Goal: Task Accomplishment & Management: Manage account settings

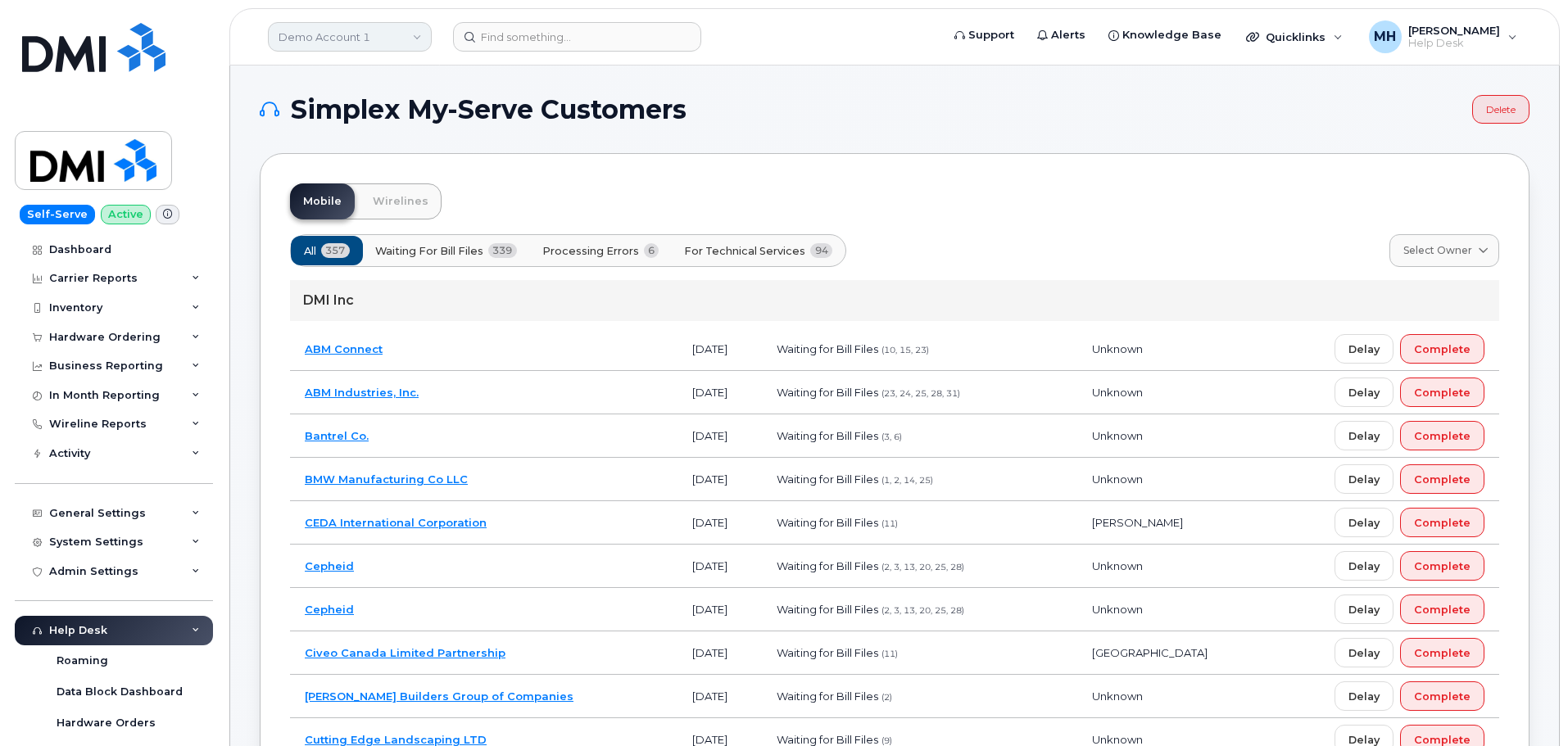
click at [340, 42] on link "Demo Account 1" at bounding box center [349, 37] width 164 height 30
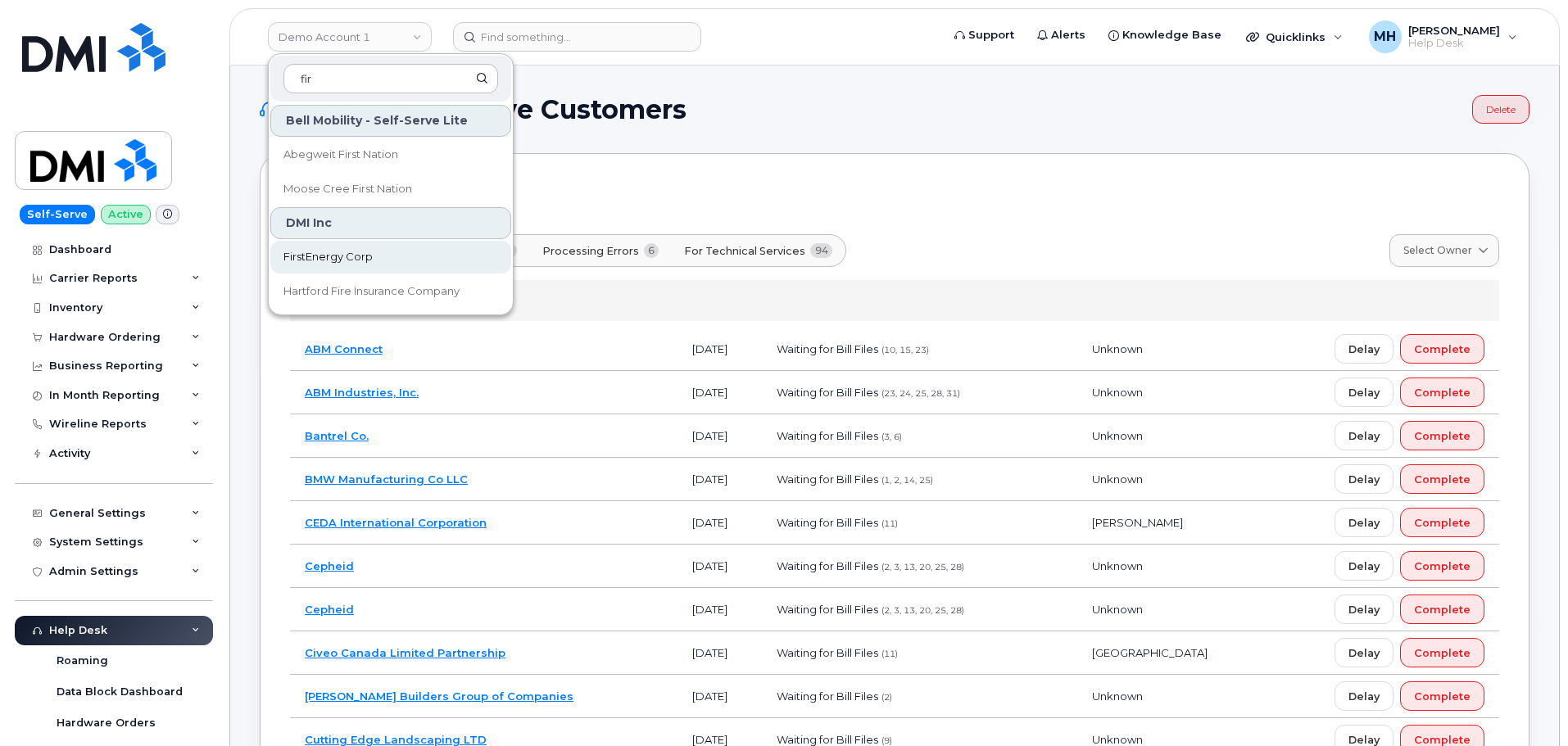
type input "fir"
drag, startPoint x: 382, startPoint y: 262, endPoint x: 249, endPoint y: 26, distance: 270.9
click at [381, 261] on link "FirstEnergy Corp" at bounding box center [390, 256] width 240 height 32
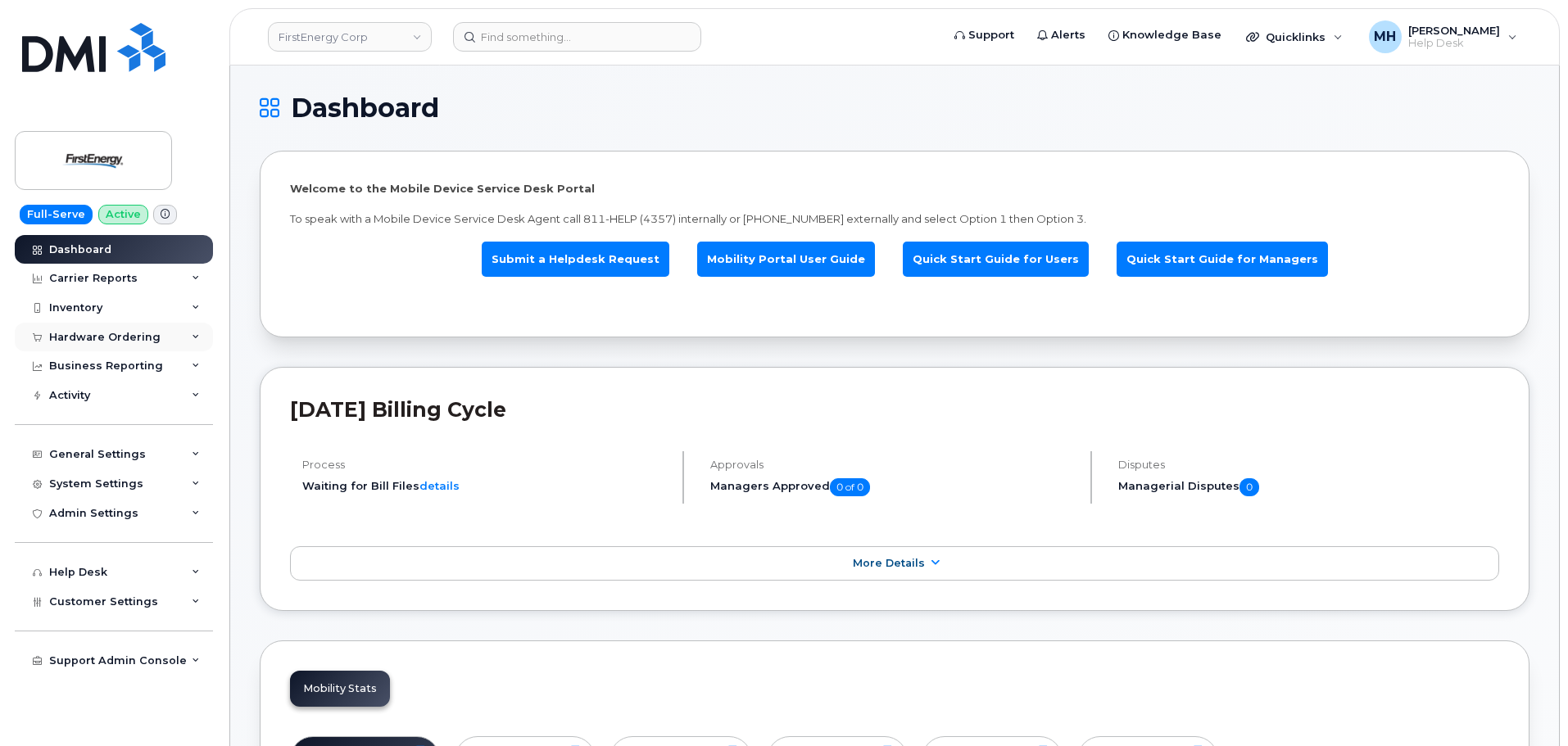
click at [133, 338] on div "Hardware Ordering" at bounding box center [104, 337] width 111 height 13
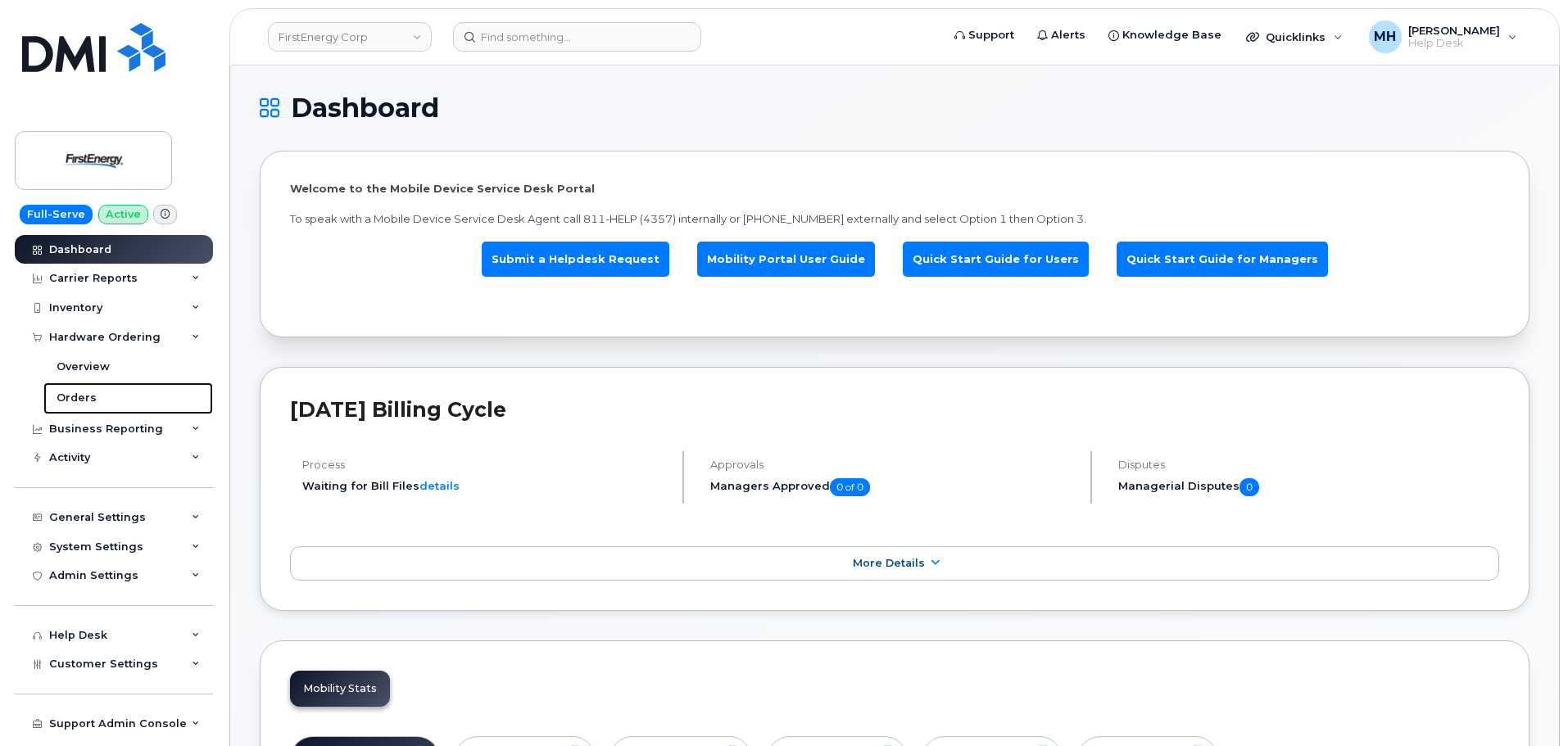
drag, startPoint x: 116, startPoint y: 390, endPoint x: 541, endPoint y: 659, distance: 503.0
click at [116, 390] on link "Orders" at bounding box center [128, 398] width 169 height 31
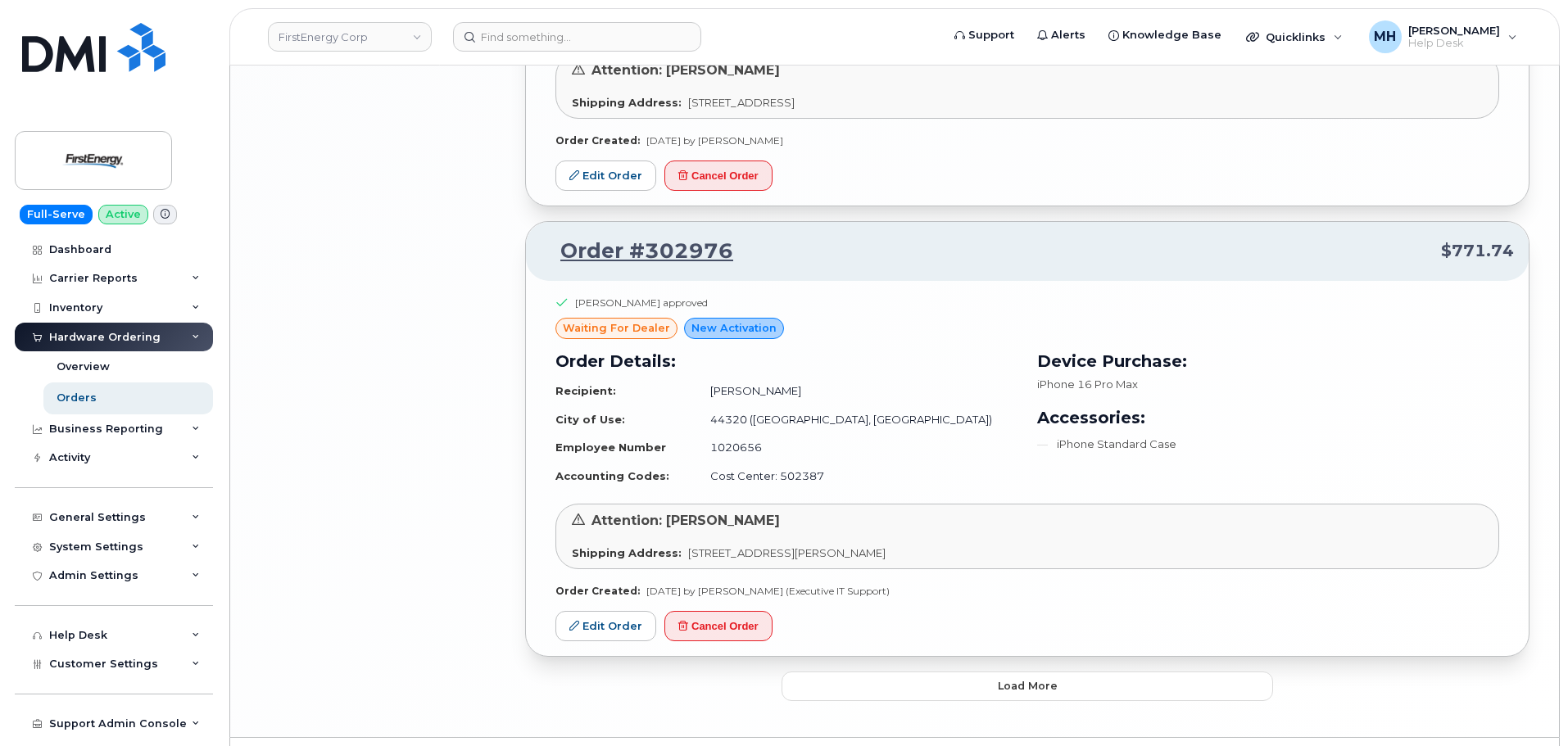
scroll to position [3291, 0]
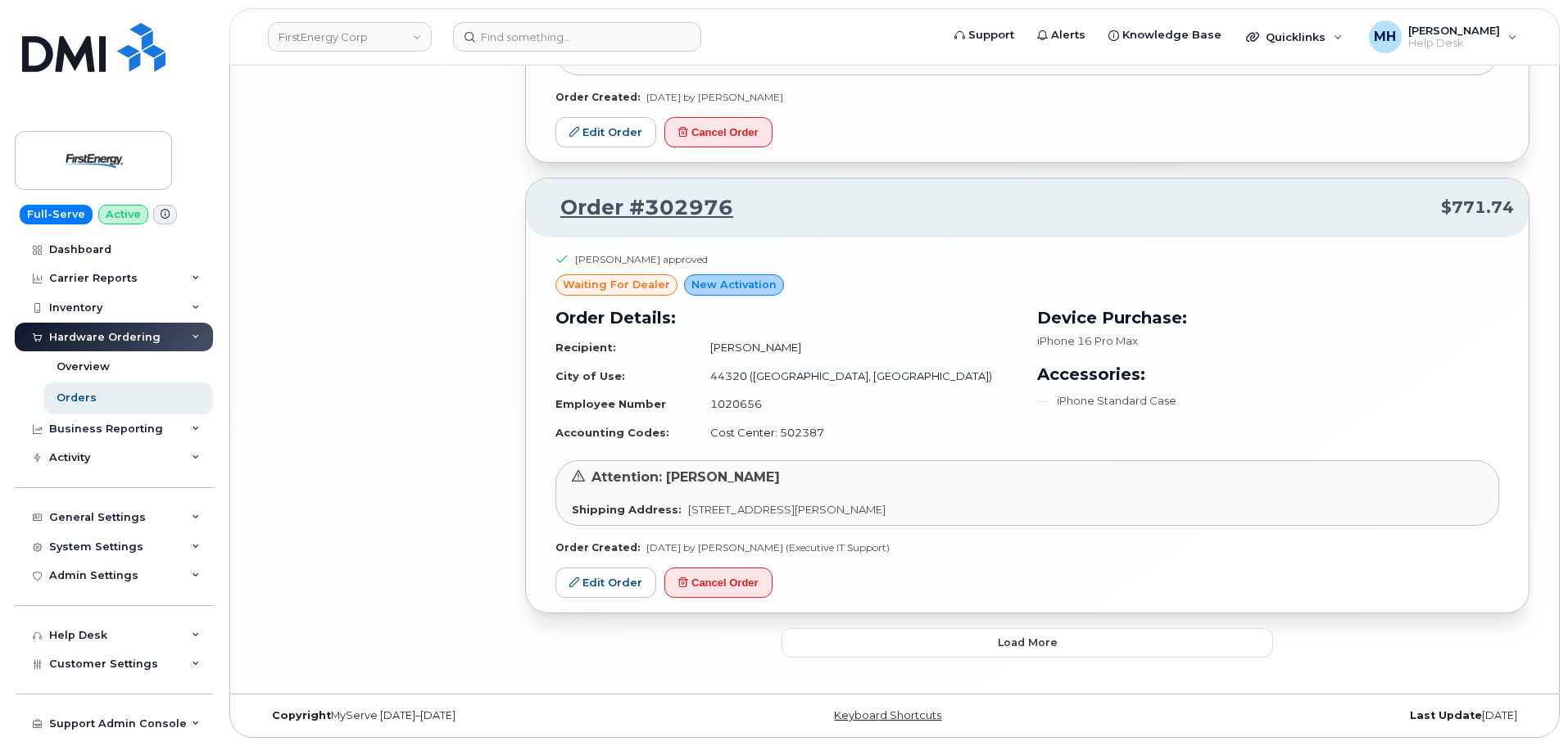
click at [876, 642] on button "Load more" at bounding box center [1027, 643] width 492 height 30
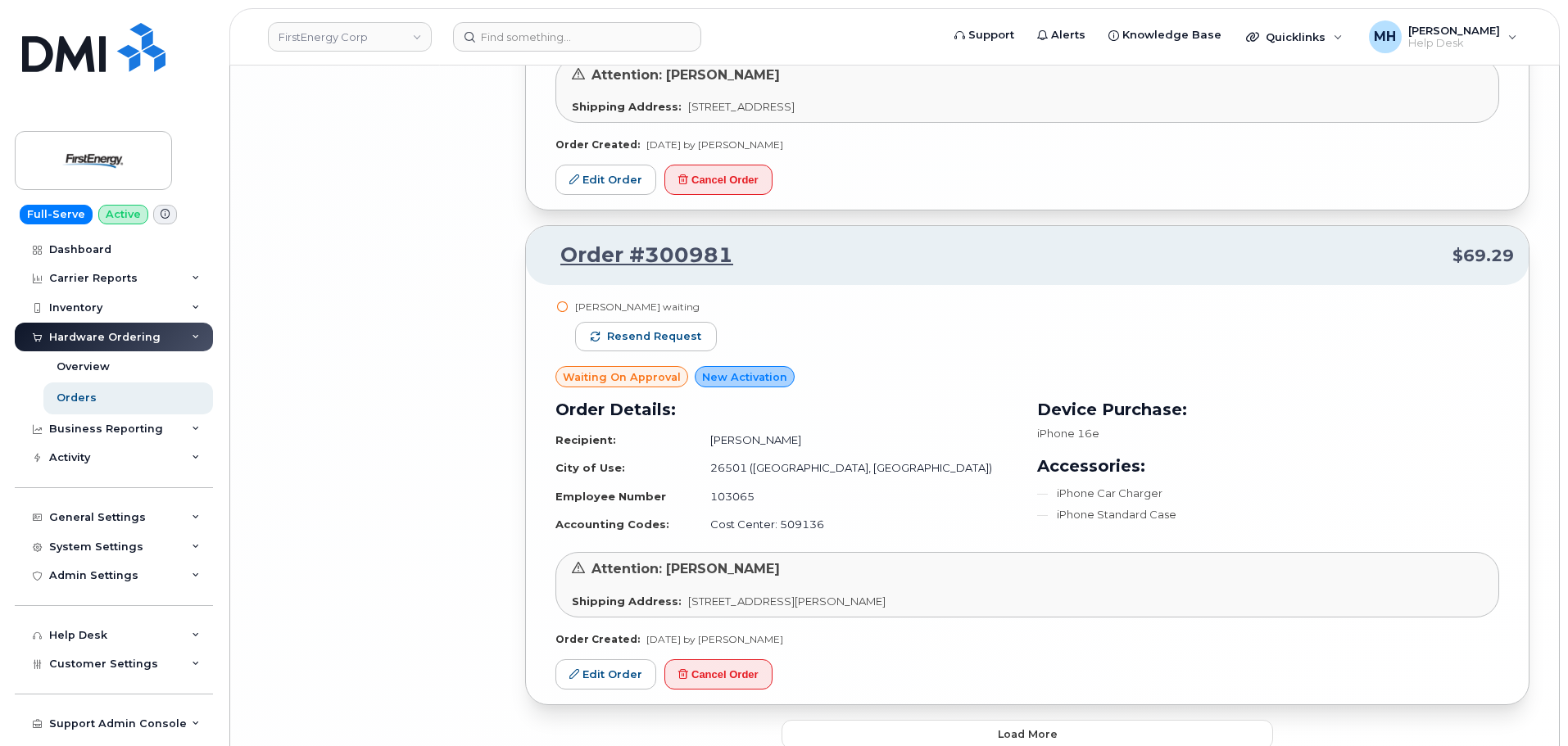
scroll to position [7028, 0]
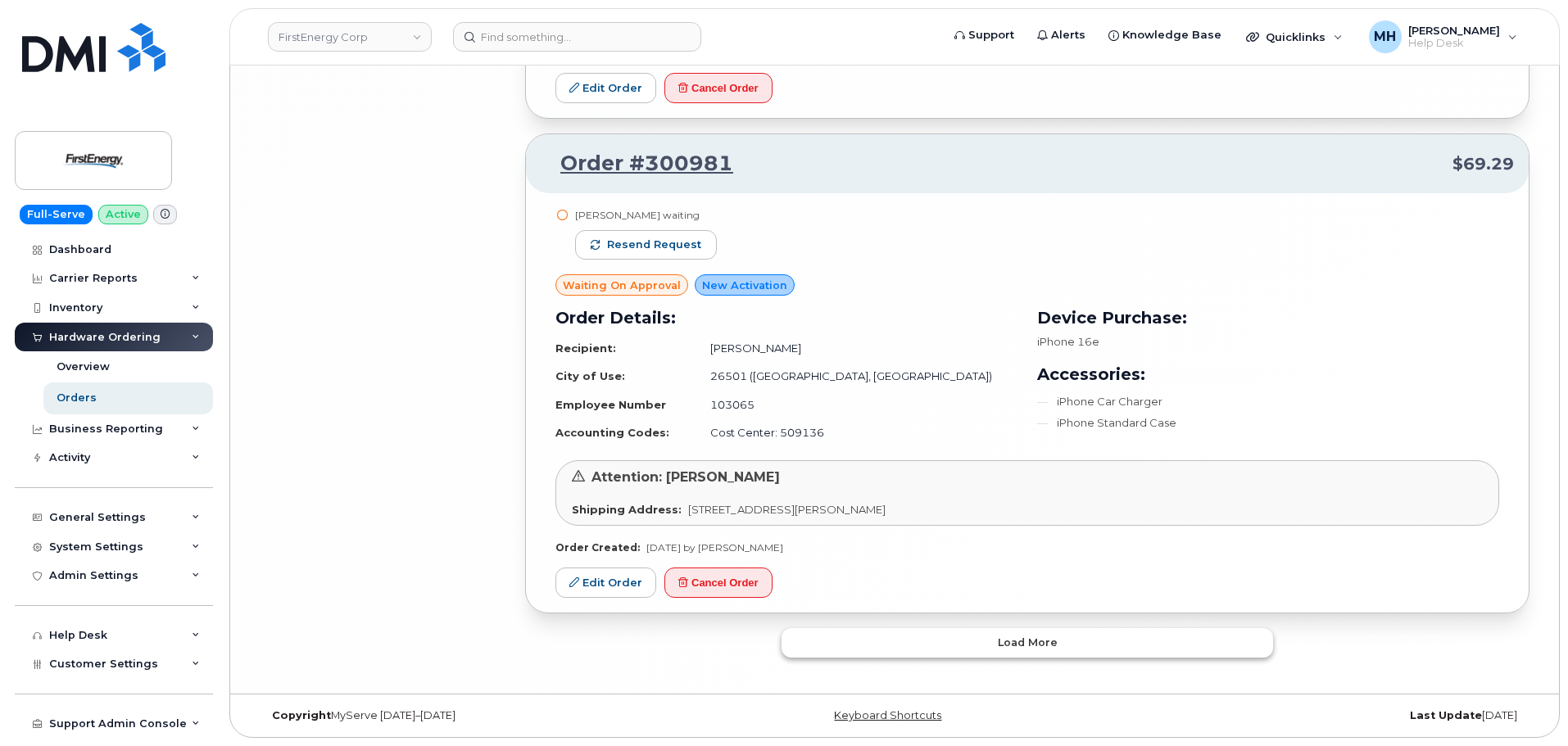
click at [1003, 636] on span "Load more" at bounding box center [1027, 642] width 60 height 16
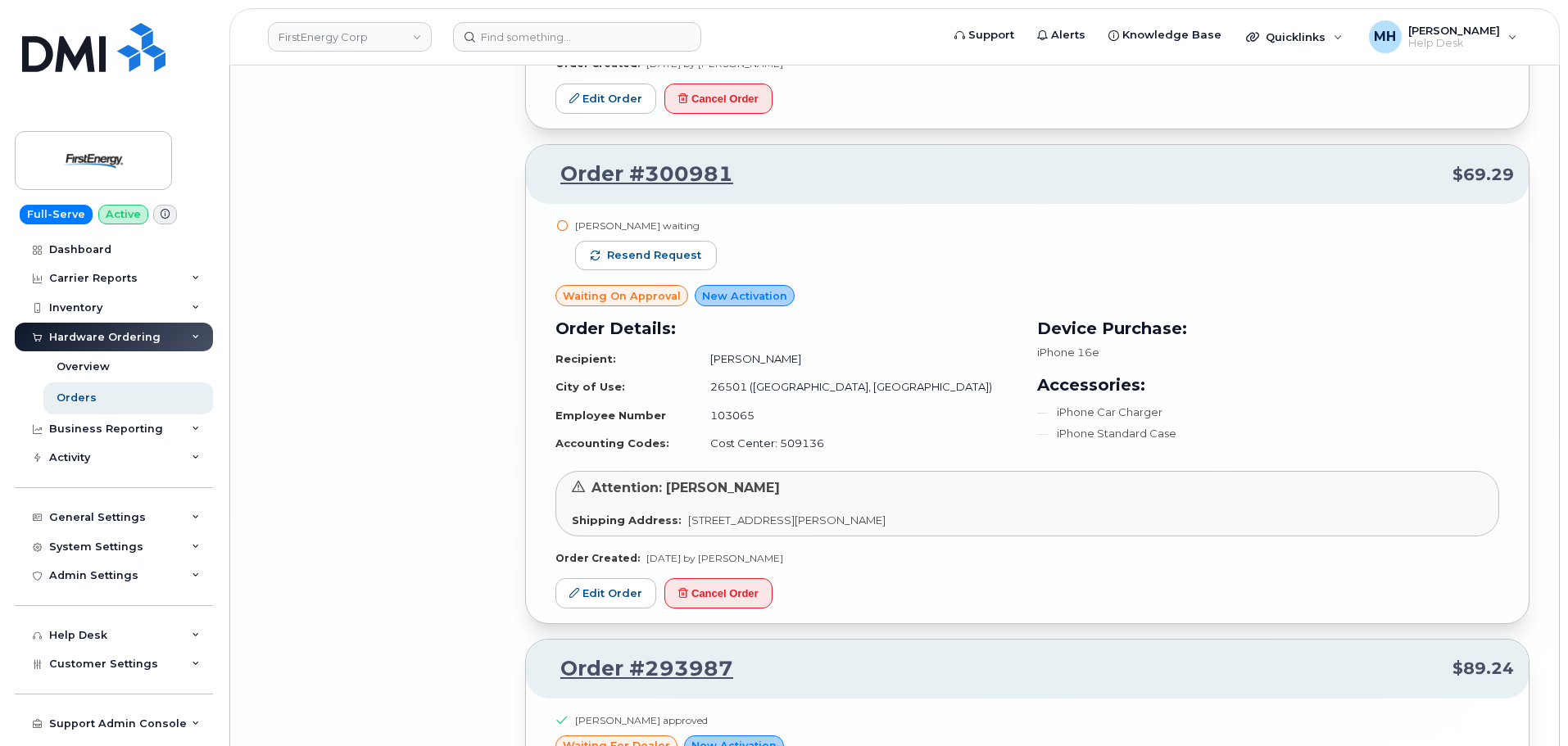
scroll to position [6799, 0]
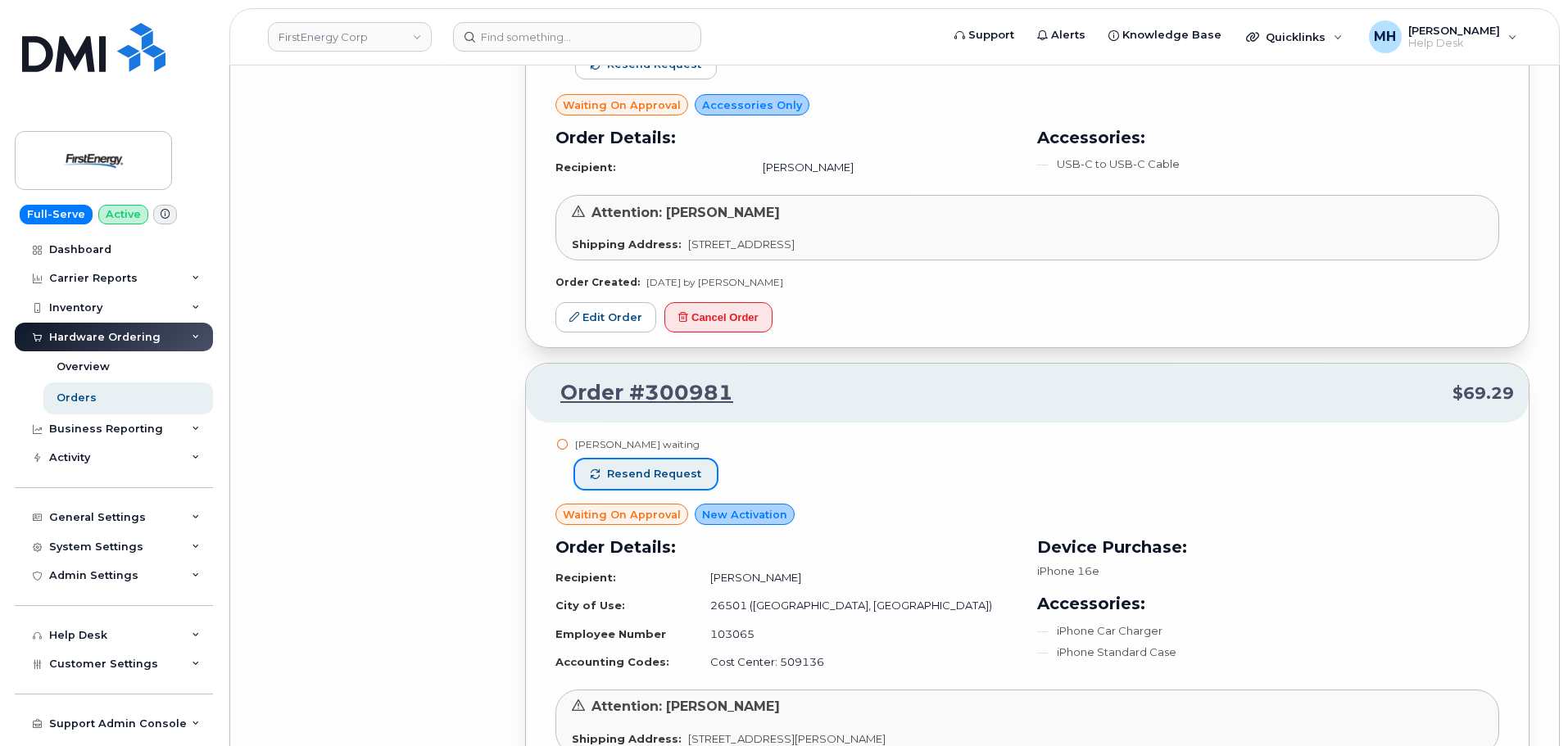
click at [685, 469] on span "Resend request" at bounding box center [654, 474] width 94 height 15
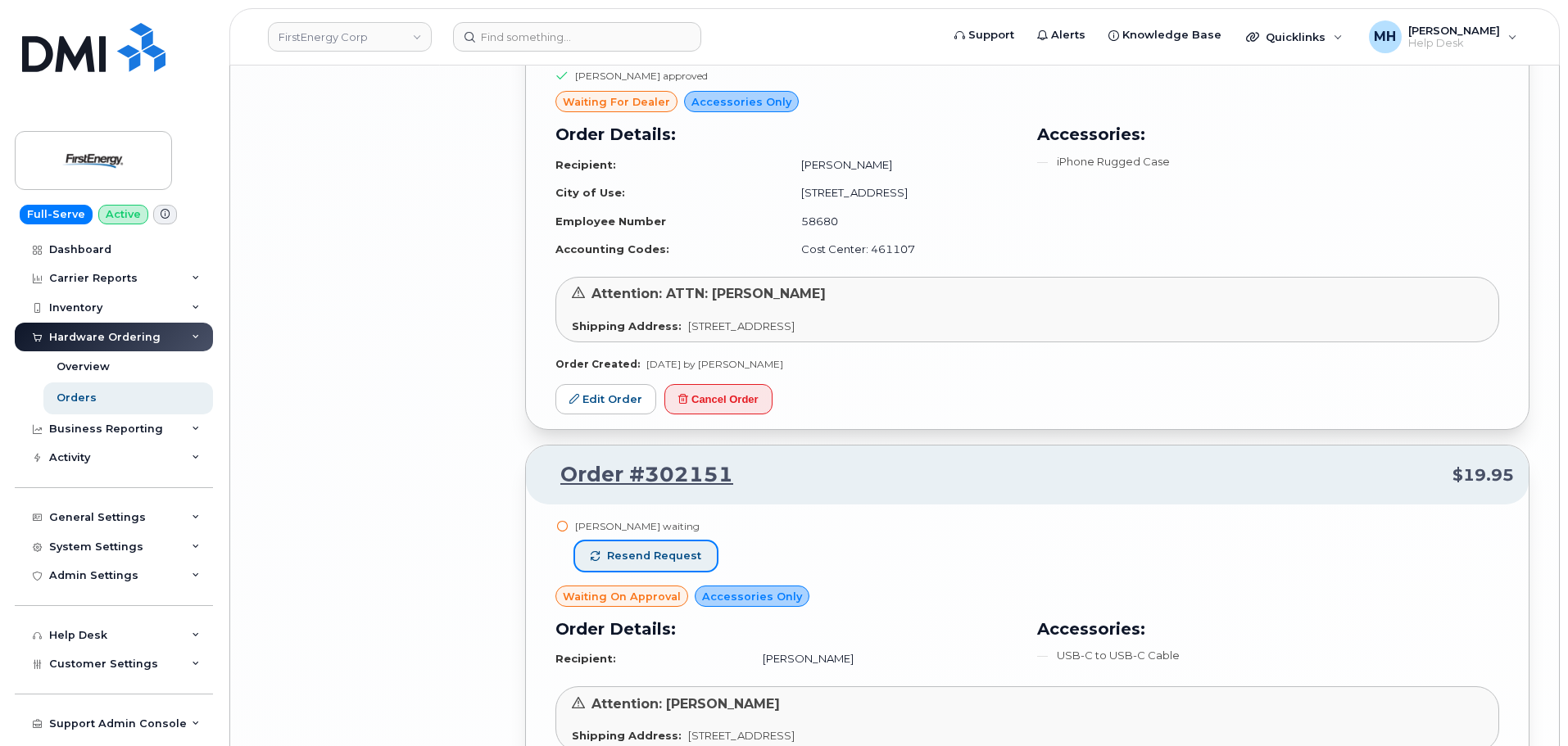
click at [686, 557] on span "Resend request" at bounding box center [654, 556] width 94 height 15
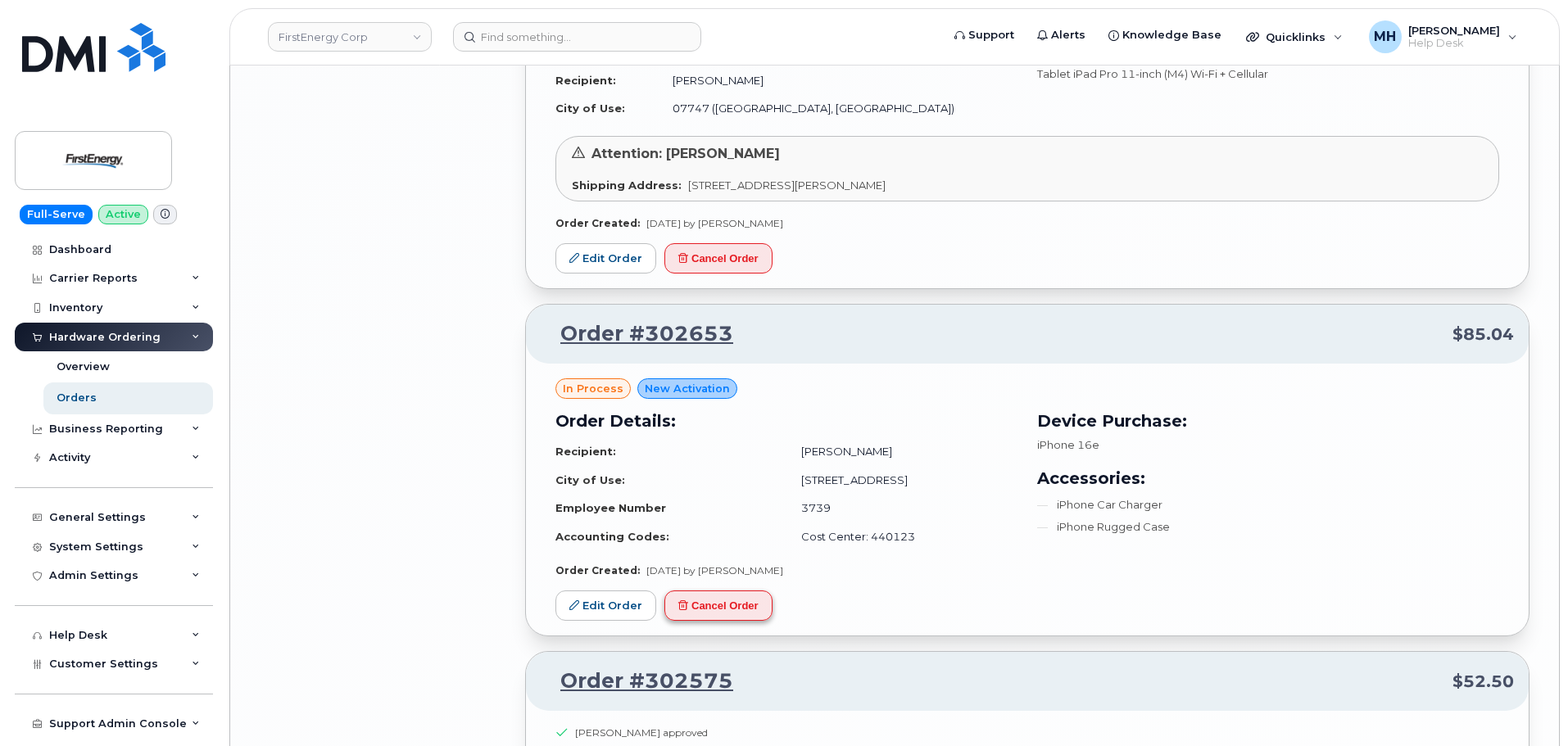
scroll to position [5653, 0]
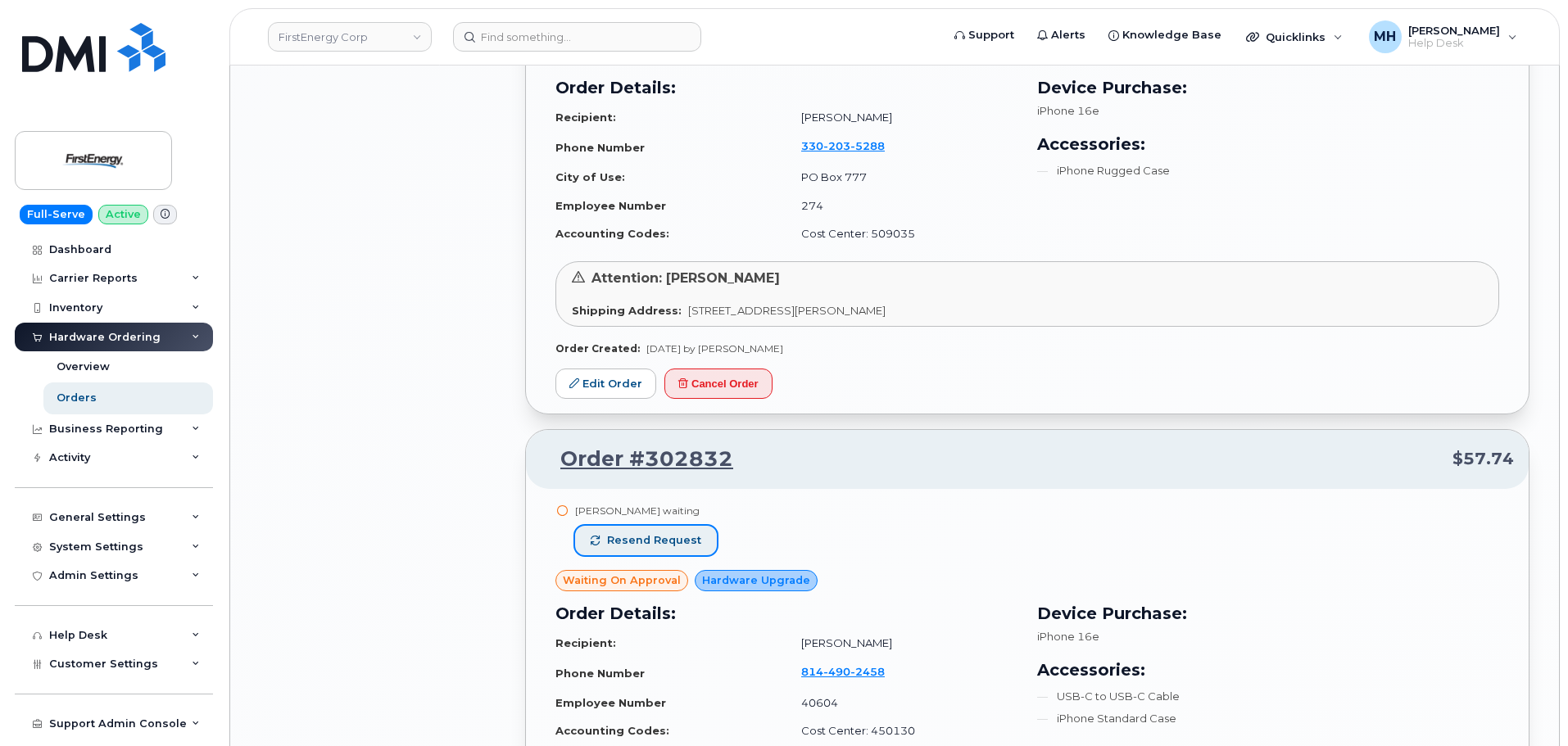
click at [658, 535] on span "Resend request" at bounding box center [654, 541] width 94 height 15
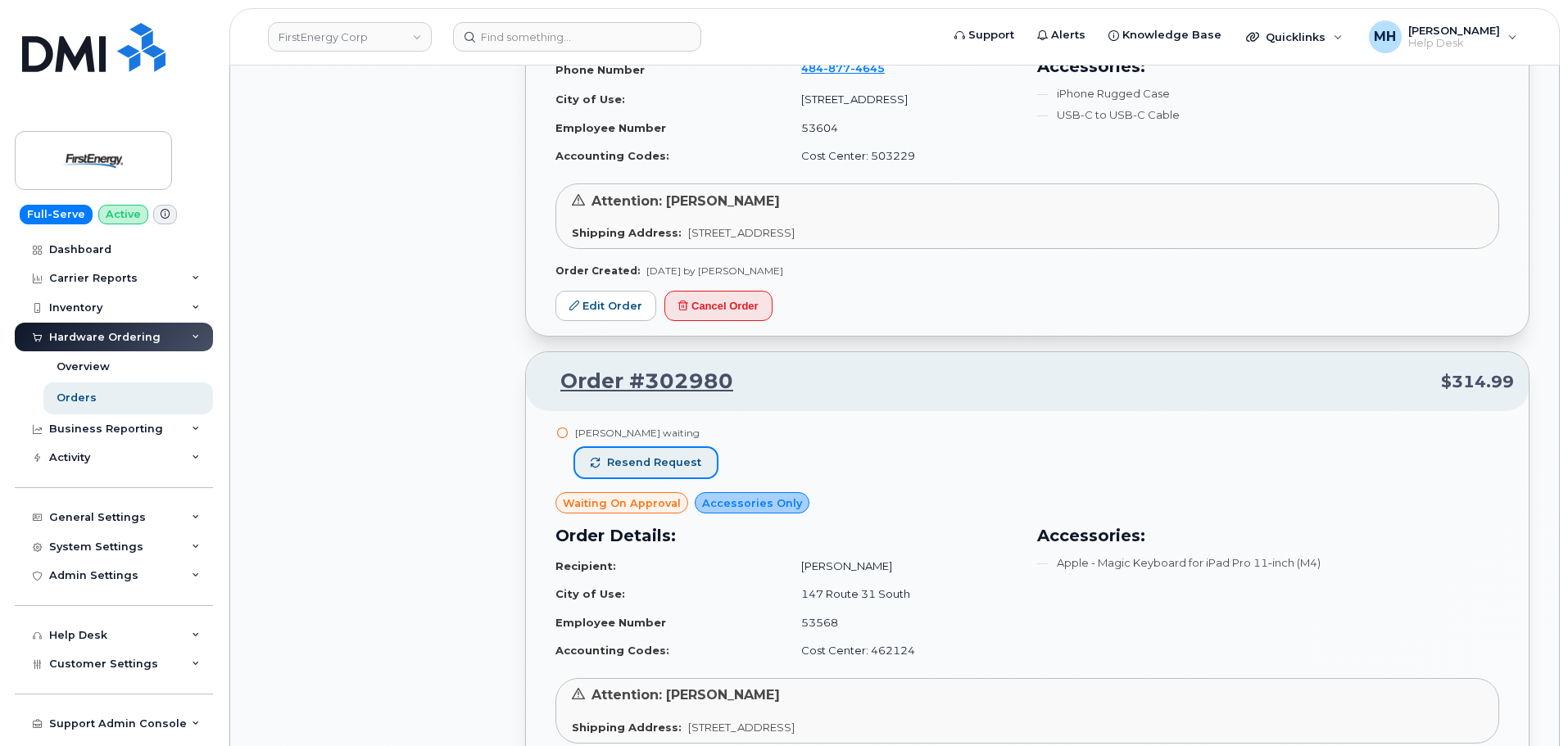
drag, startPoint x: 693, startPoint y: 458, endPoint x: 695, endPoint y: 493, distance: 35.1
click at [693, 458] on span "Resend request" at bounding box center [654, 463] width 94 height 15
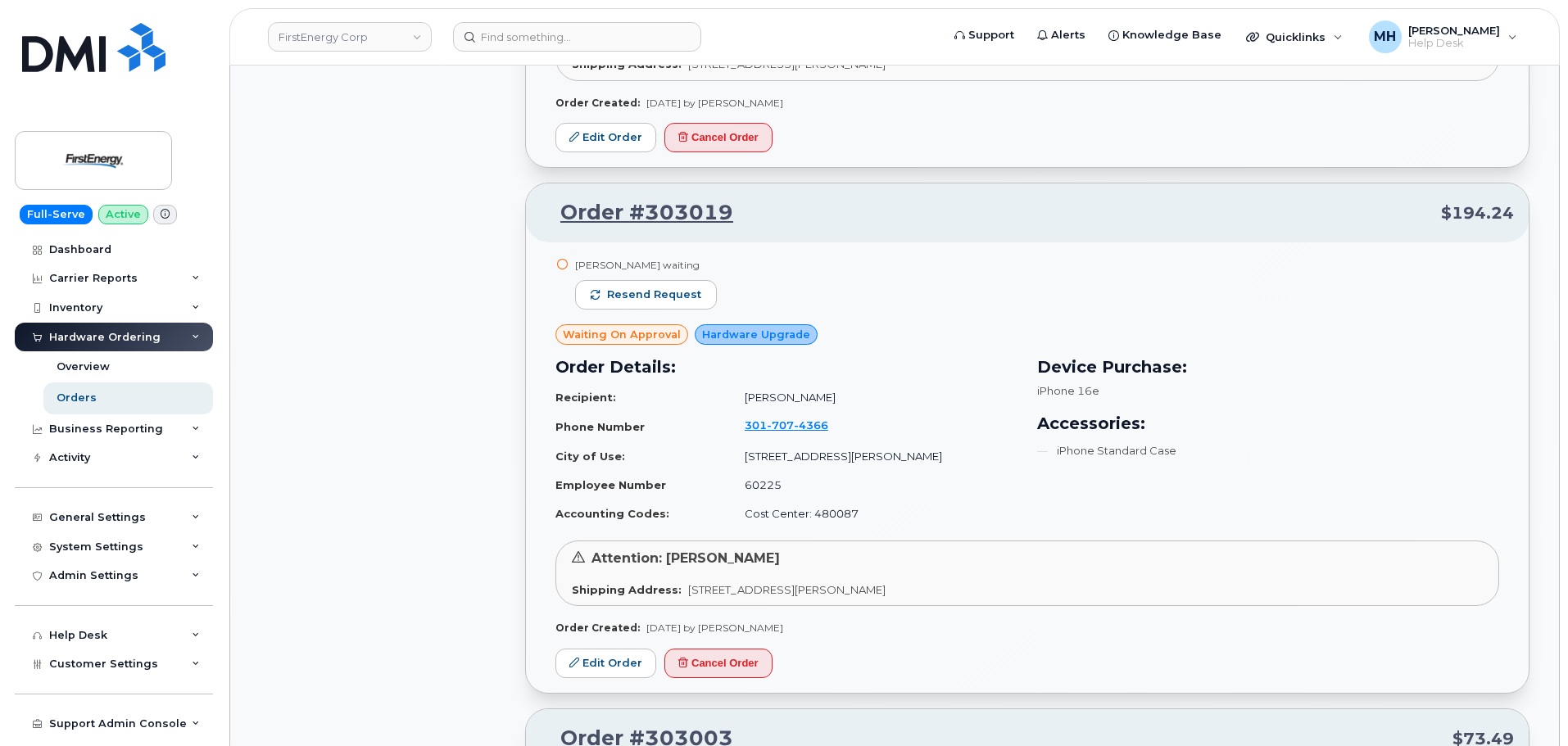
scroll to position [1640, 0]
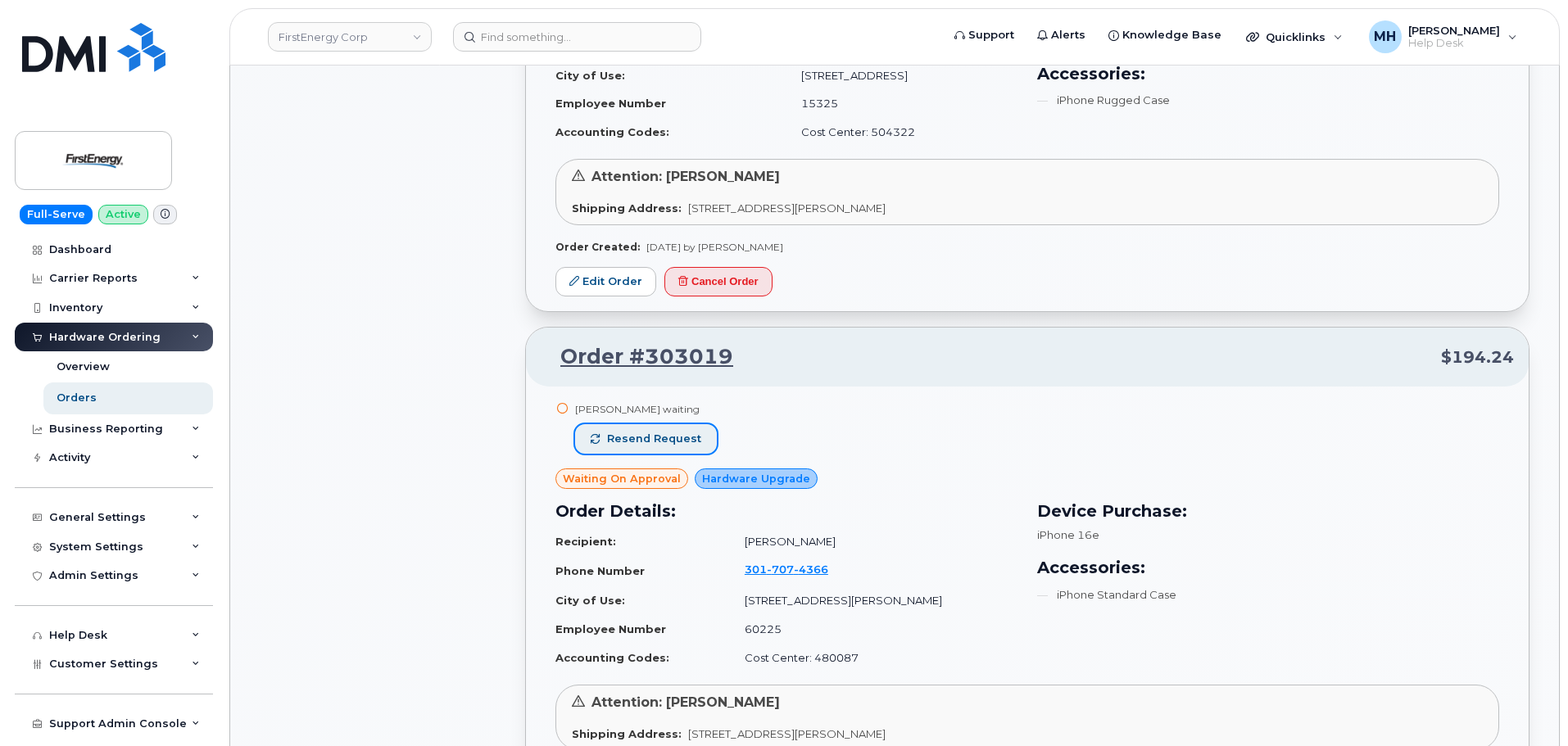
click at [676, 435] on span "Resend request" at bounding box center [654, 439] width 94 height 15
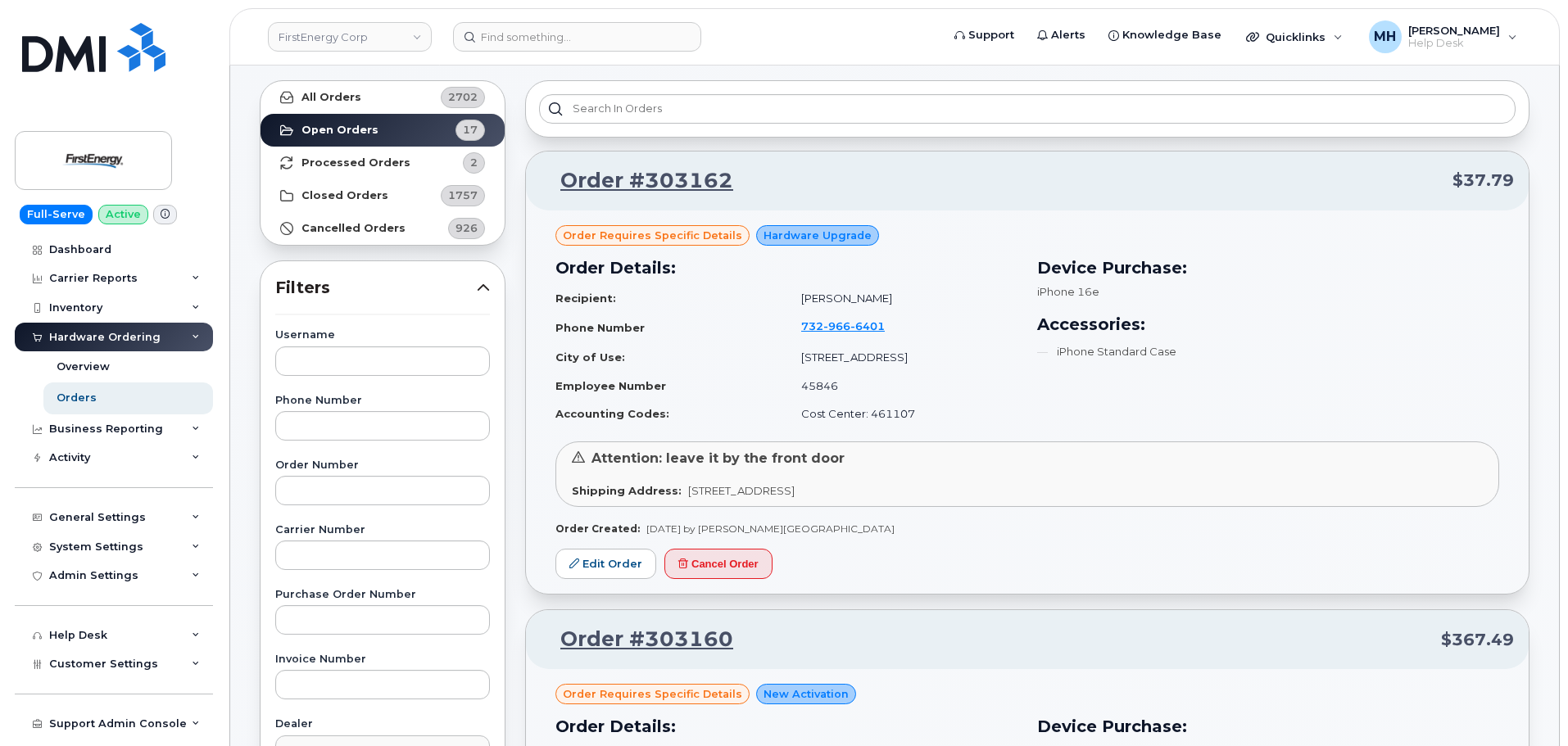
scroll to position [0, 0]
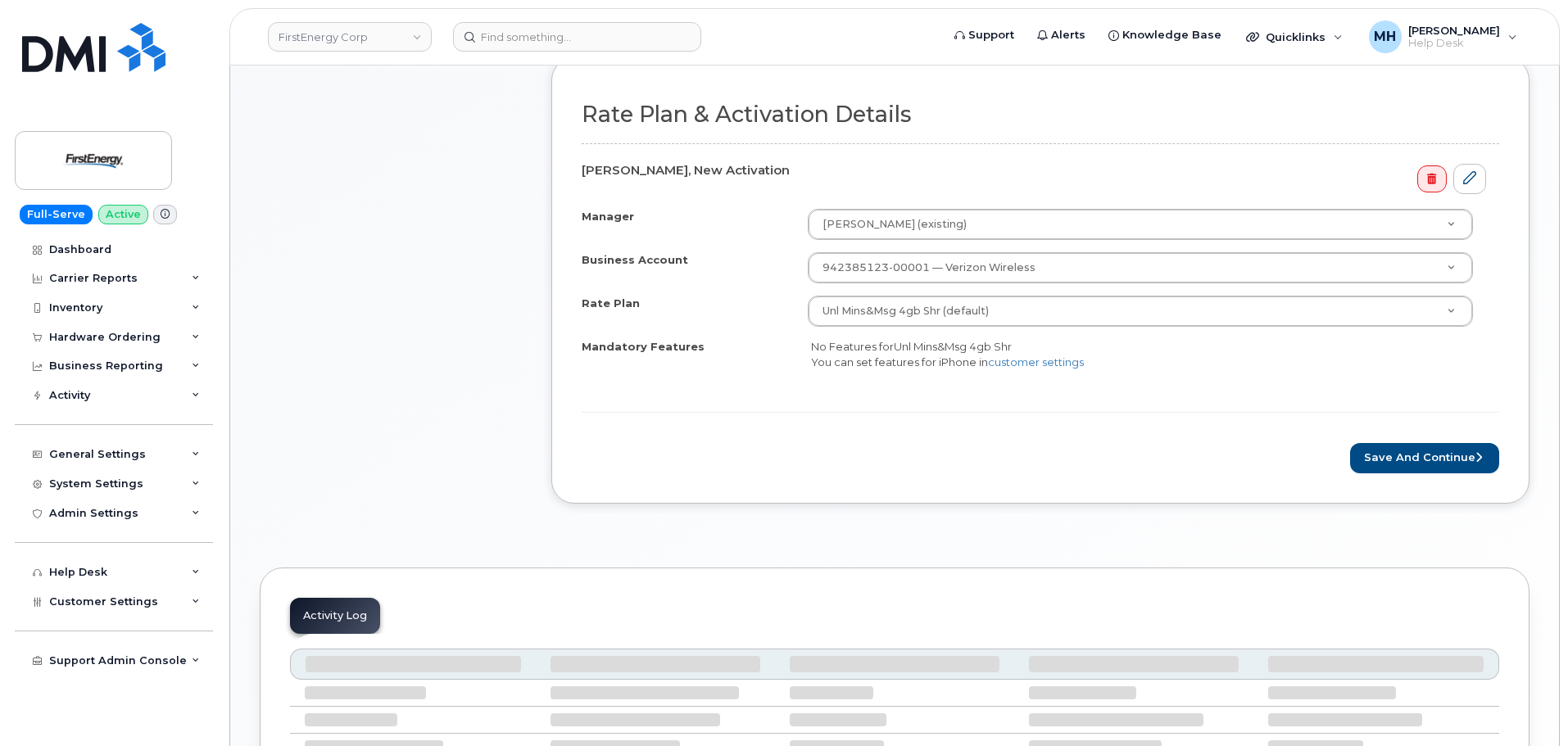
scroll to position [635, 0]
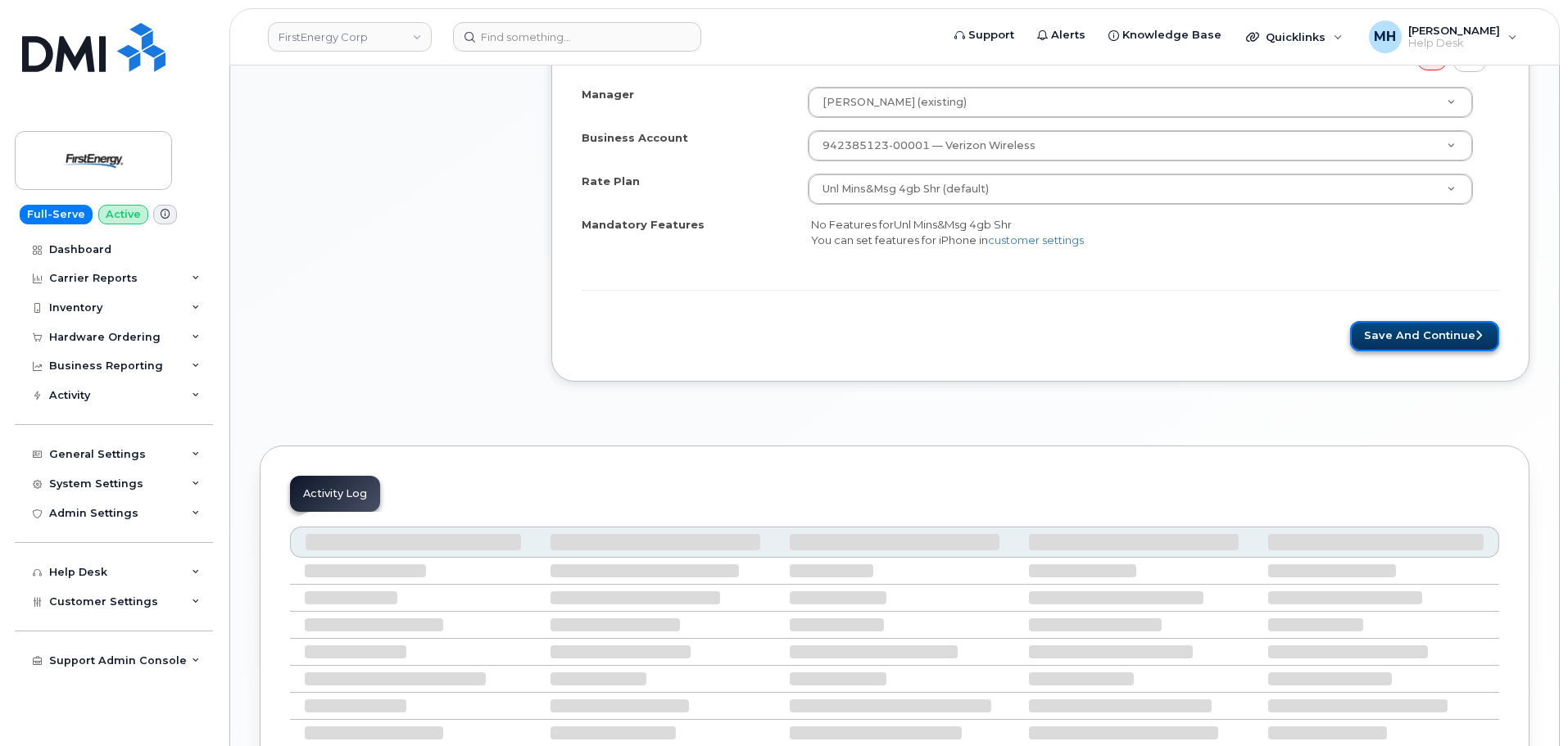
click at [1395, 335] on button "Save and Continue" at bounding box center [1424, 336] width 149 height 31
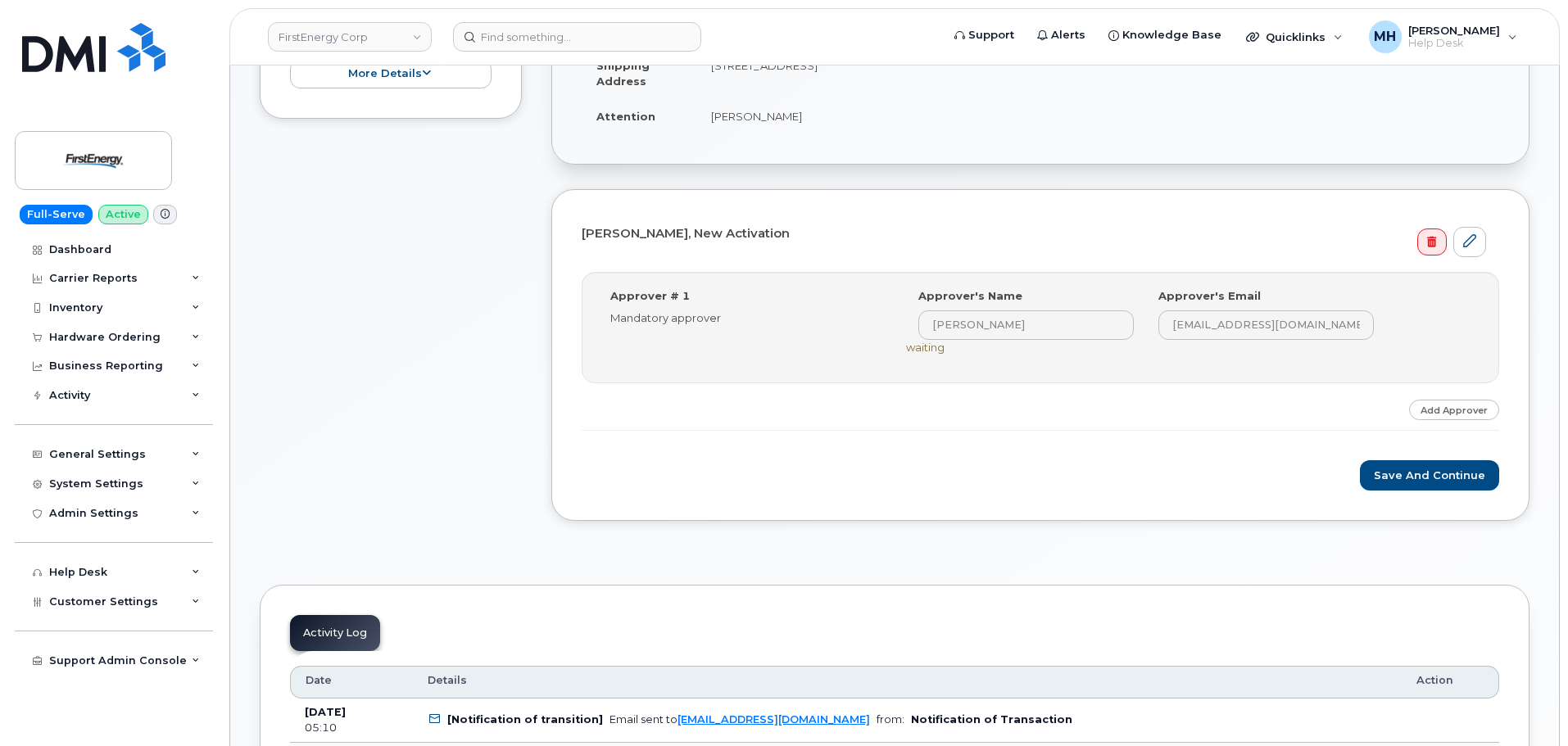
scroll to position [410, 0]
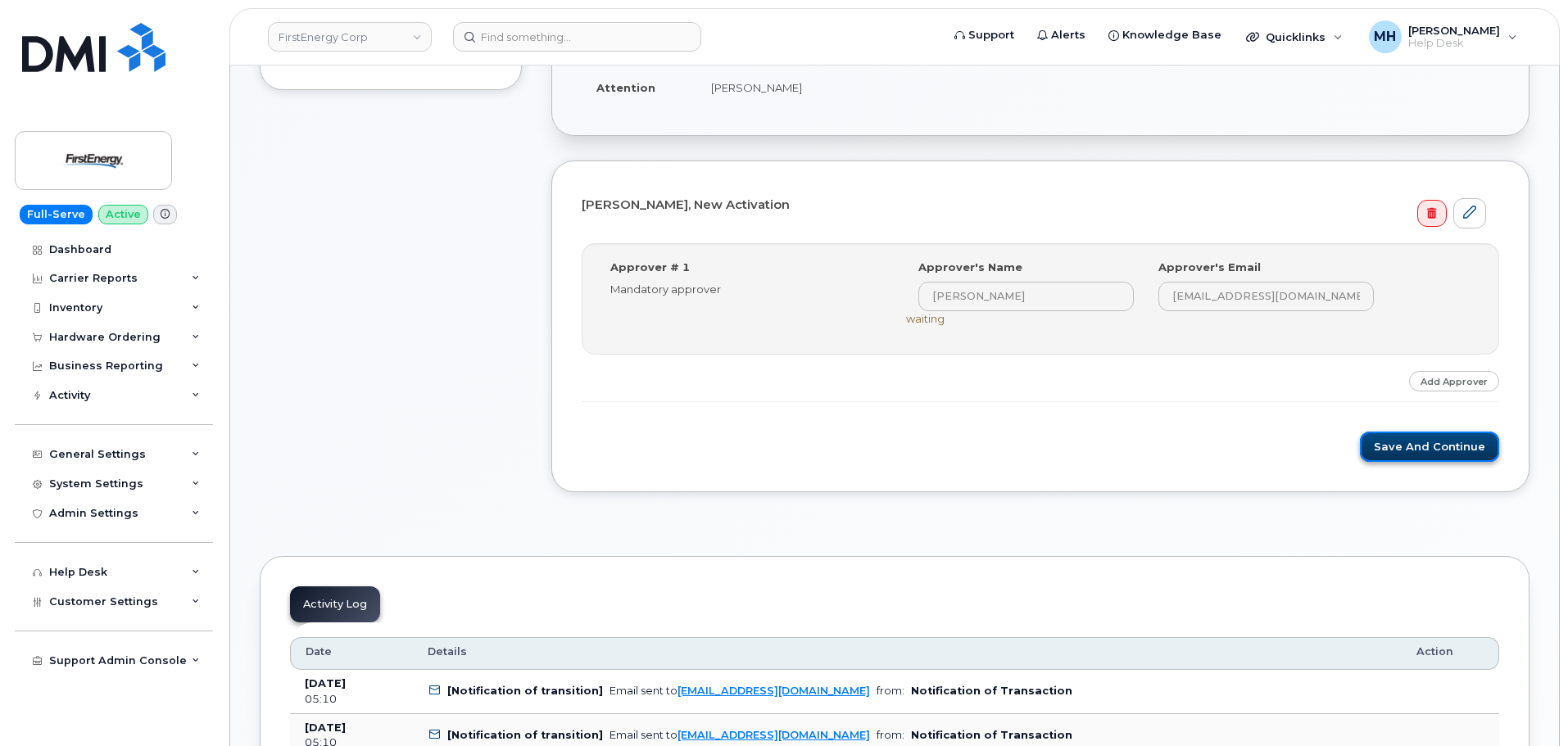
click at [1374, 449] on button "Save and Continue" at bounding box center [1429, 446] width 140 height 31
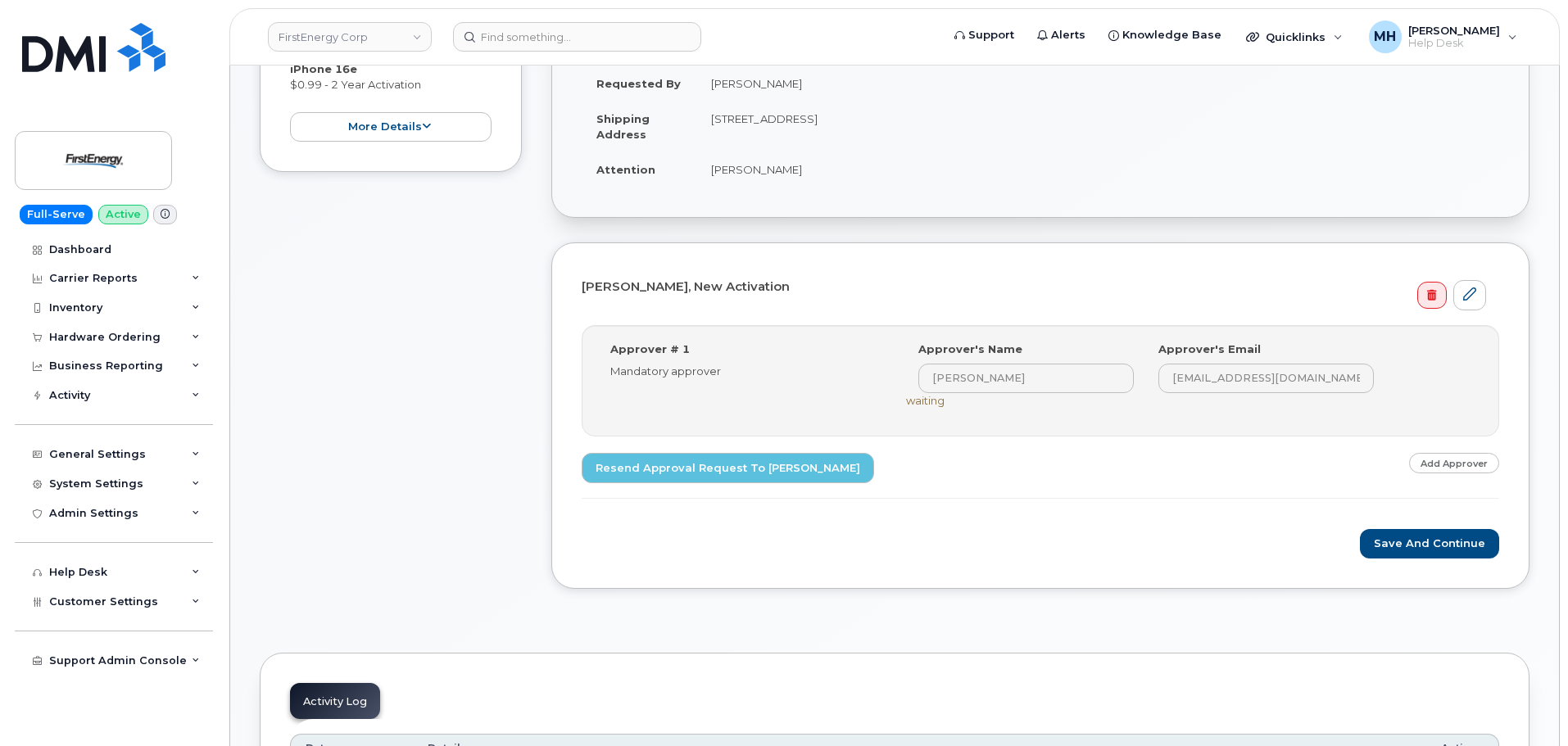
scroll to position [737, 0]
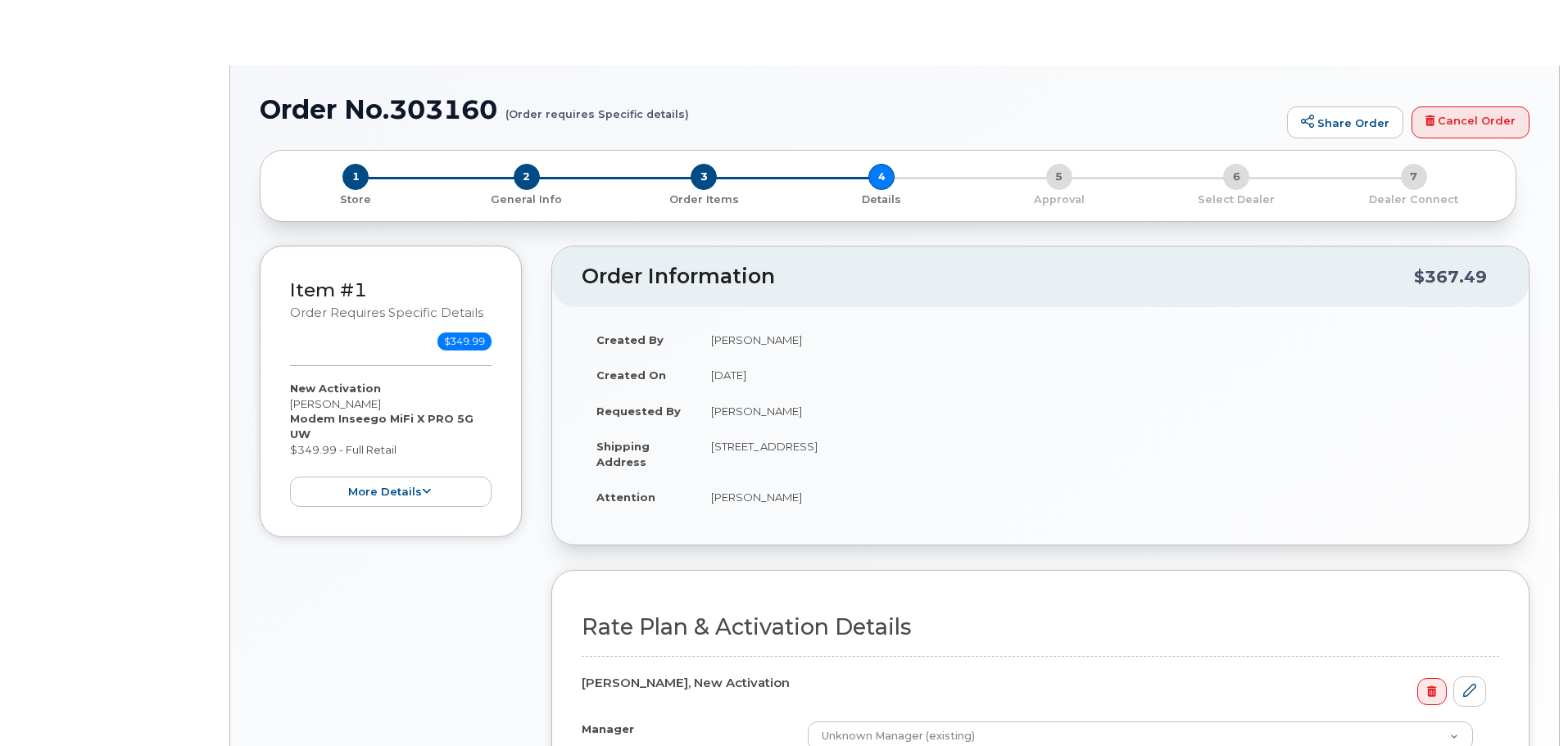
select select "Custom Mobile Broadband 4gb Sh"
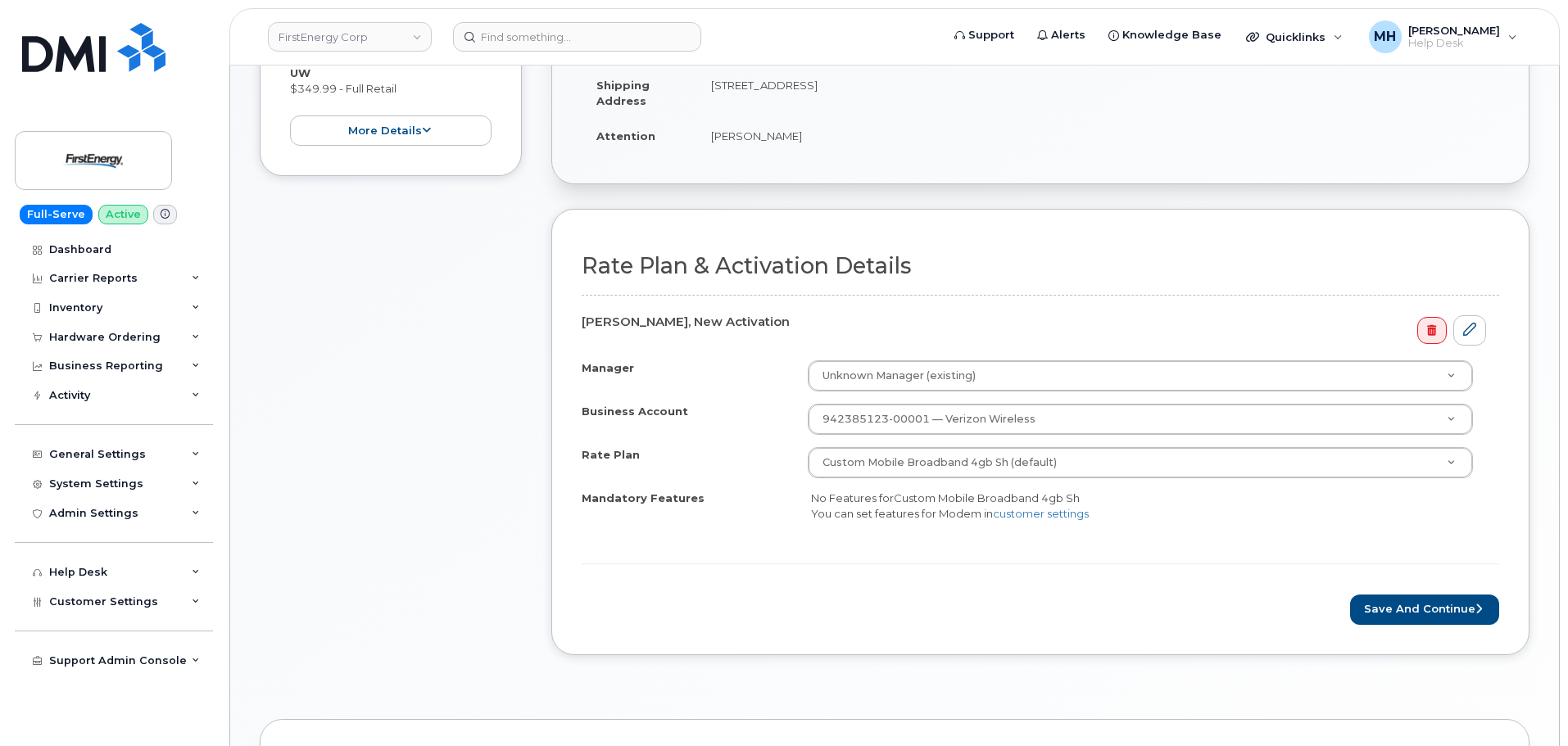
scroll to position [410, 0]
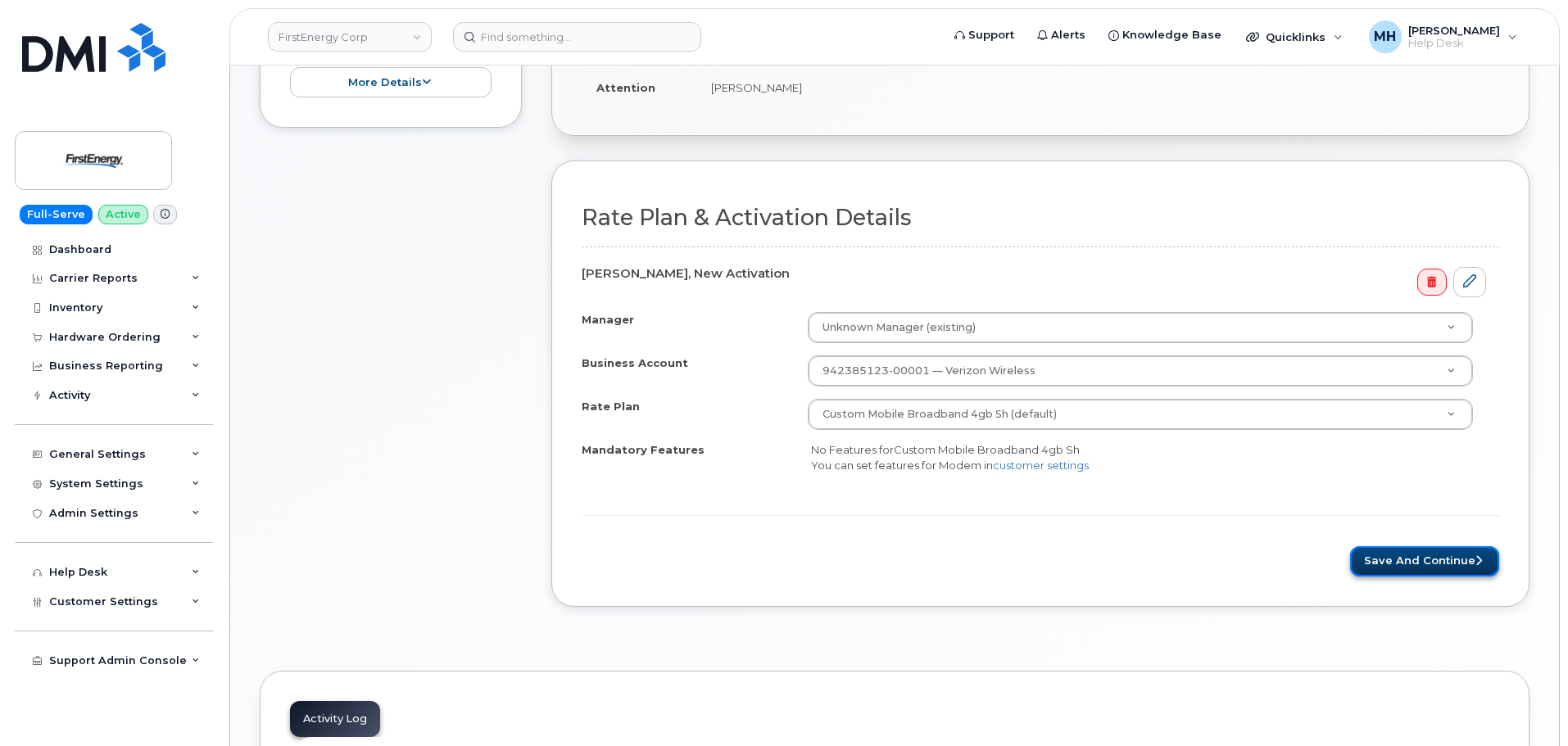
click at [1434, 546] on button "Save and Continue" at bounding box center [1424, 561] width 149 height 31
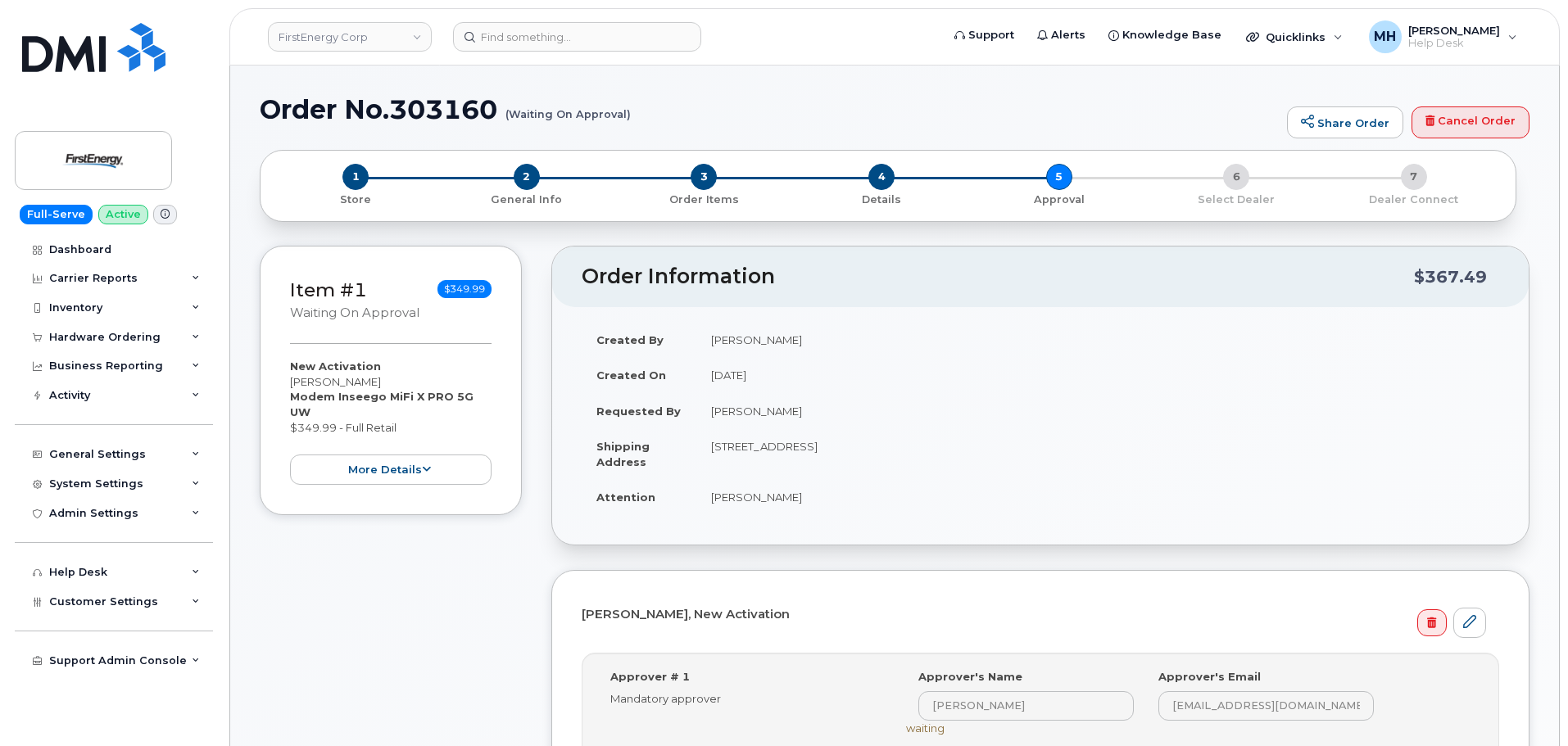
scroll to position [655, 0]
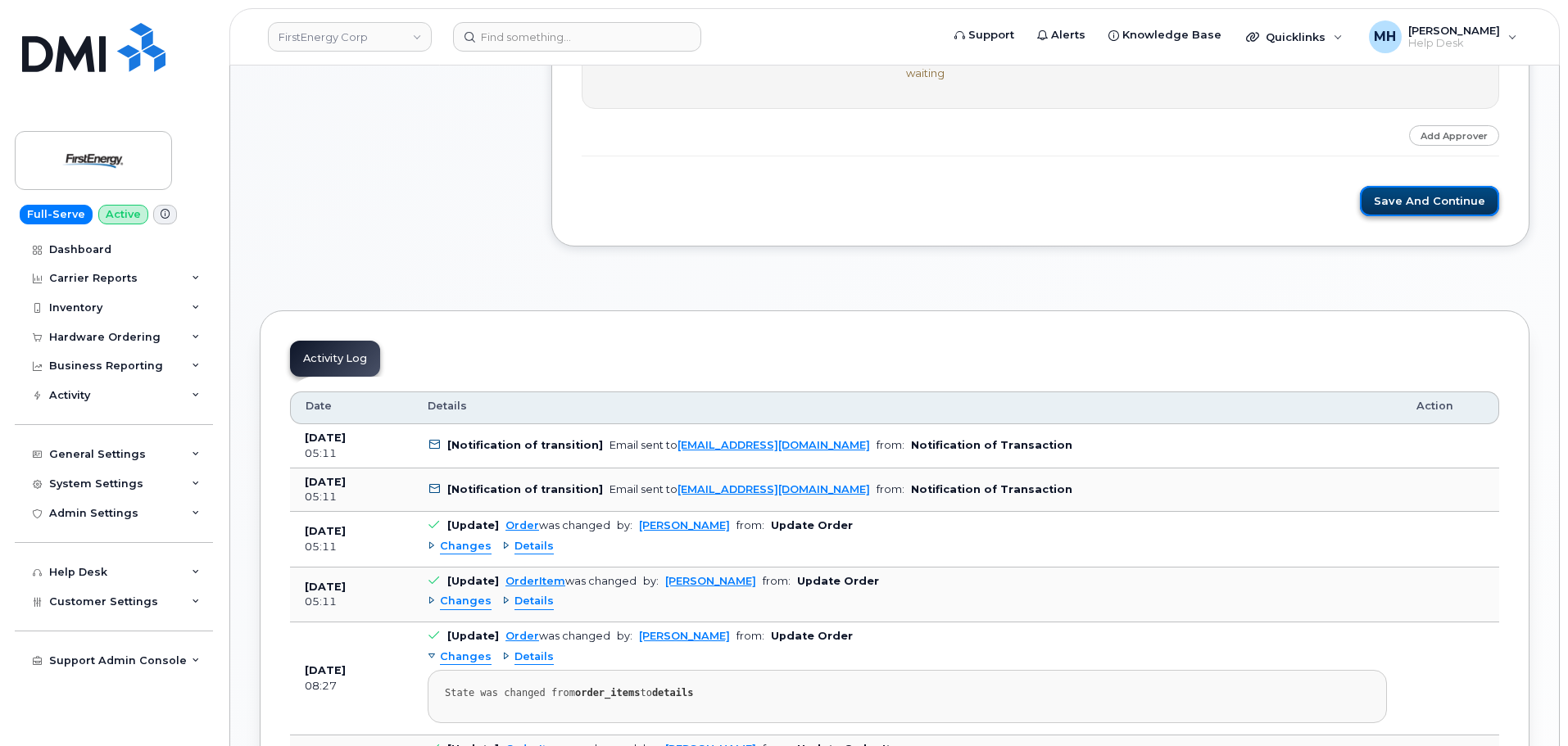
click at [1397, 207] on button "Save and Continue" at bounding box center [1429, 201] width 140 height 31
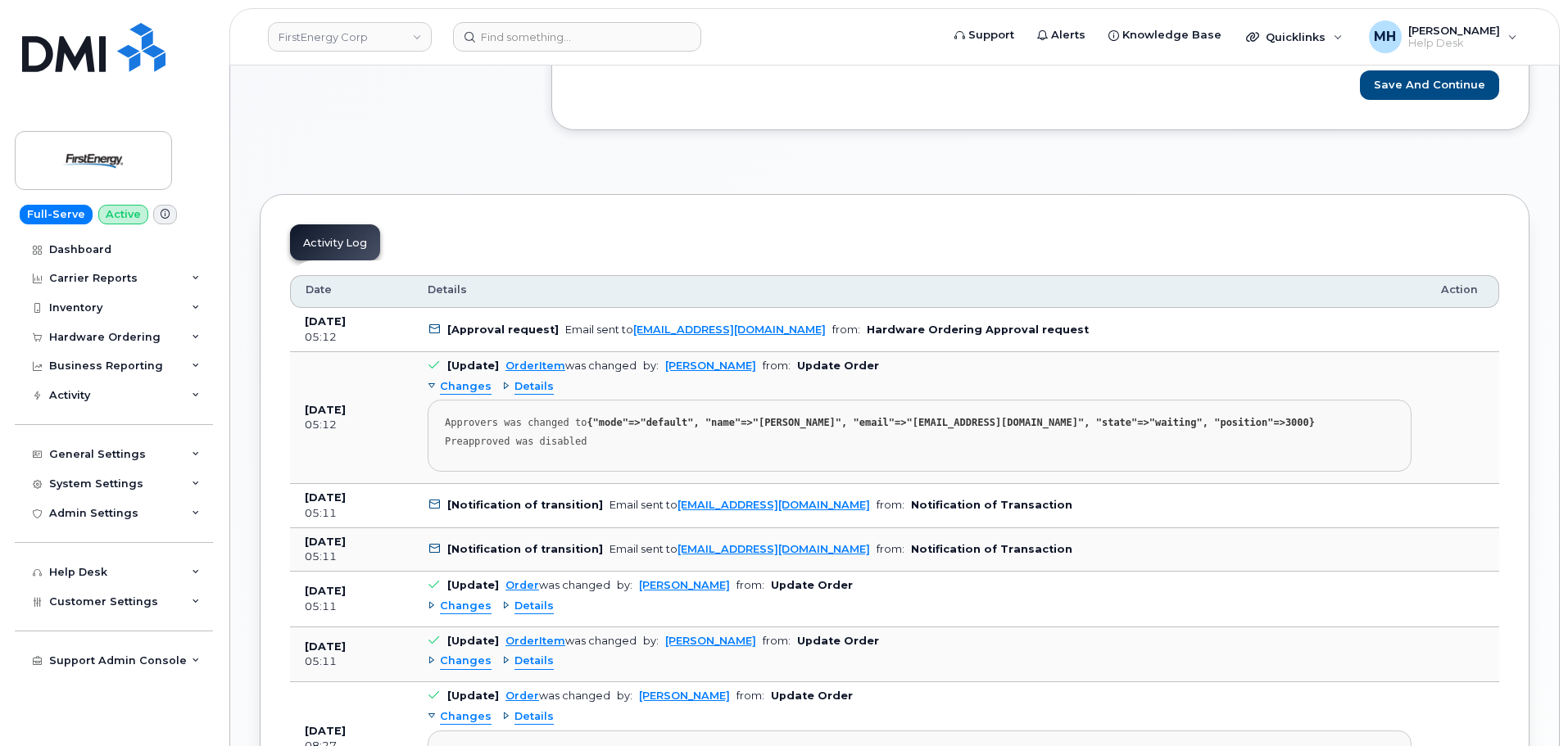
scroll to position [655, 0]
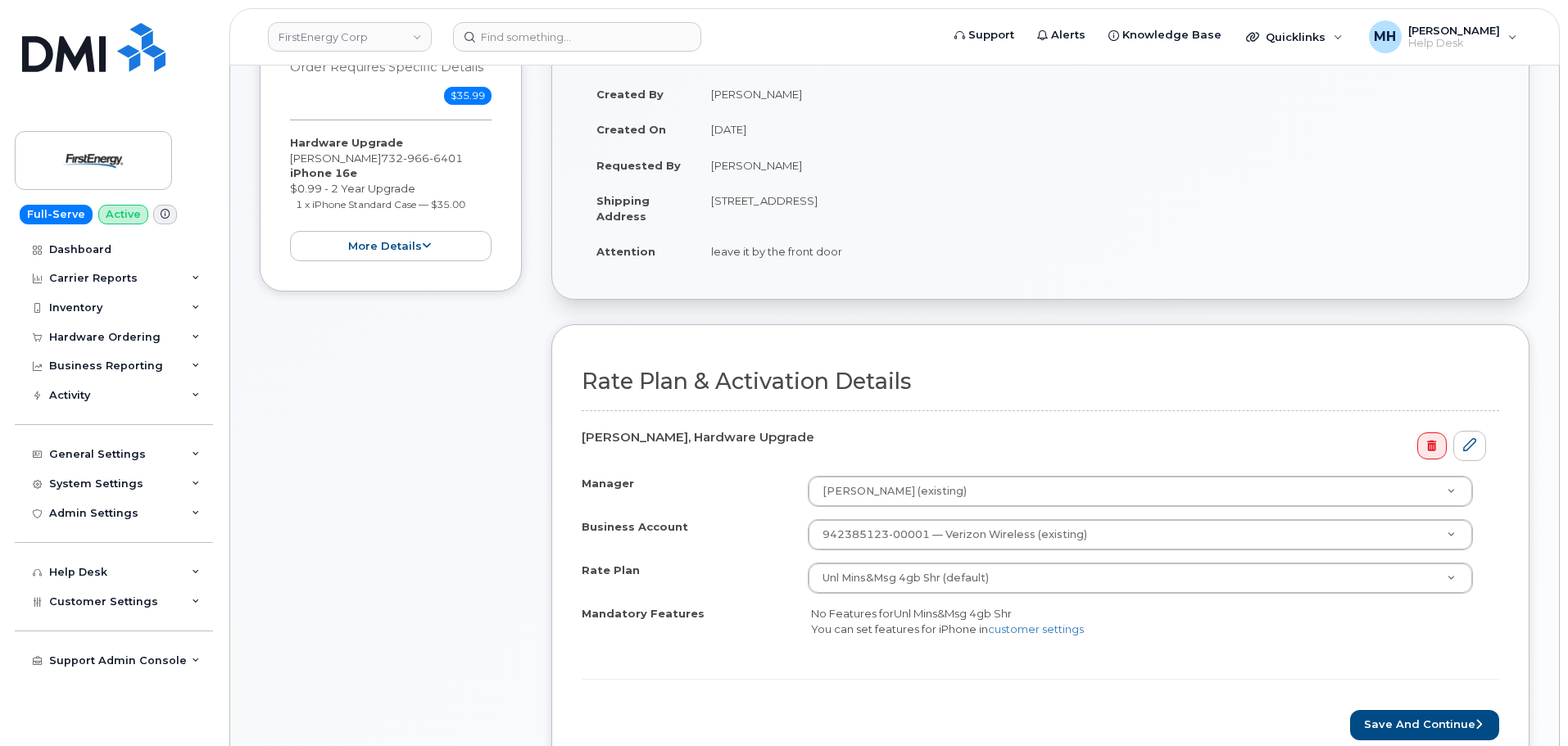
scroll to position [573, 0]
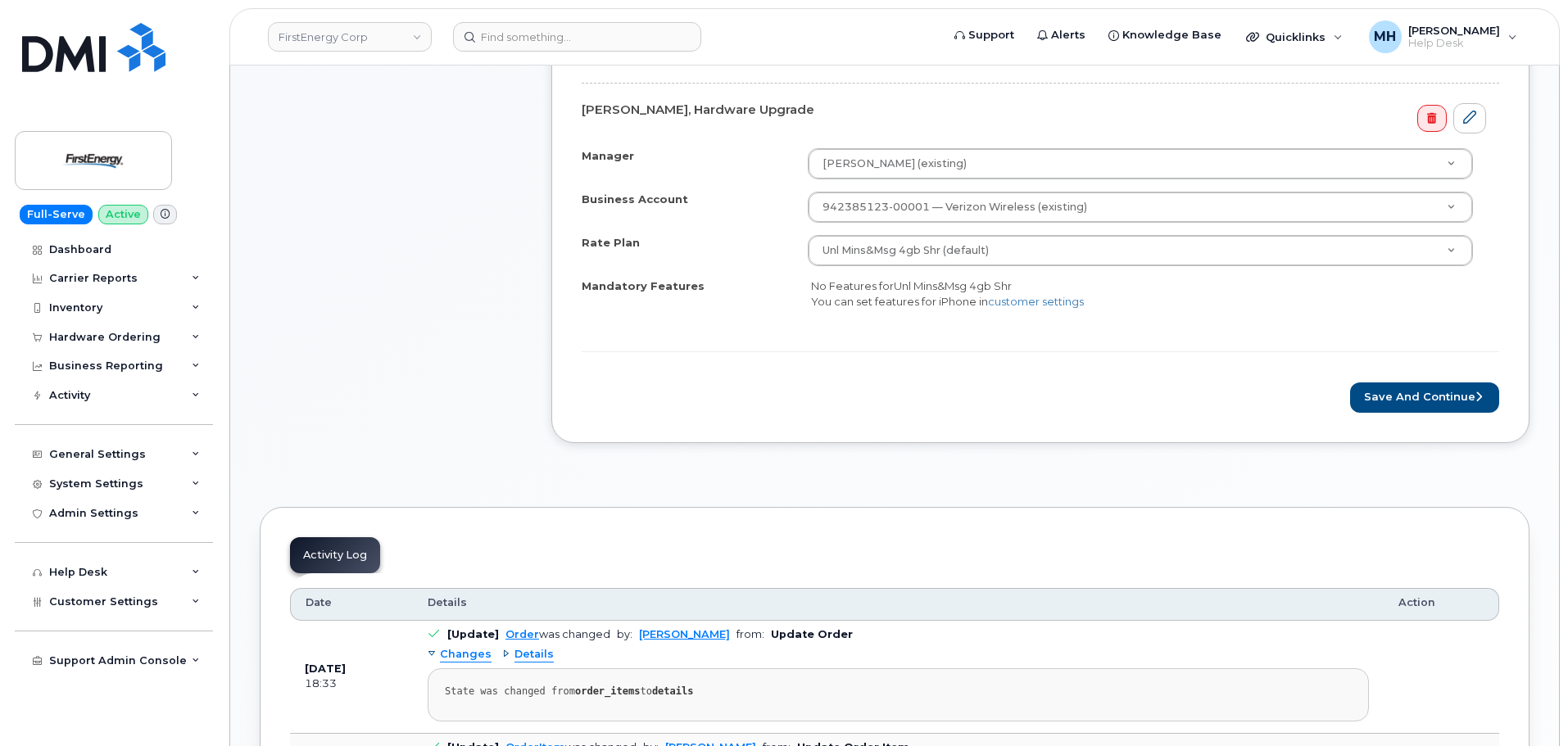
click at [1455, 376] on form "Rate Plan & Activation Details [PERSON_NAME], Hardware Upgrade Manager [PERSON_…" at bounding box center [1040, 226] width 917 height 370
click at [1452, 385] on button "Save and Continue" at bounding box center [1424, 397] width 149 height 31
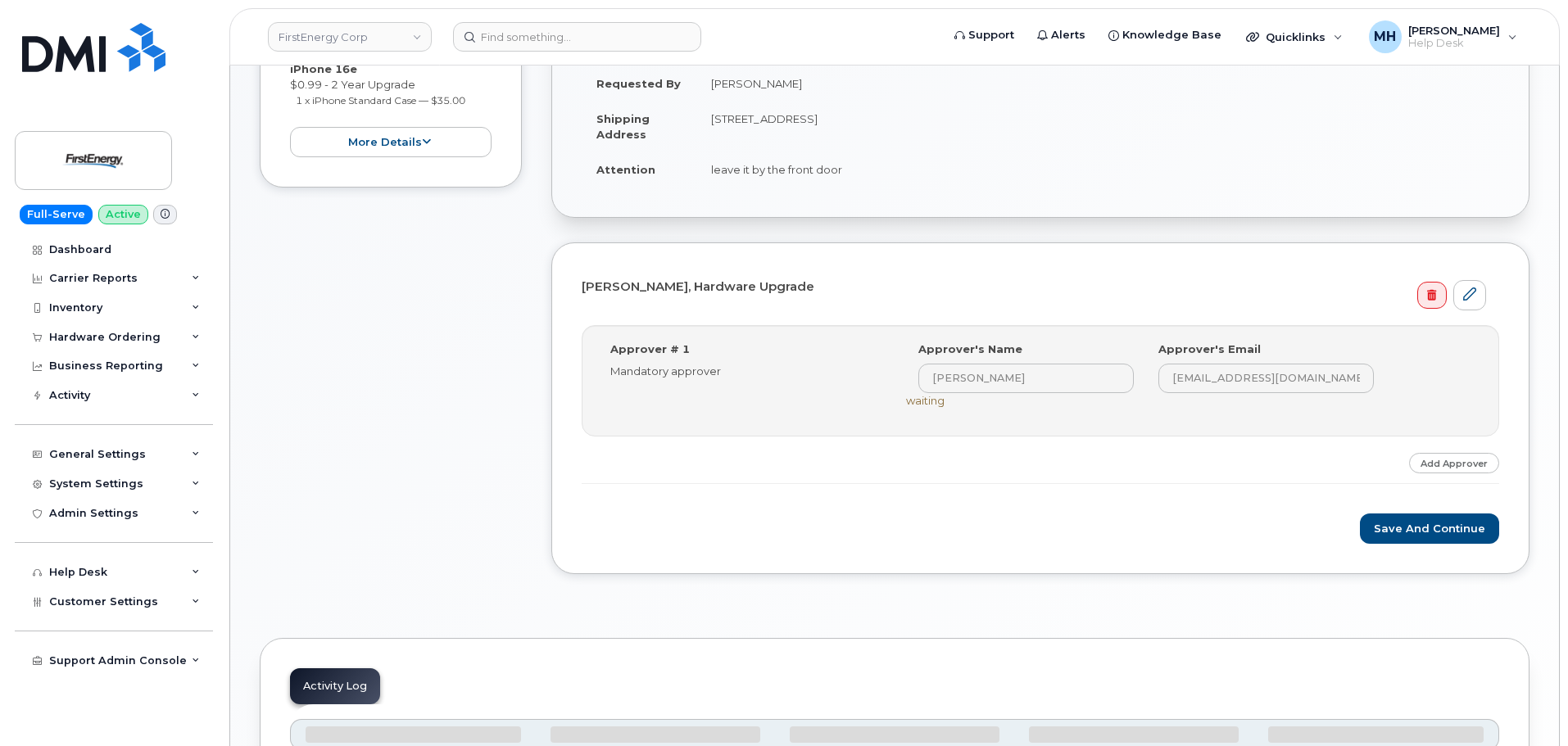
scroll to position [492, 0]
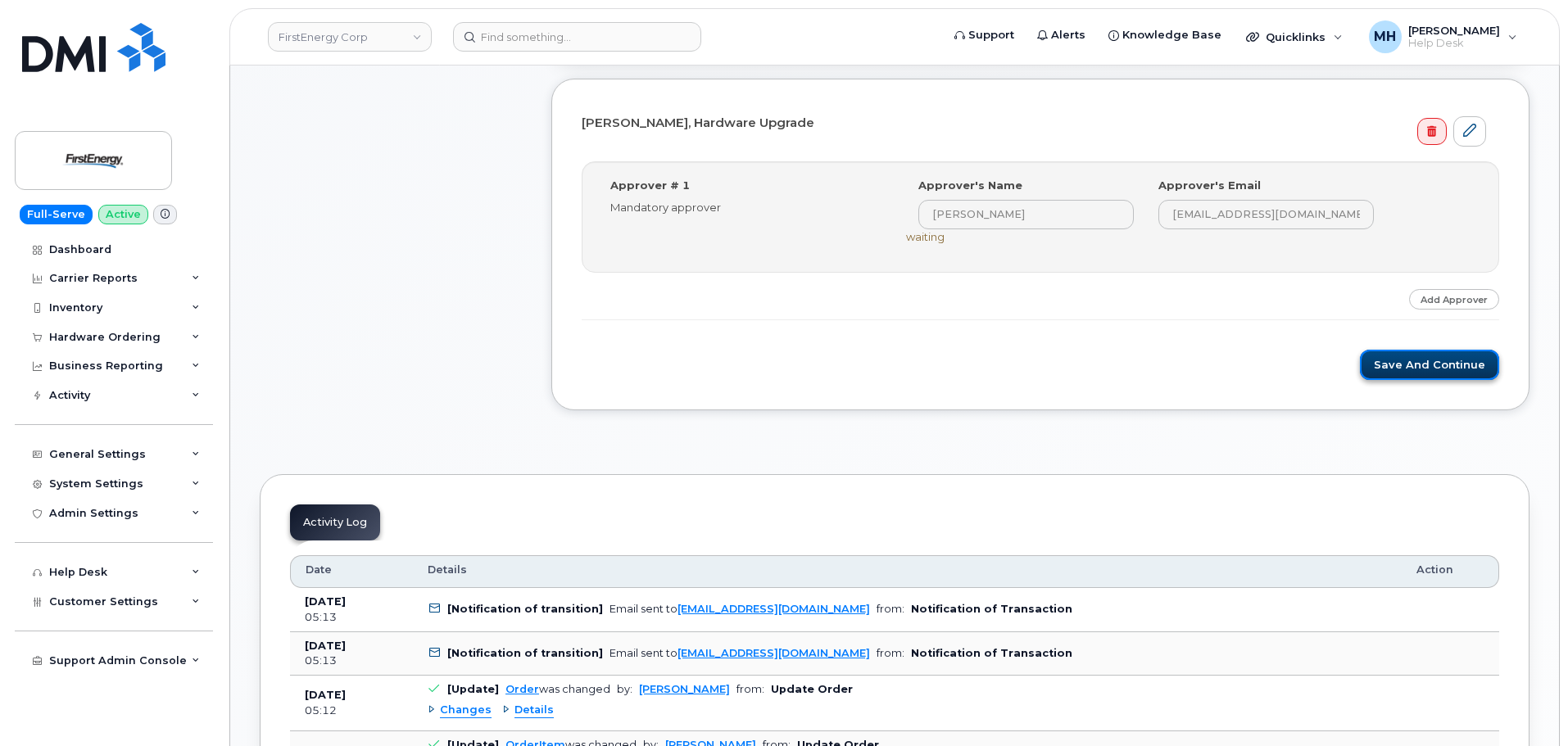
click at [1412, 366] on button "Save and Continue" at bounding box center [1429, 364] width 140 height 31
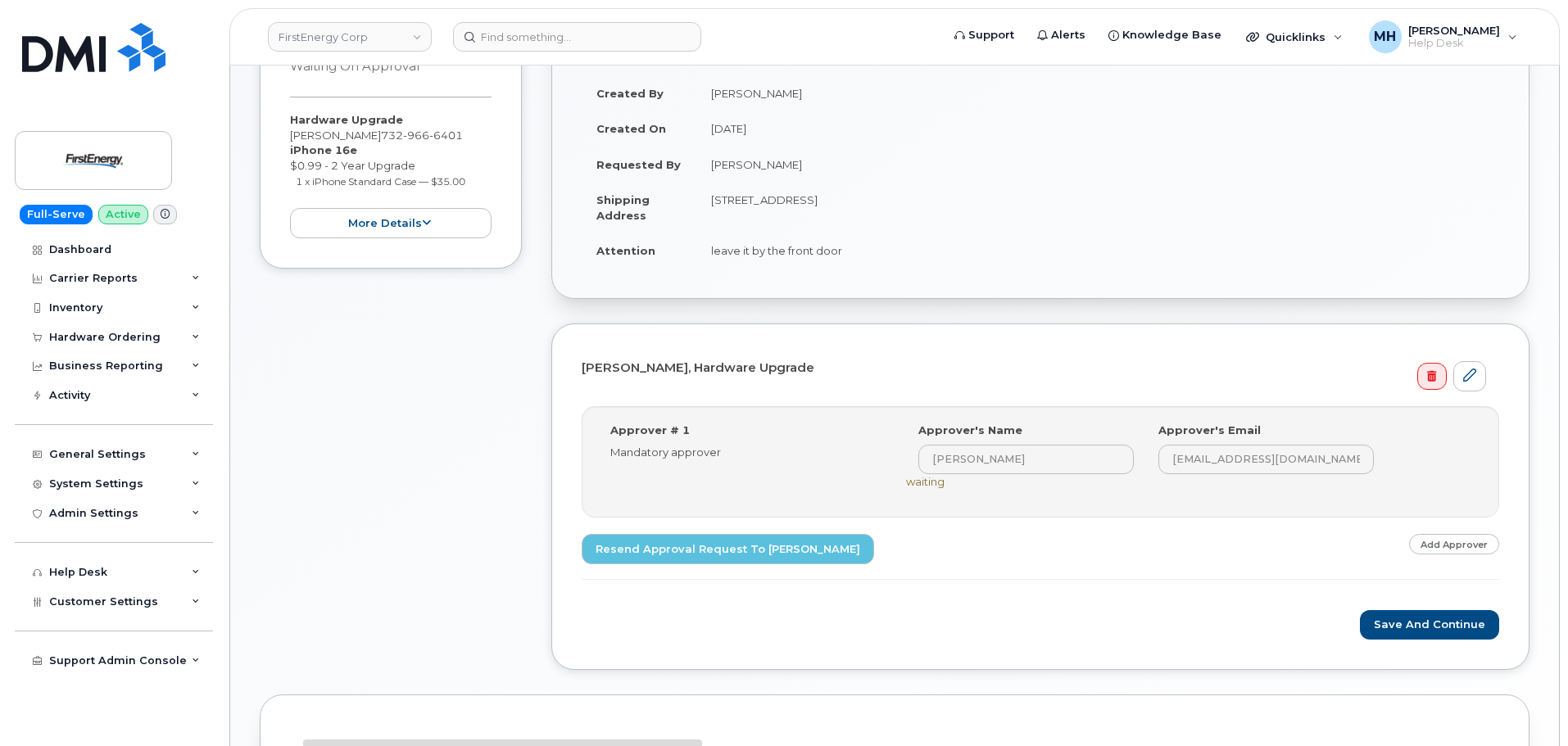
scroll to position [535, 0]
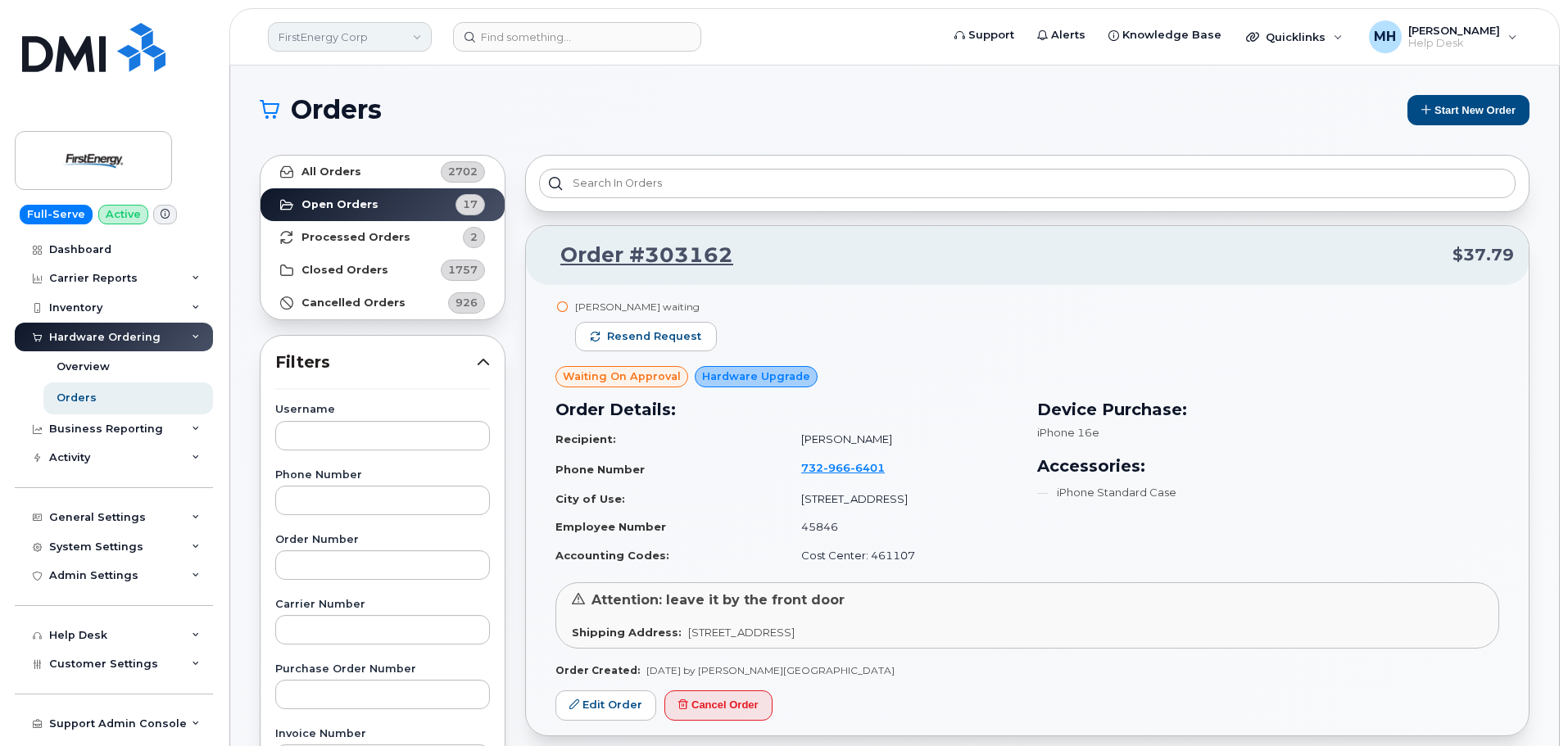
click at [317, 28] on link "FirstEnergy Corp" at bounding box center [349, 37] width 164 height 30
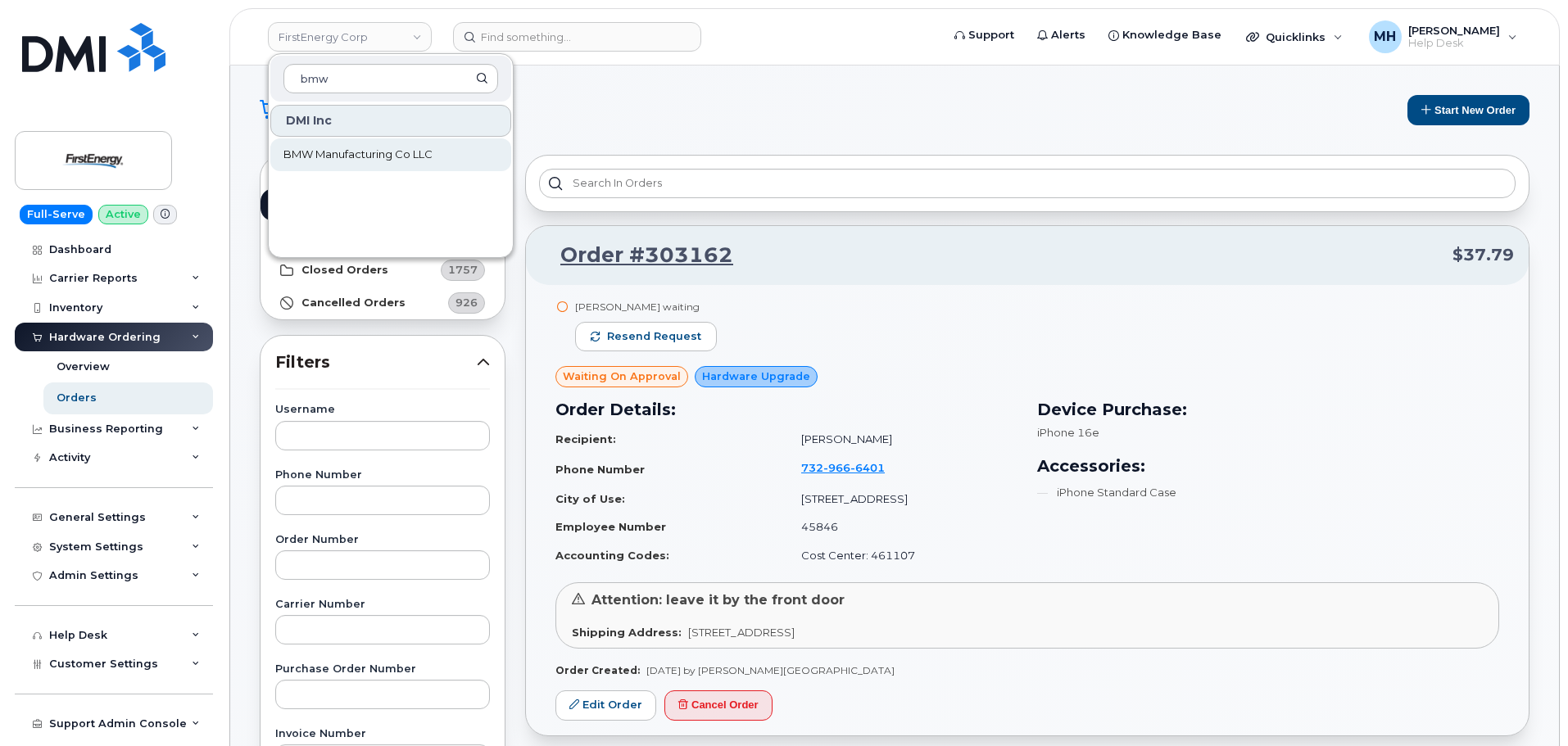
type input "bmw"
click at [359, 162] on span "BMW Manufacturing Co LLC" at bounding box center [358, 155] width 149 height 17
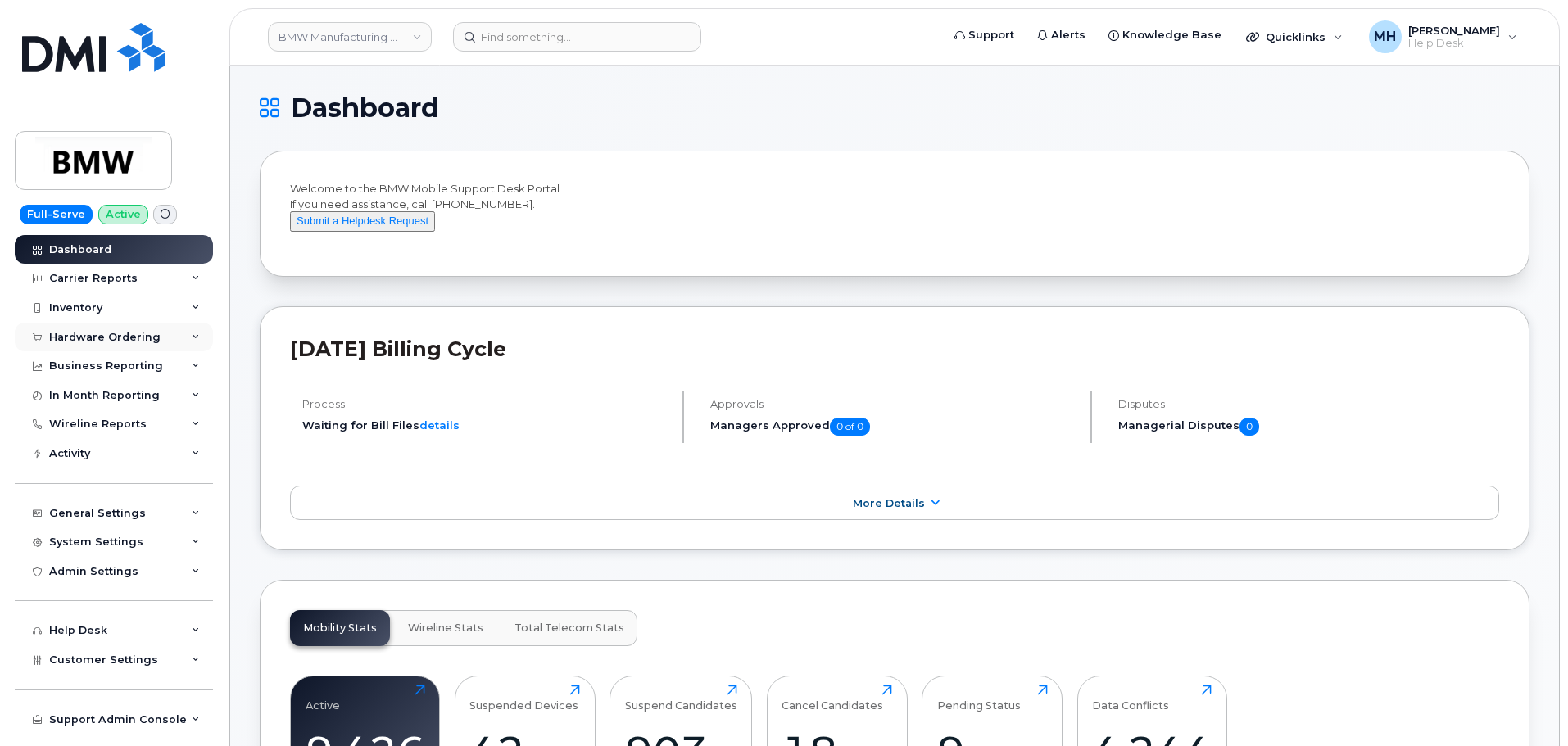
click at [122, 349] on div "Hardware Ordering" at bounding box center [114, 337] width 198 height 30
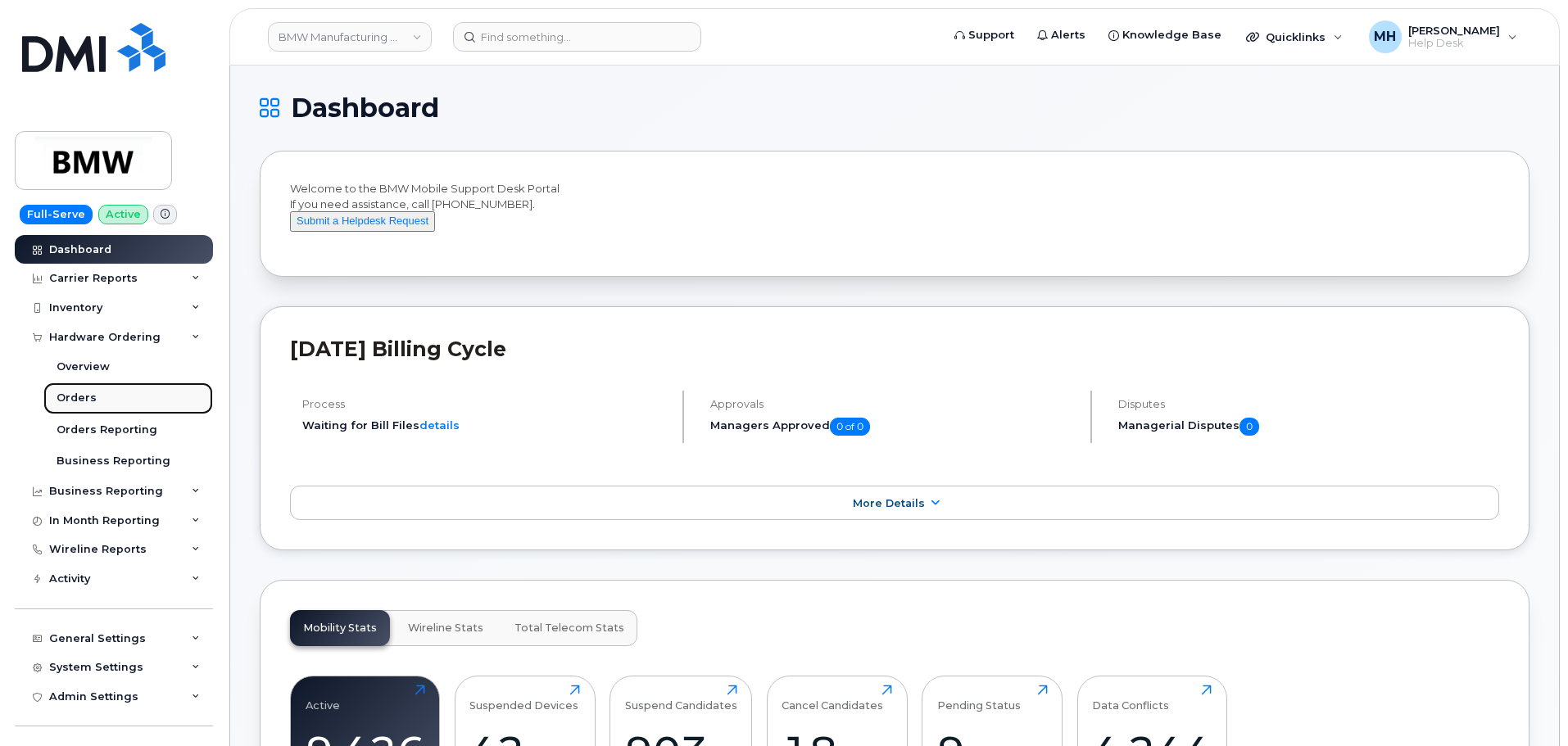
click at [110, 391] on link "Orders" at bounding box center [128, 398] width 169 height 31
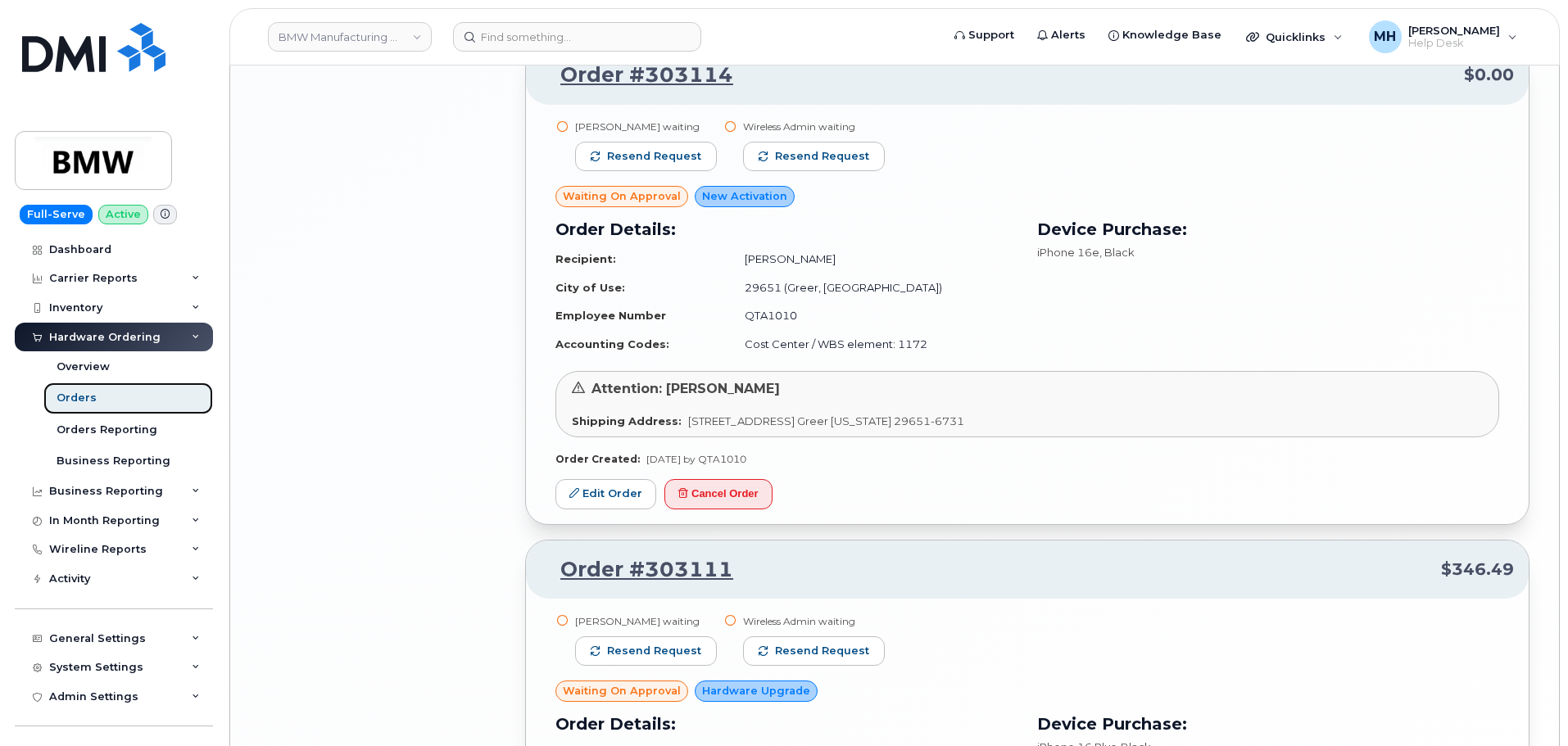
scroll to position [3230, 0]
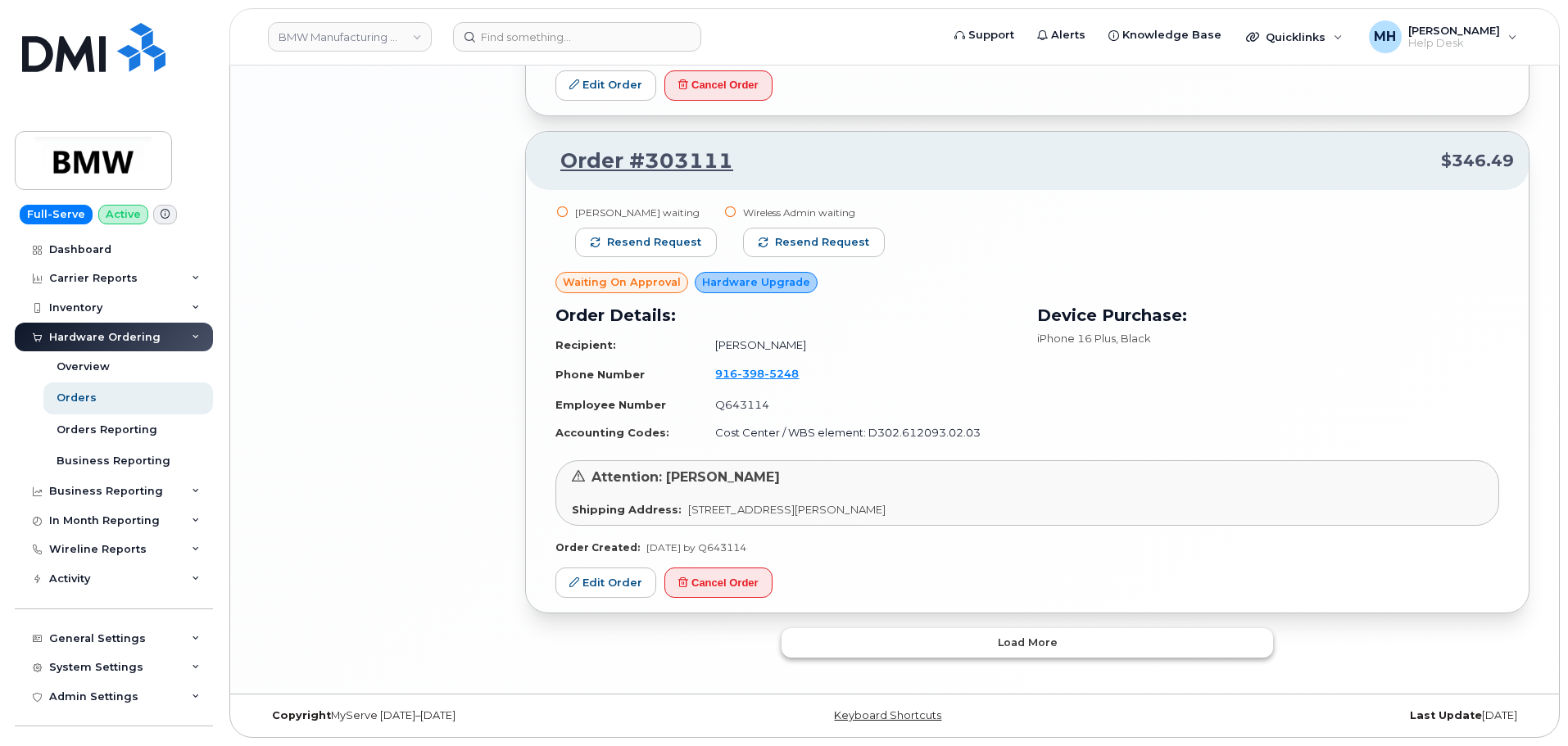
click at [997, 629] on button "Load more" at bounding box center [1027, 643] width 492 height 30
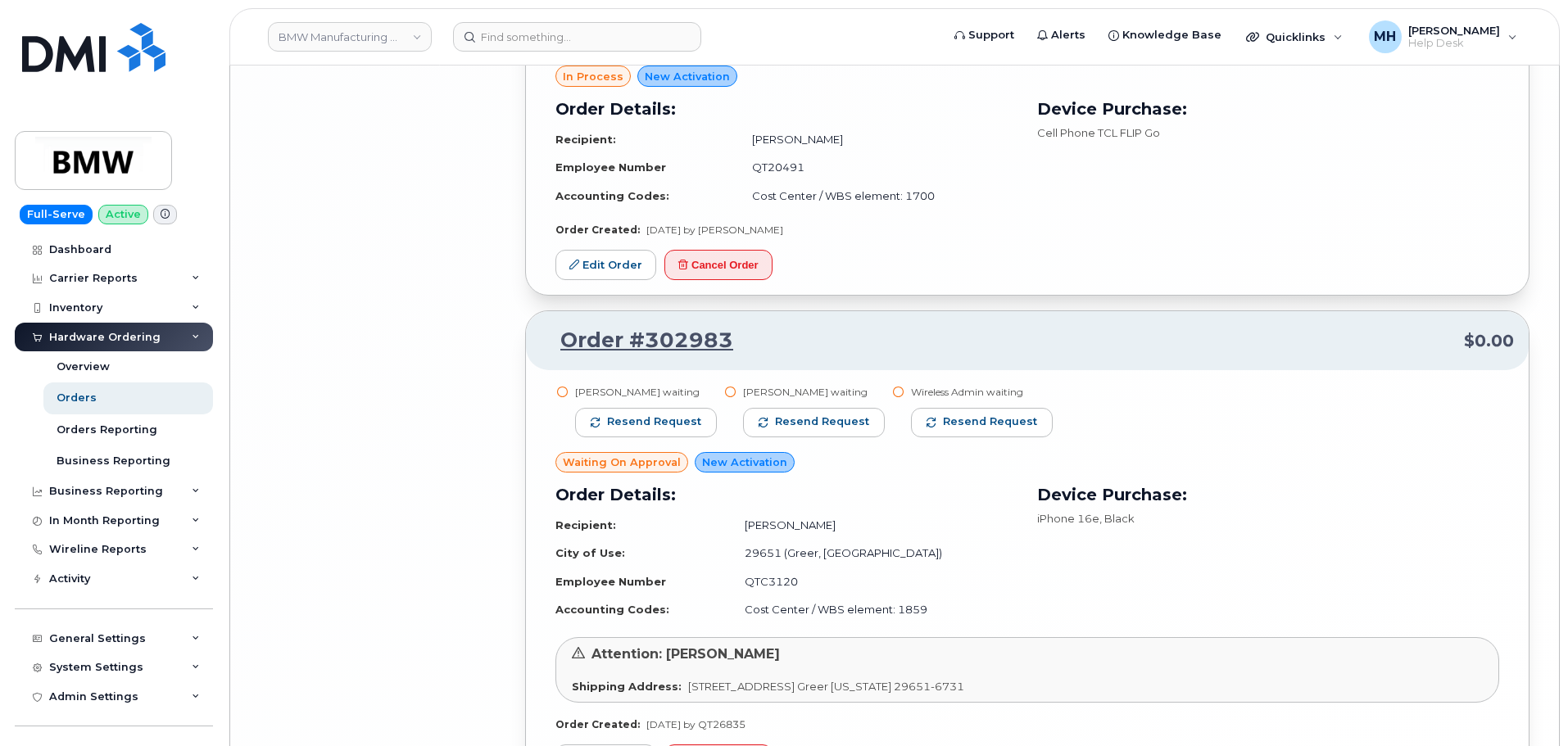
scroll to position [7011, 0]
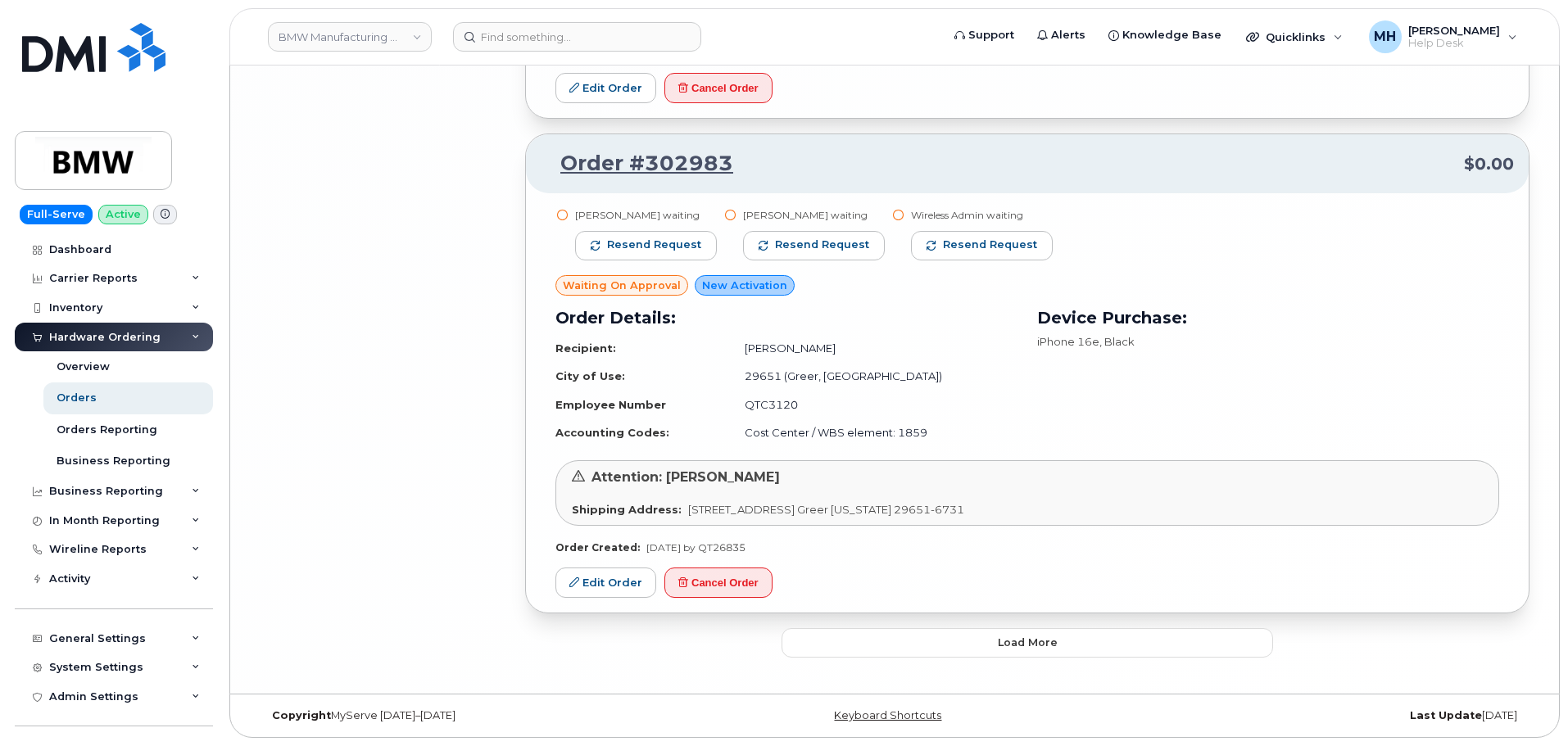
click at [987, 651] on button "Load more" at bounding box center [1027, 643] width 492 height 30
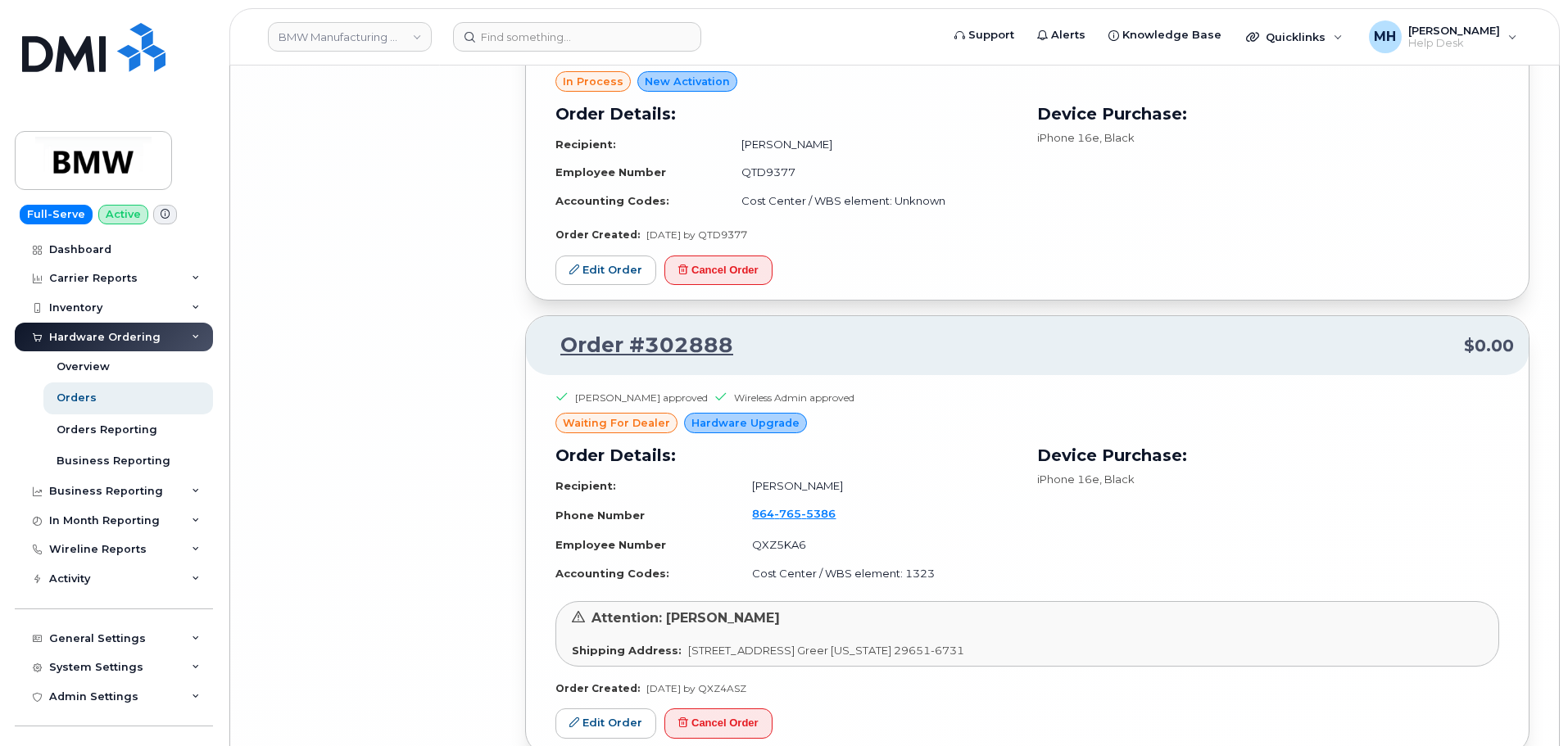
scroll to position [10345, 0]
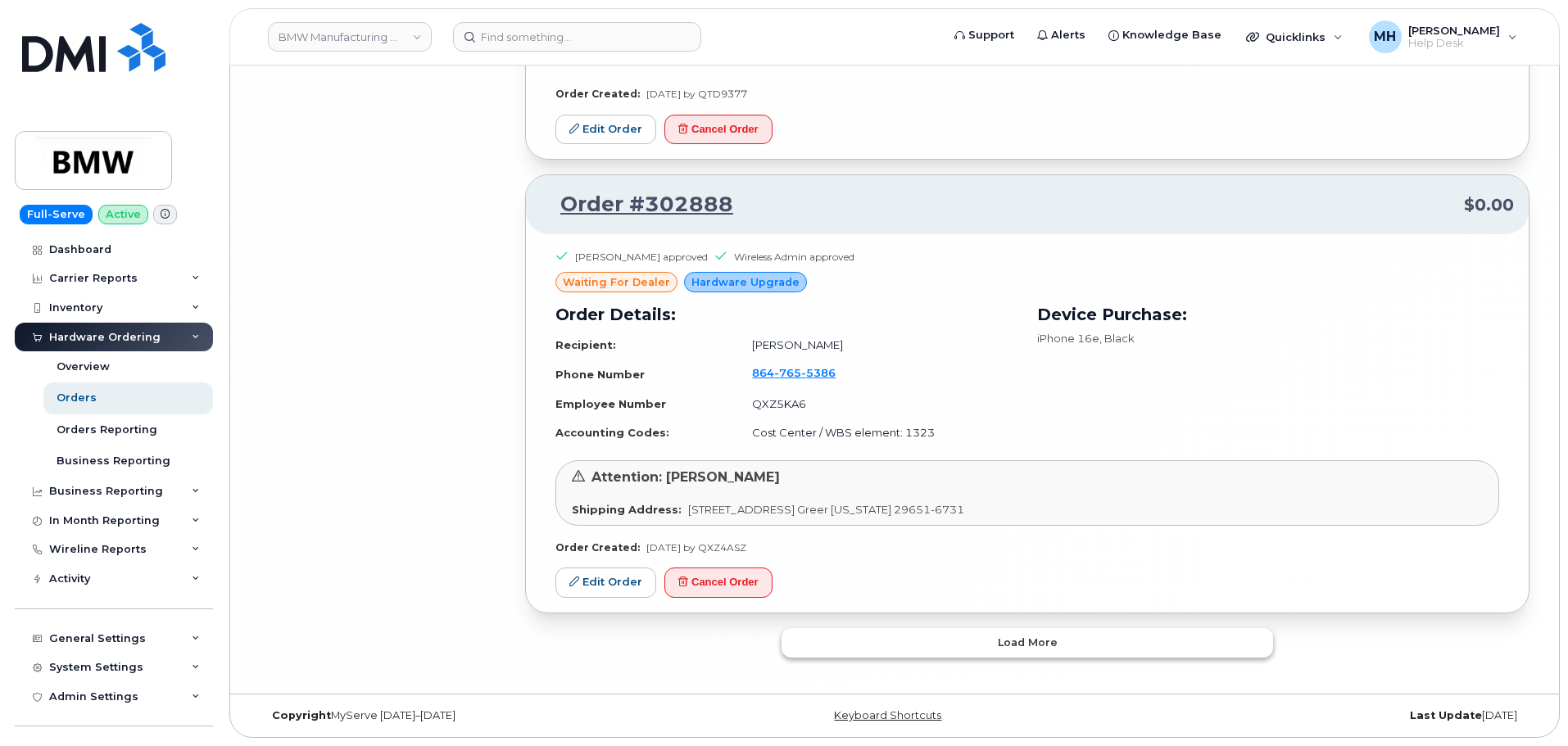
click at [790, 636] on button "Load more" at bounding box center [1027, 643] width 492 height 30
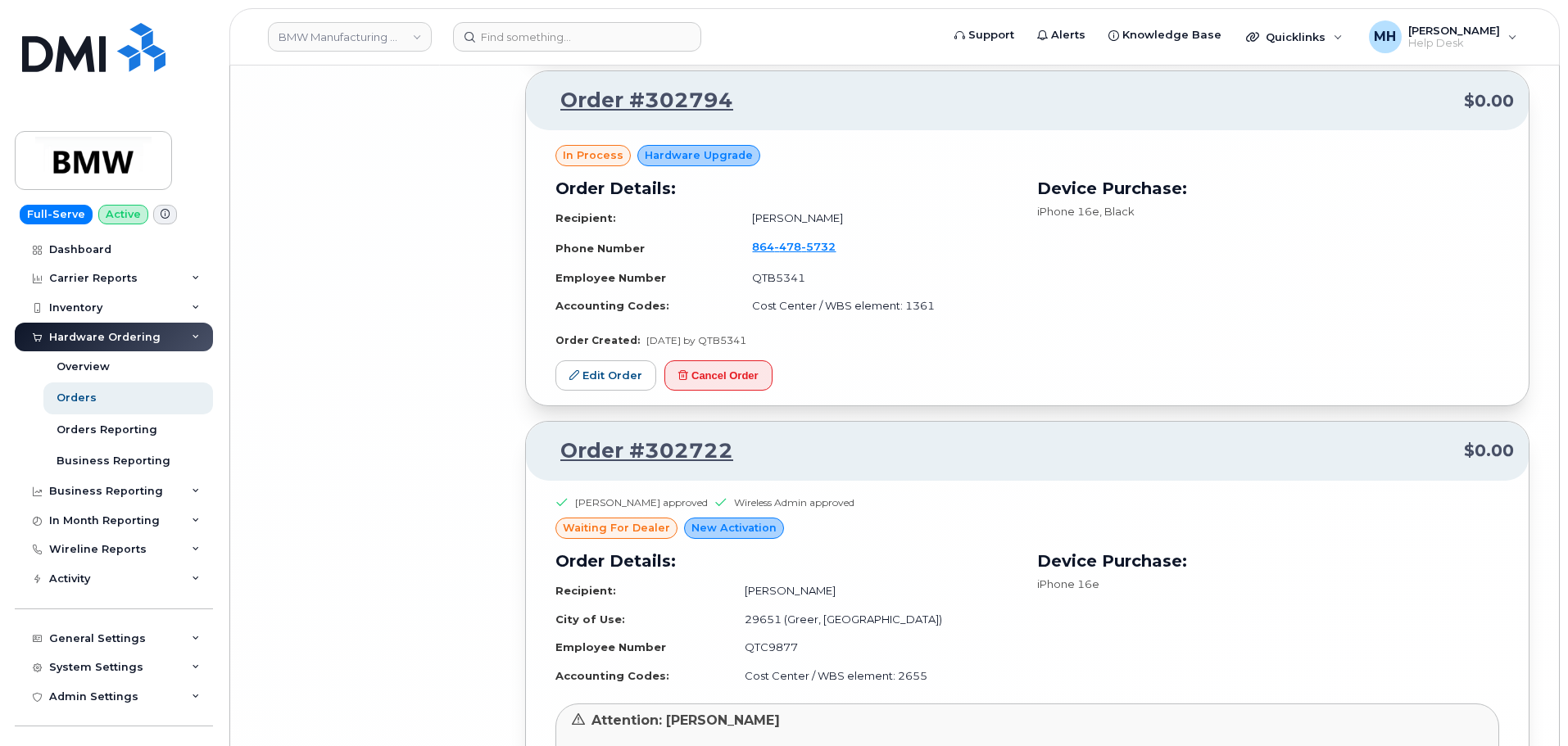
scroll to position [13455, 0]
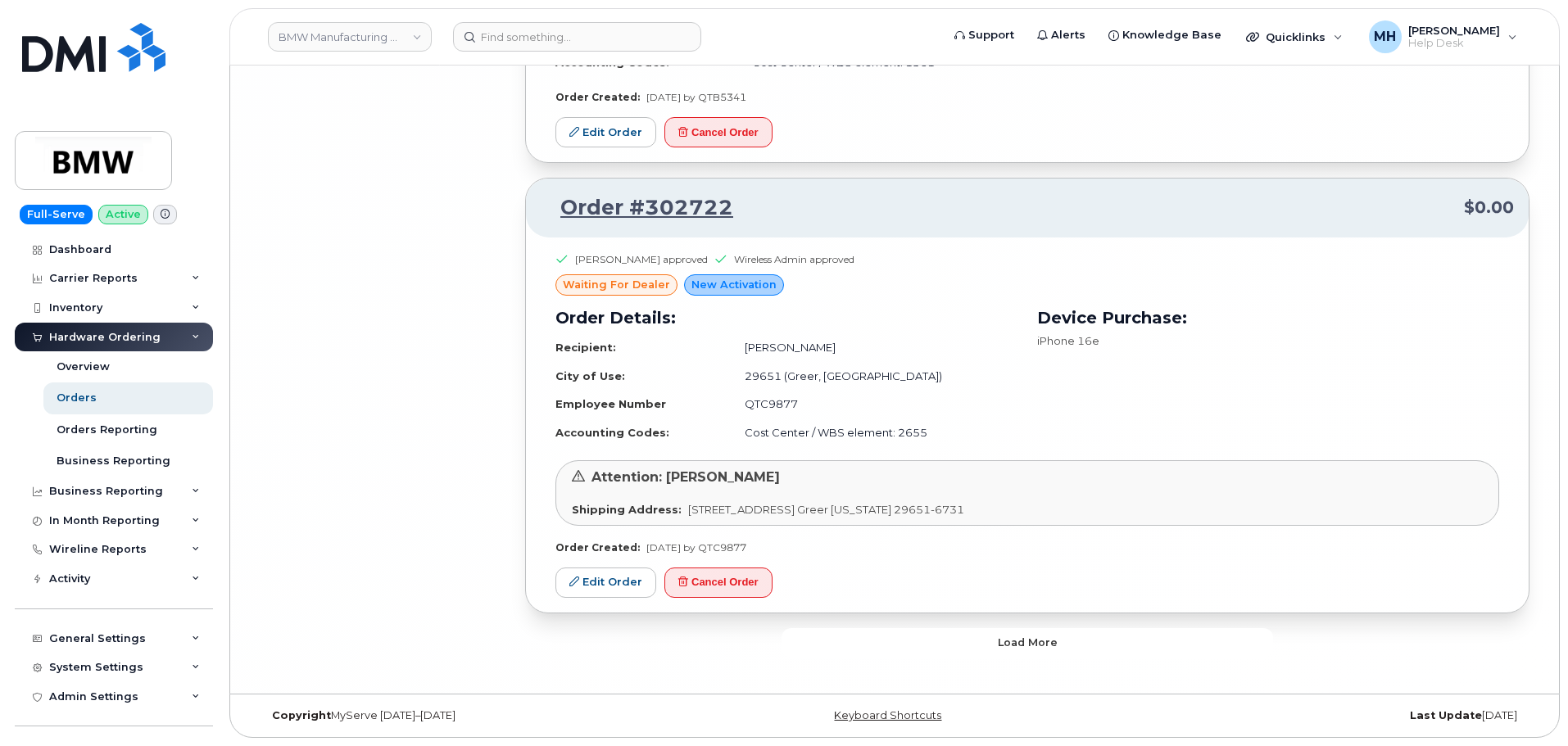
click at [937, 647] on button "Load more" at bounding box center [1027, 643] width 492 height 30
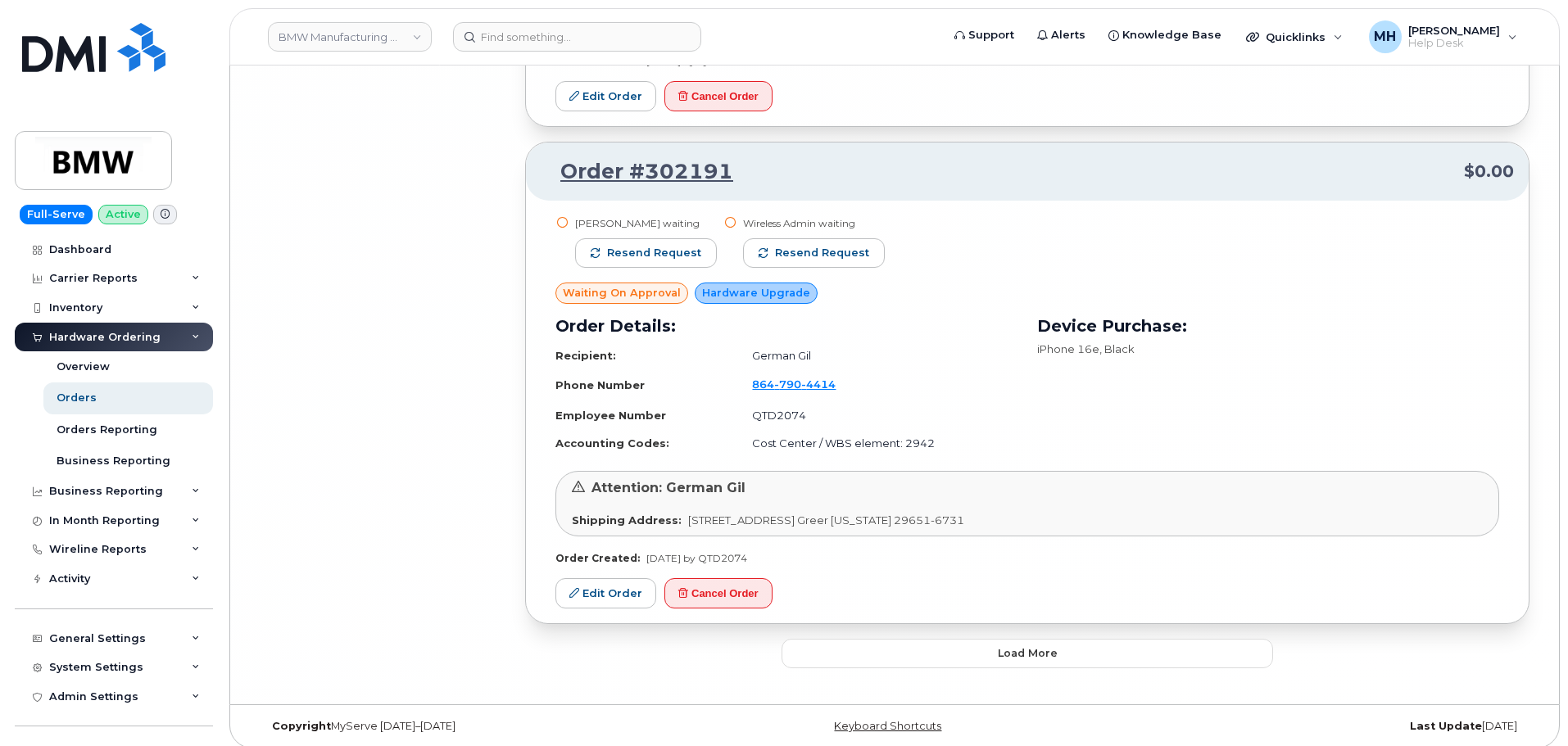
scroll to position [16837, 0]
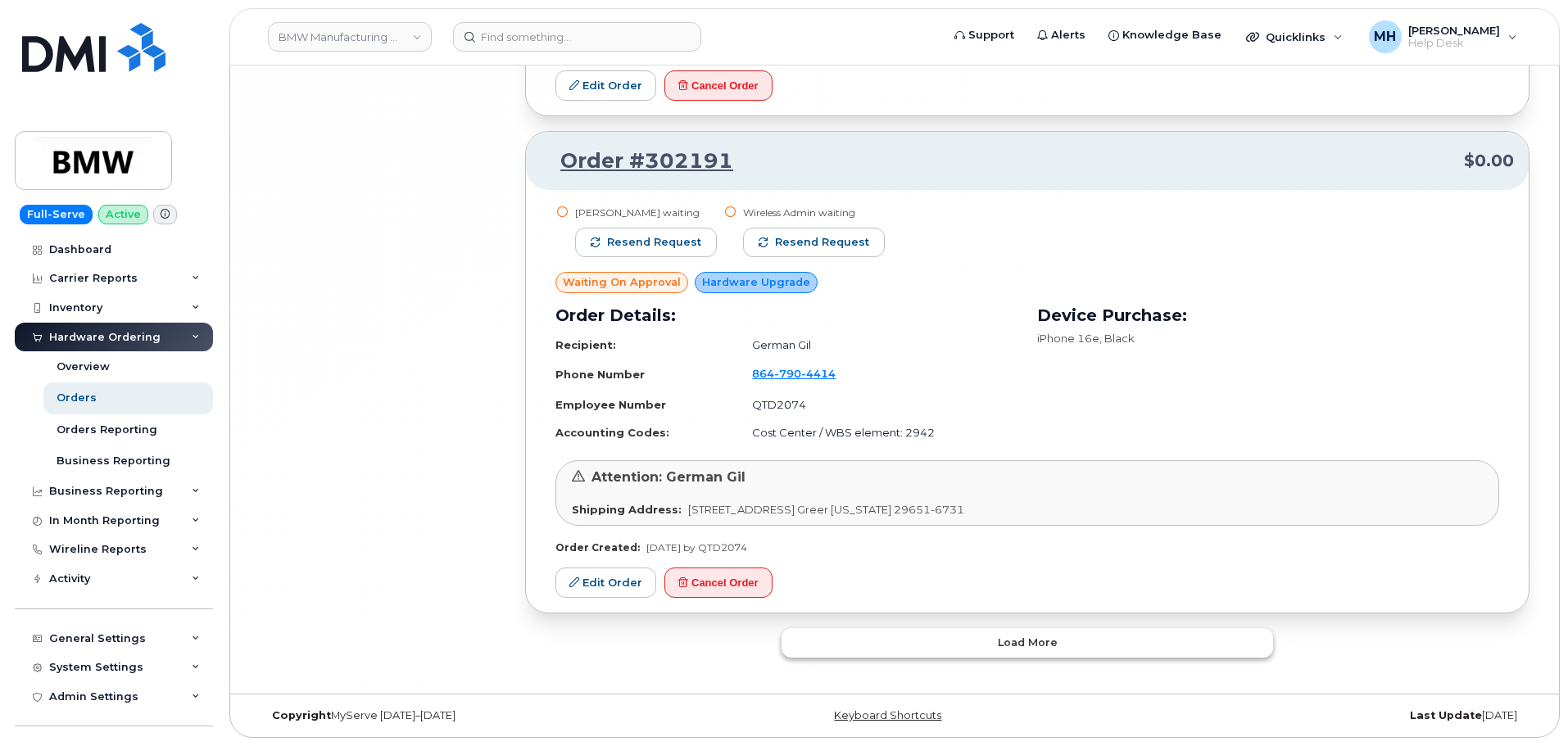
click at [1055, 634] on button "Load more" at bounding box center [1027, 643] width 492 height 30
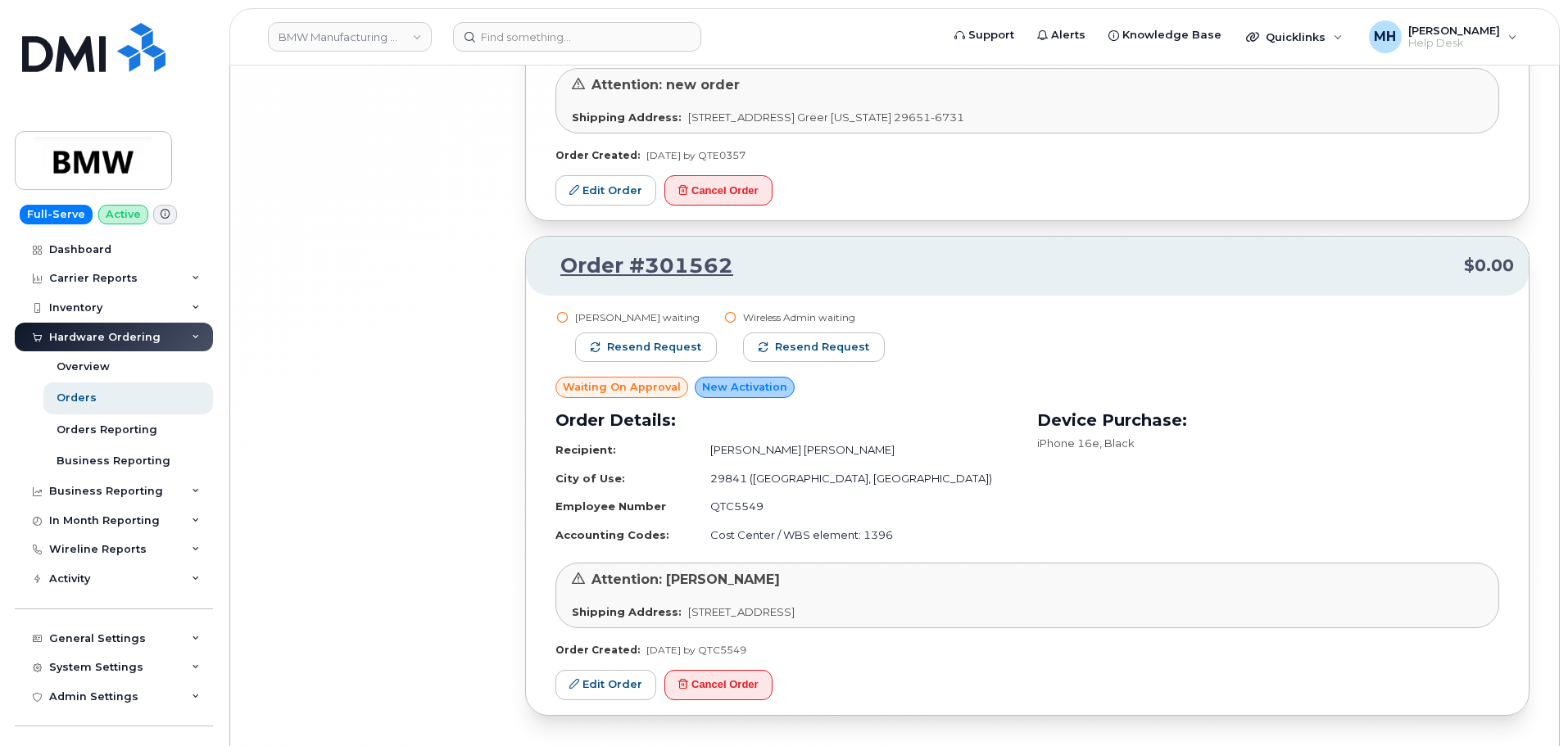
scroll to position [17791, 0]
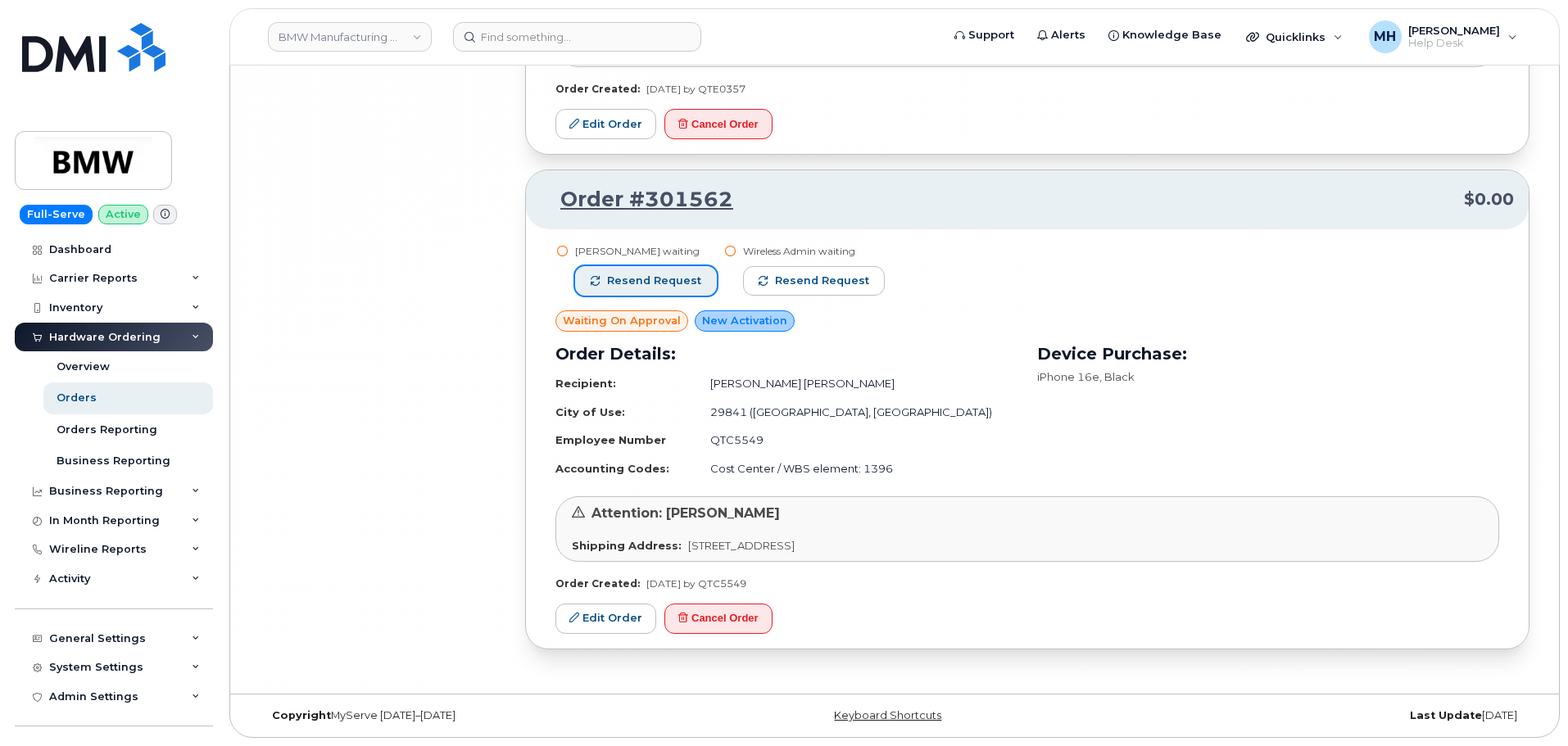
drag, startPoint x: 687, startPoint y: 282, endPoint x: 687, endPoint y: 296, distance: 14.0
click at [687, 282] on span "Resend request" at bounding box center [654, 281] width 94 height 15
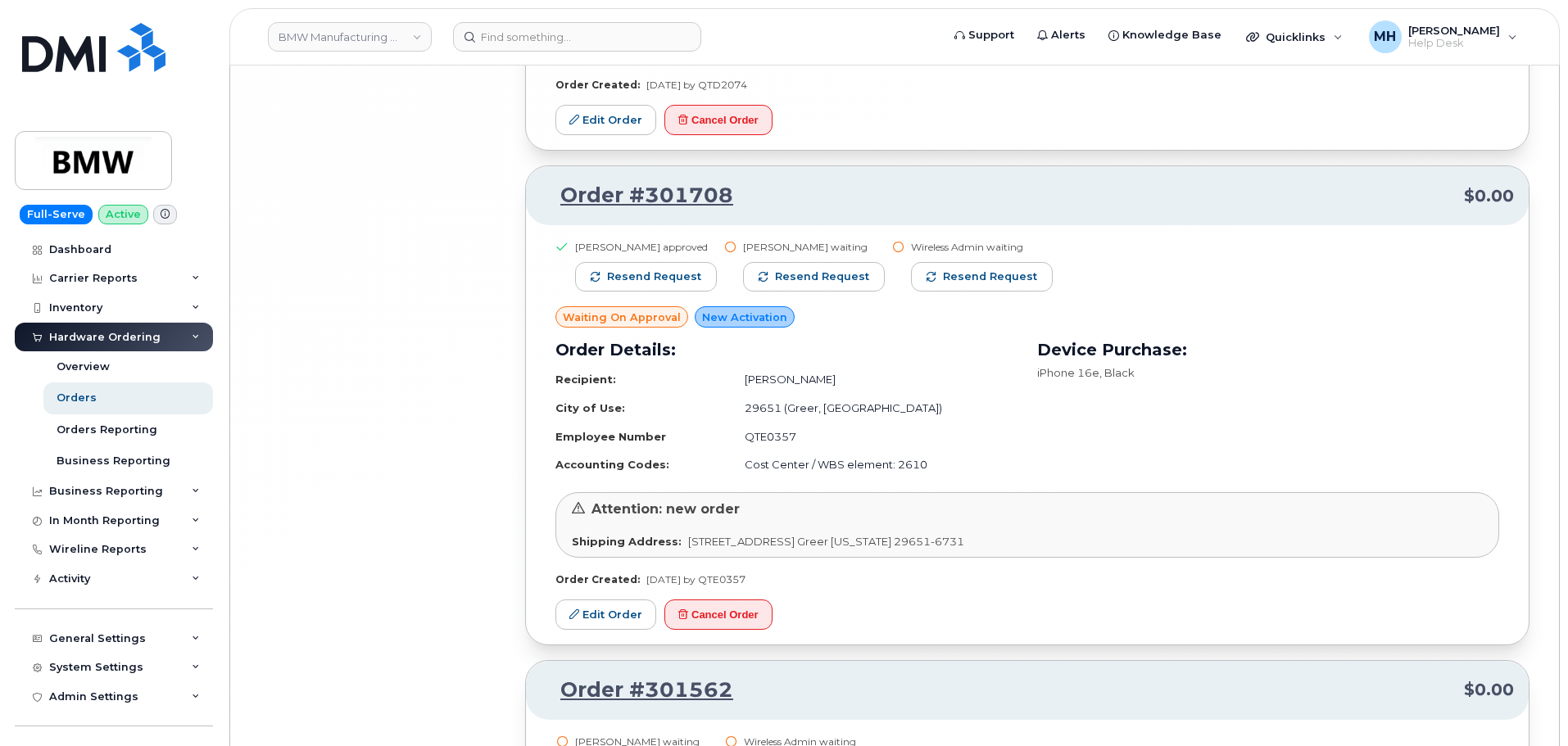
scroll to position [17299, 0]
click at [759, 275] on span "button" at bounding box center [763, 277] width 10 height 10
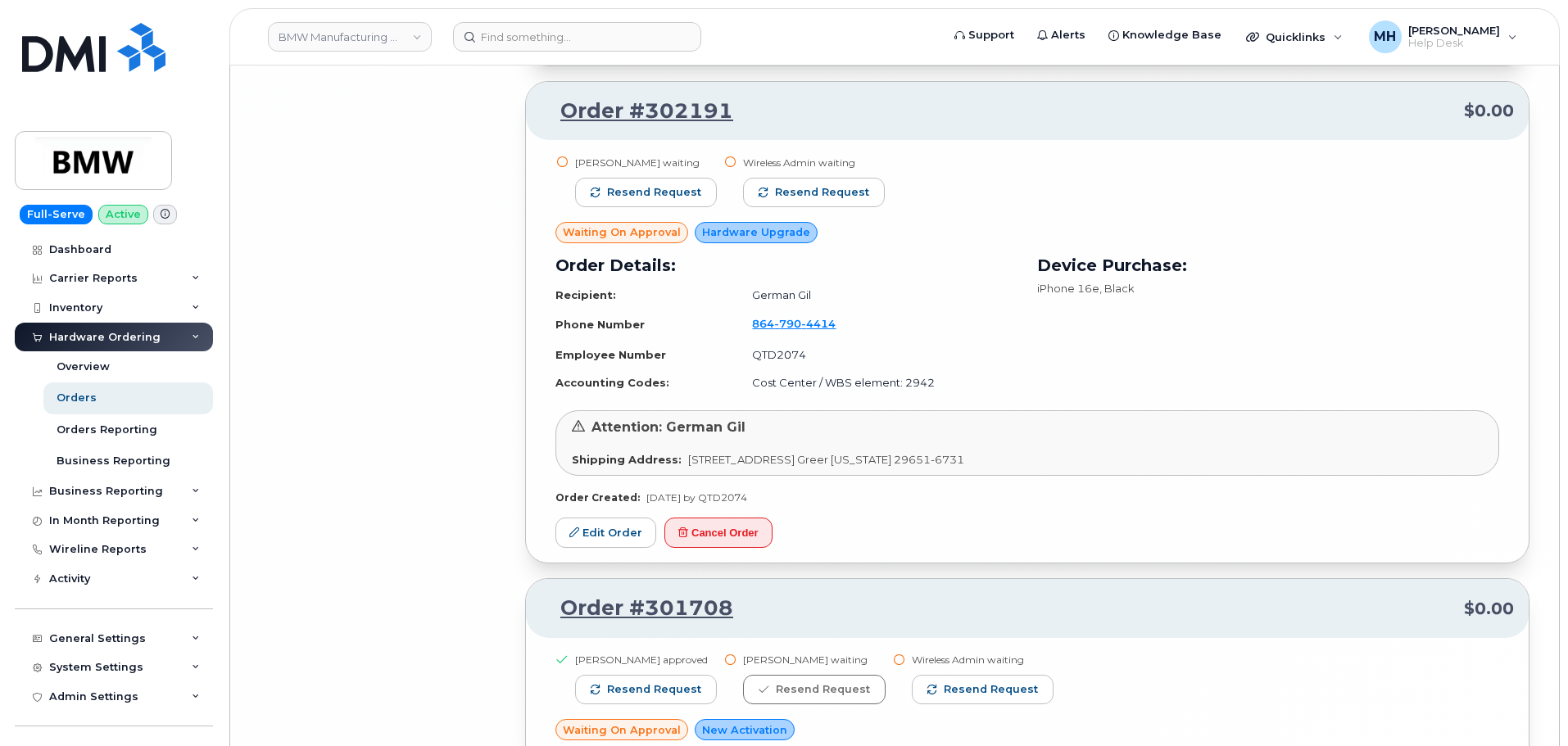
scroll to position [16808, 0]
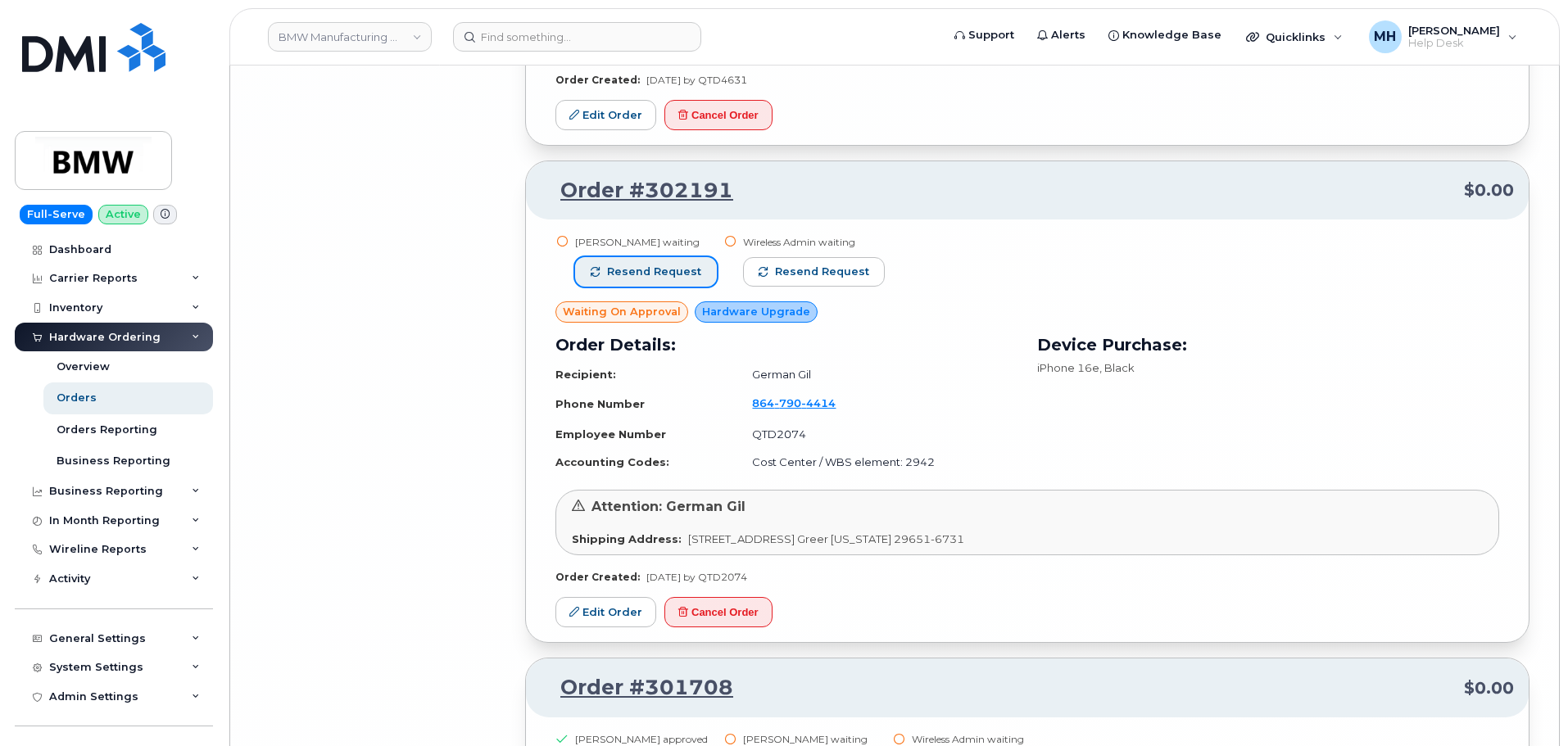
click at [666, 273] on span "Resend request" at bounding box center [654, 272] width 94 height 15
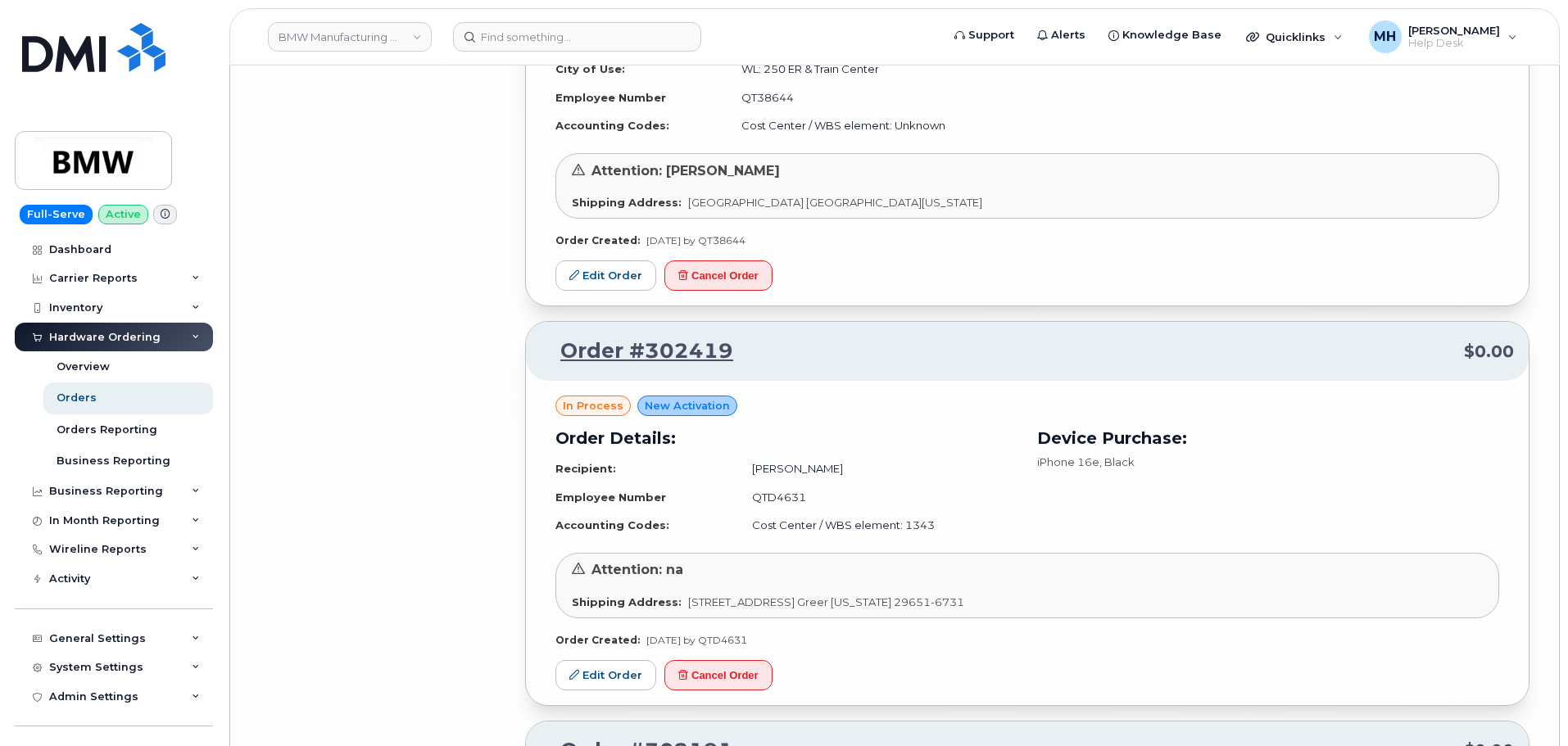
scroll to position [16235, 0]
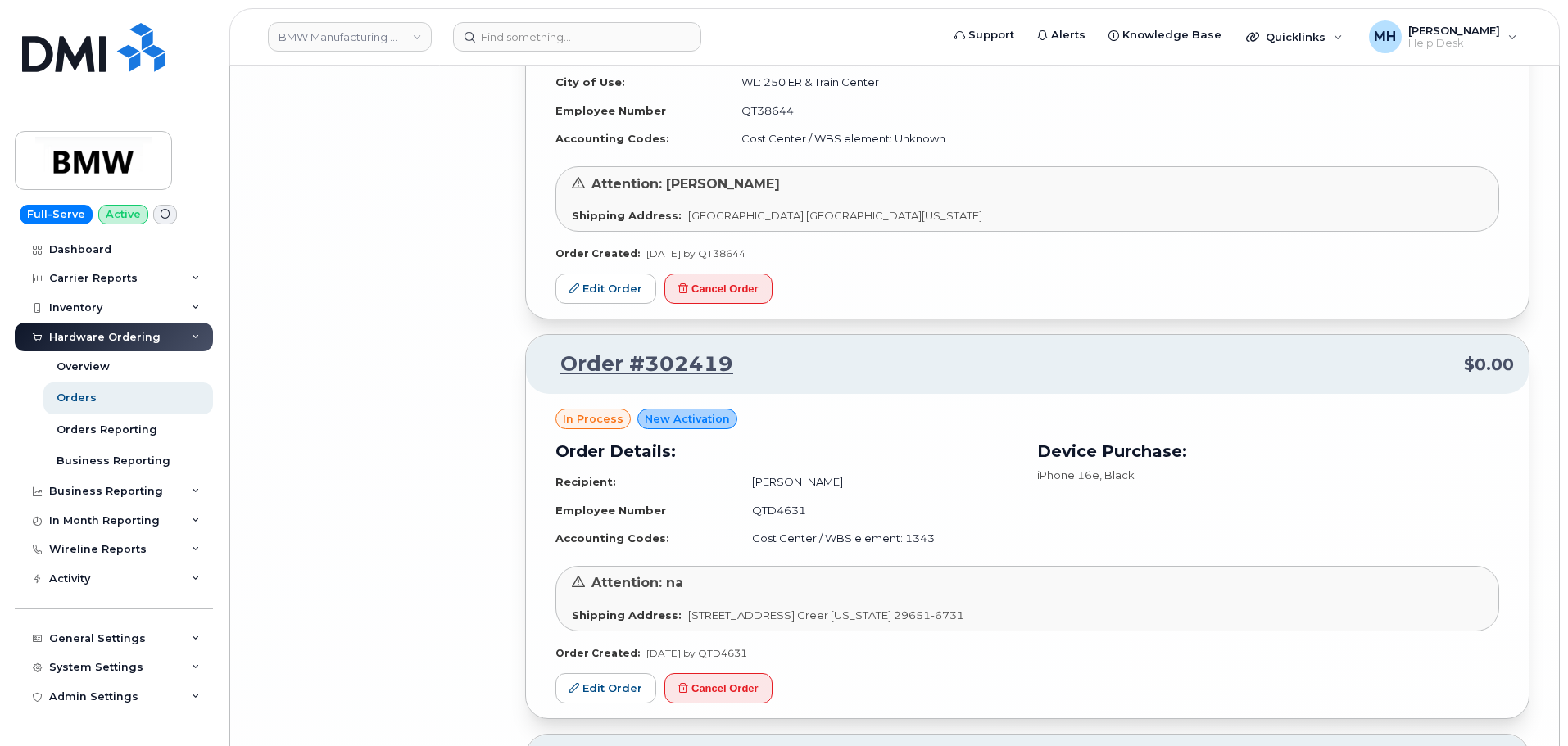
click at [756, 671] on div "in process New Activation Order Details: Recipient: Noah Black Employee Number …" at bounding box center [1027, 556] width 1002 height 324
click at [751, 687] on button "Cancel Order" at bounding box center [718, 688] width 108 height 31
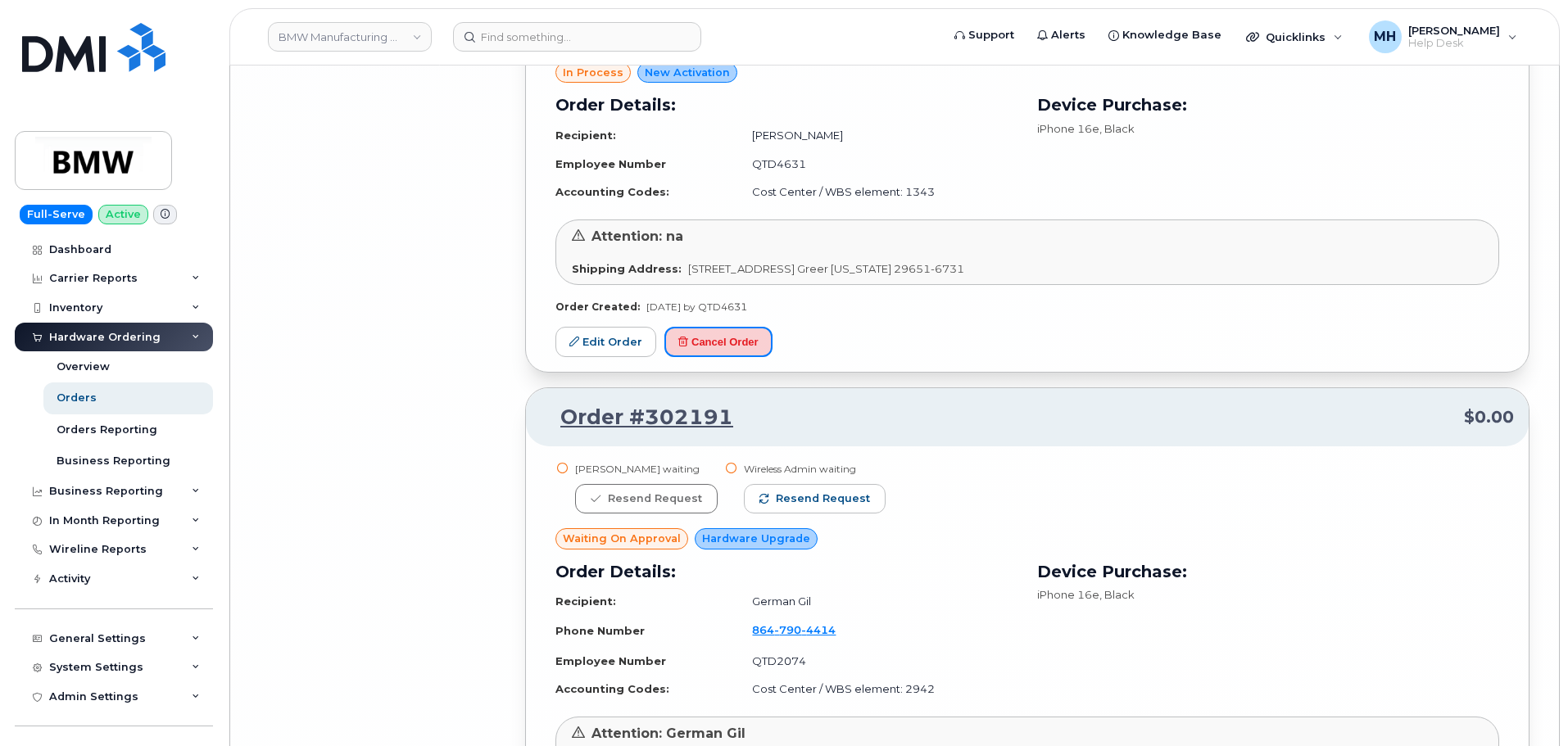
scroll to position [16726, 0]
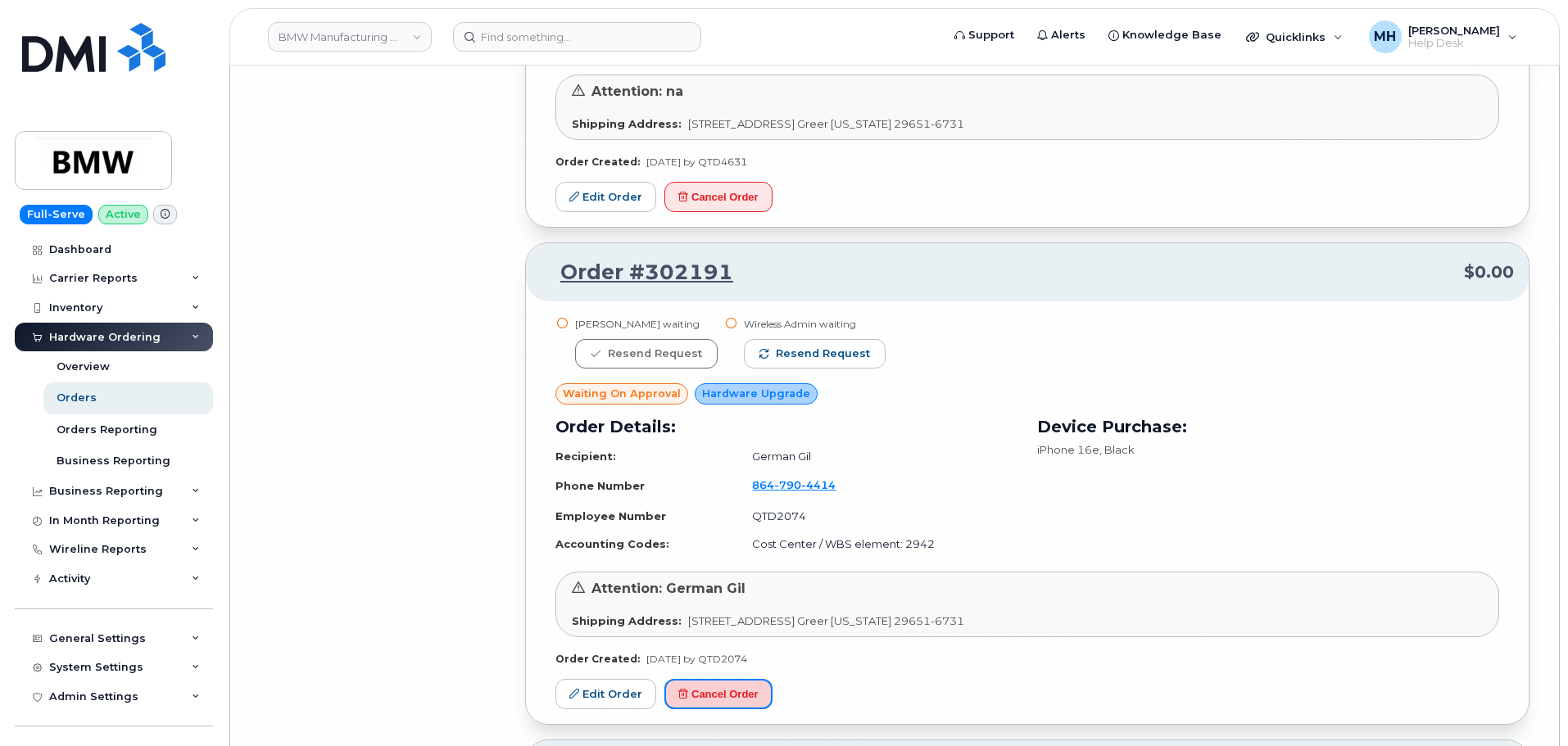
drag, startPoint x: 743, startPoint y: 688, endPoint x: 849, endPoint y: 68, distance: 629.0
click at [741, 688] on button "Cancel Order" at bounding box center [718, 693] width 108 height 31
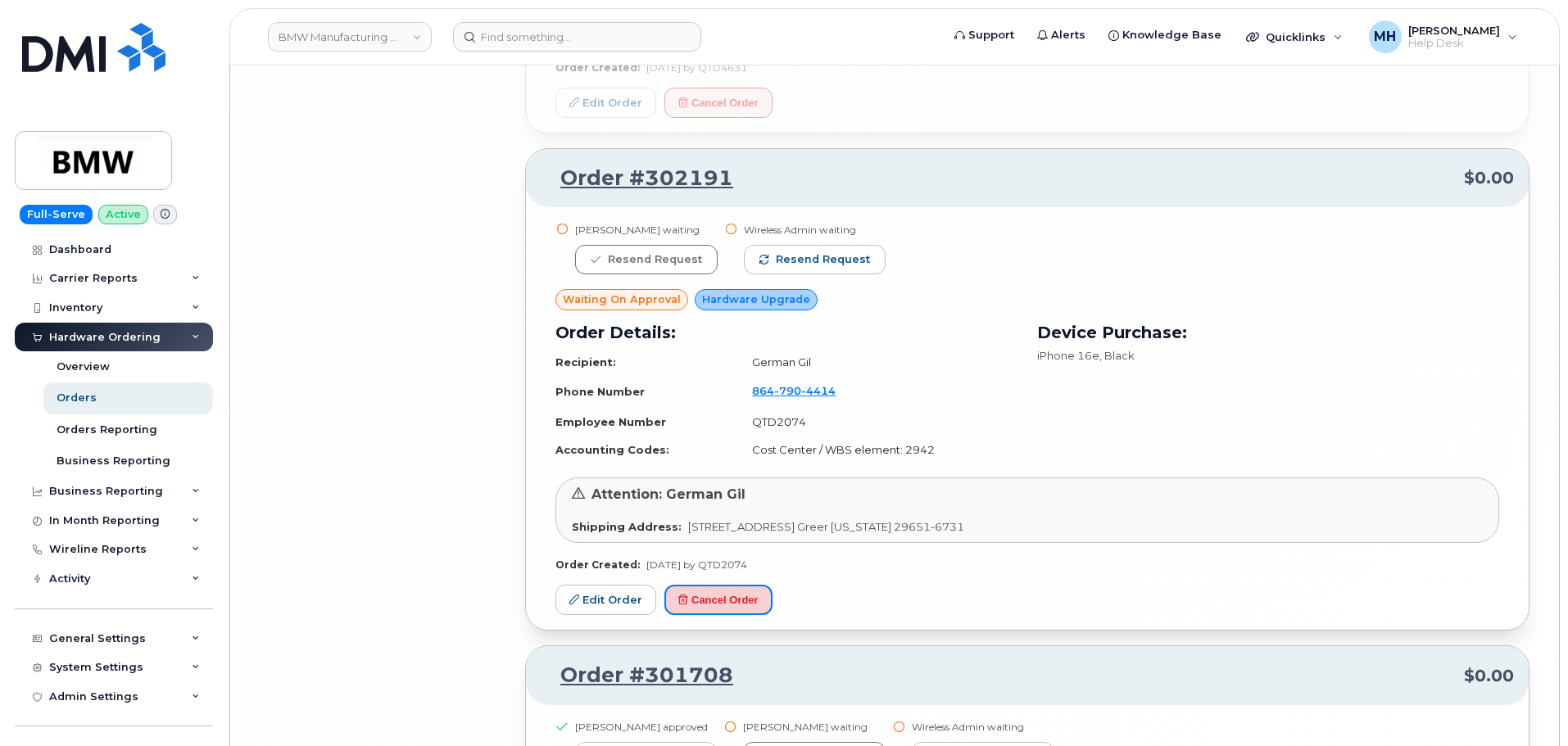
scroll to position [16890, 0]
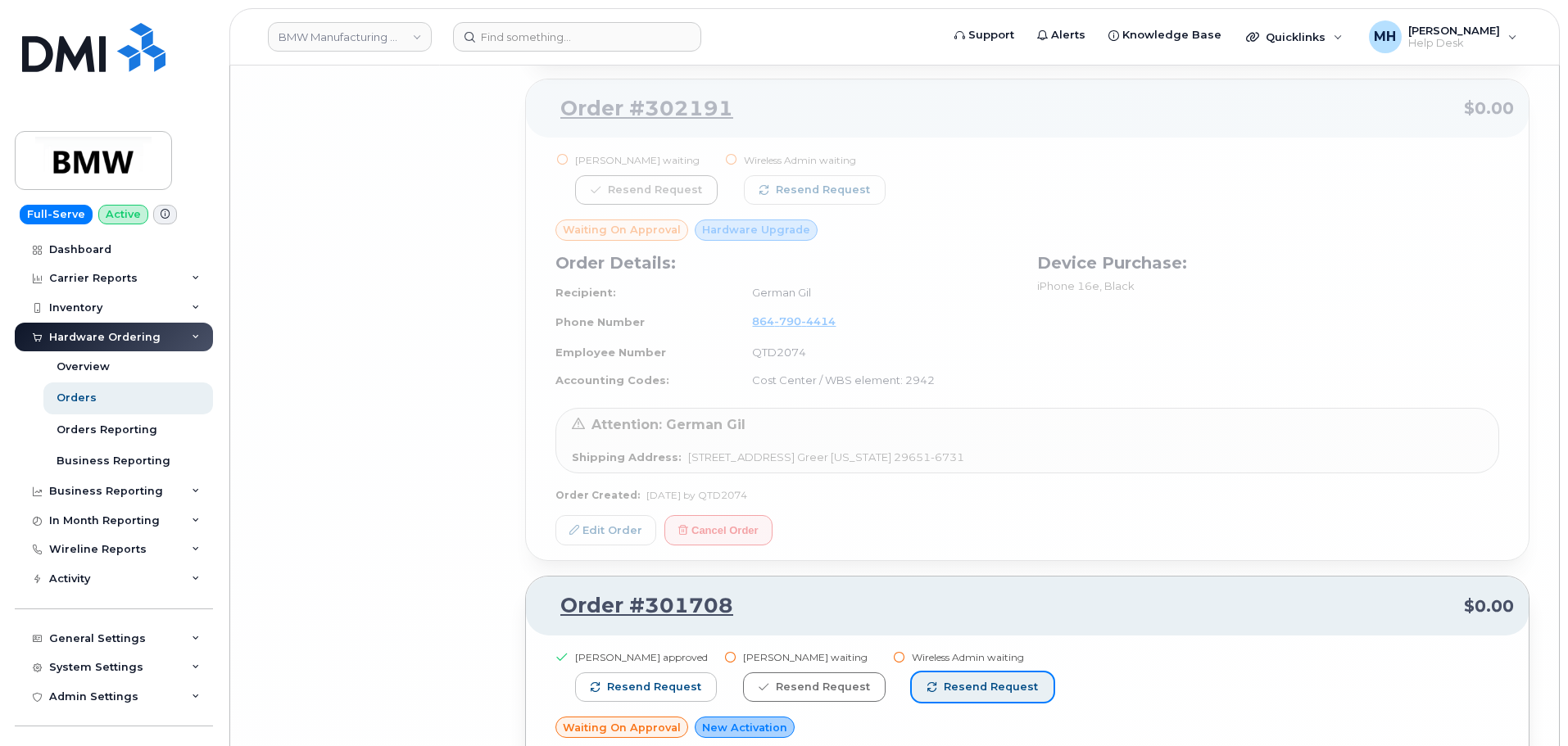
drag, startPoint x: 945, startPoint y: 682, endPoint x: 949, endPoint y: 671, distance: 11.7
click at [945, 683] on span "Resend request" at bounding box center [991, 687] width 94 height 15
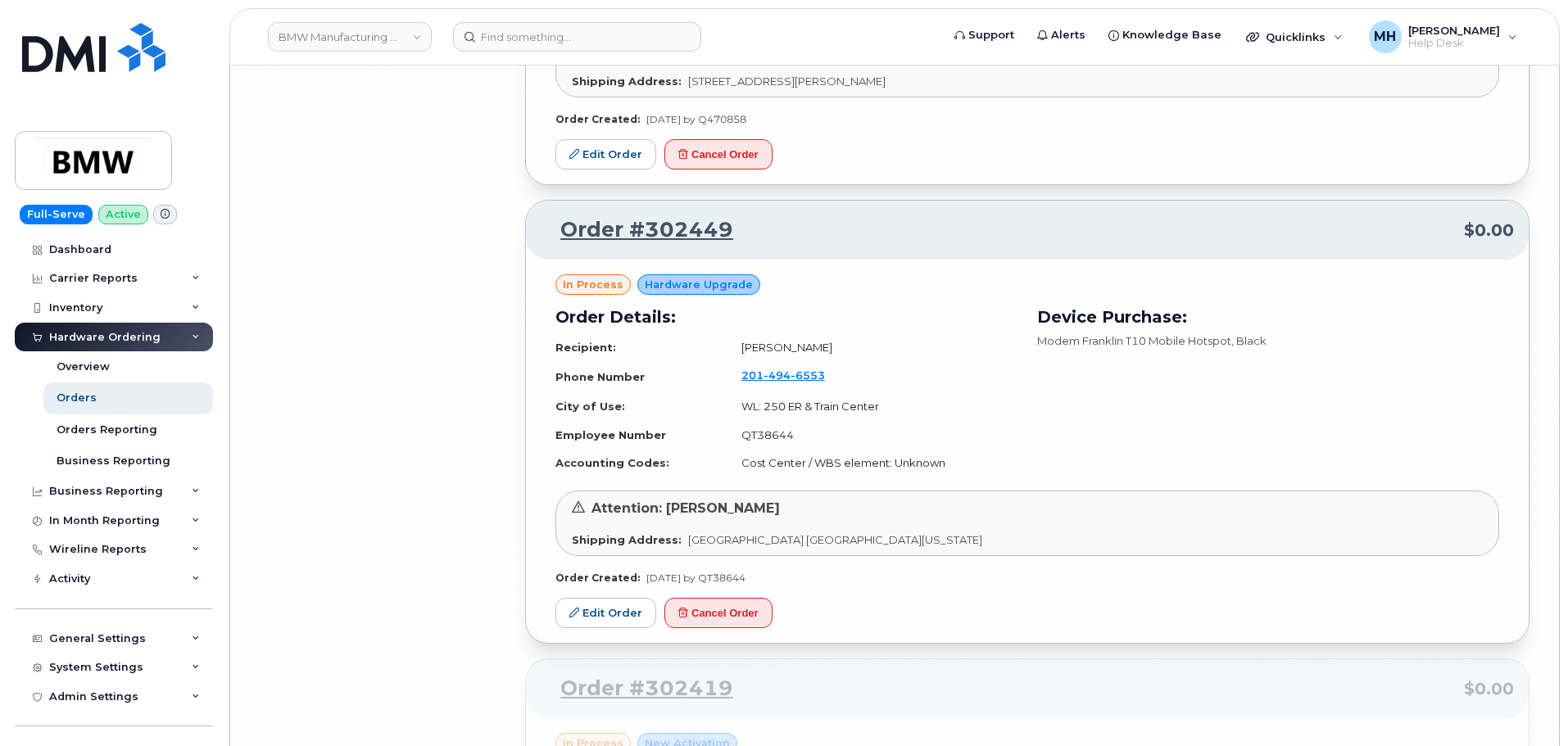
scroll to position [15907, 0]
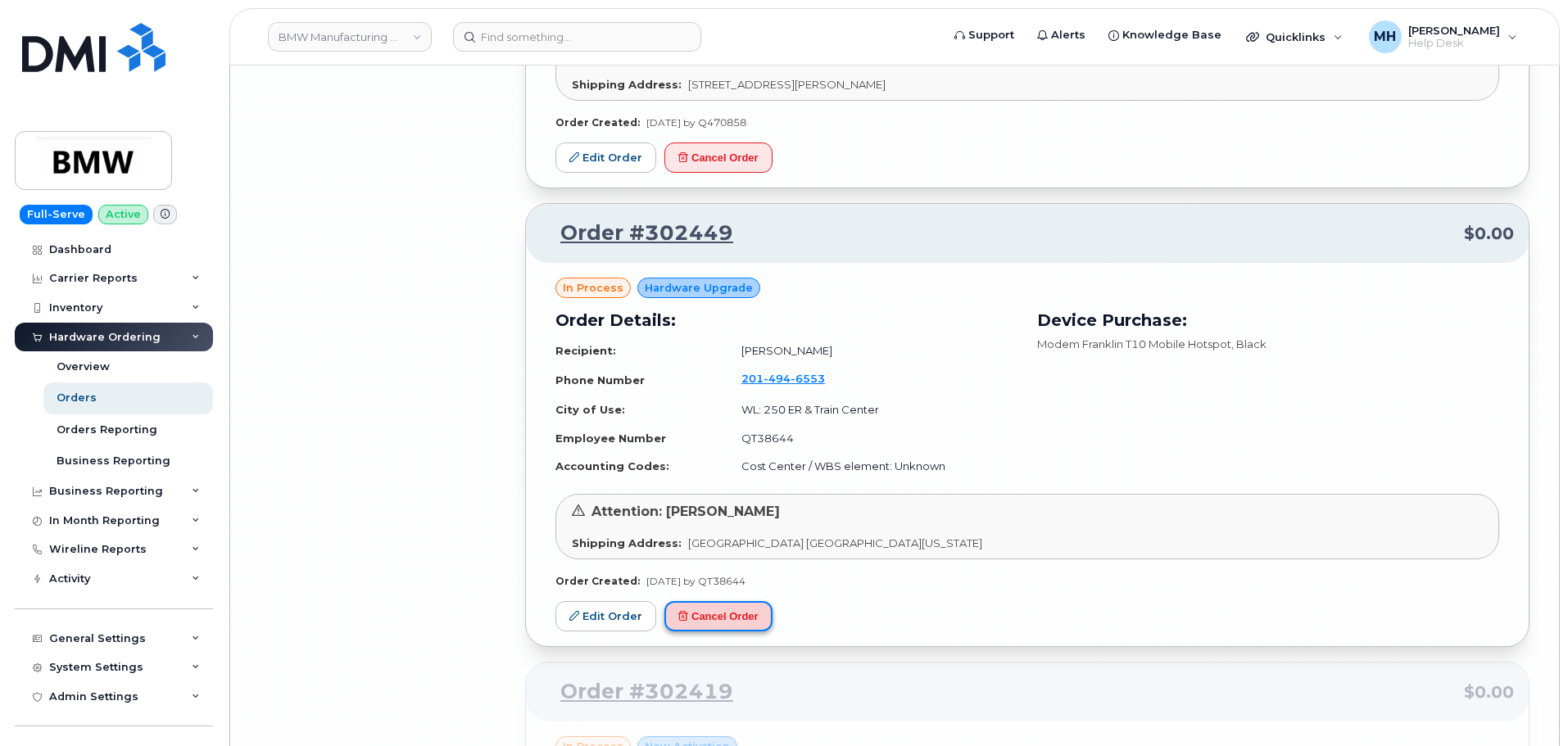
click at [742, 618] on button "Cancel Order" at bounding box center [718, 616] width 108 height 31
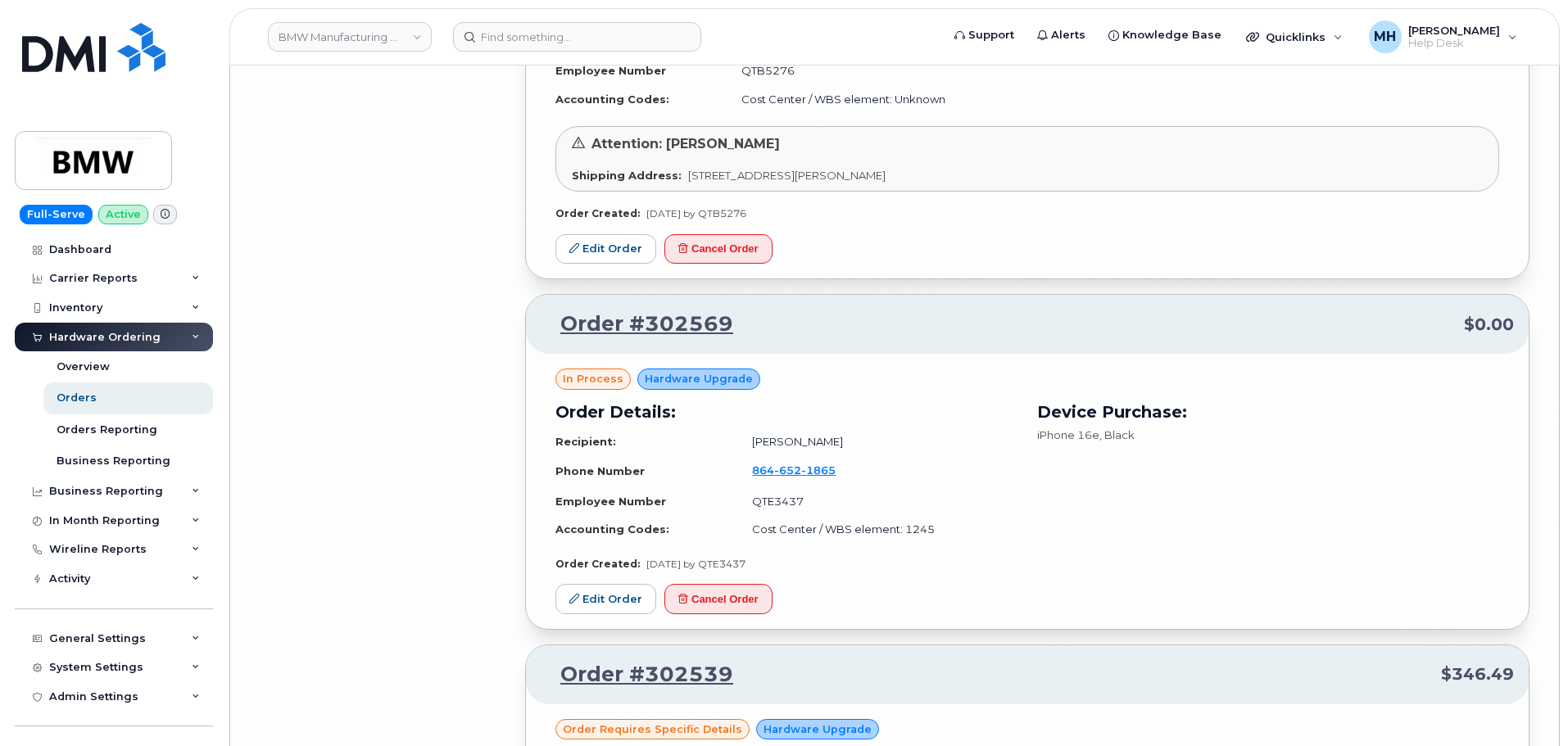
scroll to position [15006, 0]
drag, startPoint x: 762, startPoint y: 600, endPoint x: 869, endPoint y: 57, distance: 553.4
click at [762, 600] on button "Cancel Order" at bounding box center [718, 600] width 108 height 31
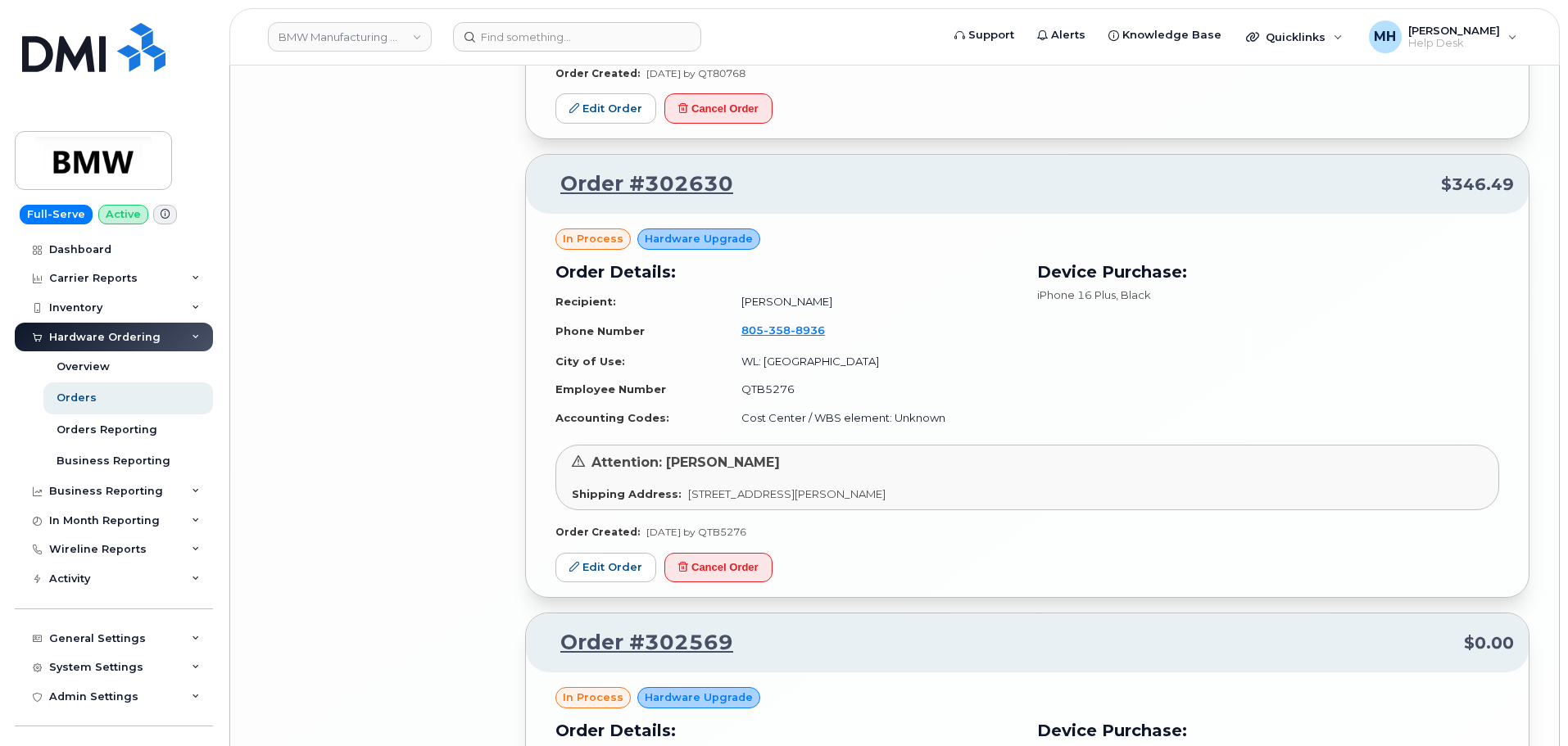
scroll to position [14596, 0]
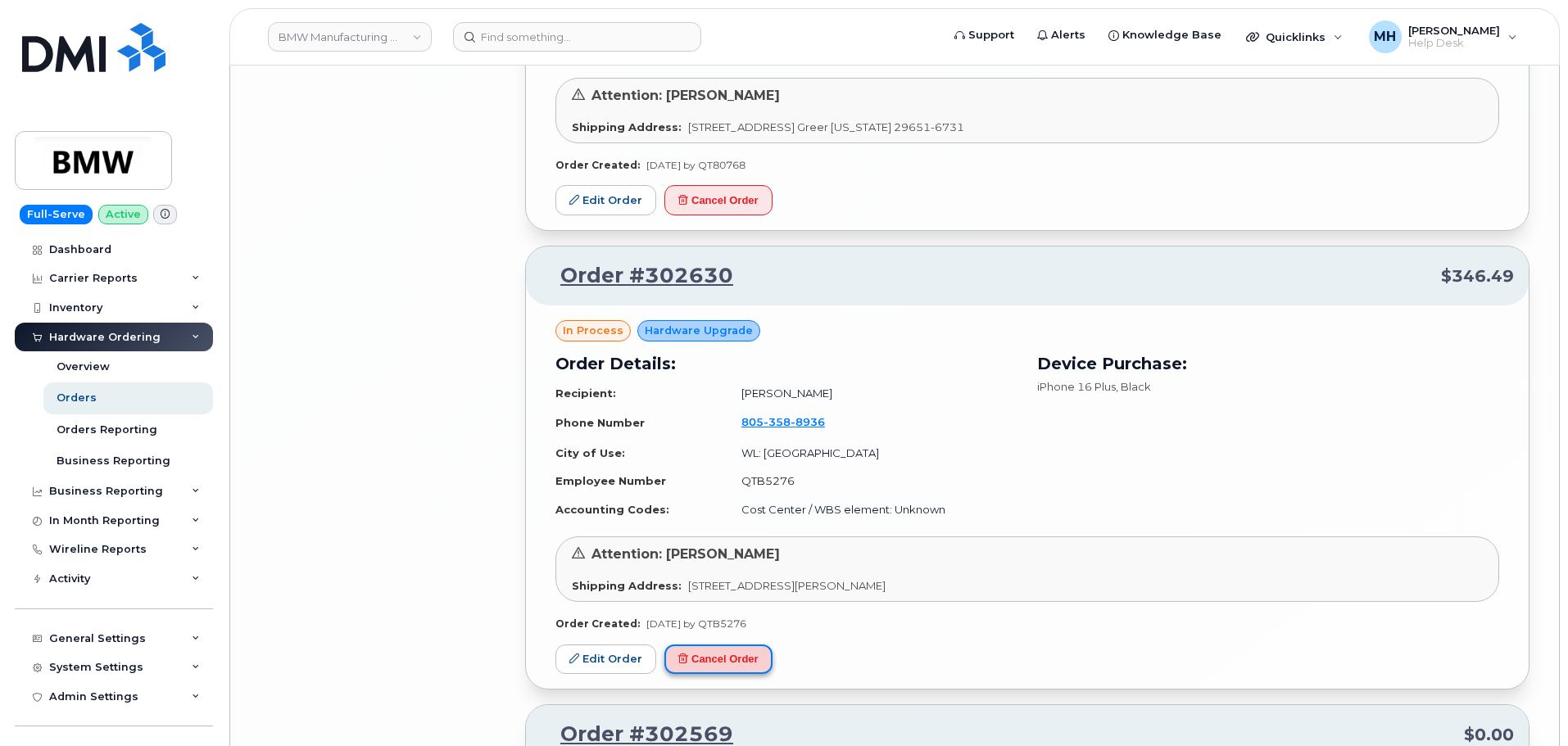
click at [758, 664] on button "Cancel Order" at bounding box center [718, 659] width 108 height 31
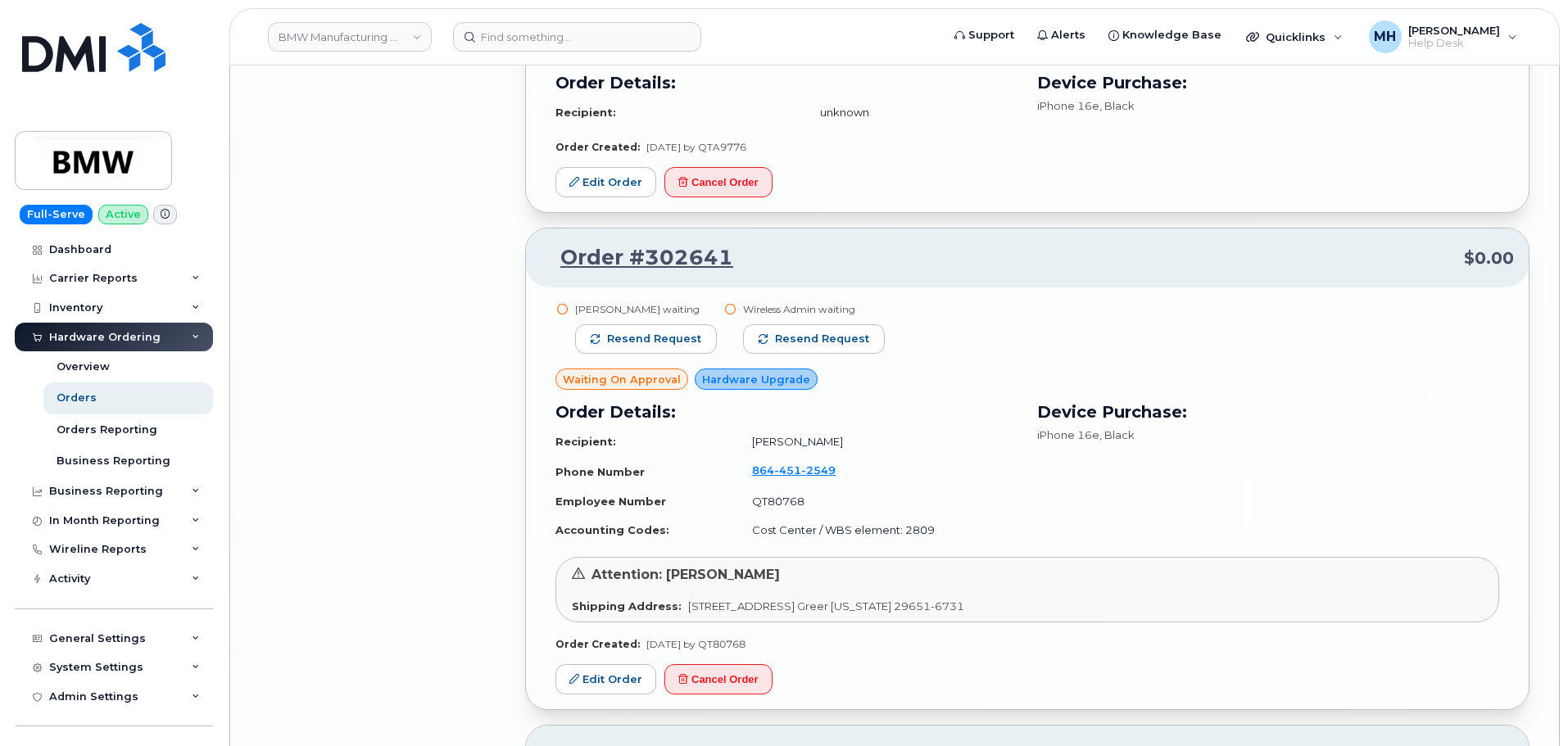
scroll to position [14106, 0]
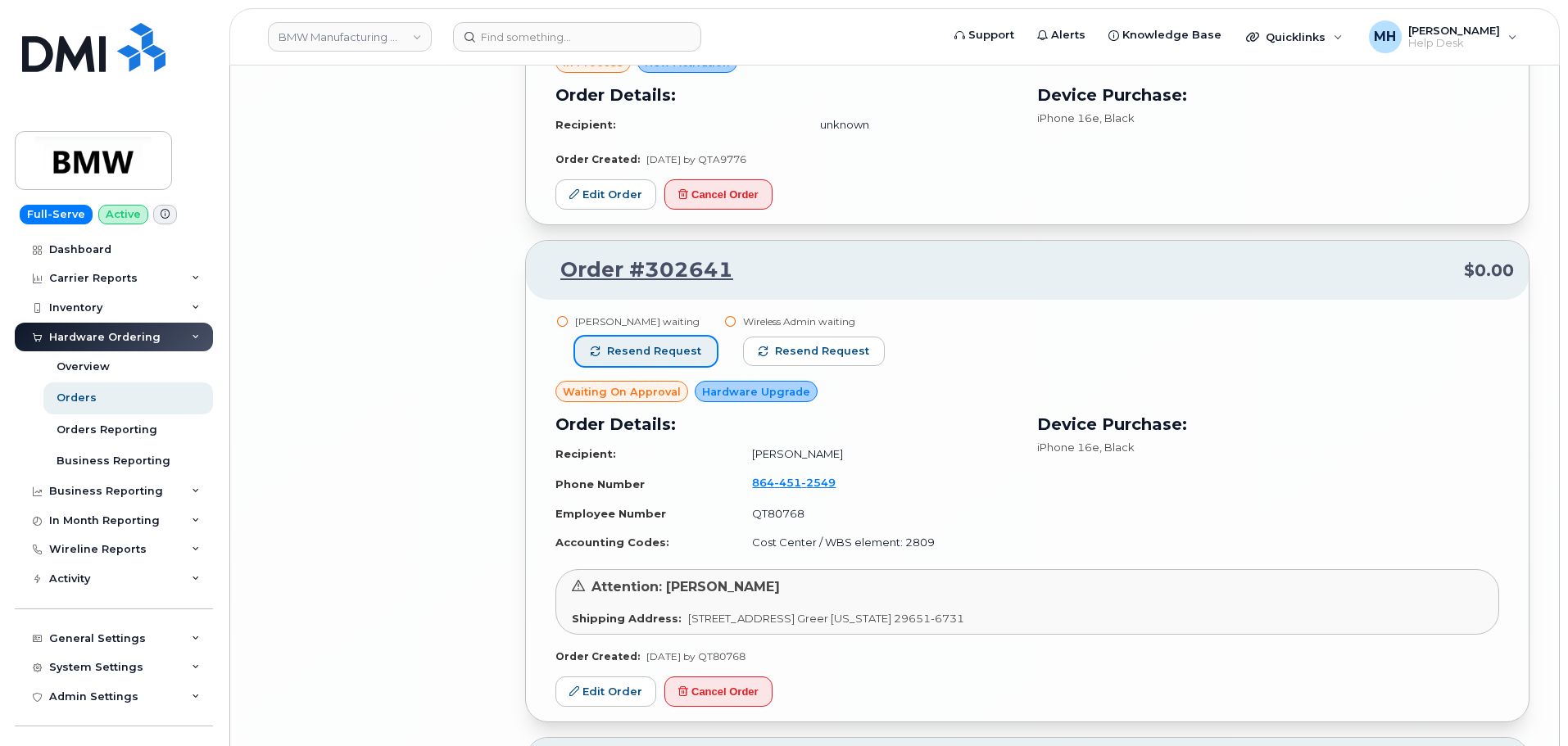
click at [663, 352] on span "Resend request" at bounding box center [654, 351] width 94 height 15
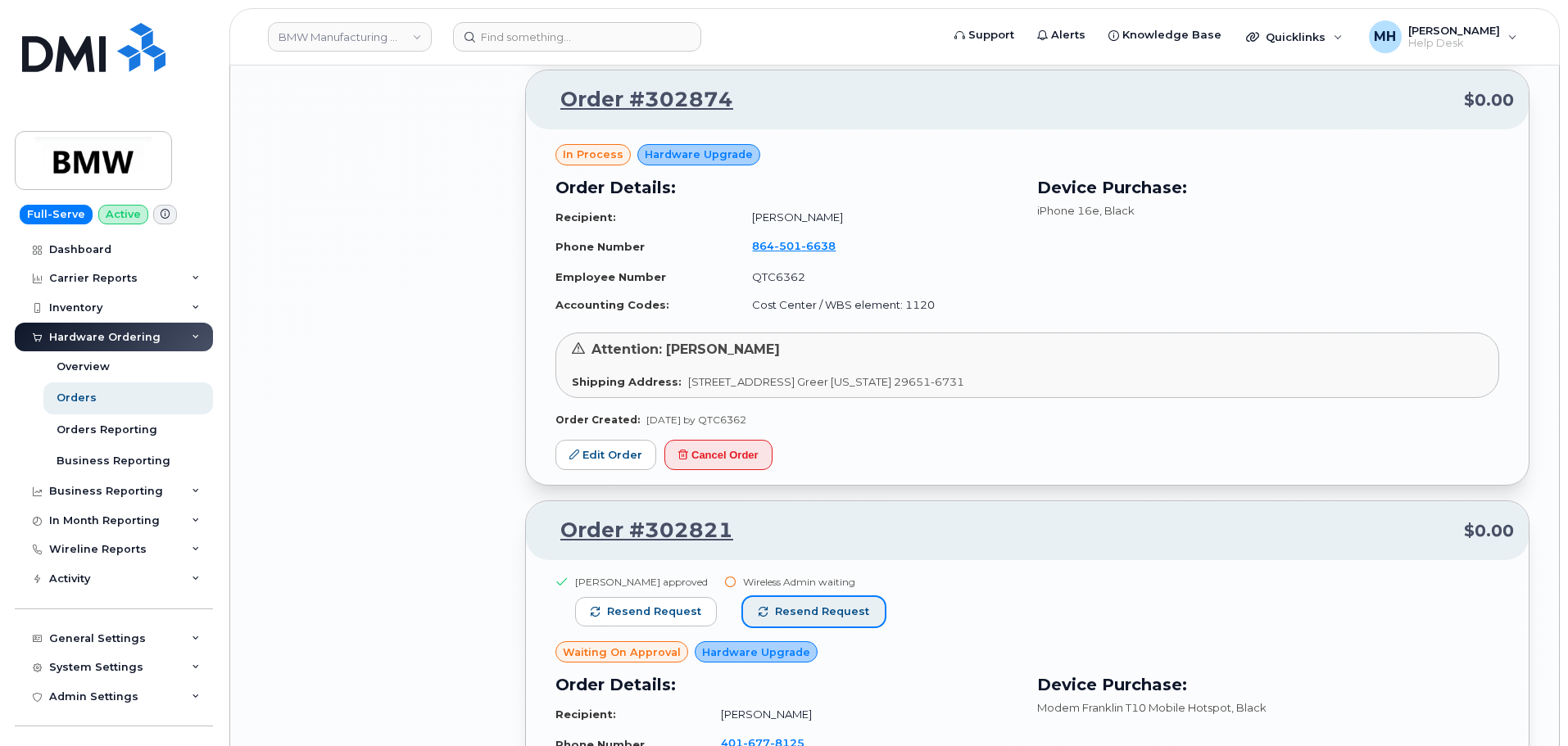
click at [810, 614] on span "Resend request" at bounding box center [822, 612] width 94 height 15
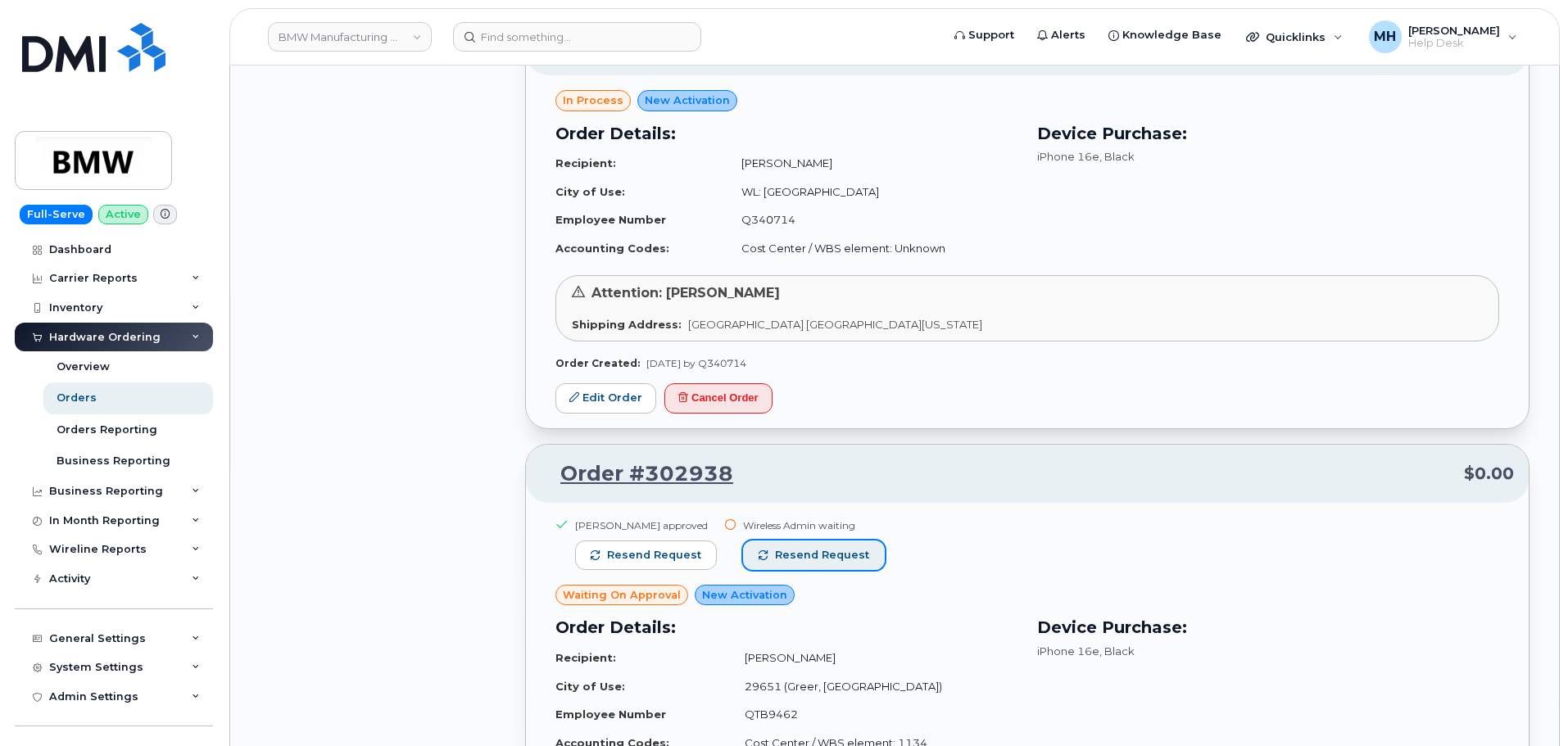
click at [851, 562] on span "Resend request" at bounding box center [822, 556] width 94 height 15
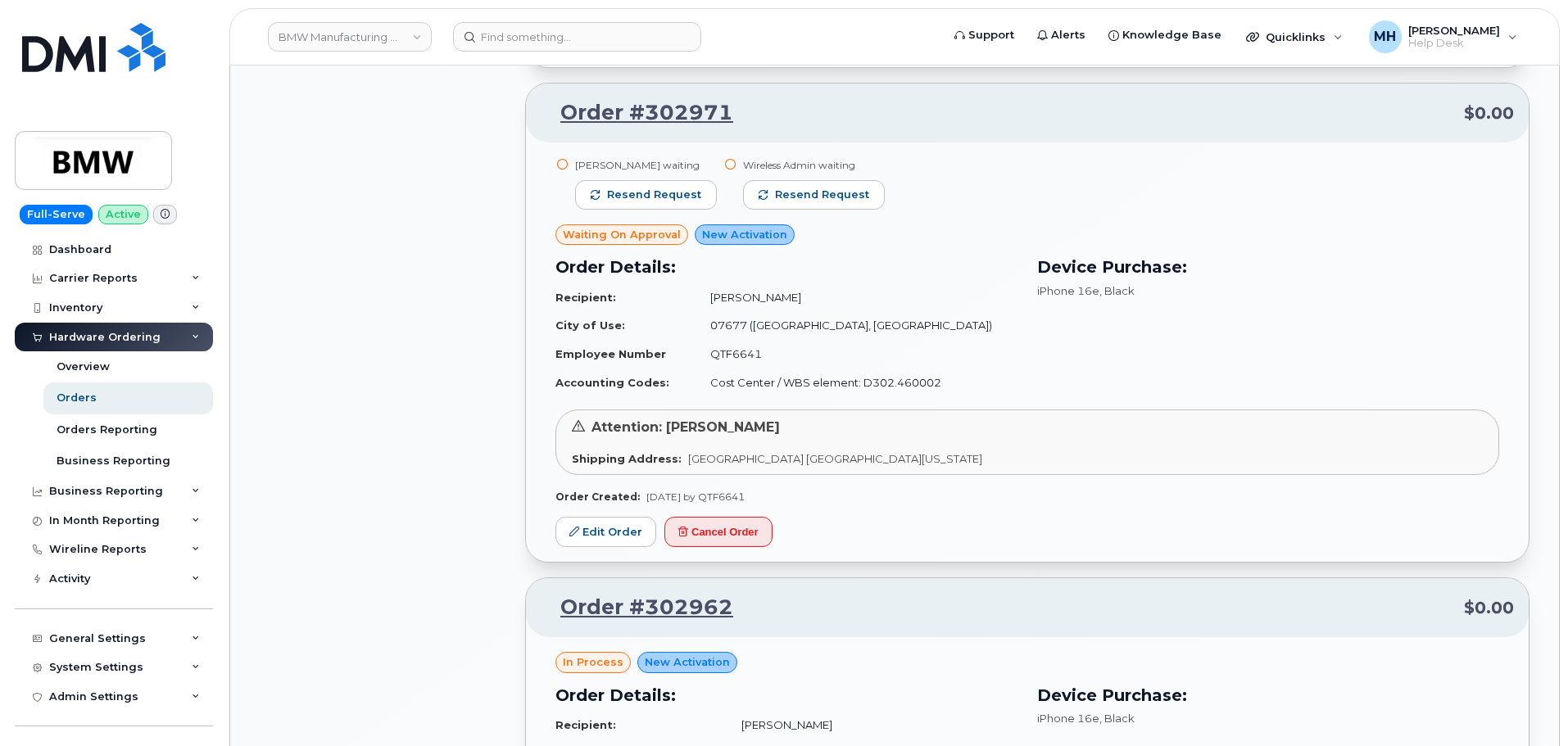
scroll to position [7636, 0]
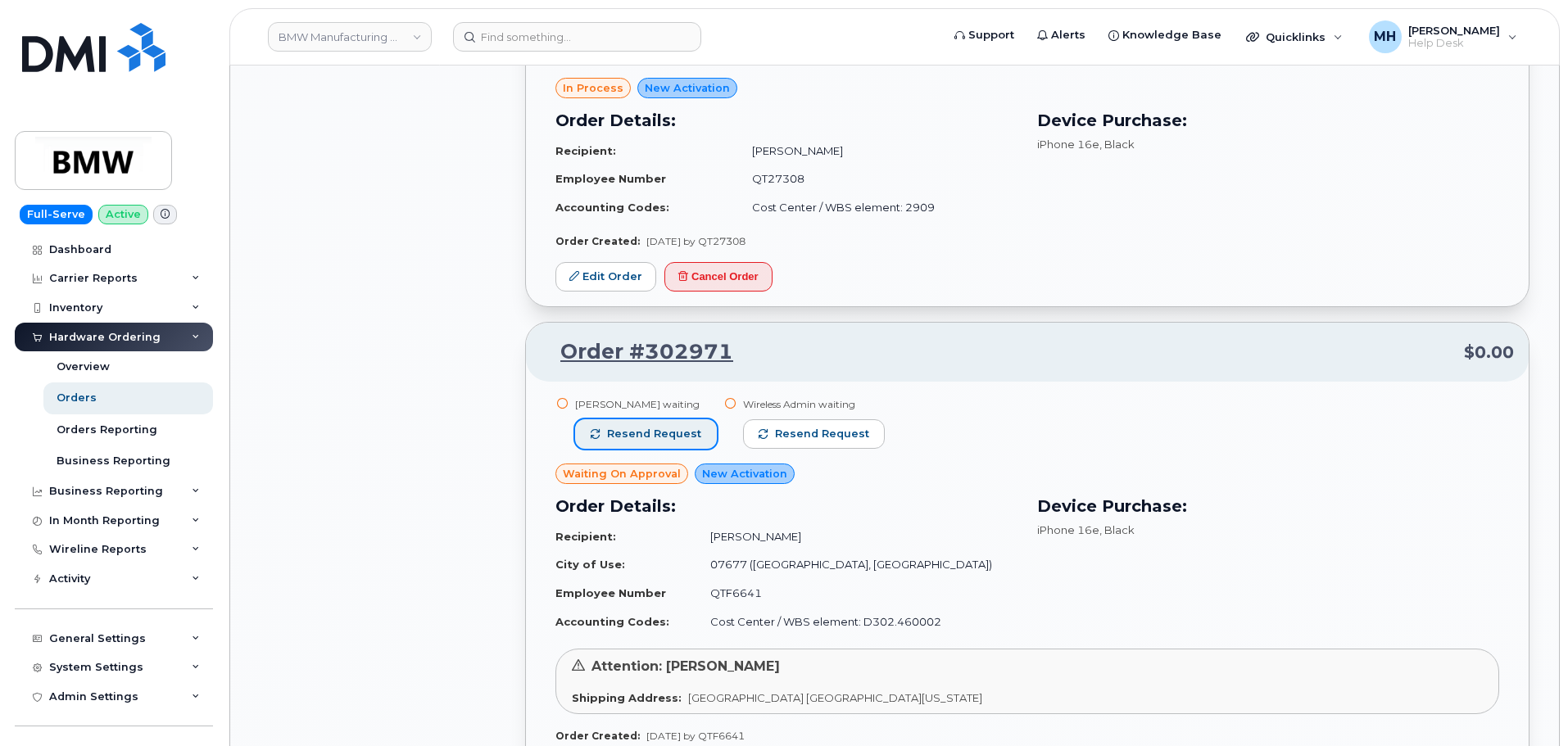
click at [684, 432] on span "Resend request" at bounding box center [654, 434] width 94 height 15
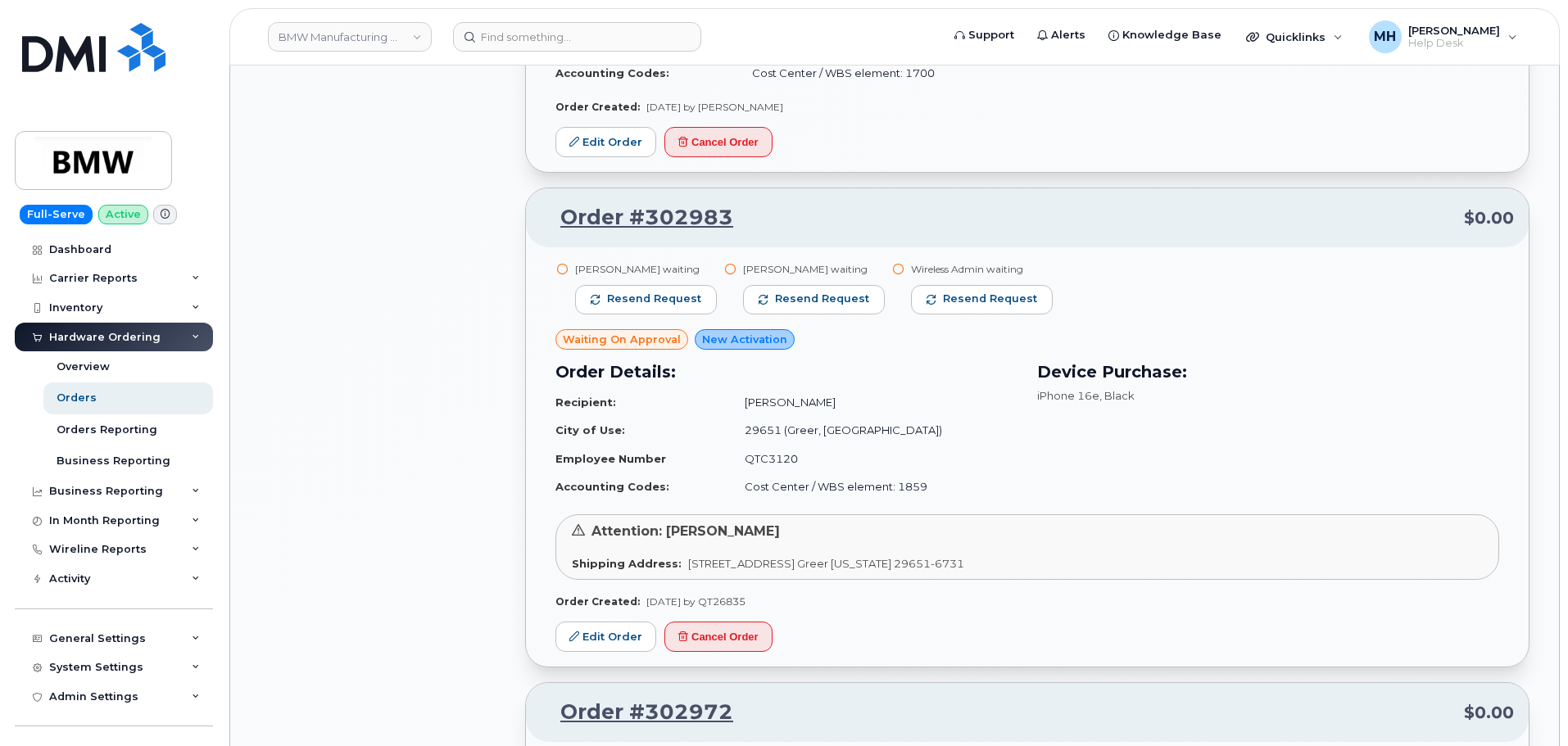
scroll to position [6817, 0]
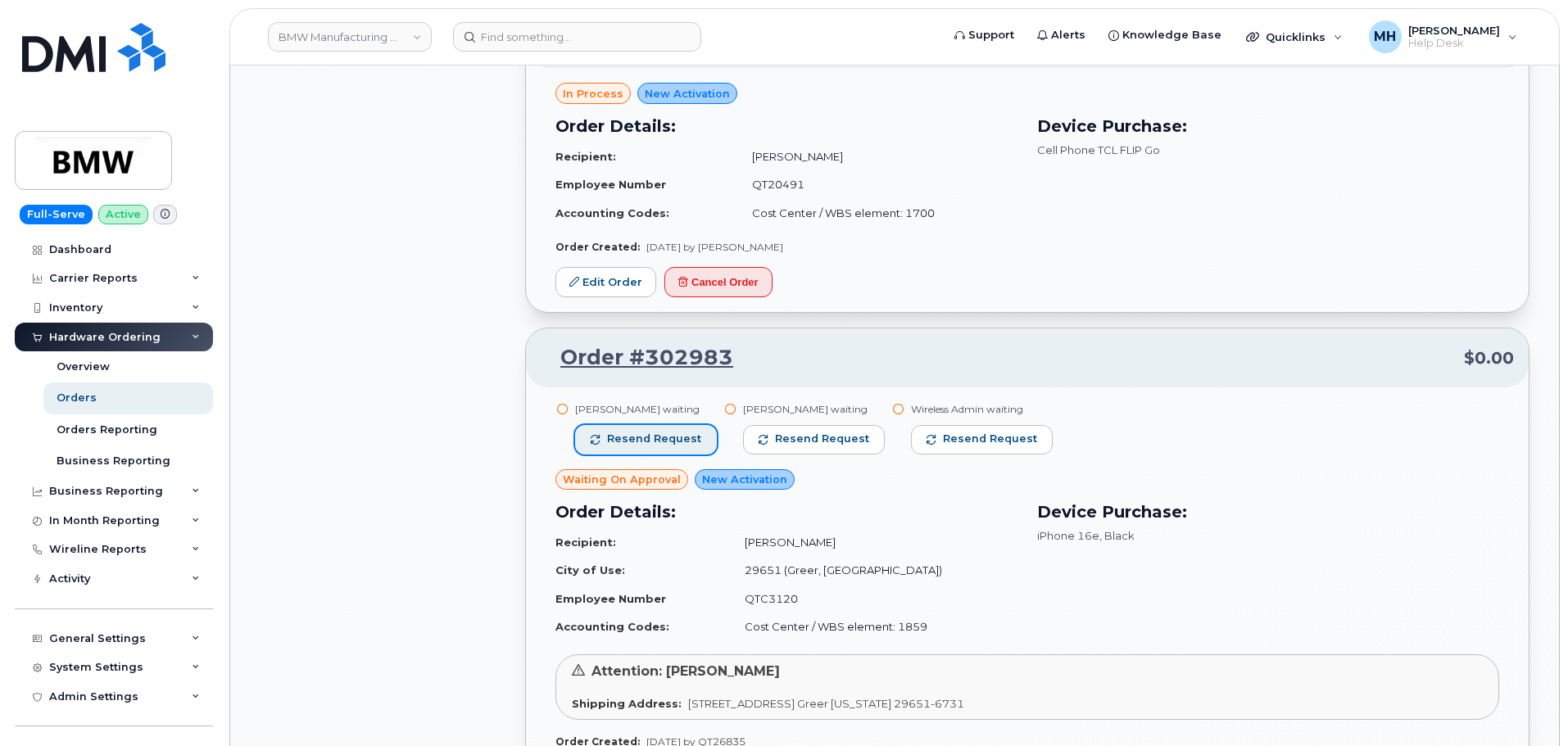
click at [697, 431] on button "Resend request" at bounding box center [645, 440] width 141 height 30
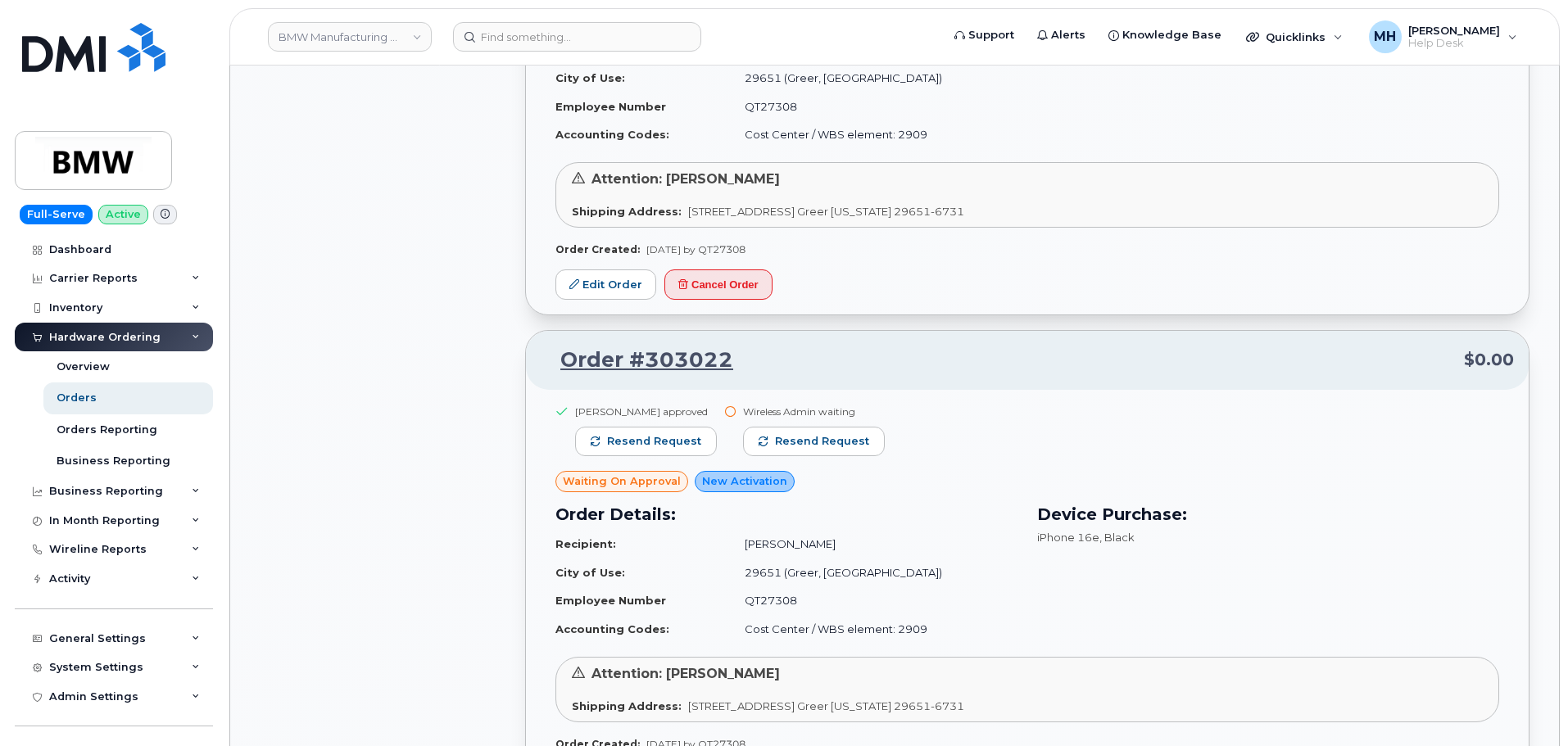
scroll to position [5998, 0]
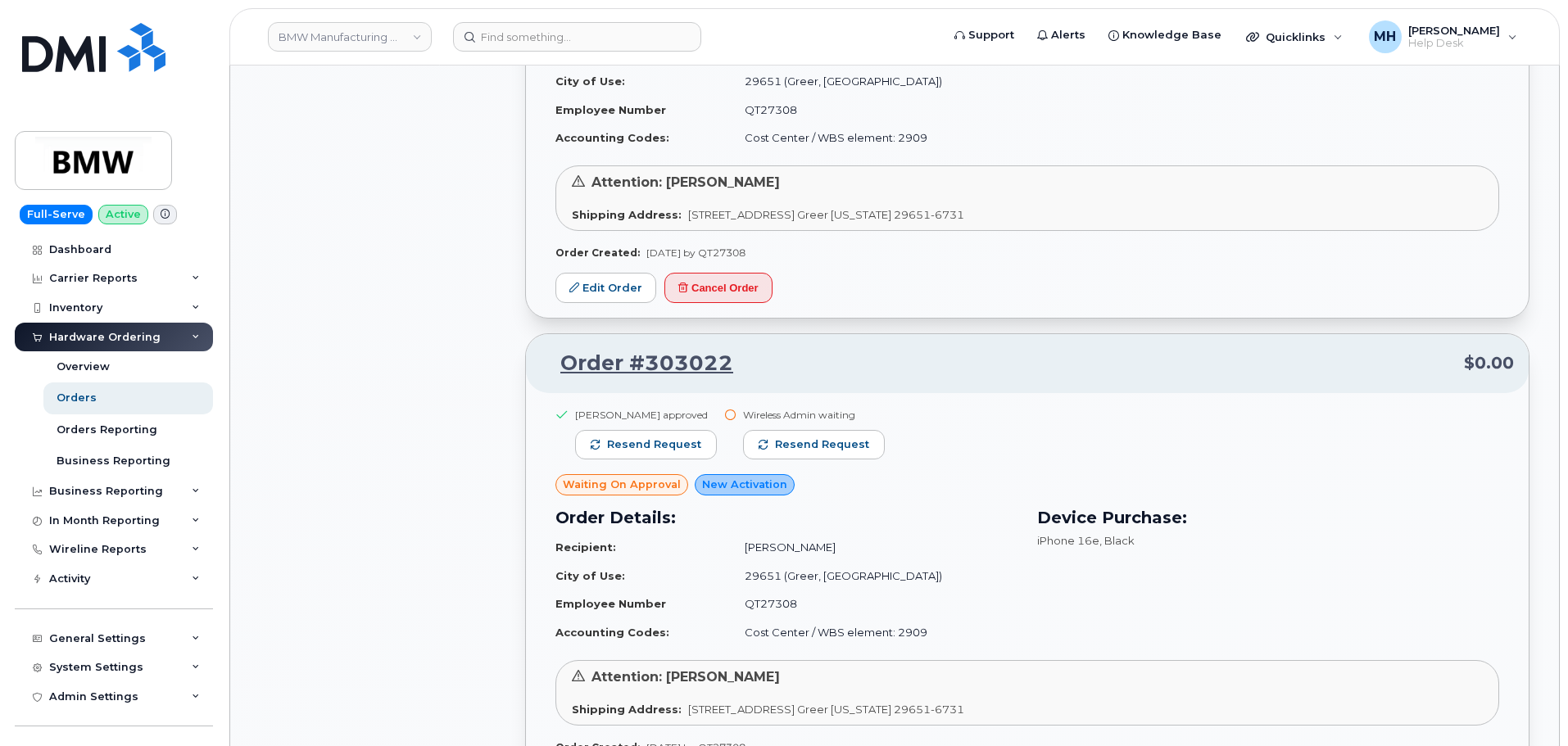
click at [835, 466] on div "Wireless Admin waiting Resend request" at bounding box center [814, 441] width 141 height 67
click at [839, 442] on span "Resend request" at bounding box center [822, 445] width 94 height 15
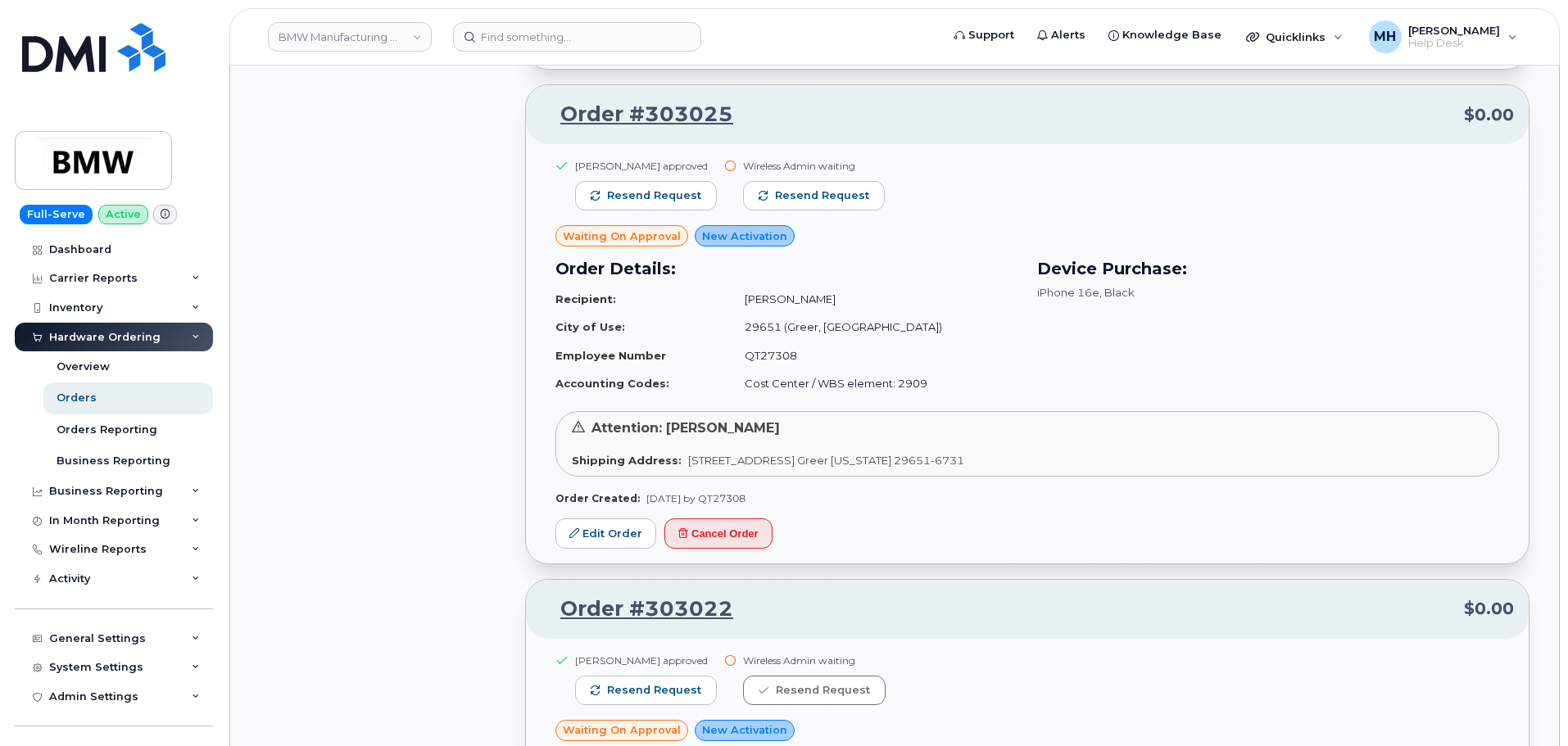
scroll to position [5506, 0]
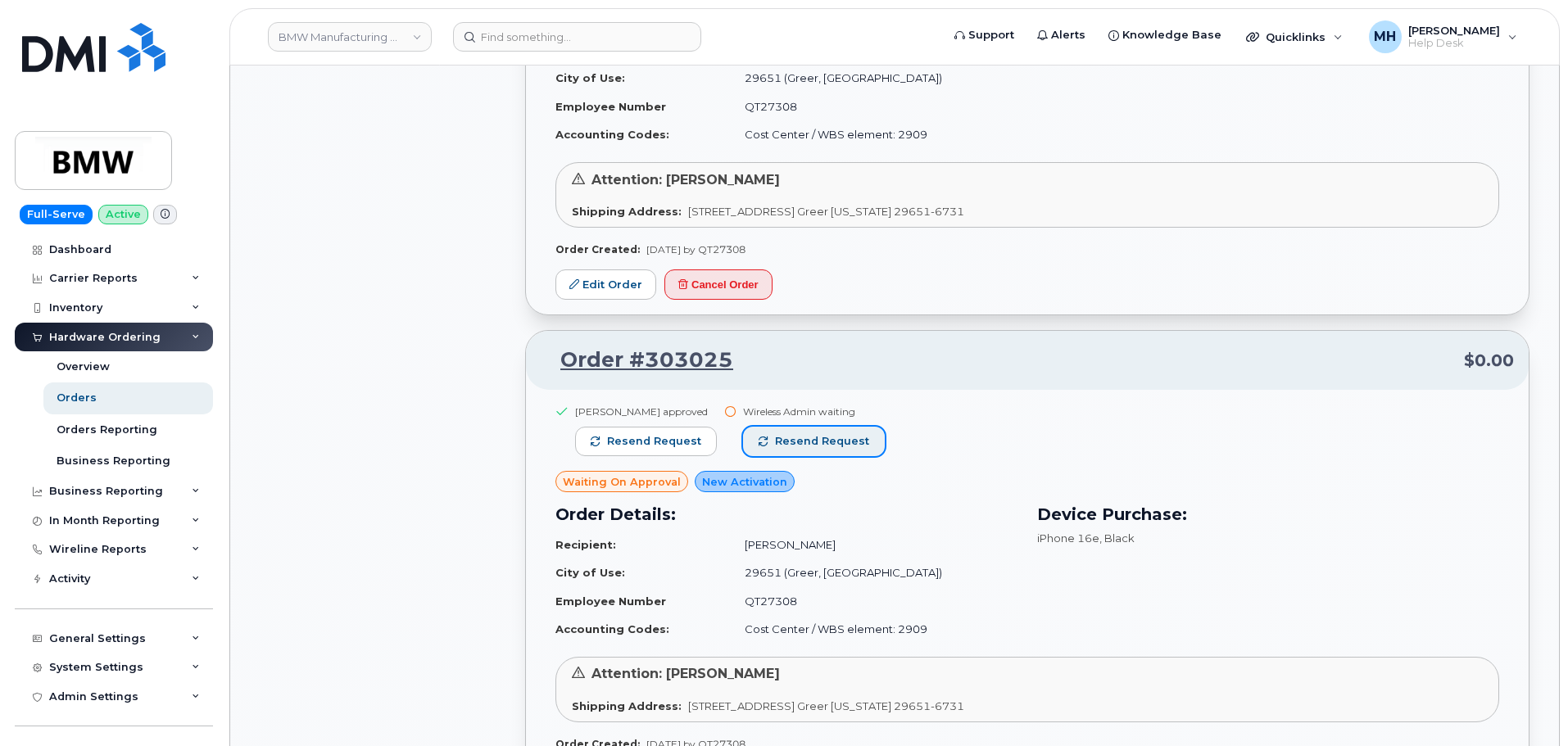
click at [797, 439] on span "Resend request" at bounding box center [822, 442] width 94 height 15
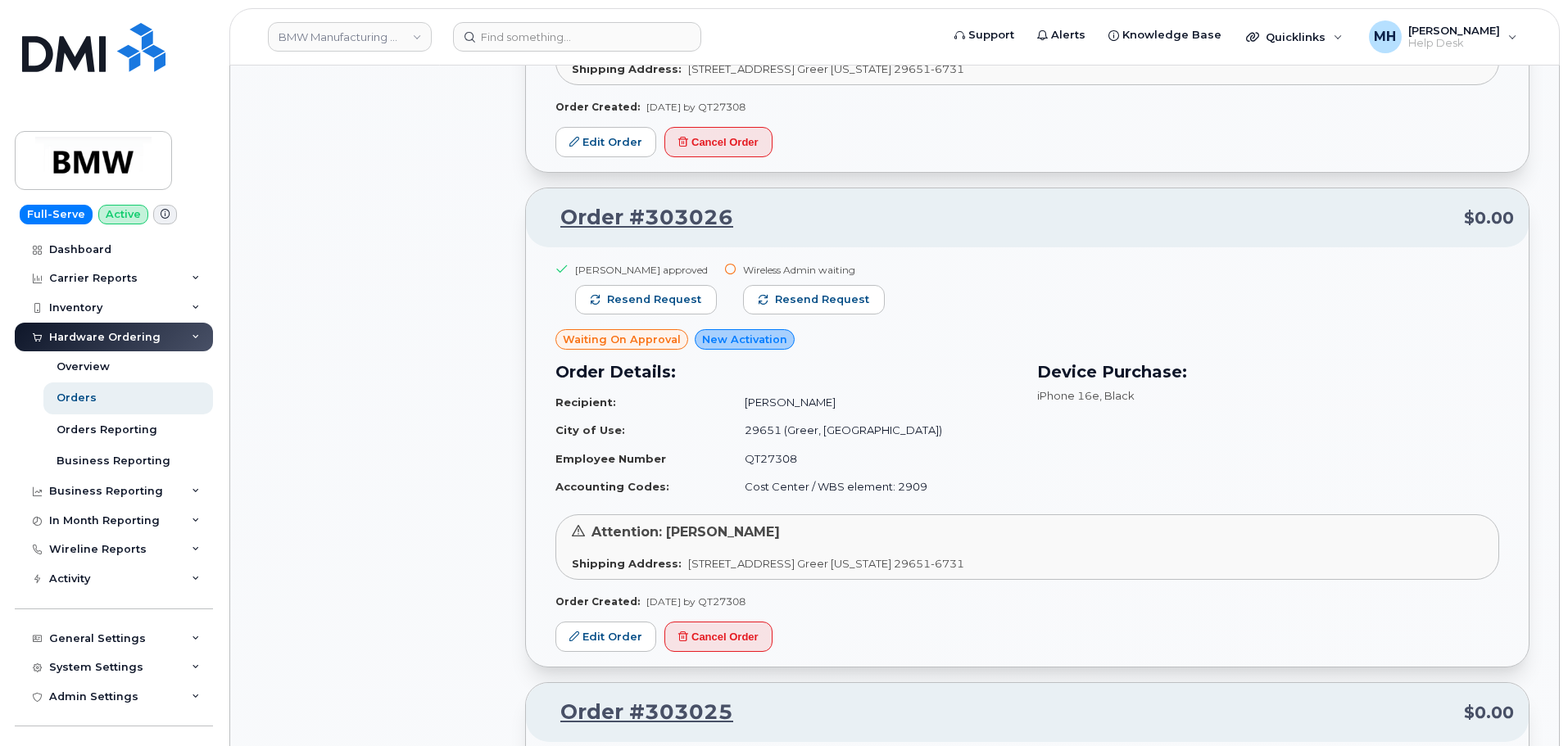
scroll to position [5015, 0]
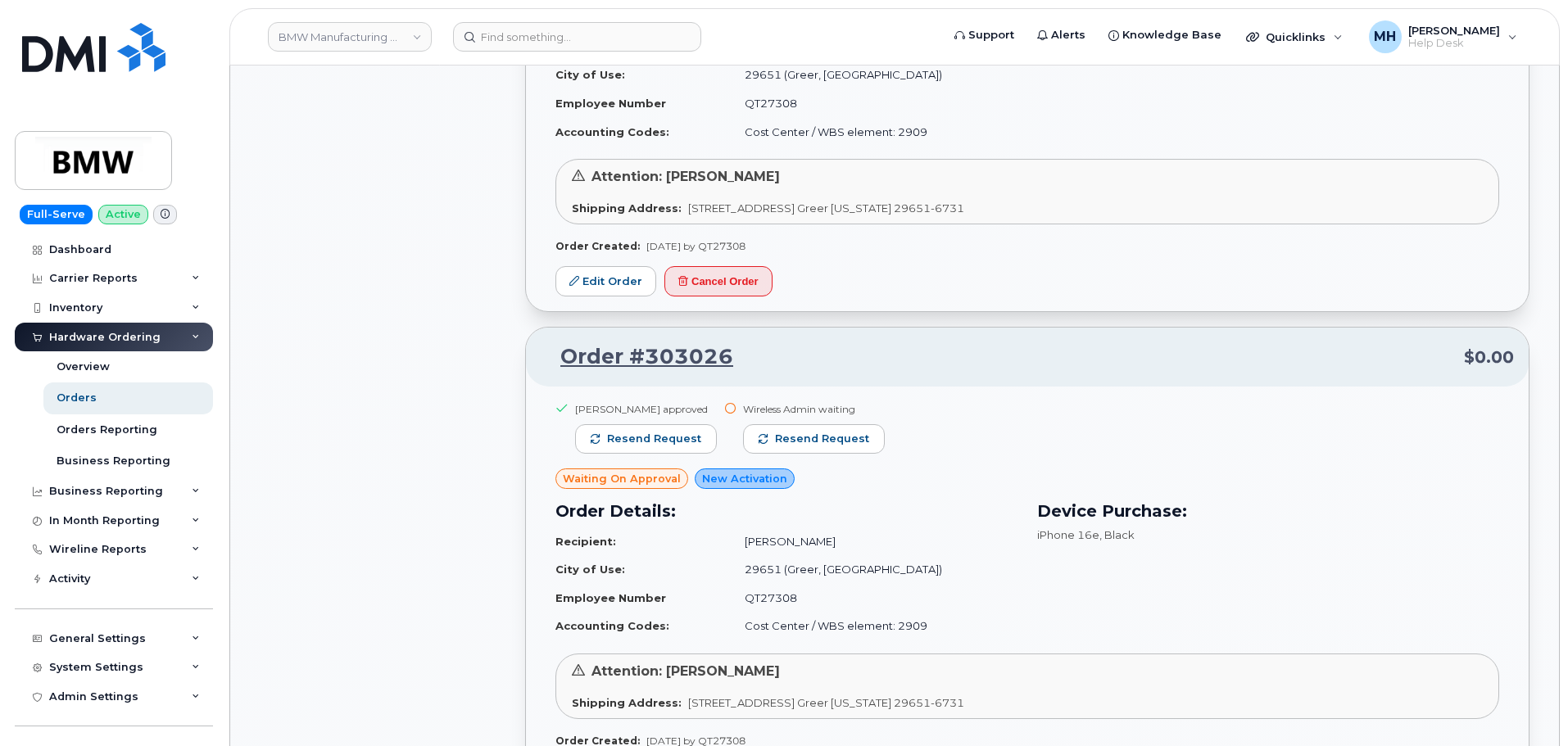
click at [804, 458] on div "Wireless Admin waiting Resend request" at bounding box center [814, 435] width 141 height 67
click at [815, 451] on button "Resend request" at bounding box center [814, 439] width 141 height 30
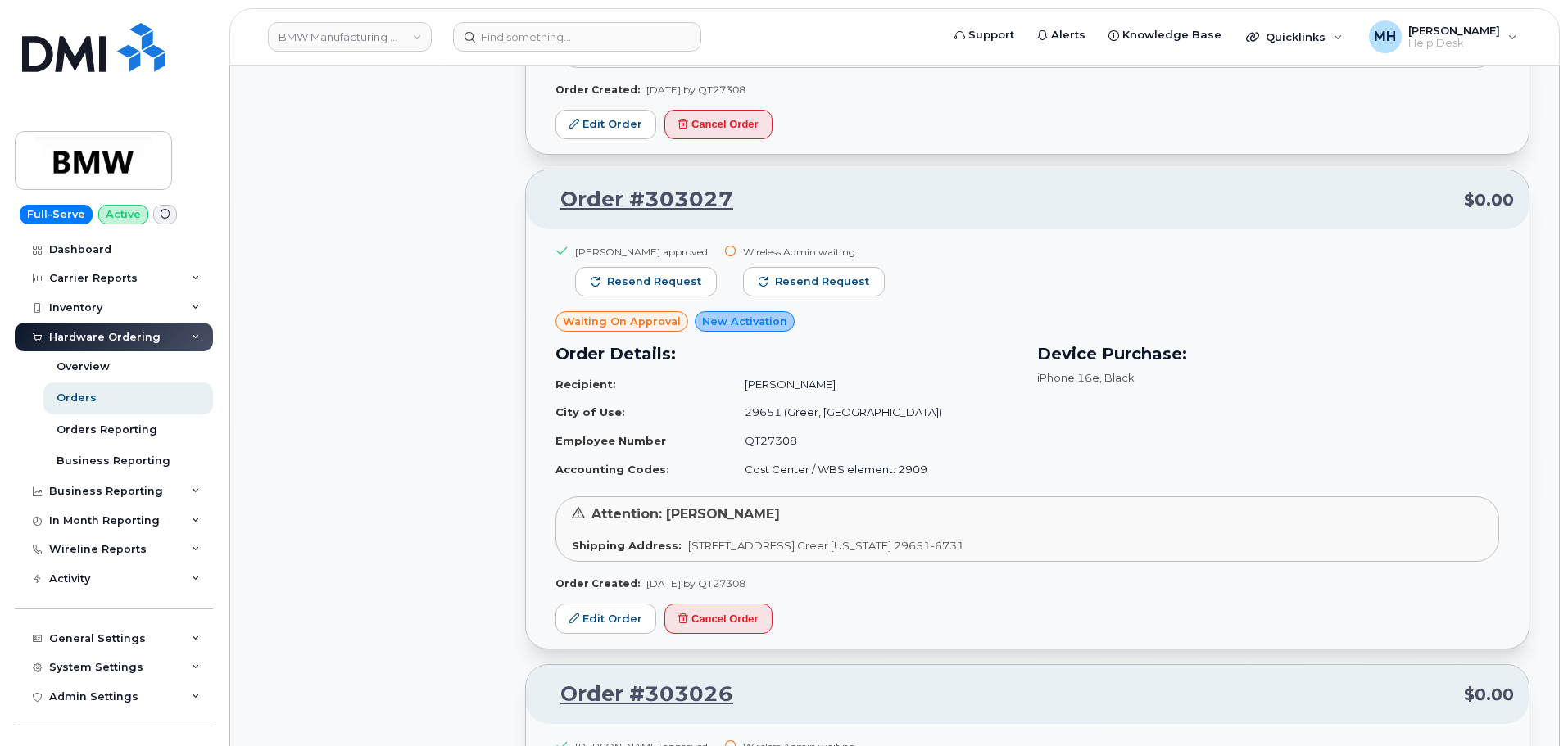
scroll to position [4523, 0]
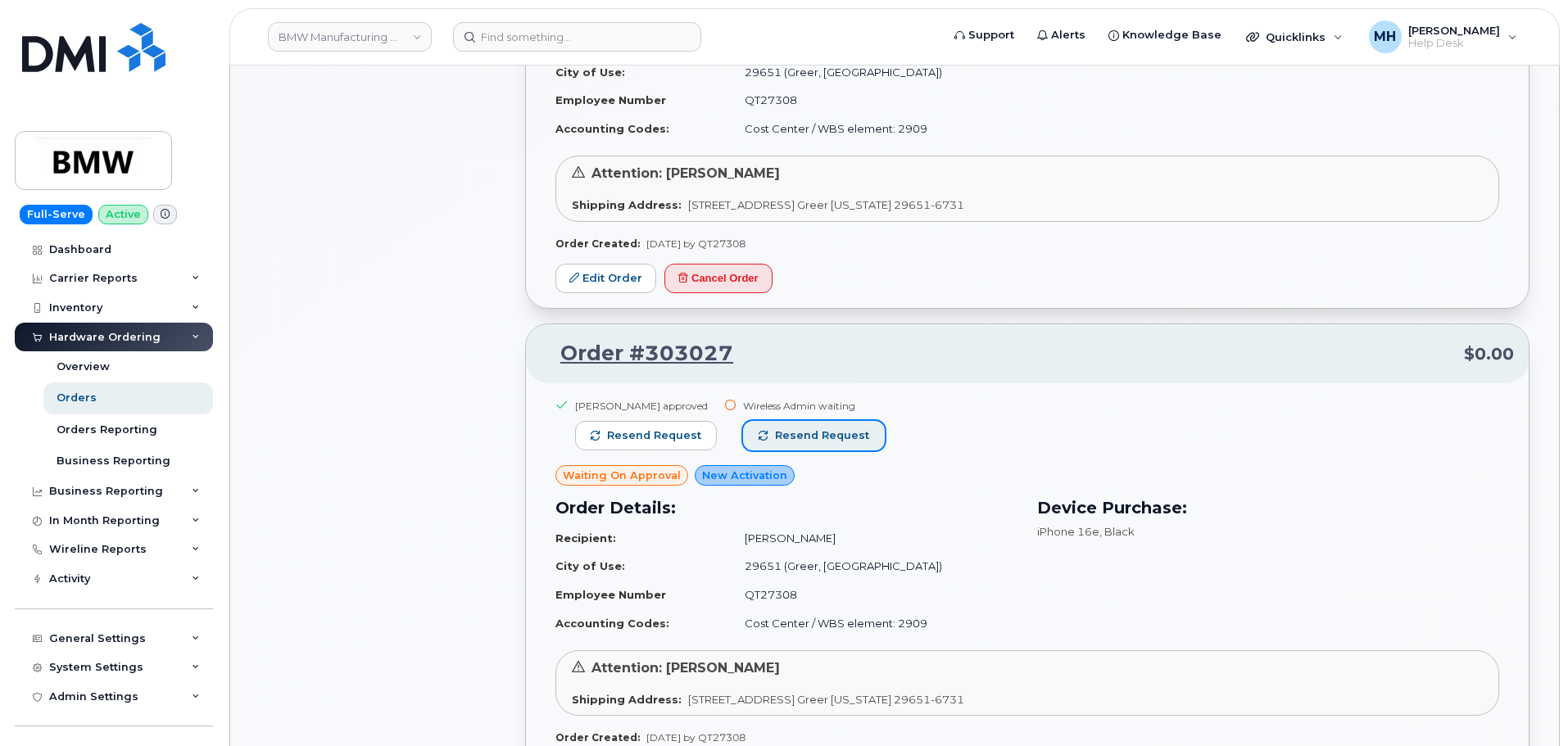
click at [845, 449] on button "Resend request" at bounding box center [814, 435] width 141 height 30
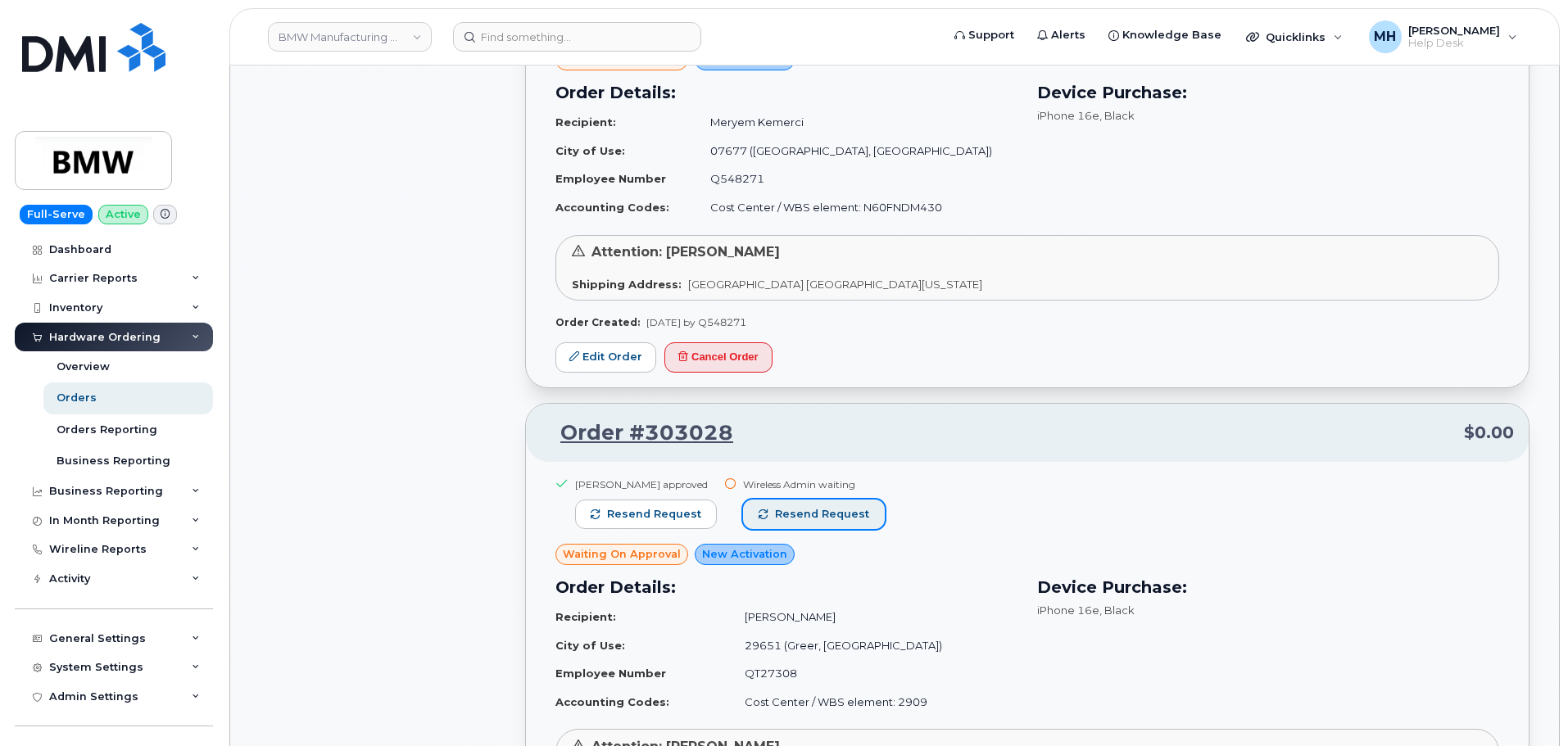
click at [819, 508] on span "Resend request" at bounding box center [822, 514] width 94 height 15
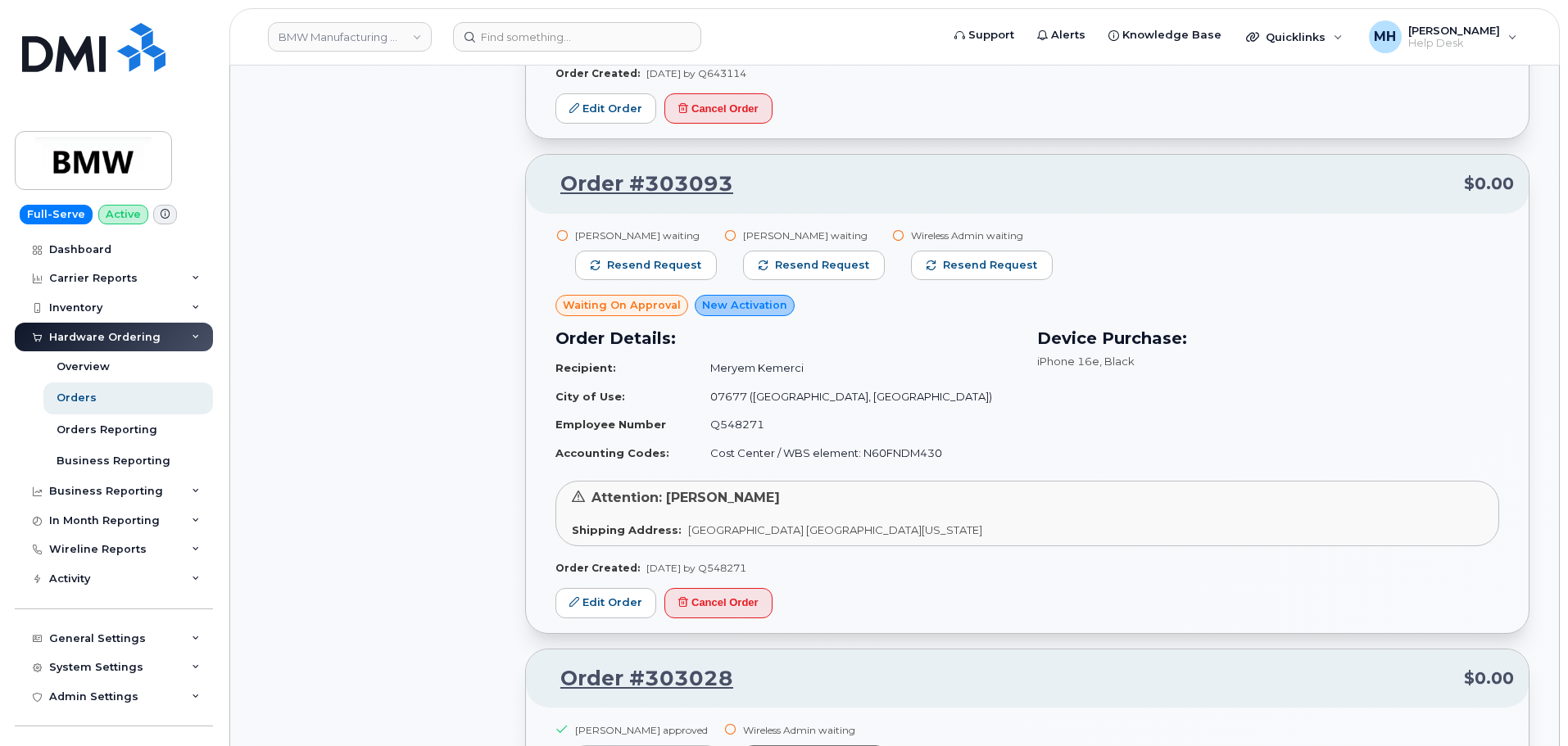
scroll to position [3540, 0]
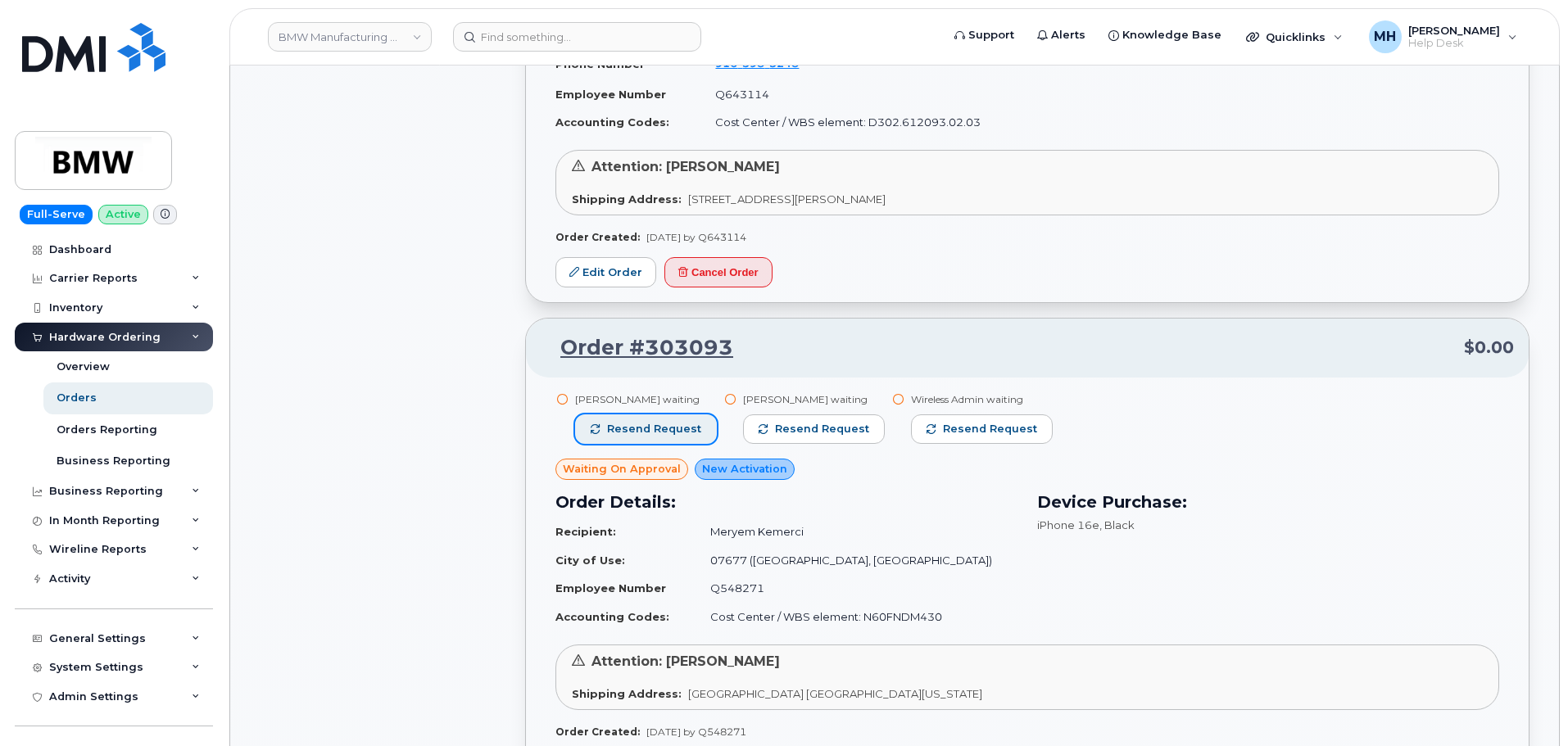
click at [680, 434] on span "Resend request" at bounding box center [654, 429] width 94 height 15
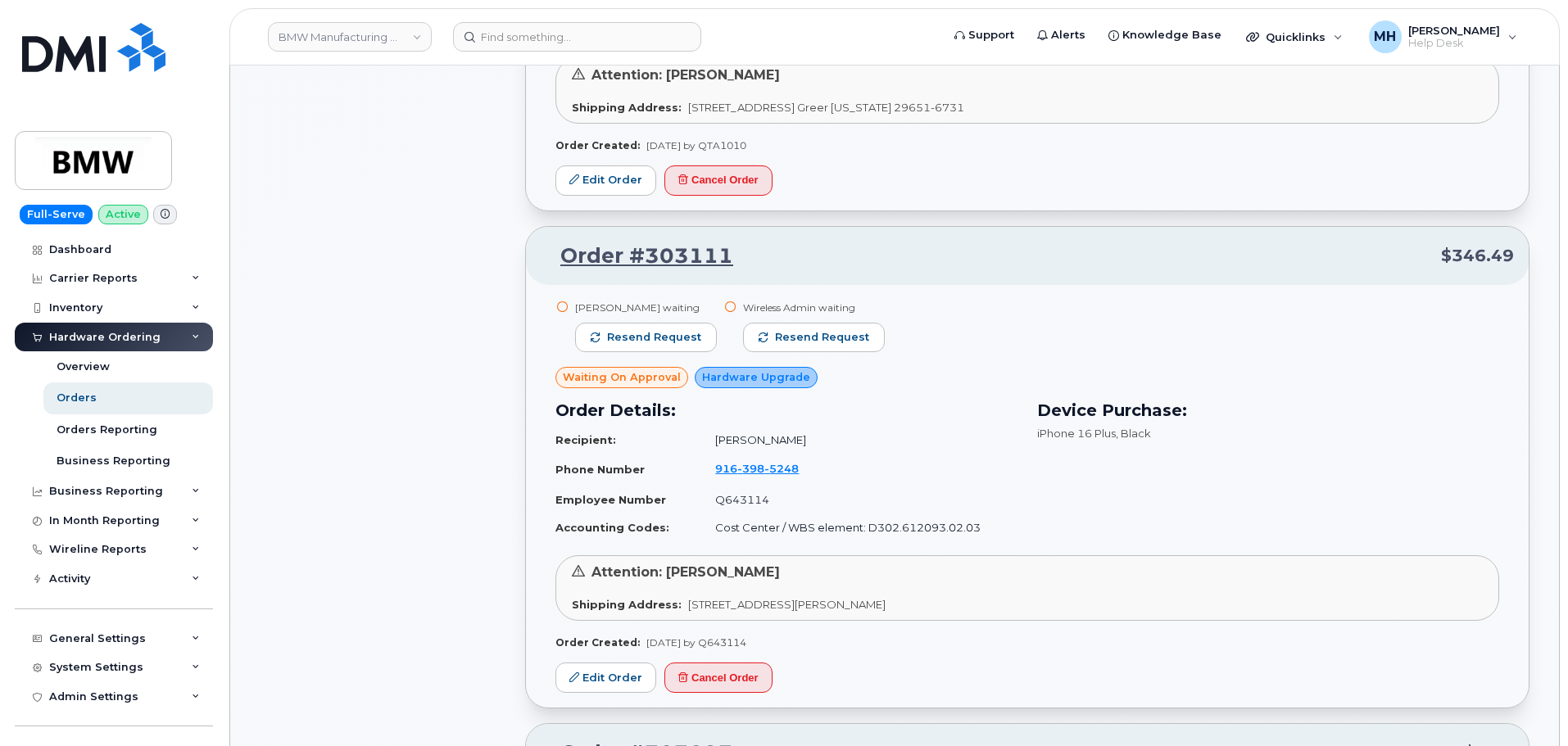
scroll to position [3131, 0]
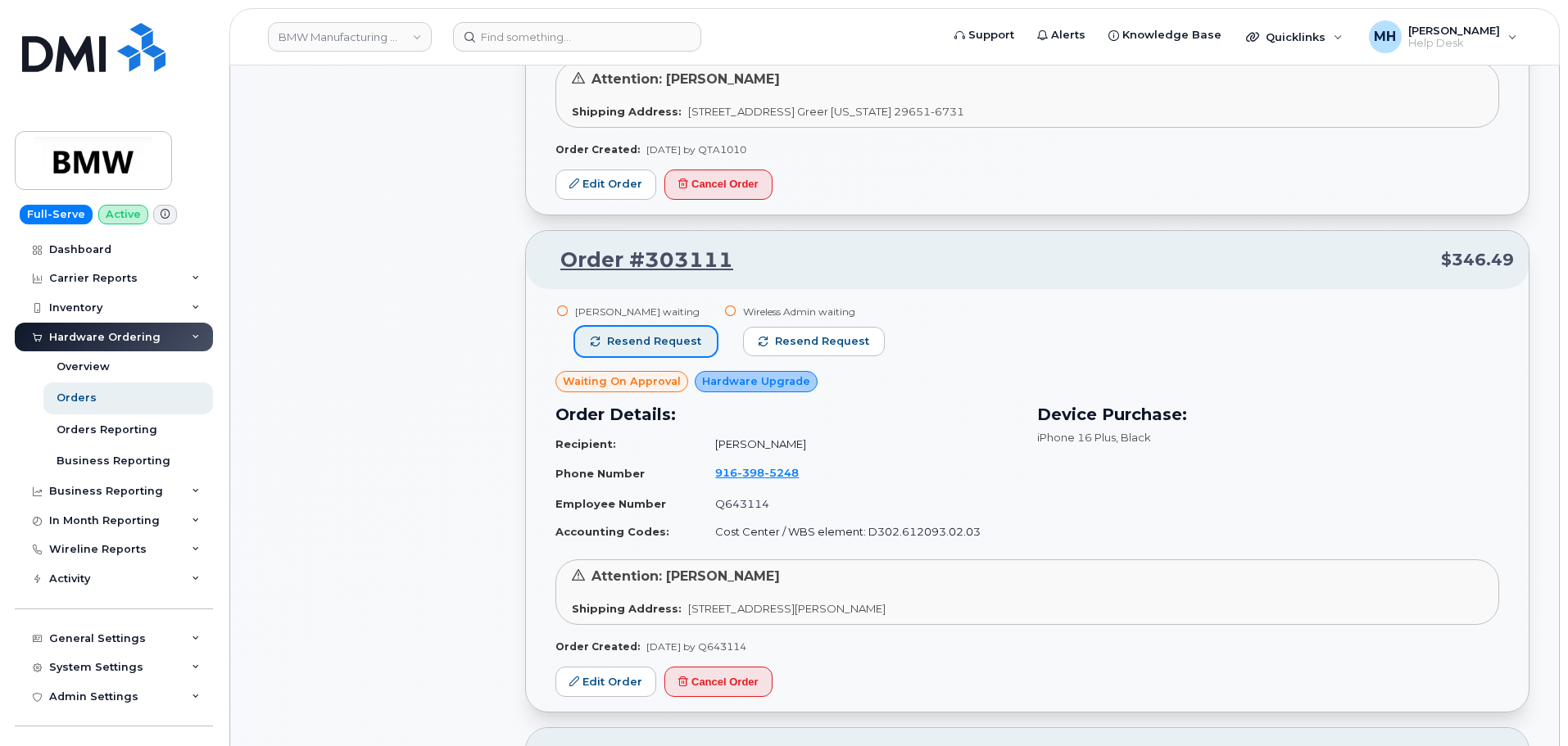
drag, startPoint x: 686, startPoint y: 347, endPoint x: 698, endPoint y: 383, distance: 37.9
click at [686, 347] on span "Resend request" at bounding box center [654, 341] width 94 height 15
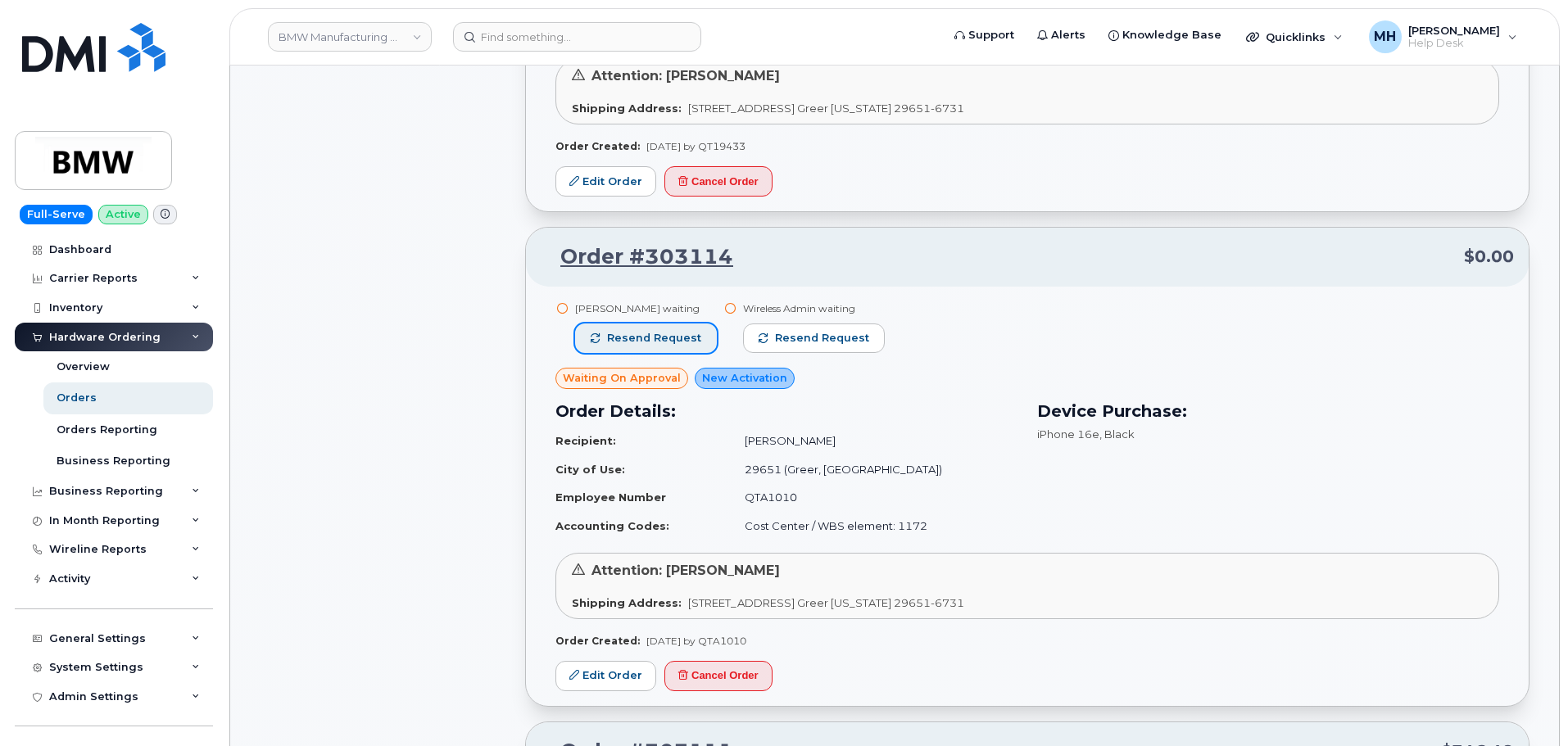
click at [663, 333] on span "Resend request" at bounding box center [654, 338] width 94 height 15
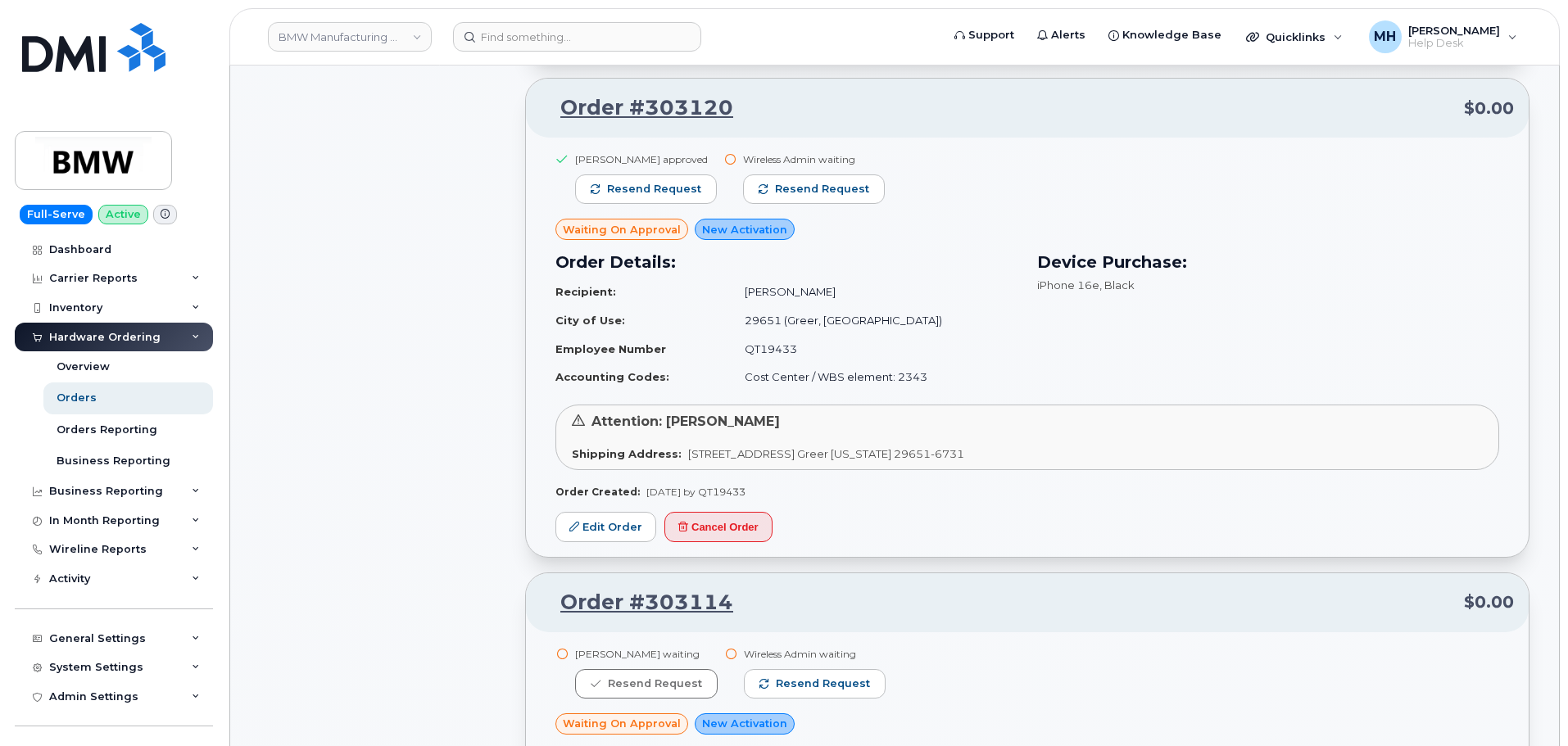
scroll to position [2148, 0]
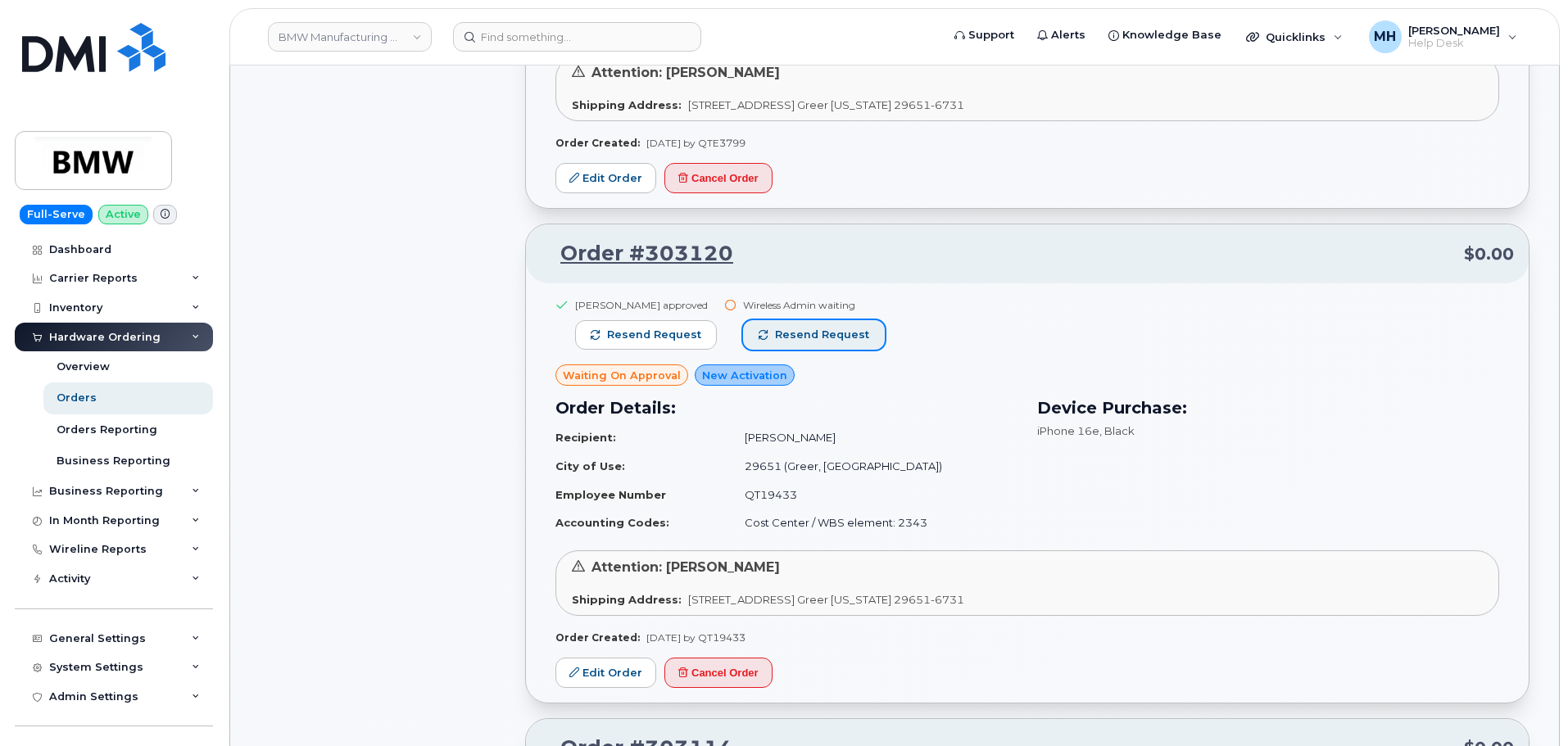
click at [816, 329] on span "Resend request" at bounding box center [822, 335] width 94 height 15
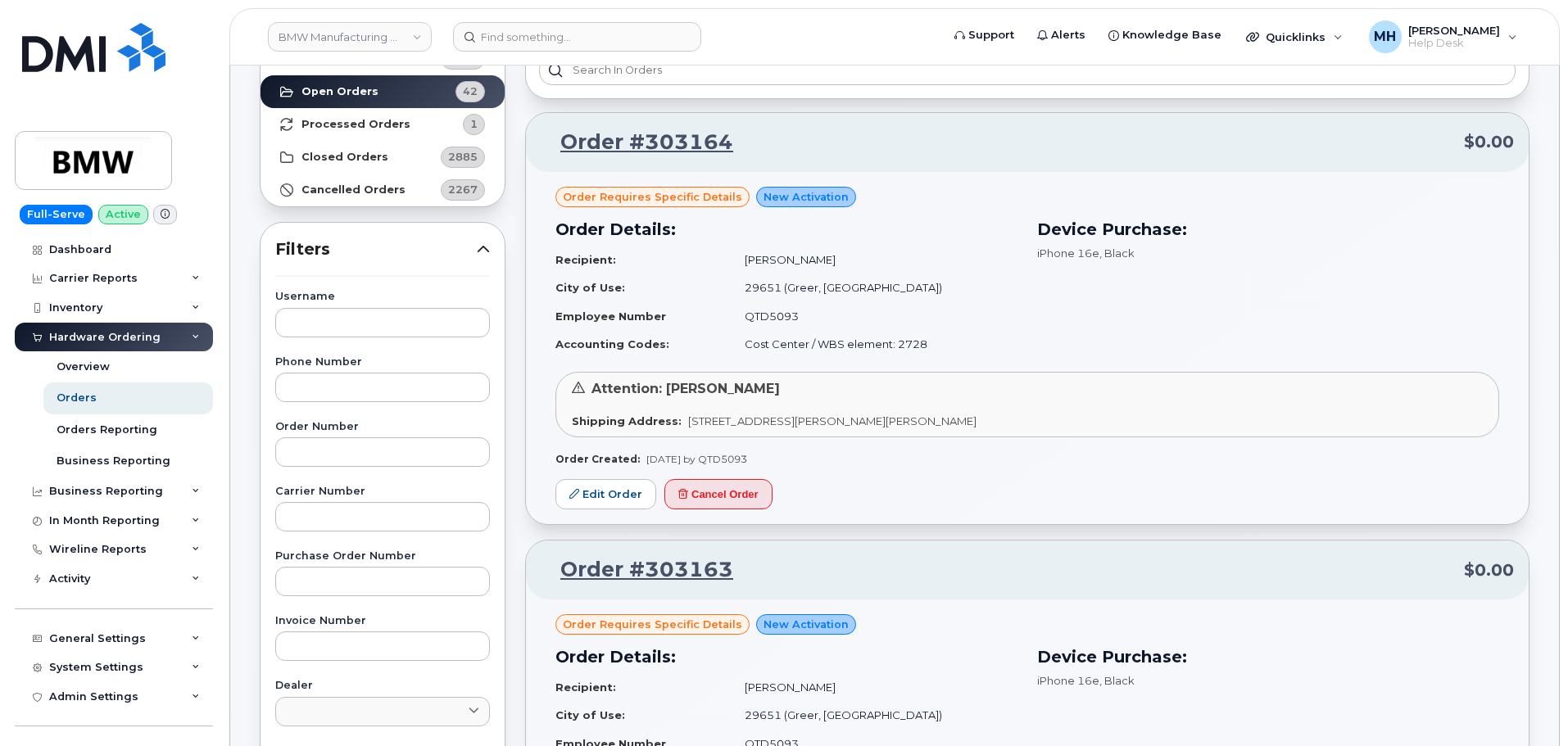
scroll to position [18, 0]
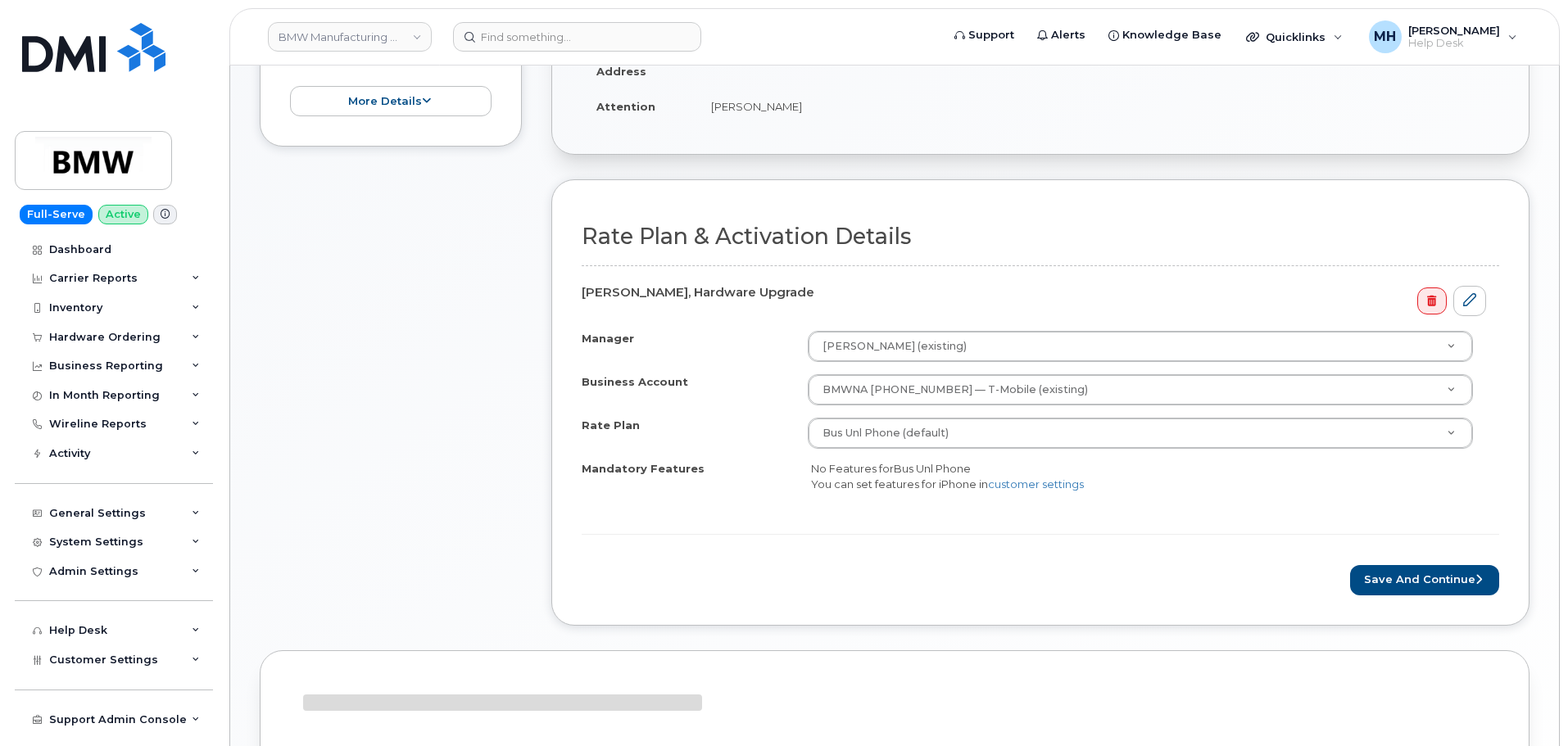
scroll to position [573, 0]
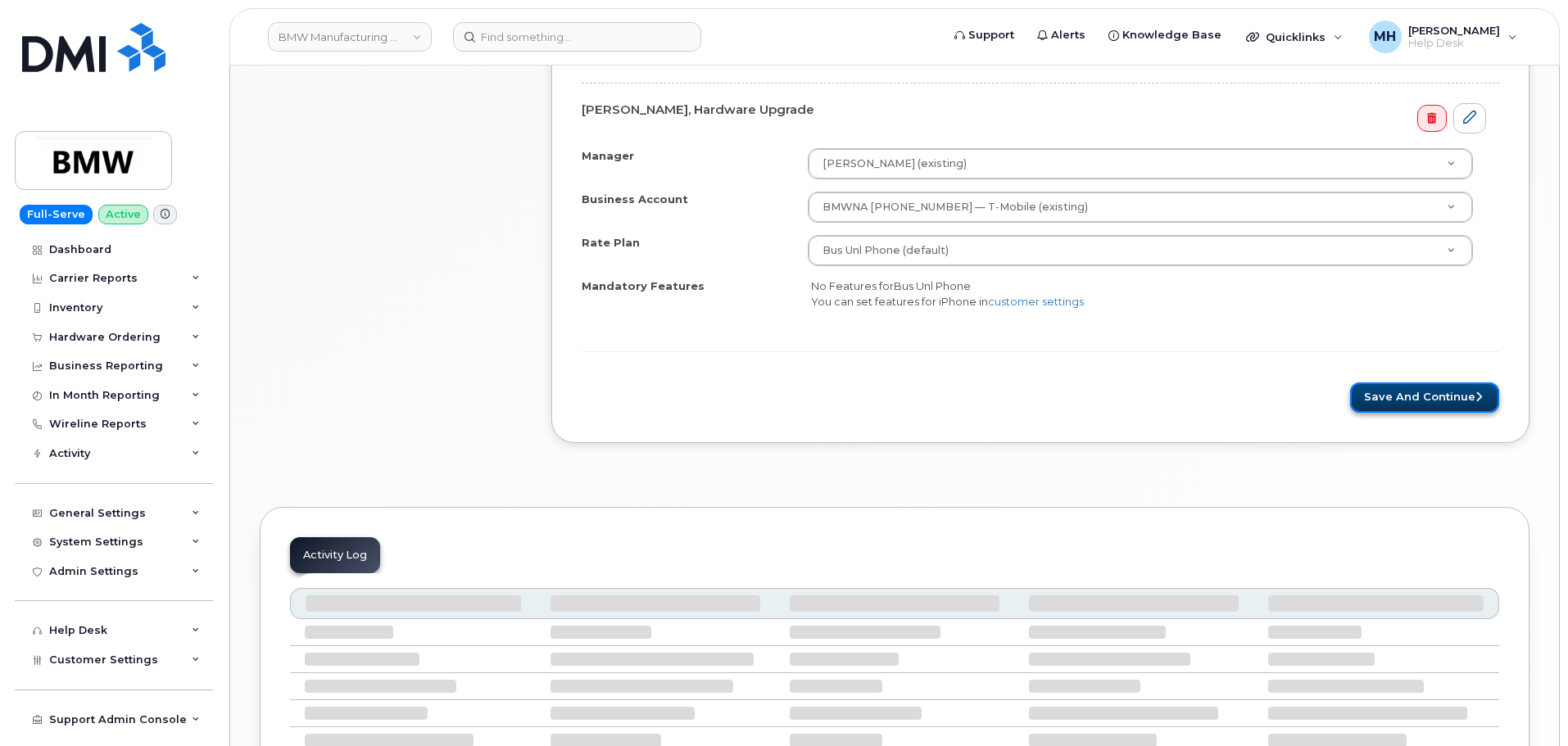
click at [1409, 397] on button "Save and Continue" at bounding box center [1424, 397] width 149 height 31
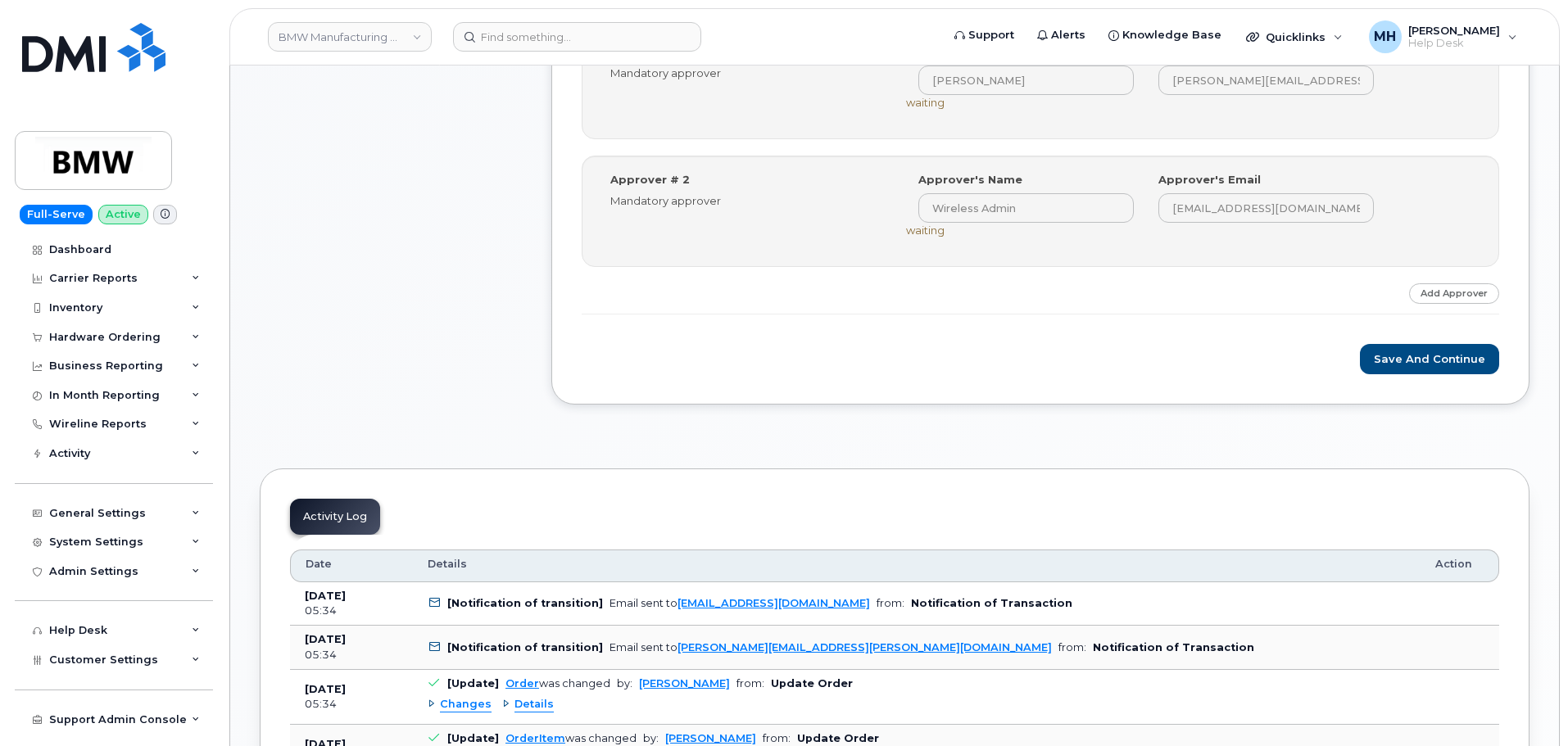
scroll to position [819, 0]
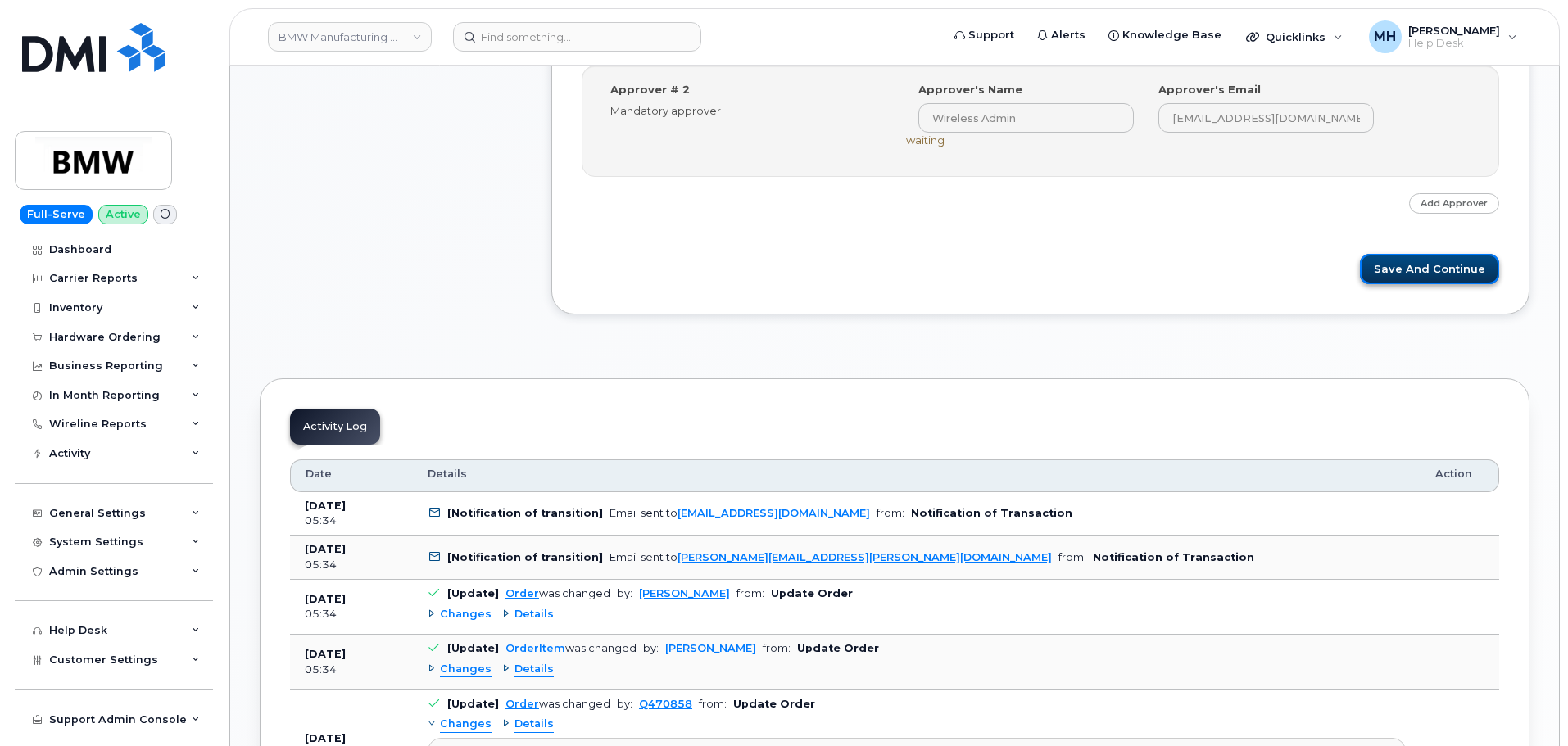
click at [1382, 282] on button "Save and Continue" at bounding box center [1429, 269] width 140 height 31
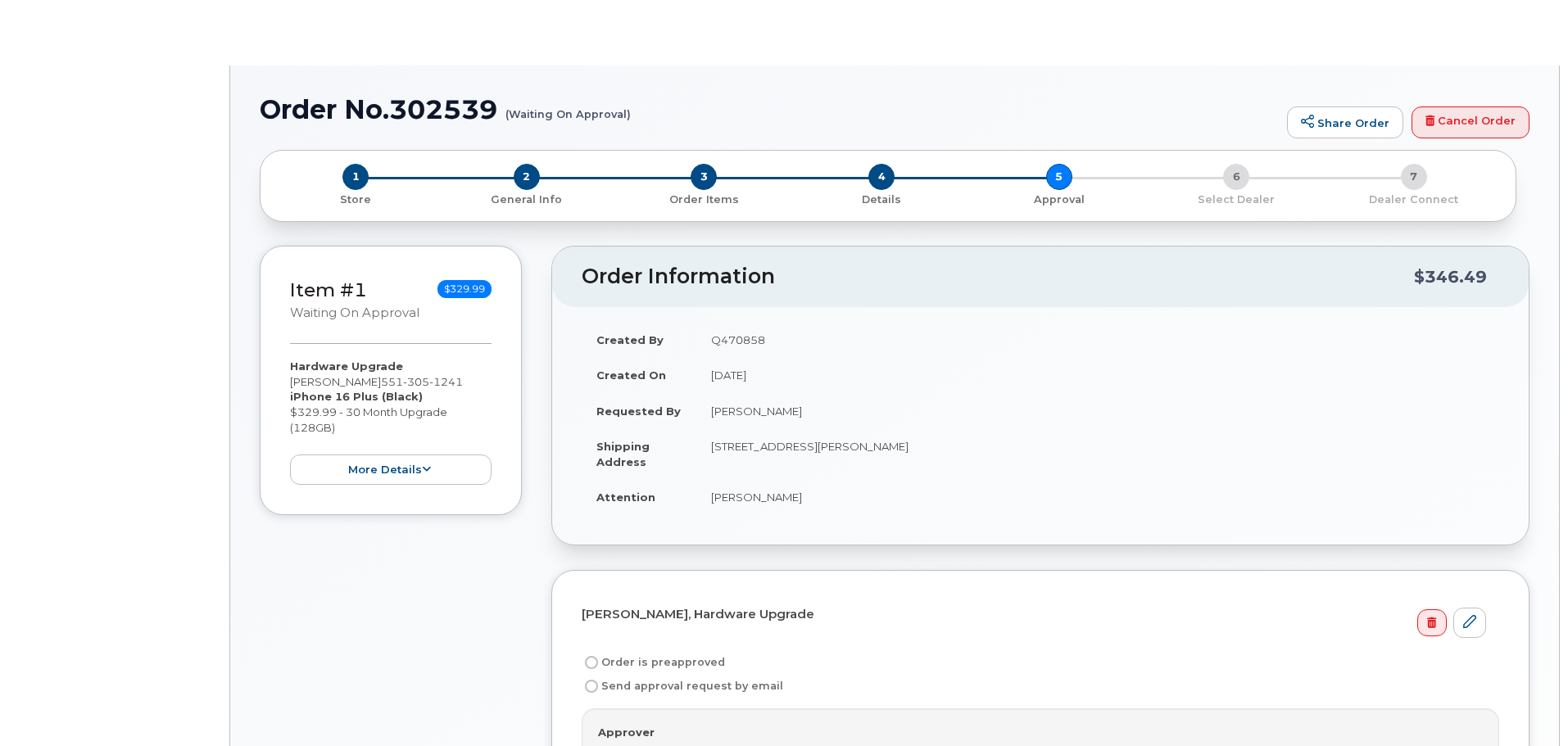
radio input "true"
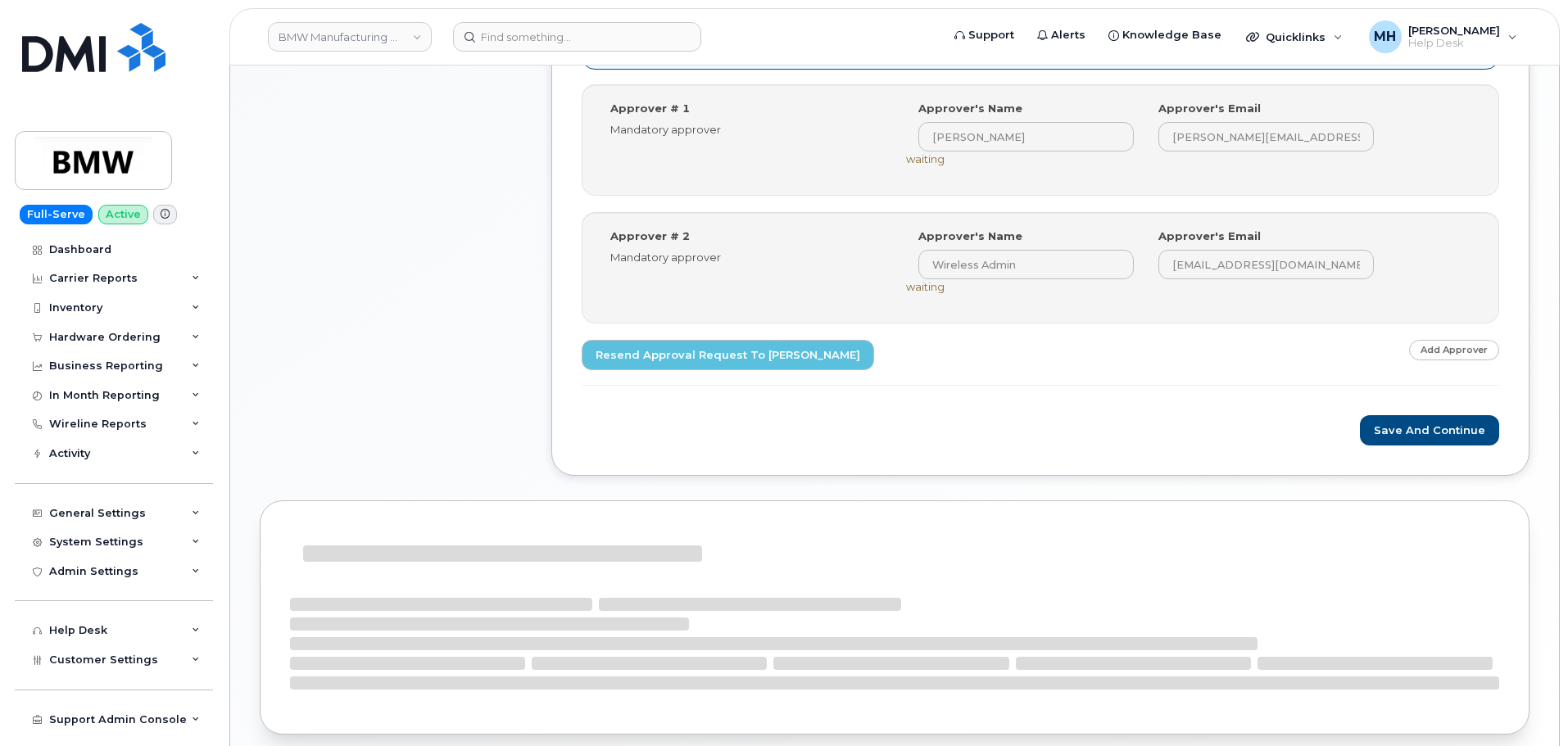
scroll to position [767, 0]
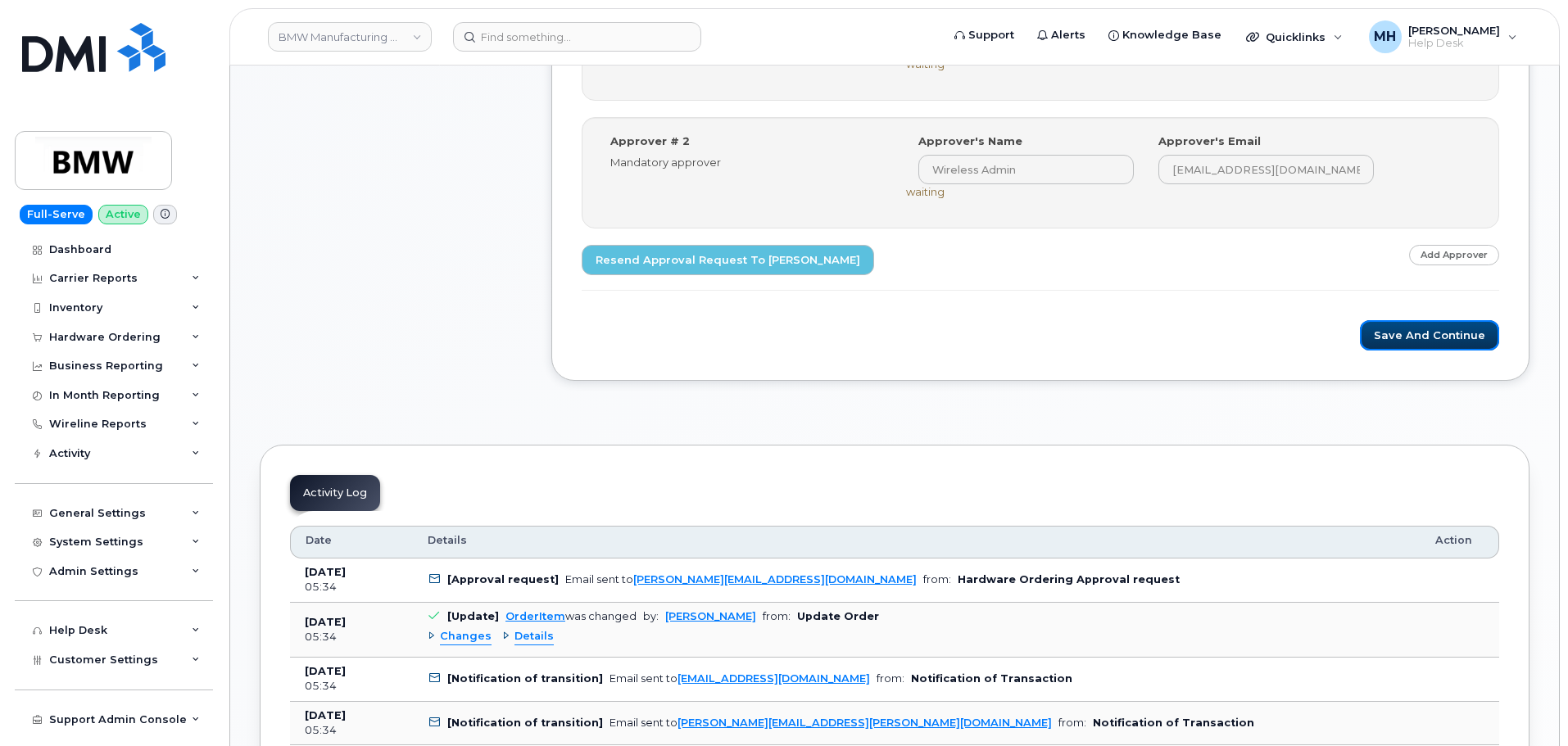
drag, startPoint x: 1424, startPoint y: 326, endPoint x: 1091, endPoint y: 300, distance: 334.0
click at [1108, 320] on div "Save and Continue" at bounding box center [1040, 335] width 917 height 31
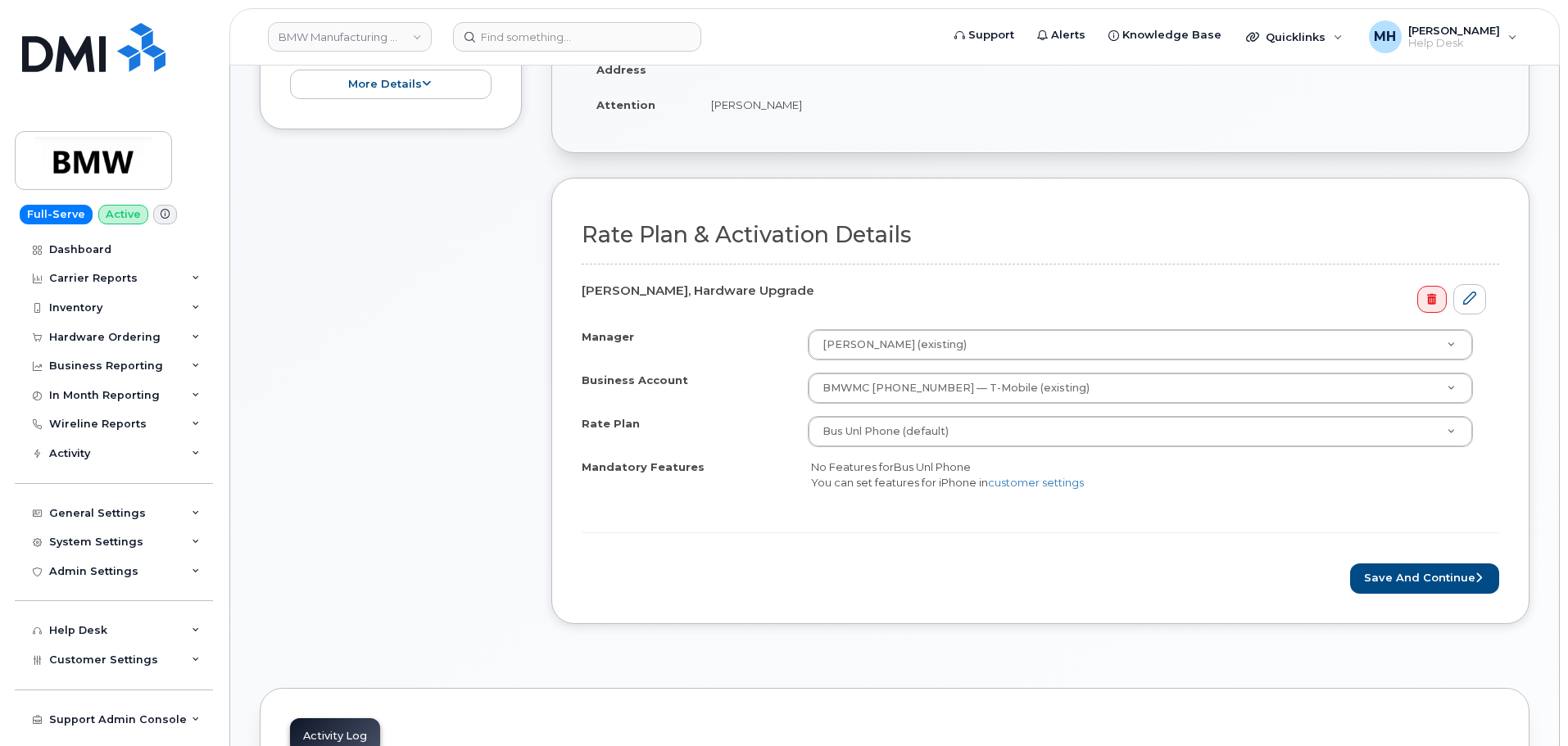
scroll to position [655, 0]
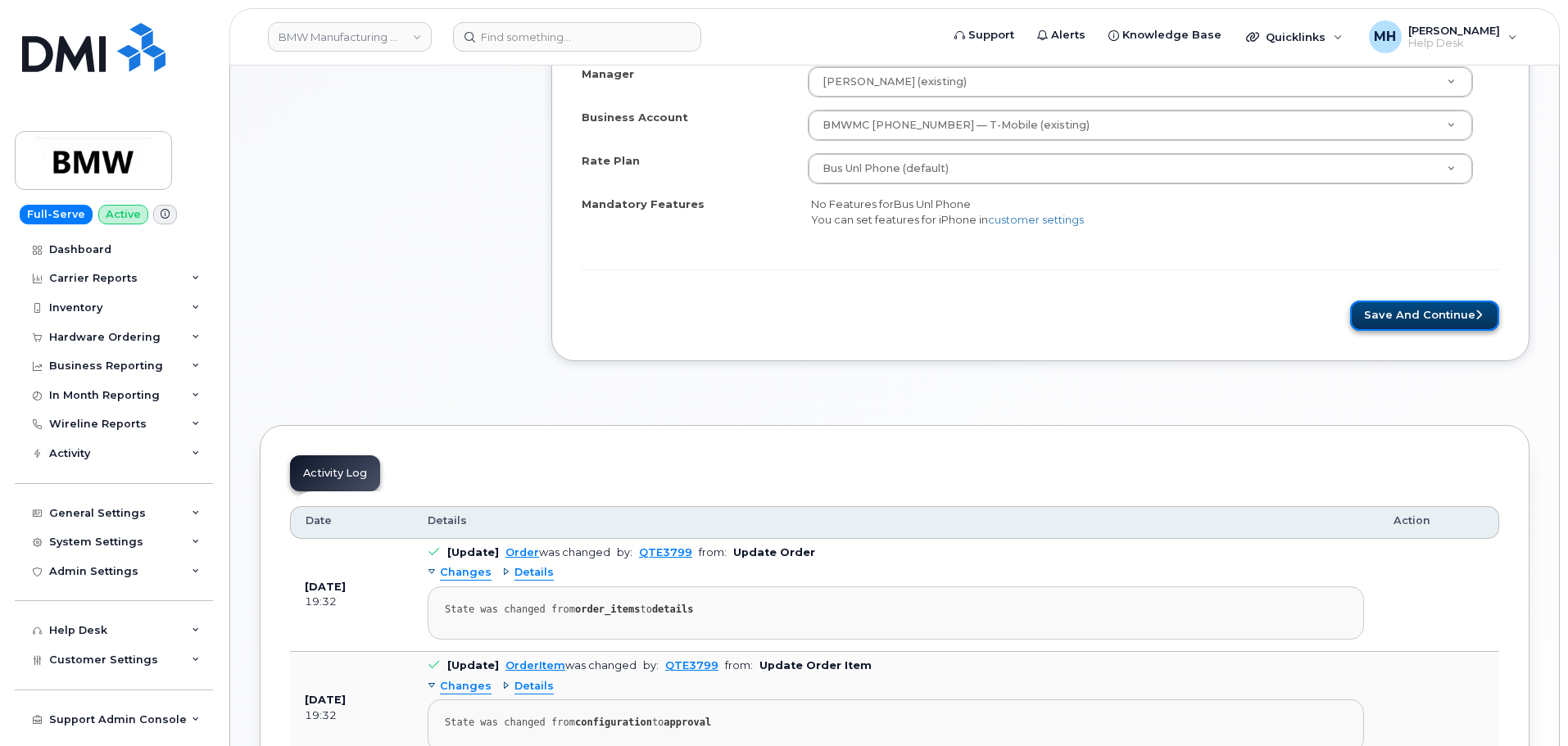
click at [1399, 314] on button "Save and Continue" at bounding box center [1424, 315] width 149 height 31
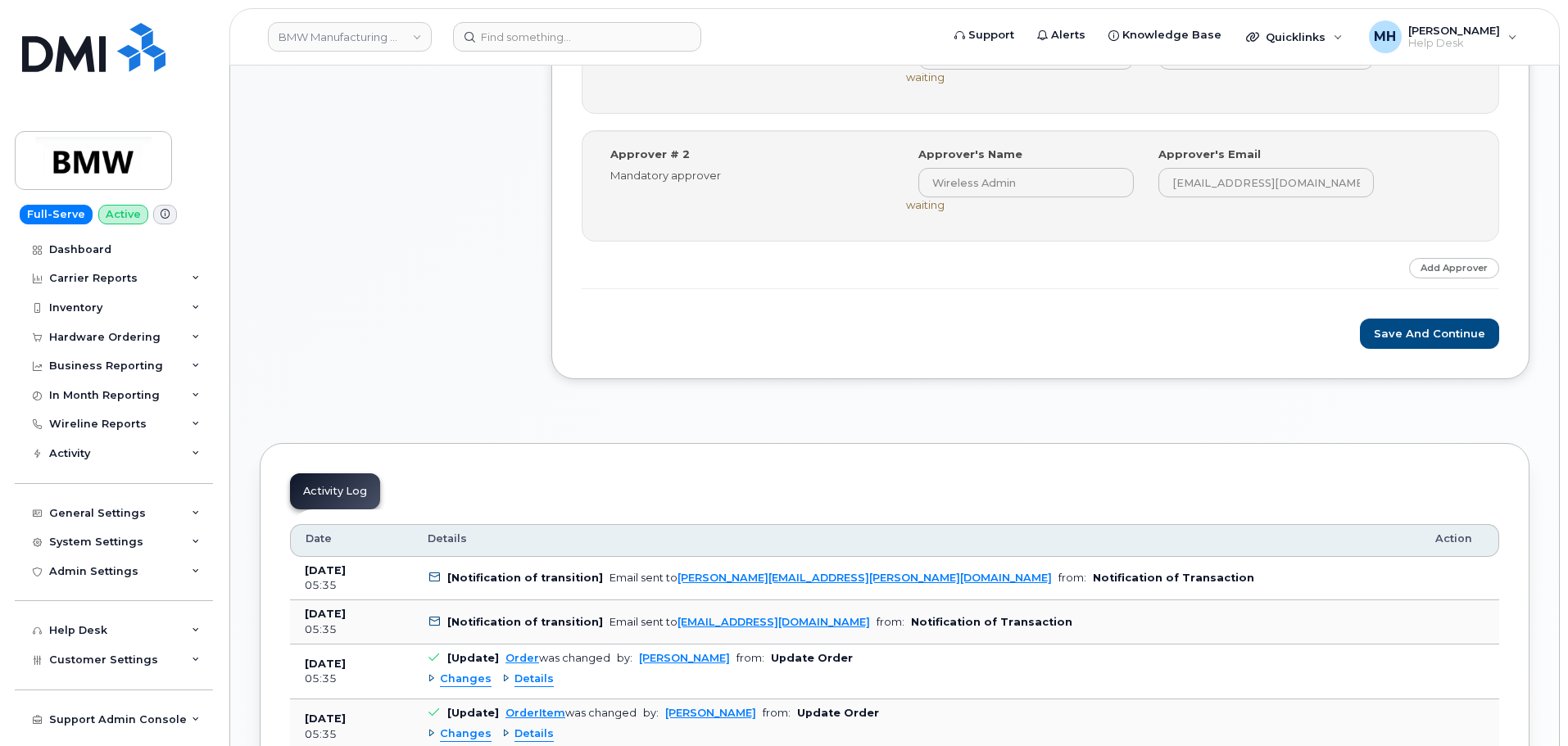
scroll to position [880, 0]
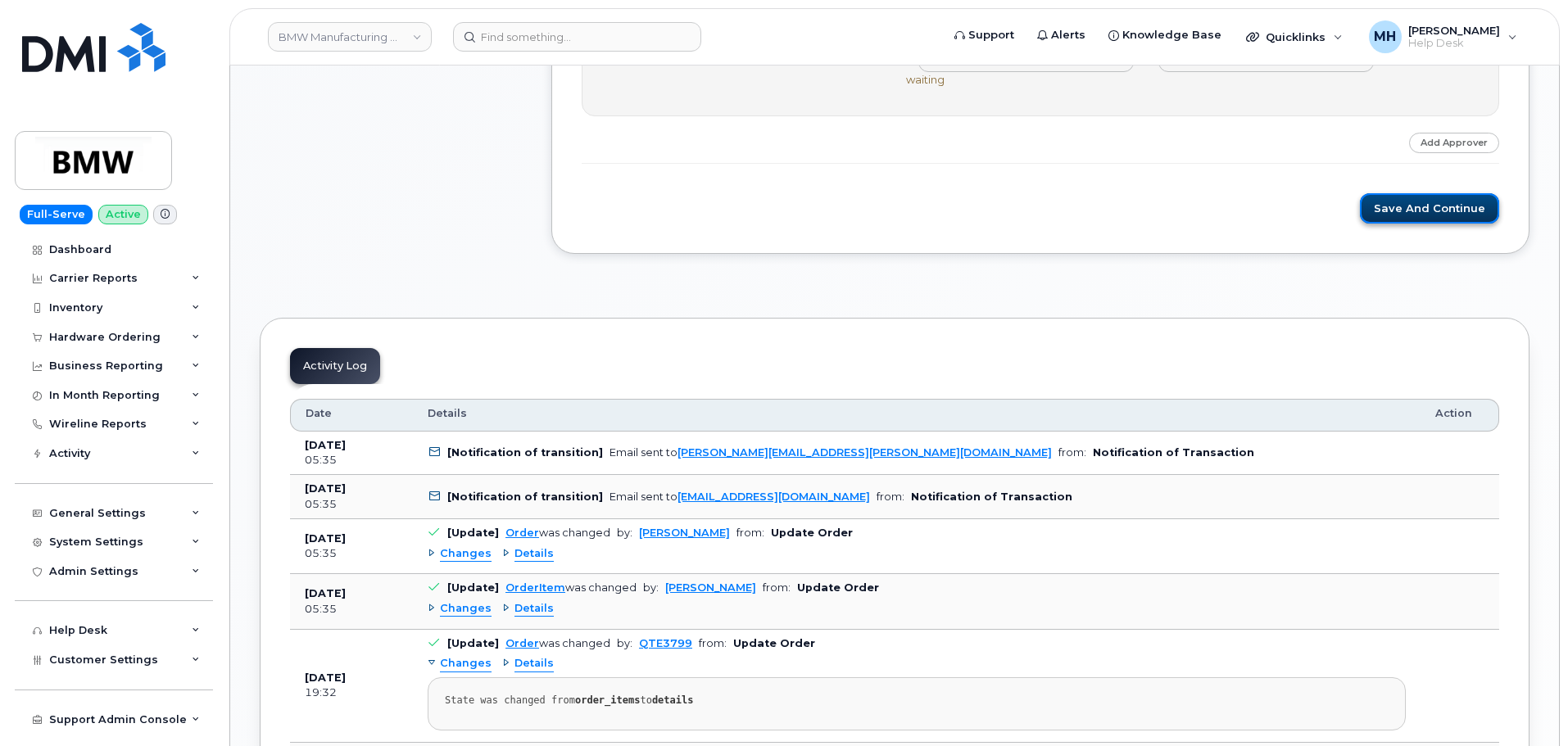
click at [1374, 204] on button "Save and Continue" at bounding box center [1429, 208] width 140 height 31
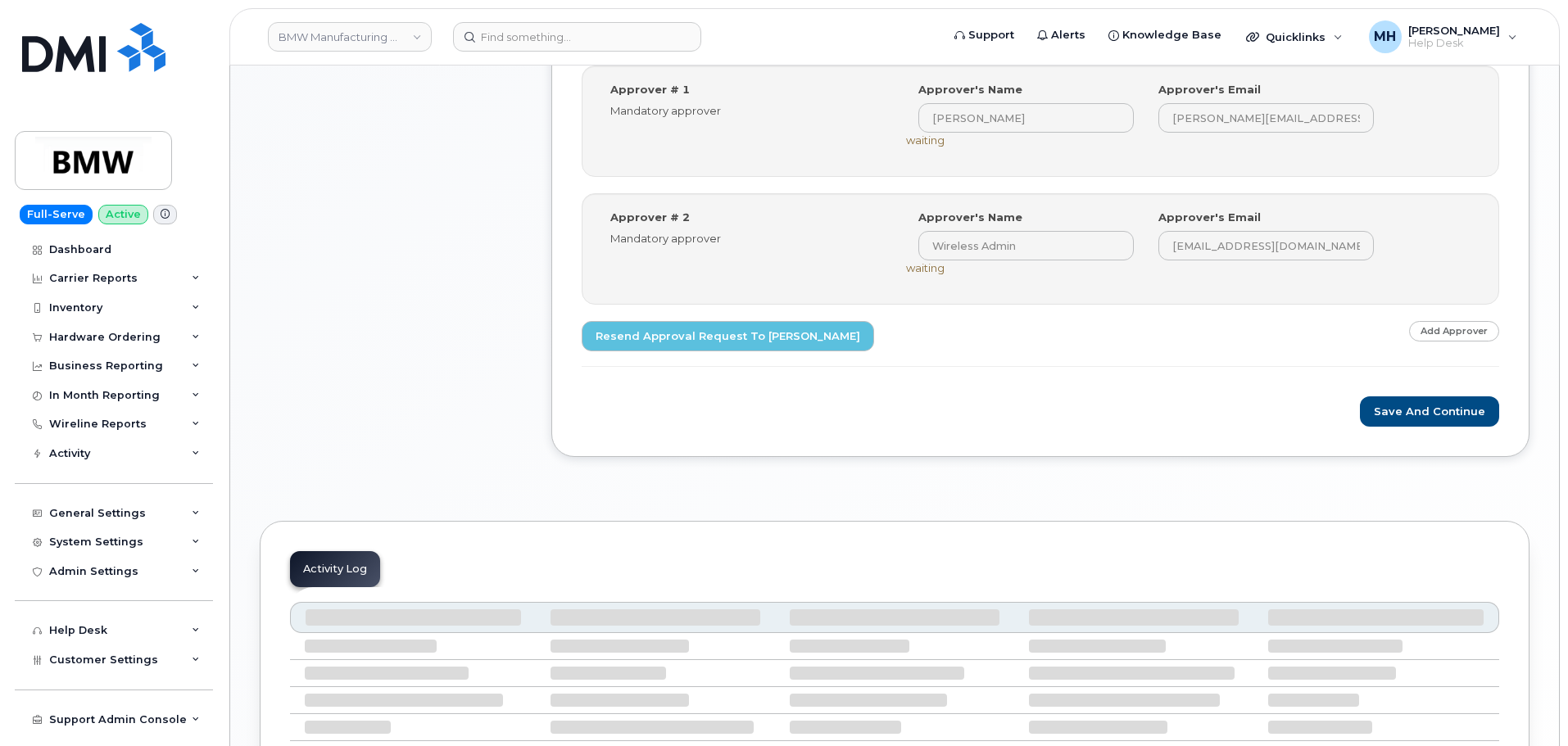
scroll to position [737, 0]
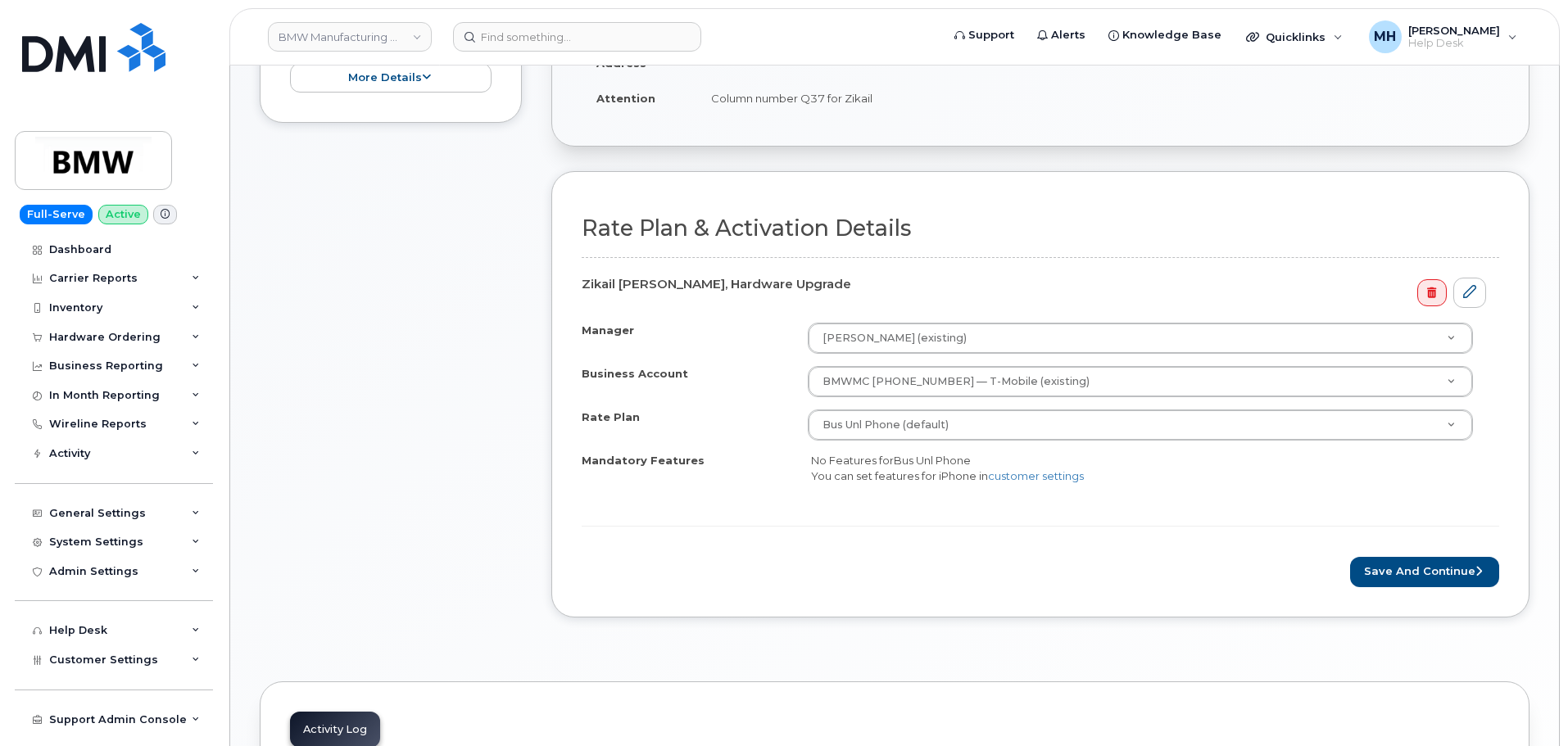
scroll to position [410, 0]
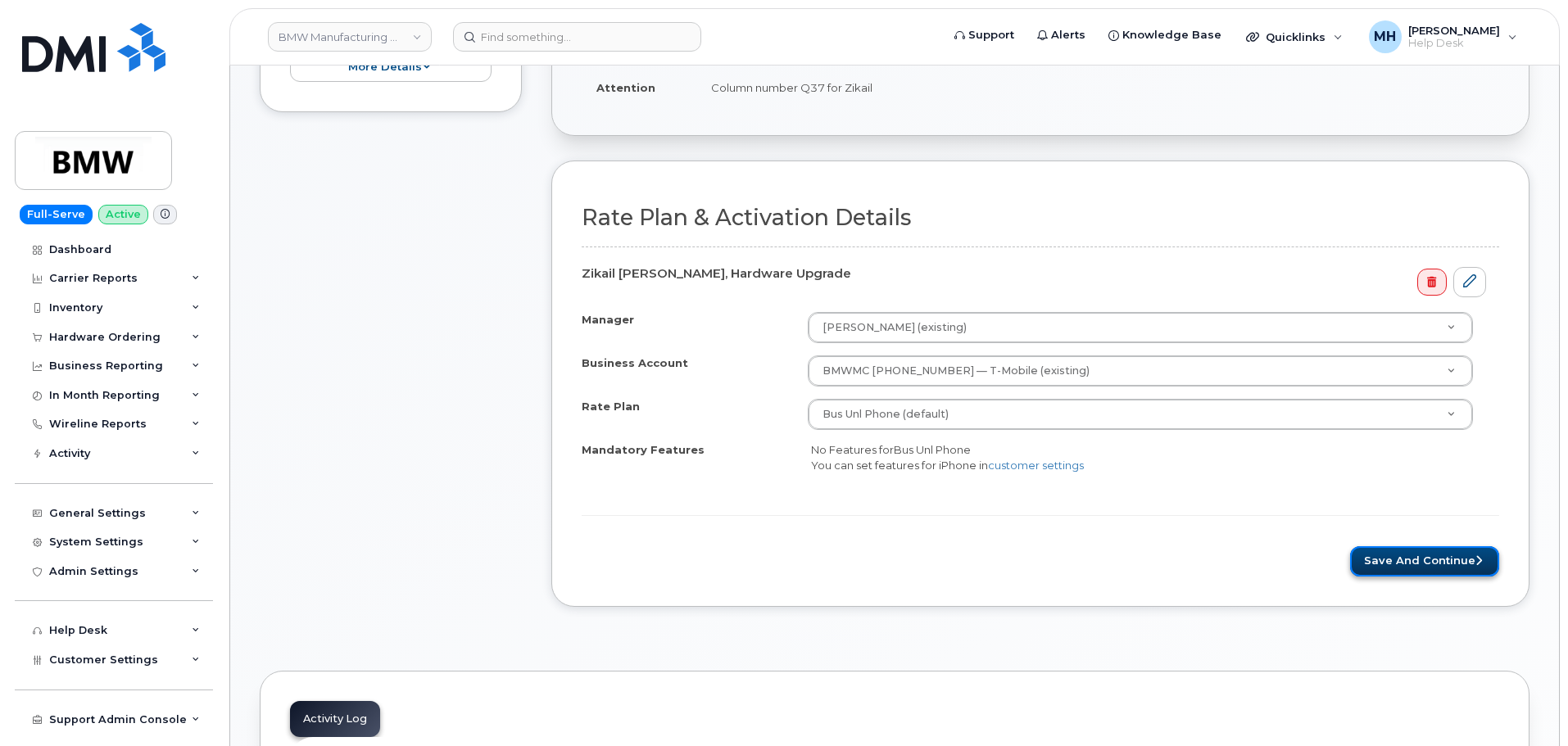
click at [1382, 569] on button "Save and Continue" at bounding box center [1424, 561] width 149 height 31
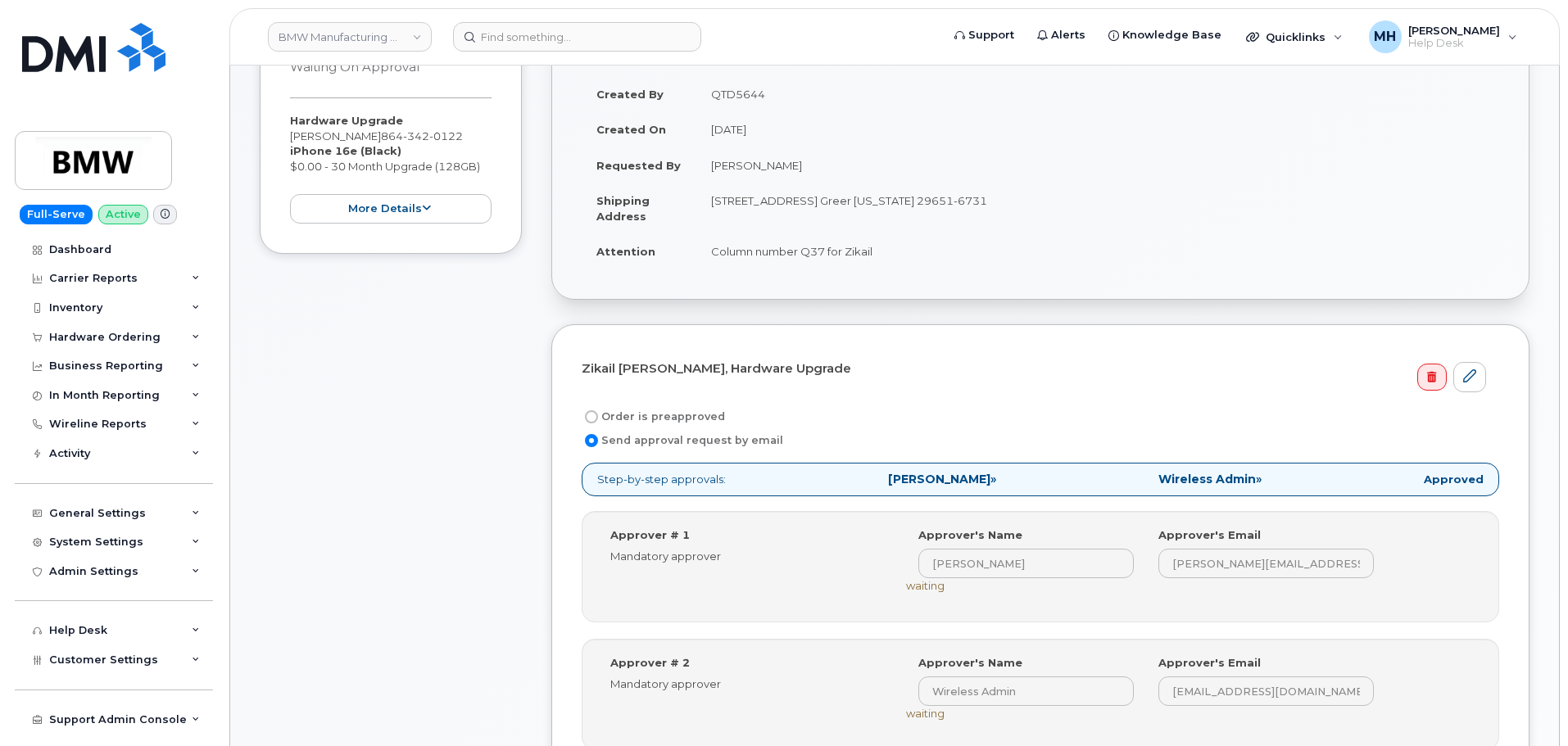
scroll to position [655, 0]
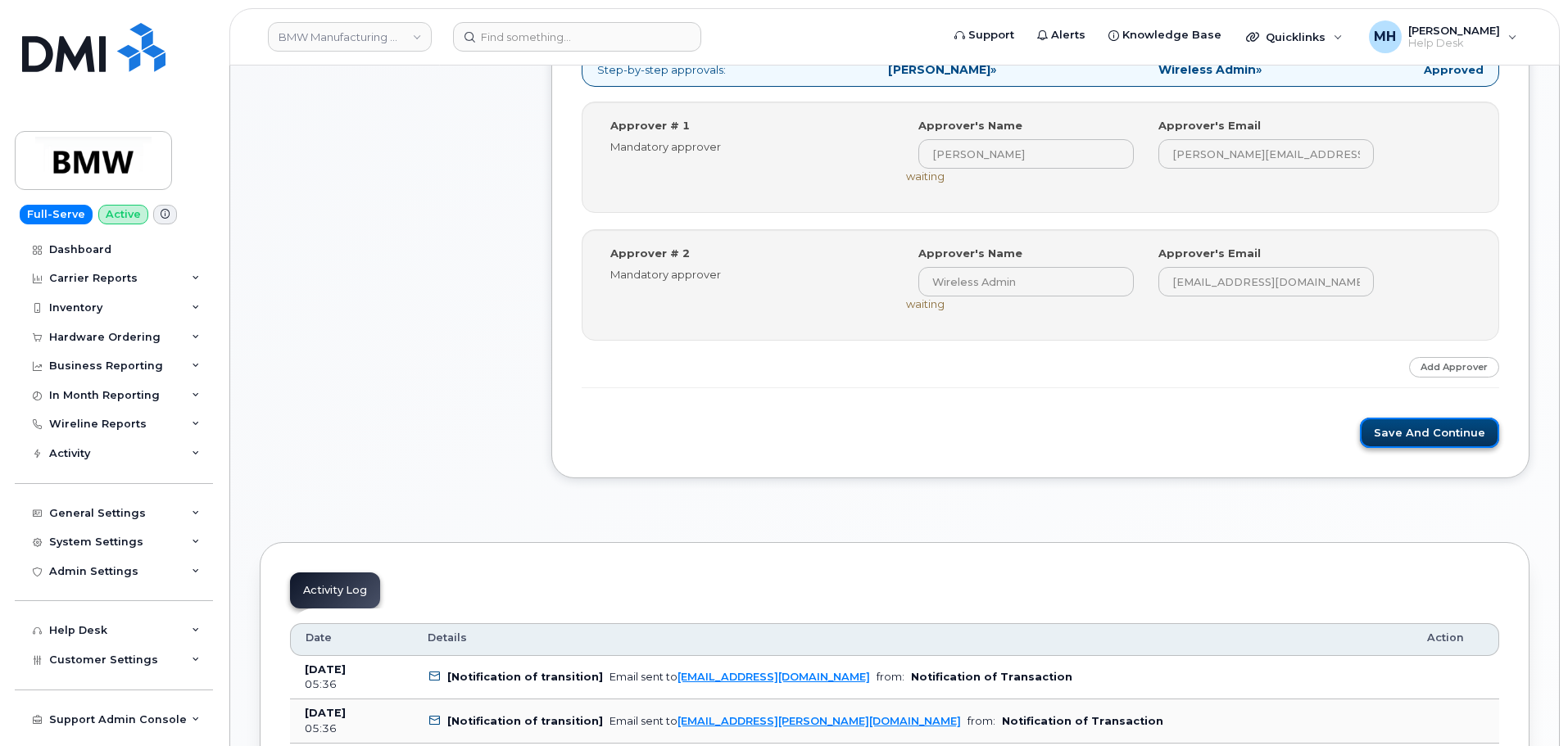
click at [1419, 438] on button "Save and Continue" at bounding box center [1429, 433] width 140 height 31
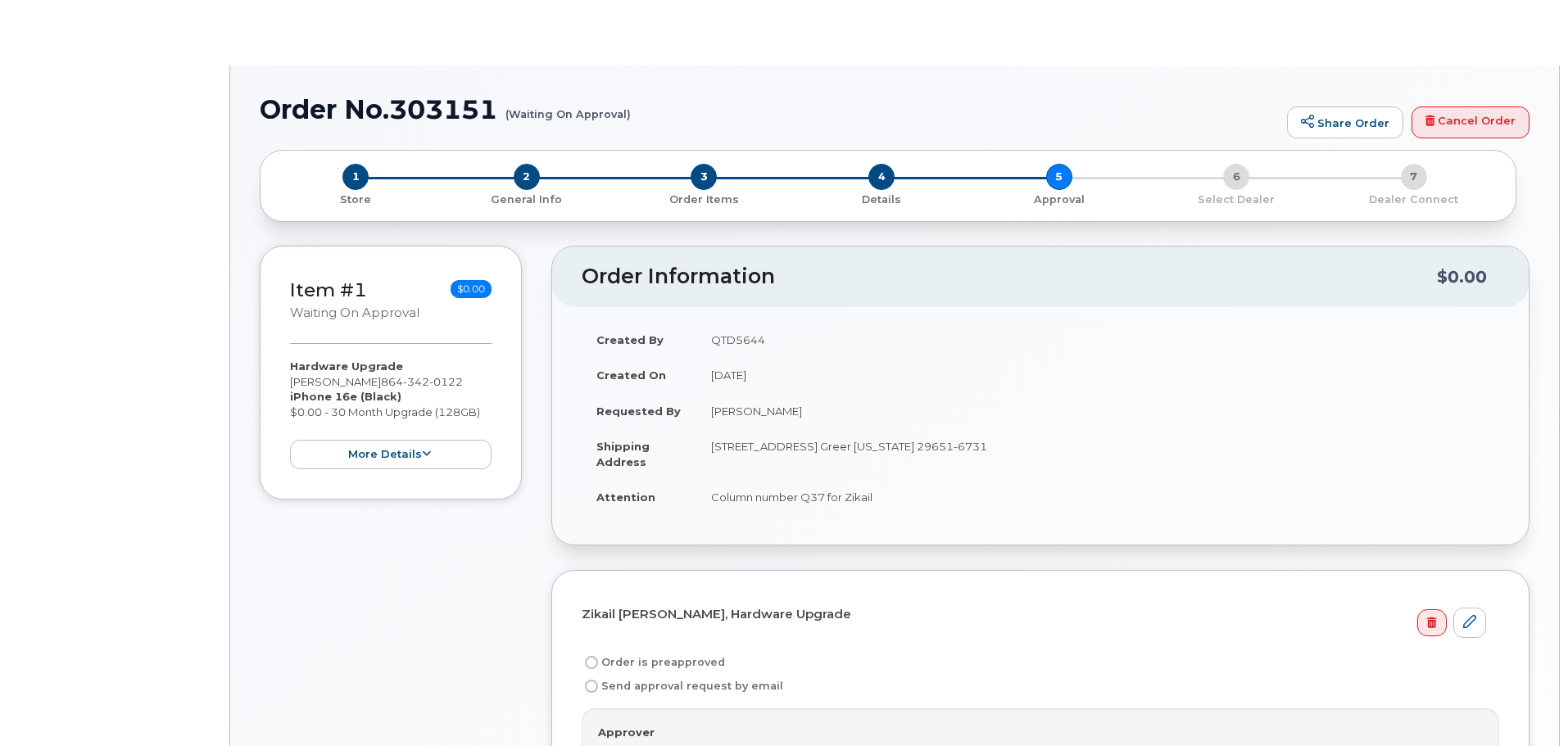
radio input "true"
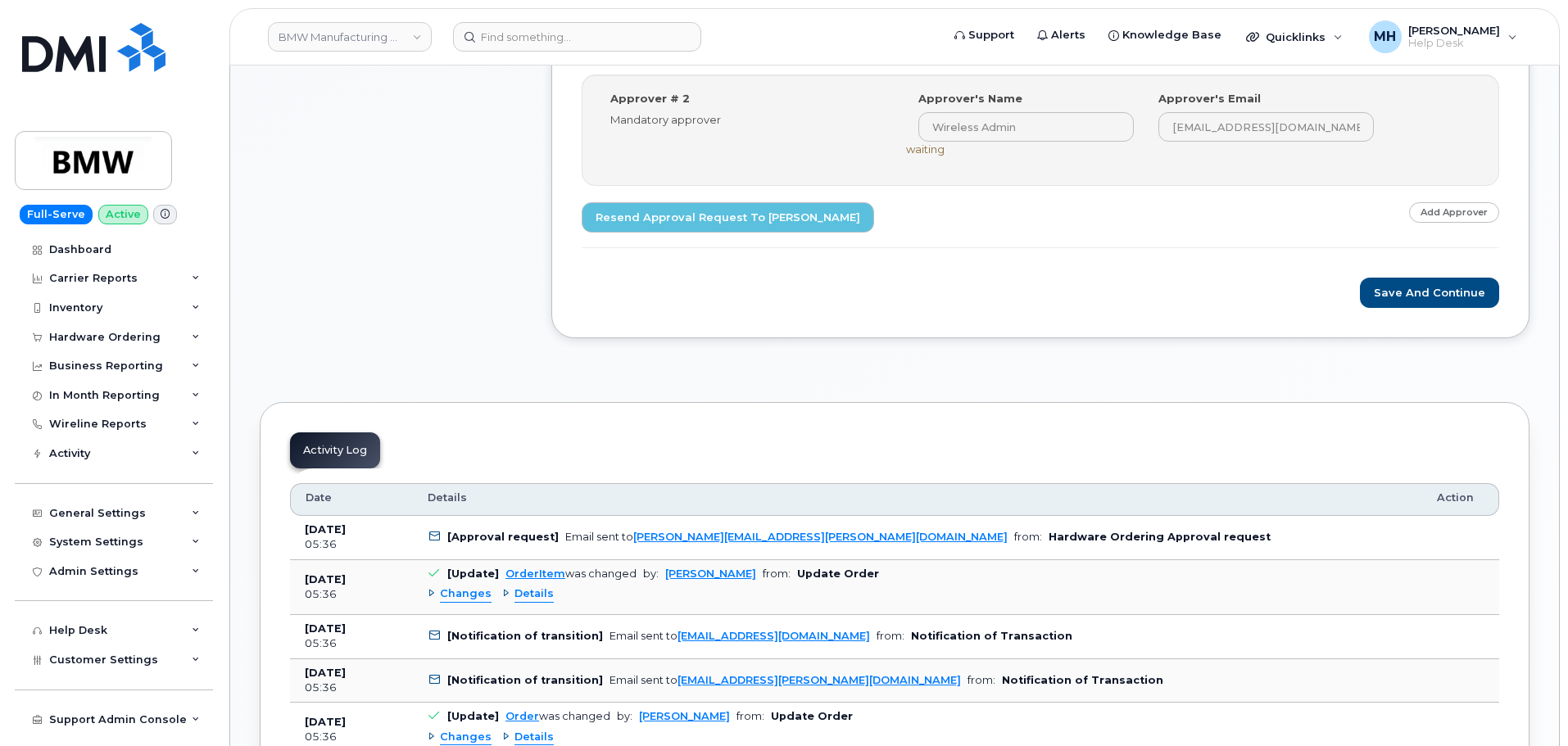
scroll to position [901, 0]
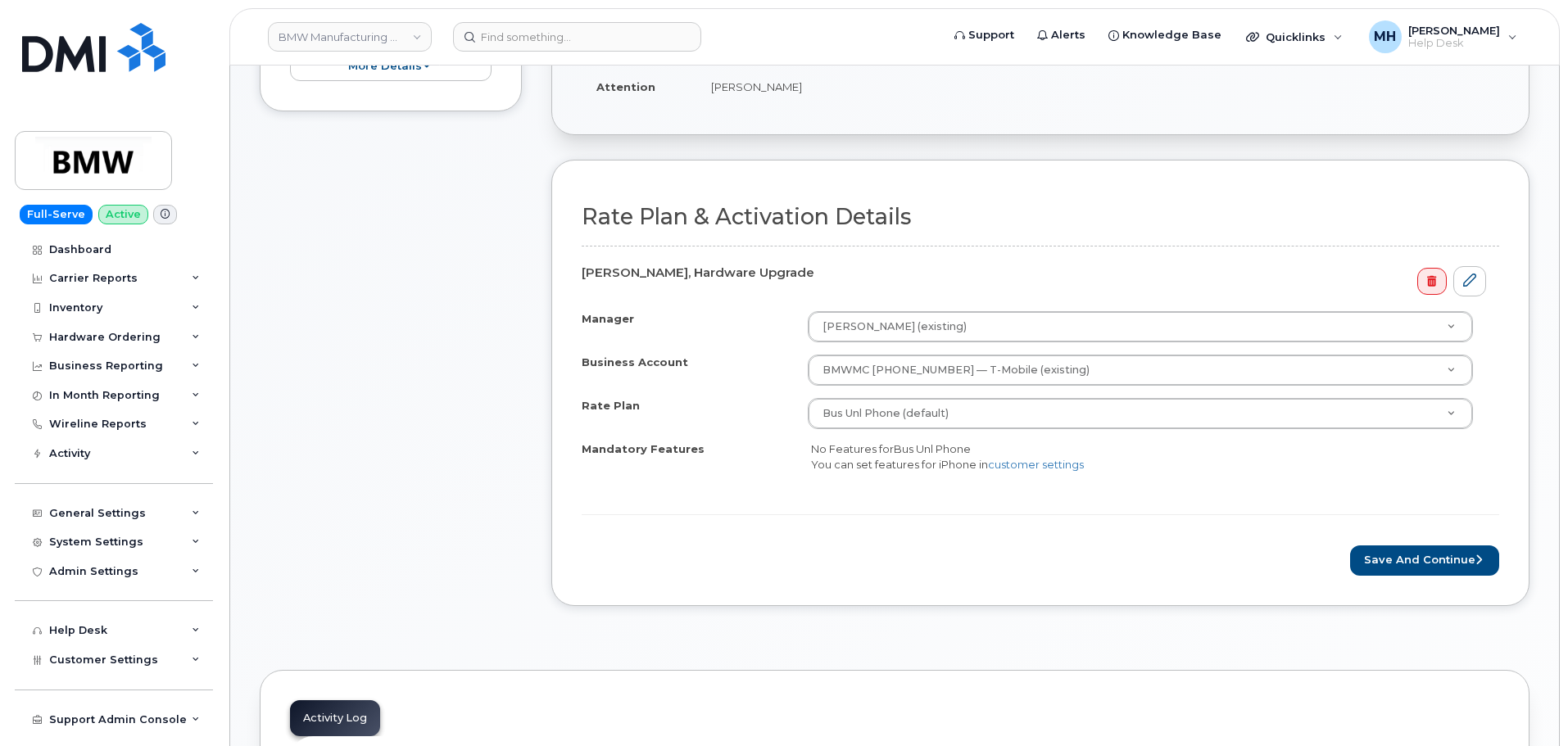
scroll to position [573, 0]
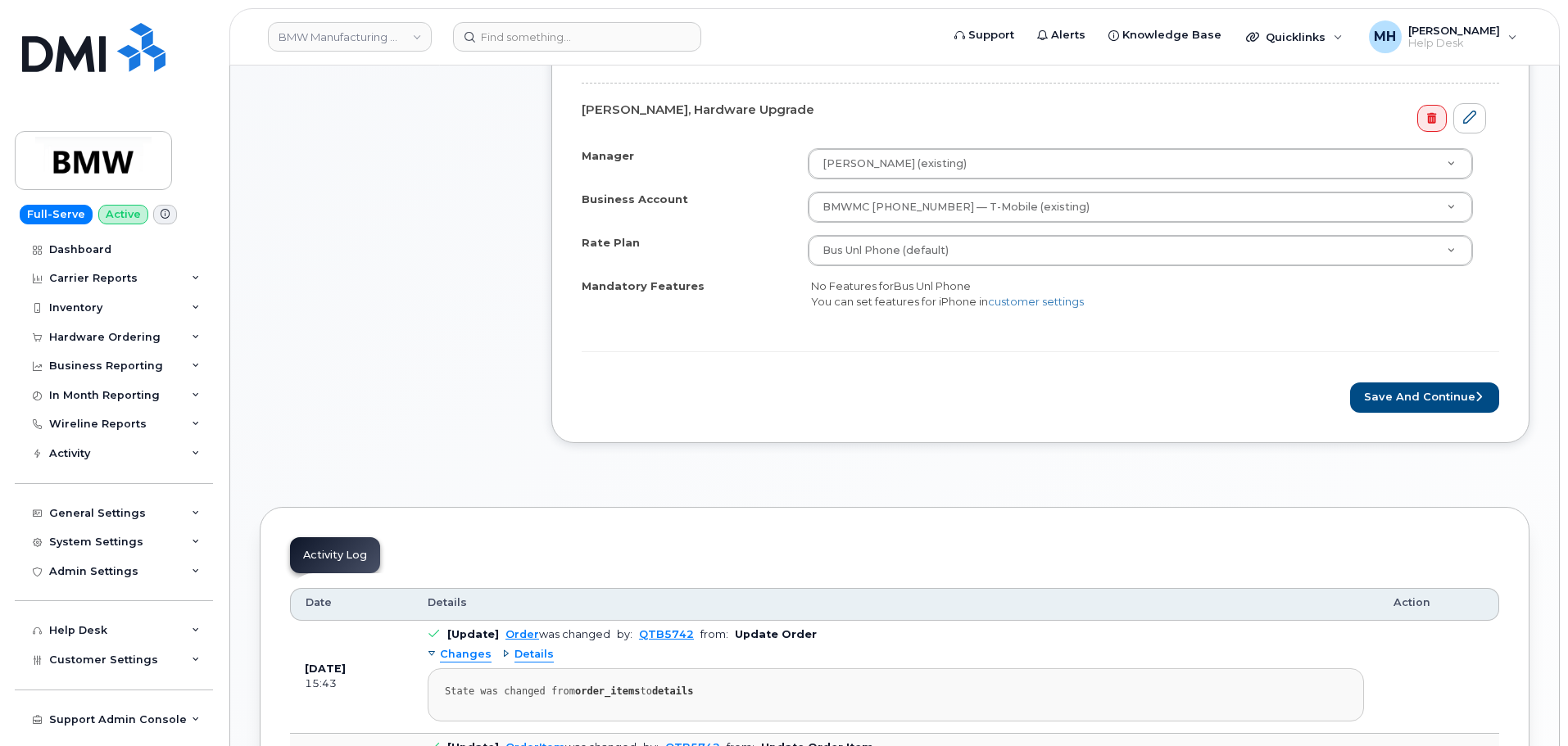
click at [1412, 373] on form "Rate Plan & Activation Details Christopher Pulley, Hardware Upgrade Manager Cam…" at bounding box center [1040, 226] width 917 height 370
click at [1407, 398] on button "Save and Continue" at bounding box center [1424, 397] width 149 height 31
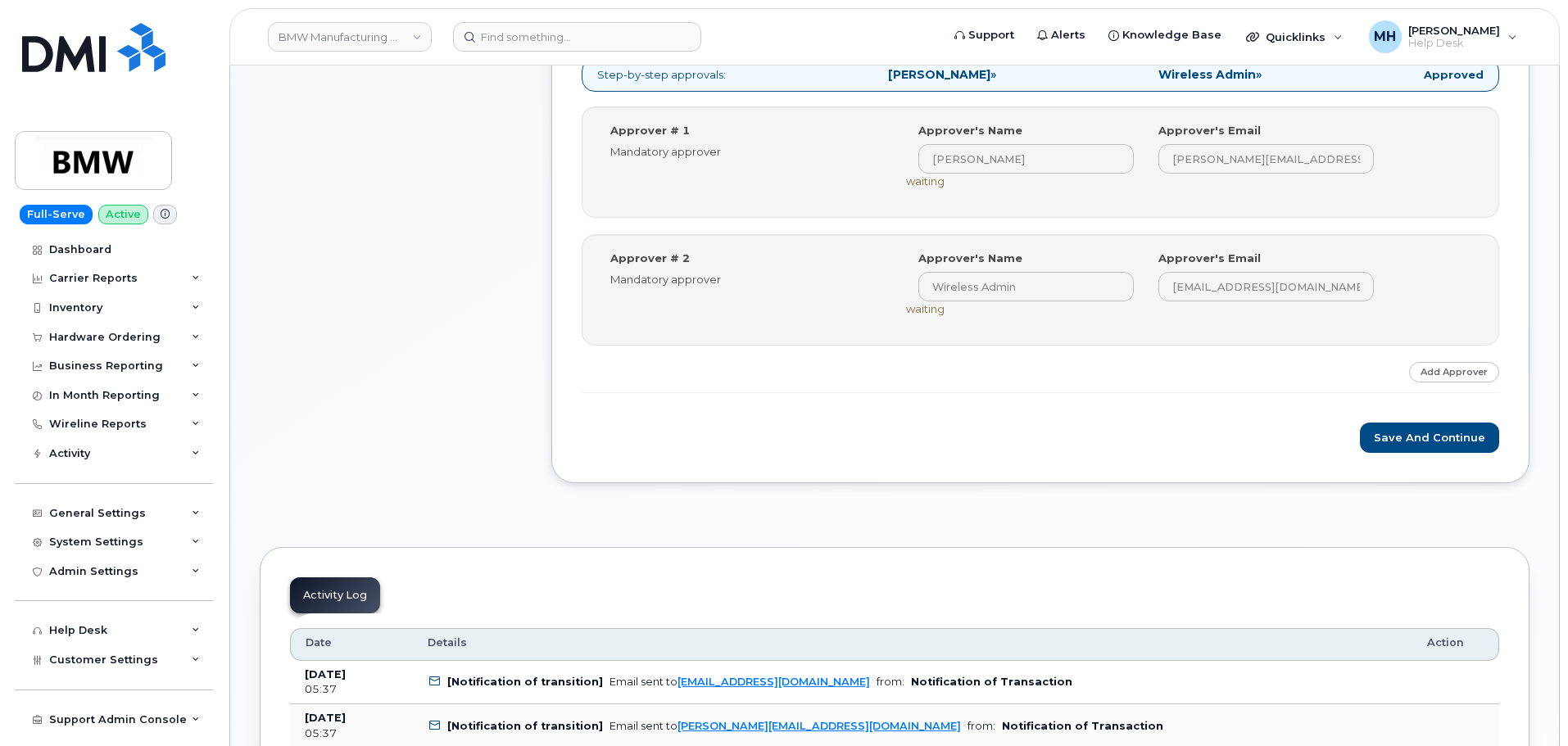
scroll to position [737, 0]
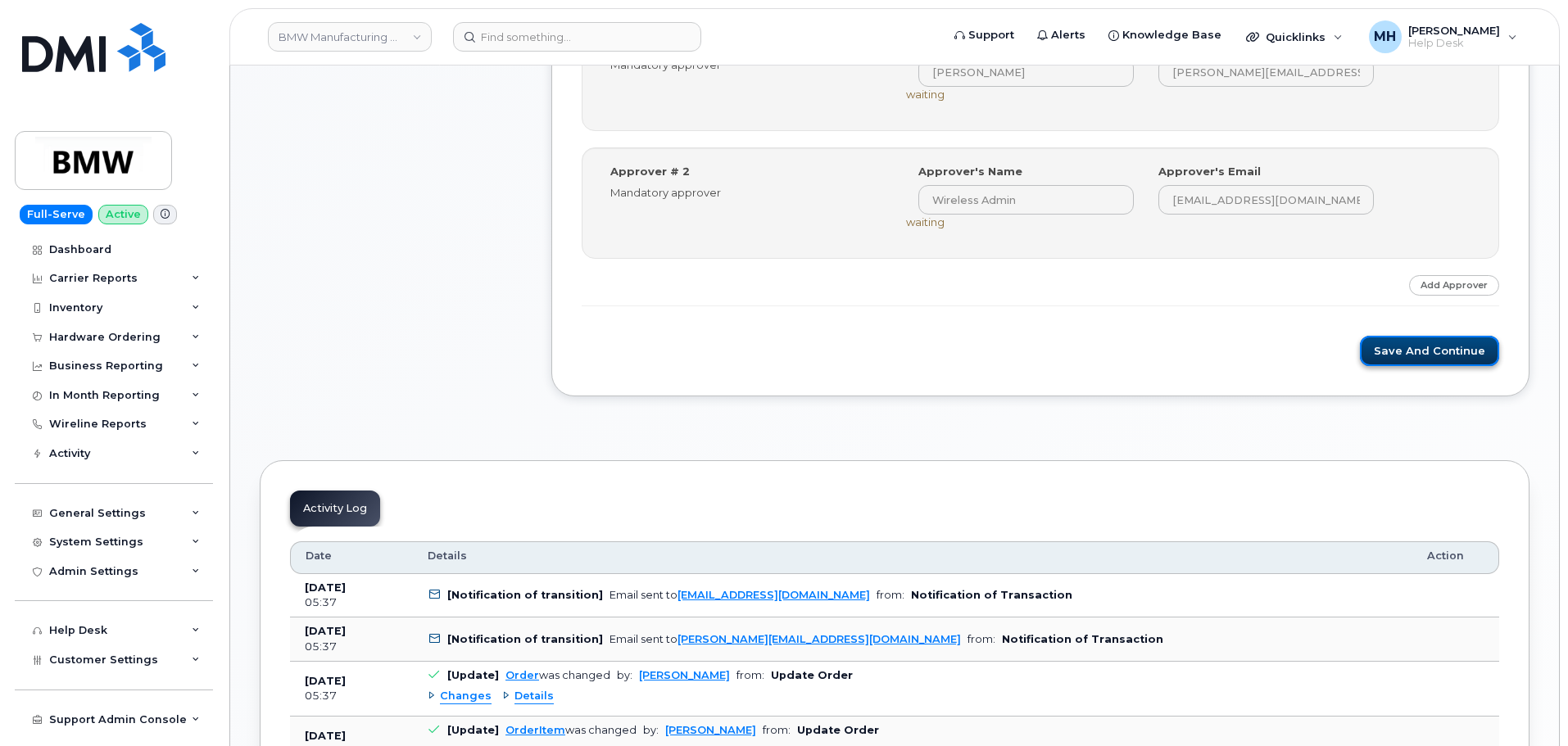
click at [1370, 345] on button "Save and Continue" at bounding box center [1429, 350] width 140 height 31
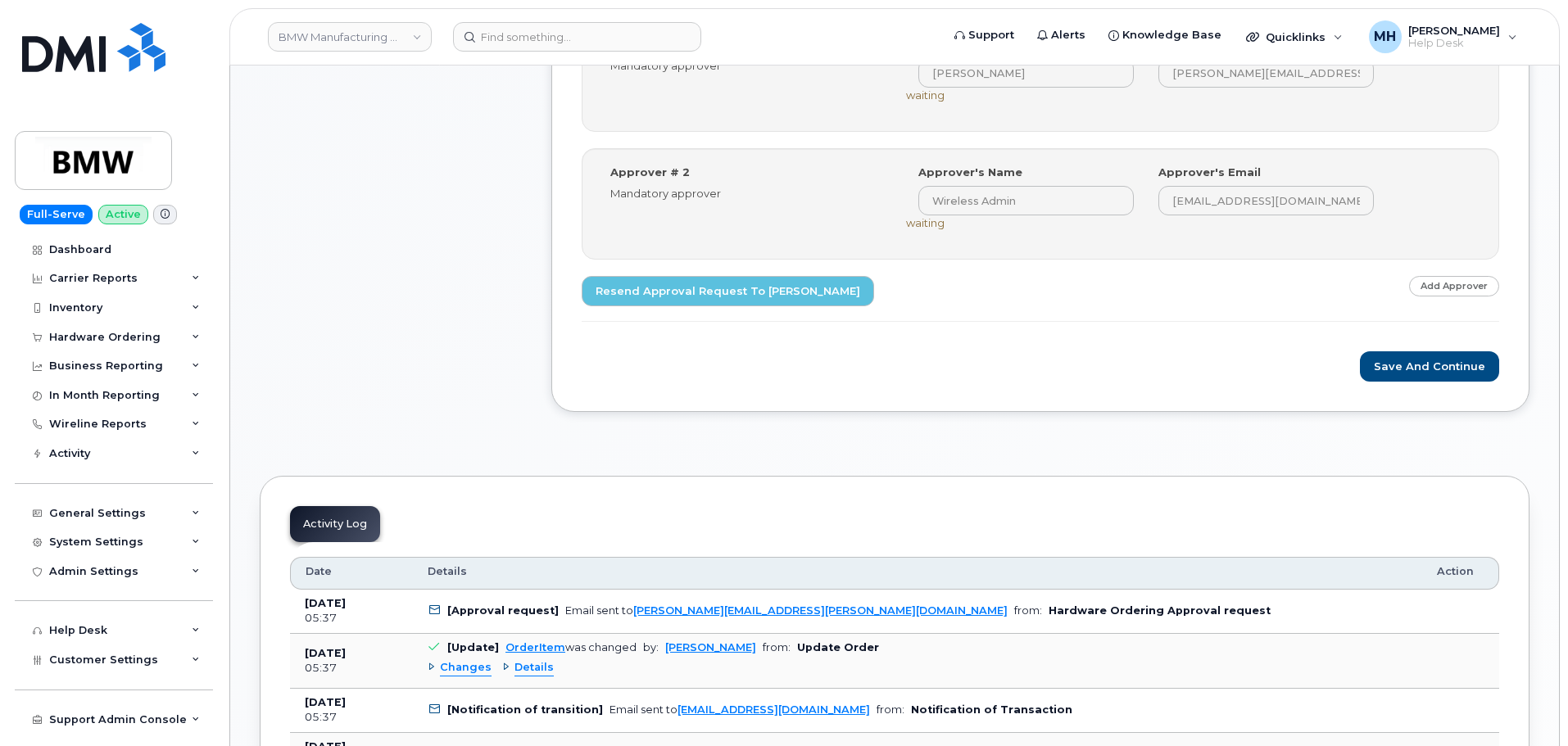
scroll to position [737, 0]
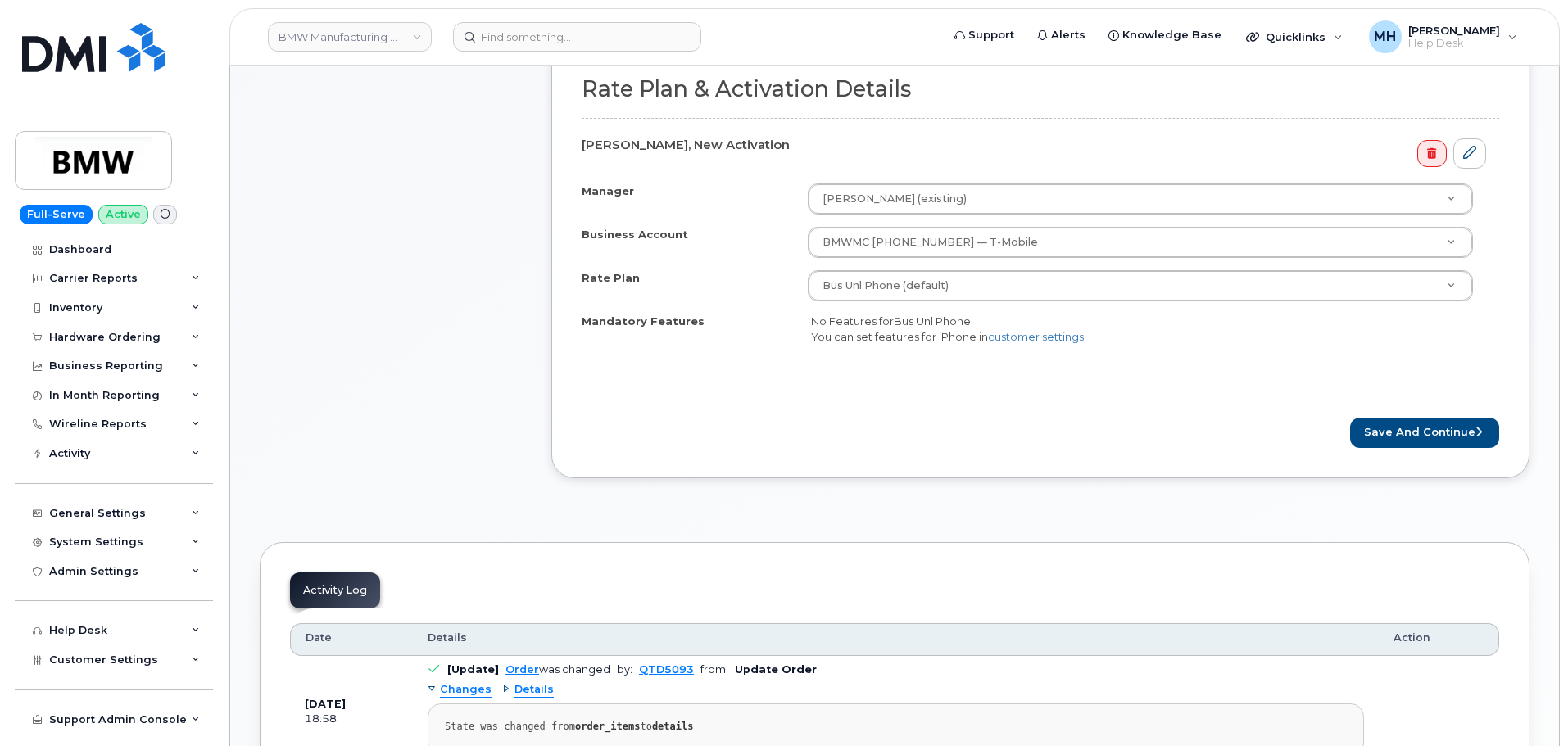
scroll to position [737, 0]
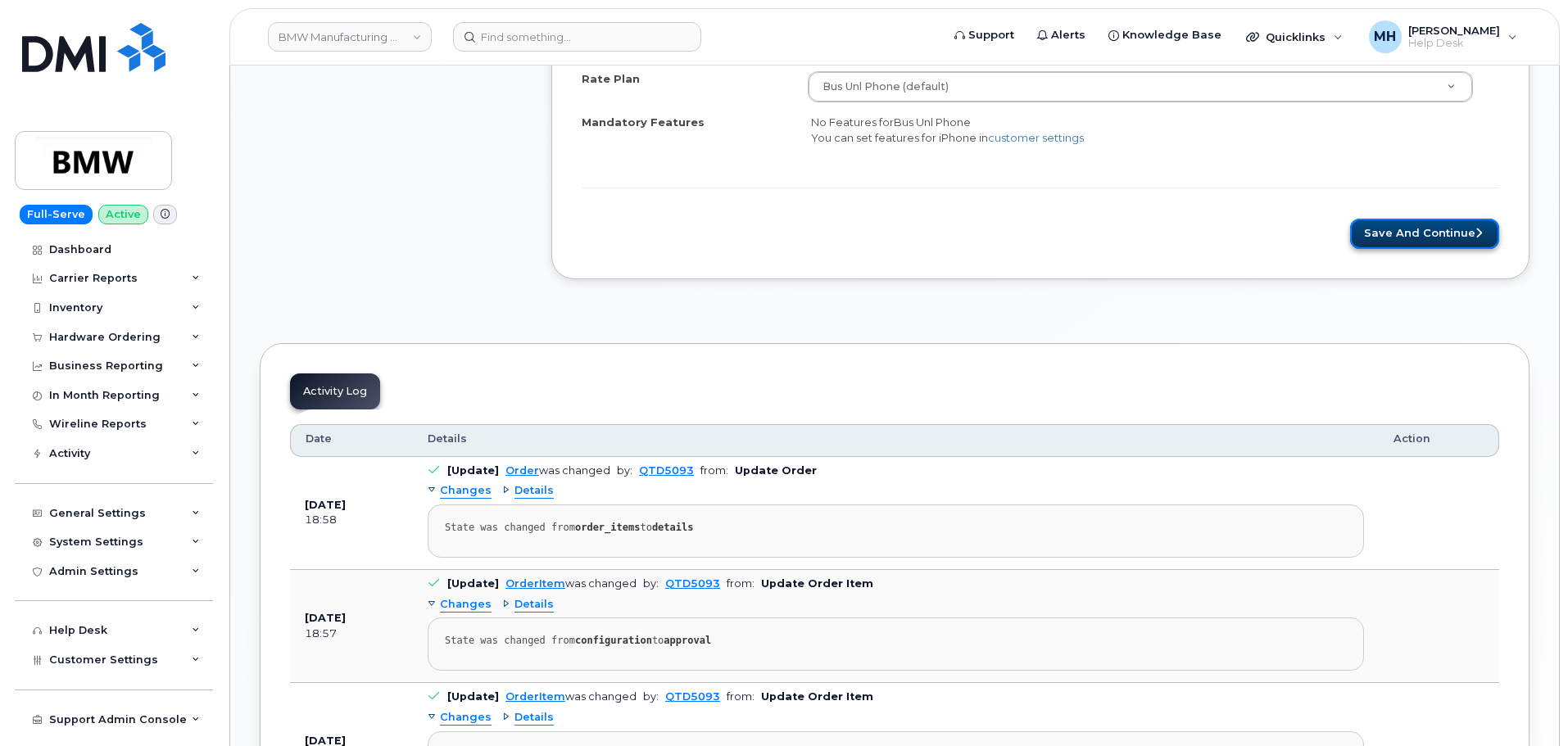
click at [1368, 228] on button "Save and Continue" at bounding box center [1424, 234] width 149 height 31
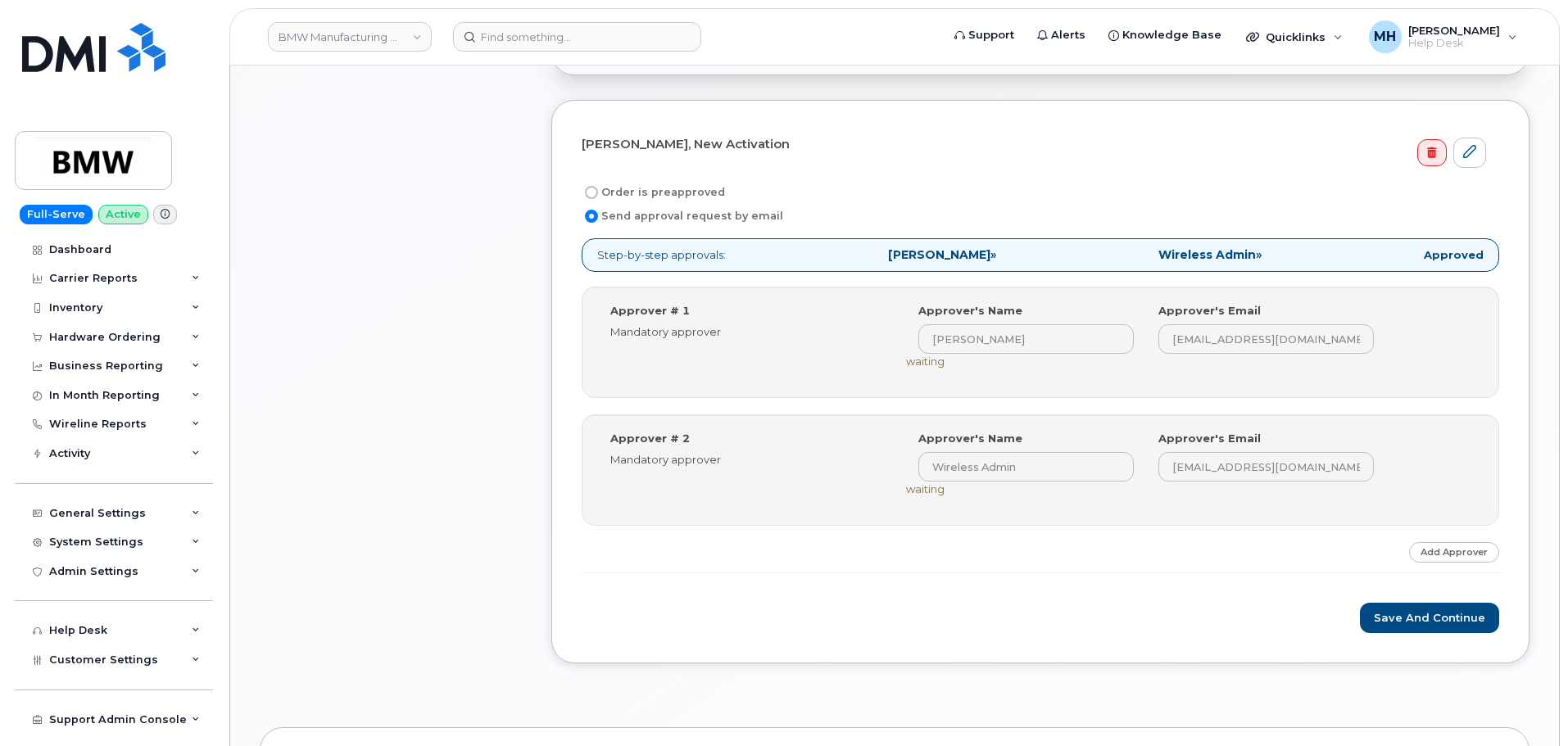
scroll to position [655, 0]
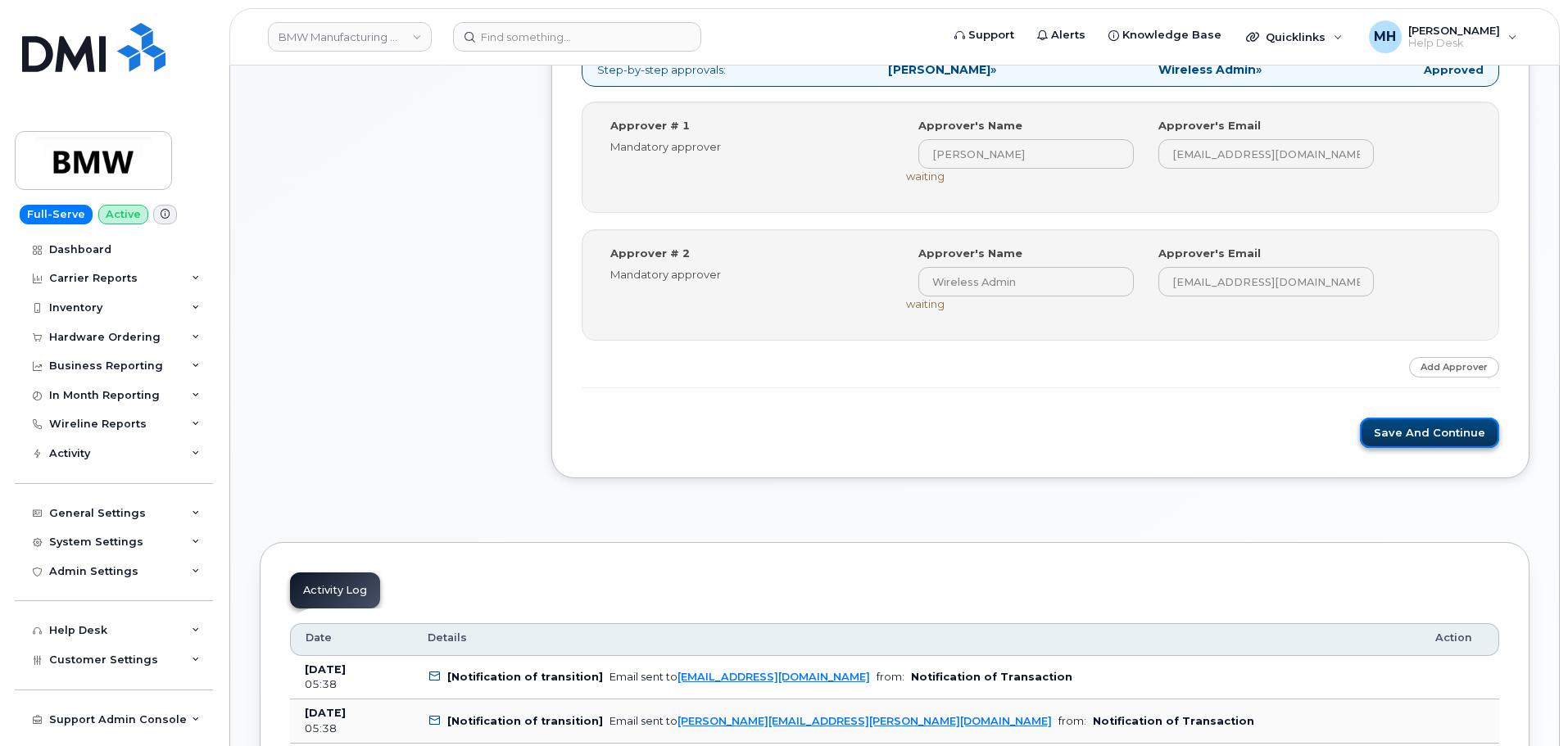
click at [1381, 437] on button "Save and Continue" at bounding box center [1429, 433] width 140 height 31
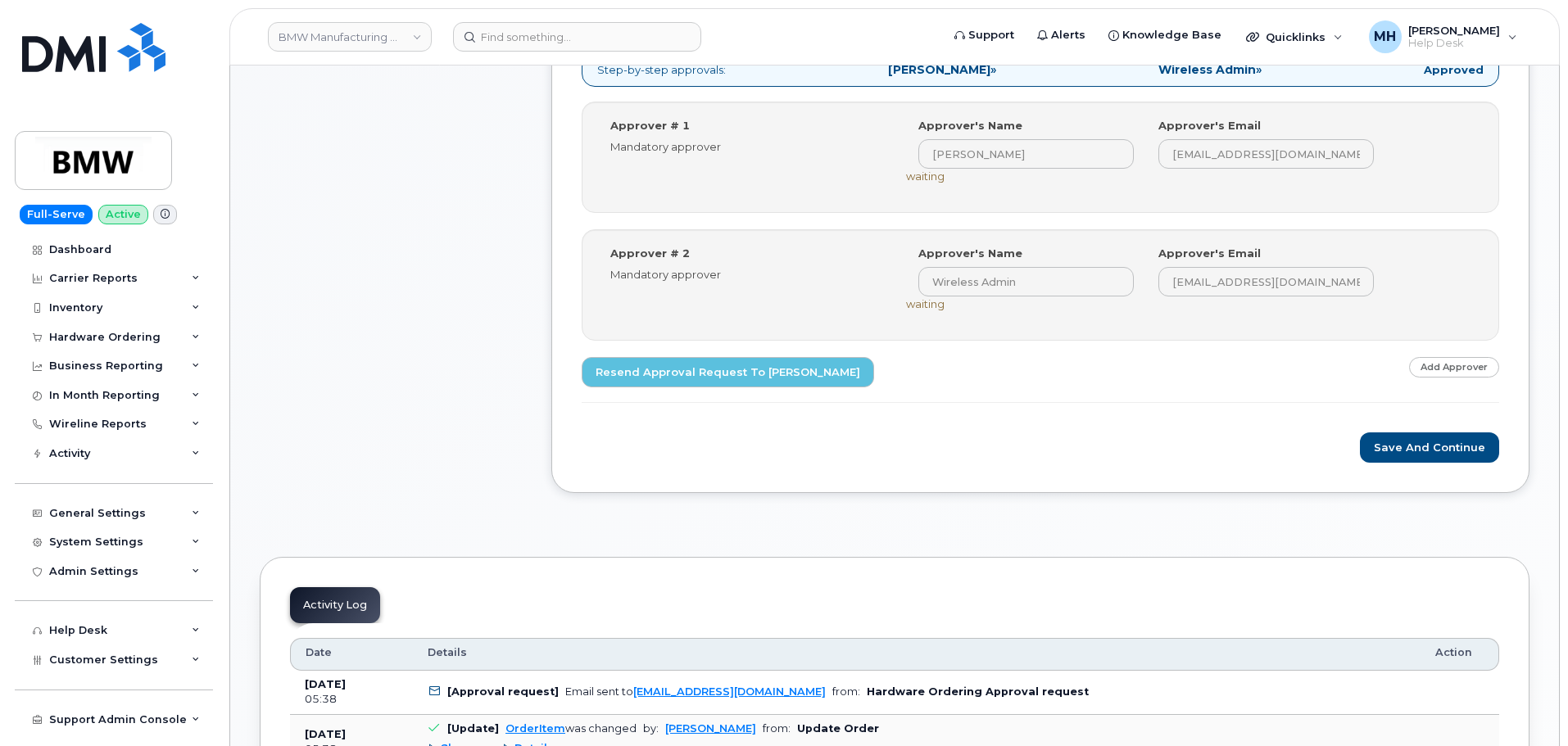
scroll to position [737, 0]
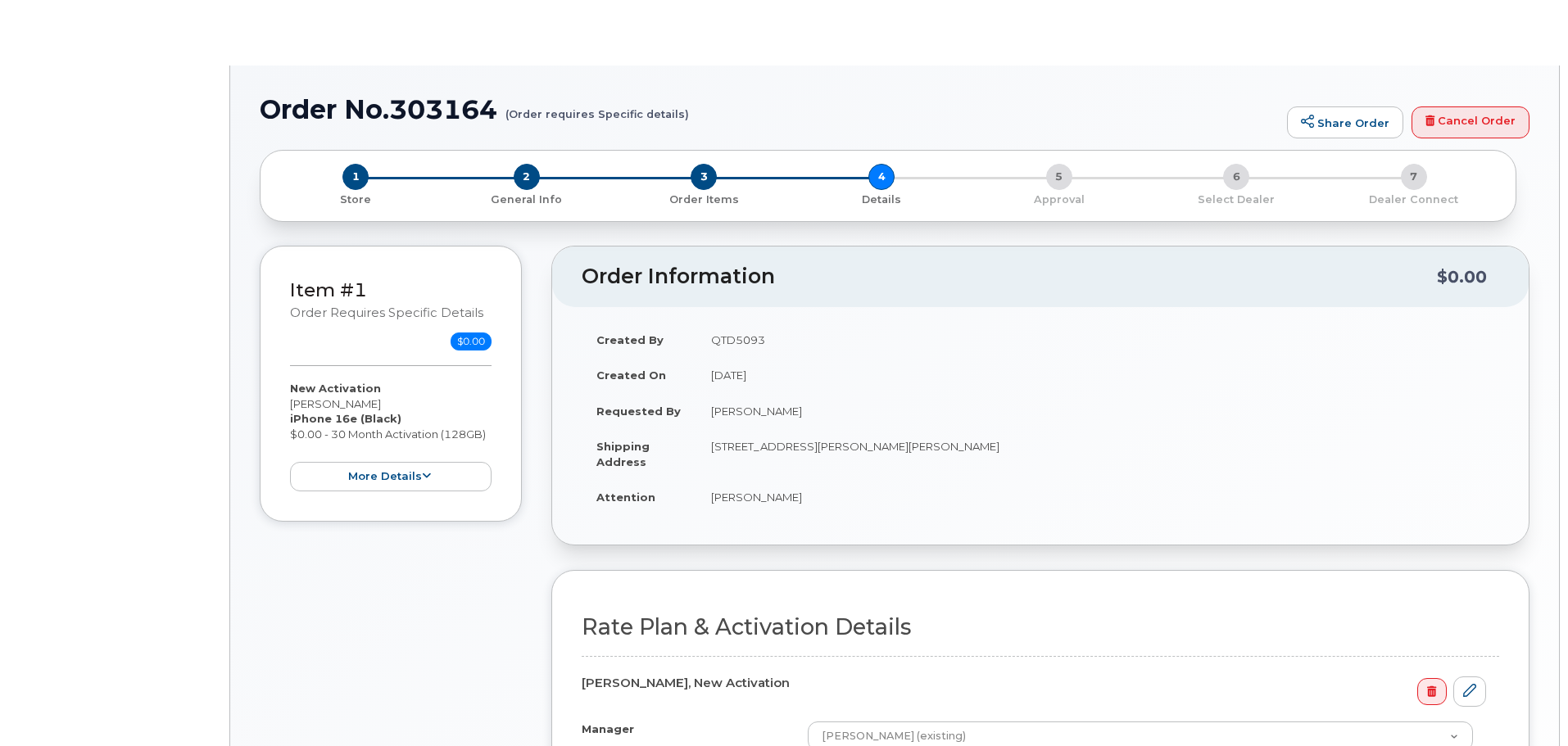
select select "Bus Unl Phone"
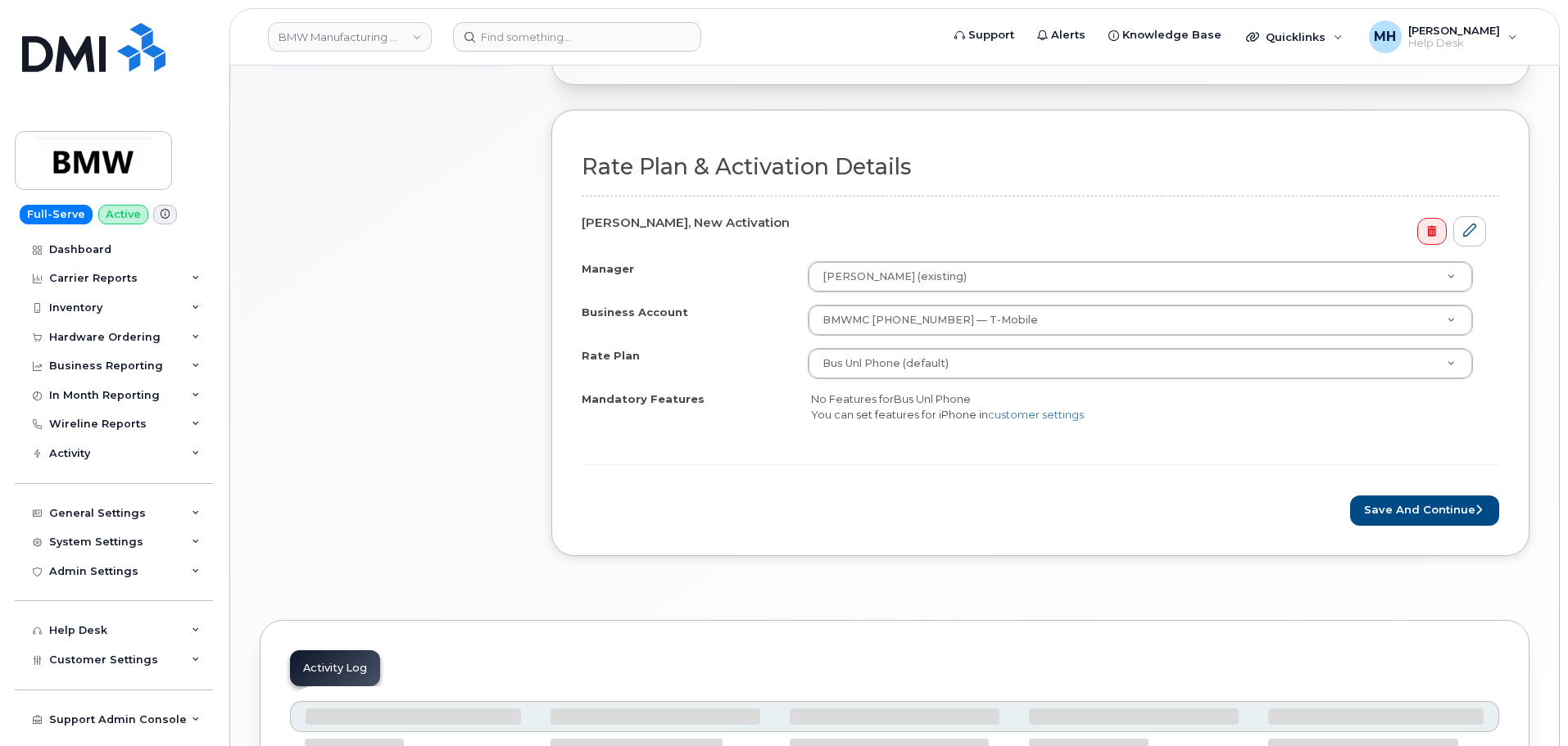
scroll to position [737, 0]
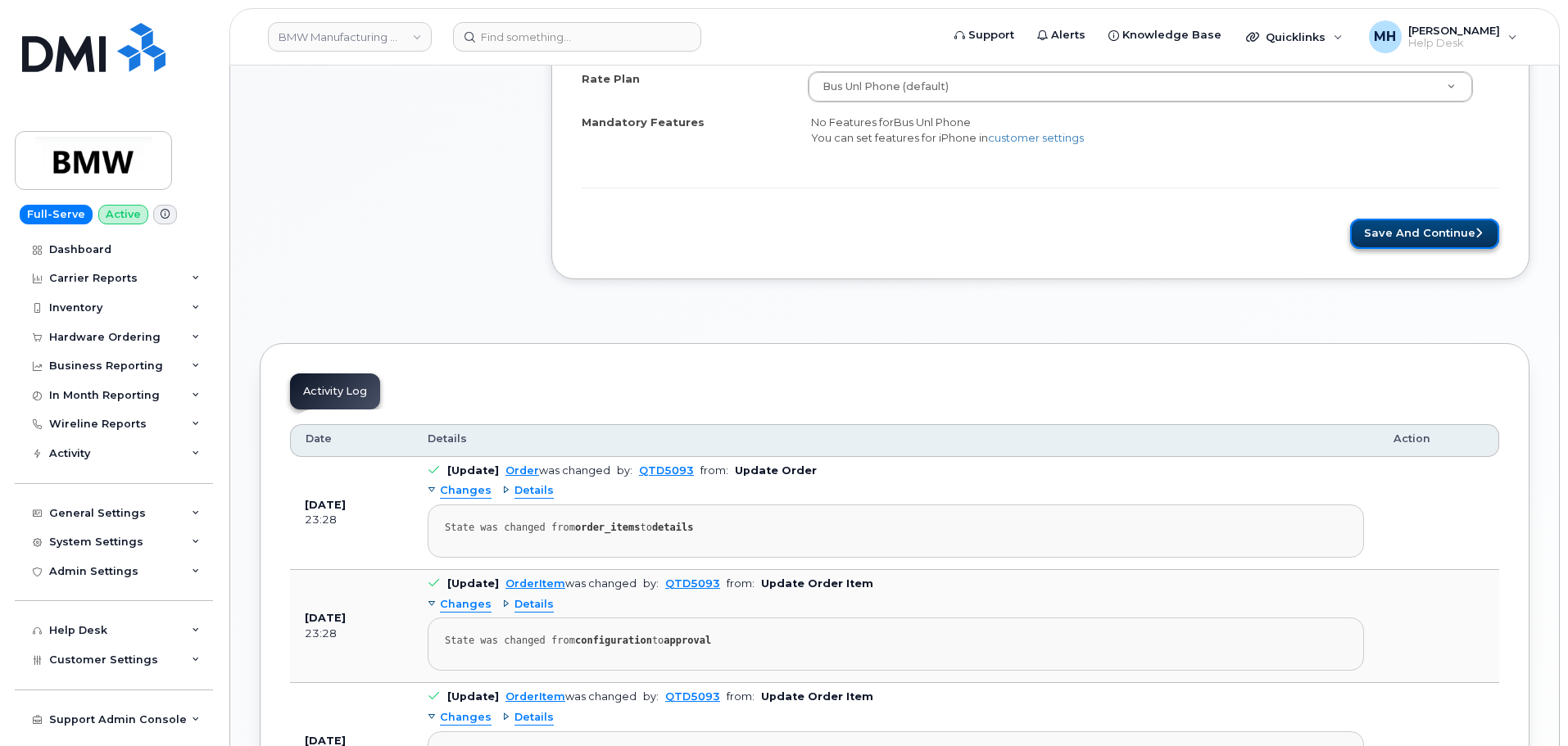
click at [1390, 247] on button "Save and Continue" at bounding box center [1424, 234] width 149 height 31
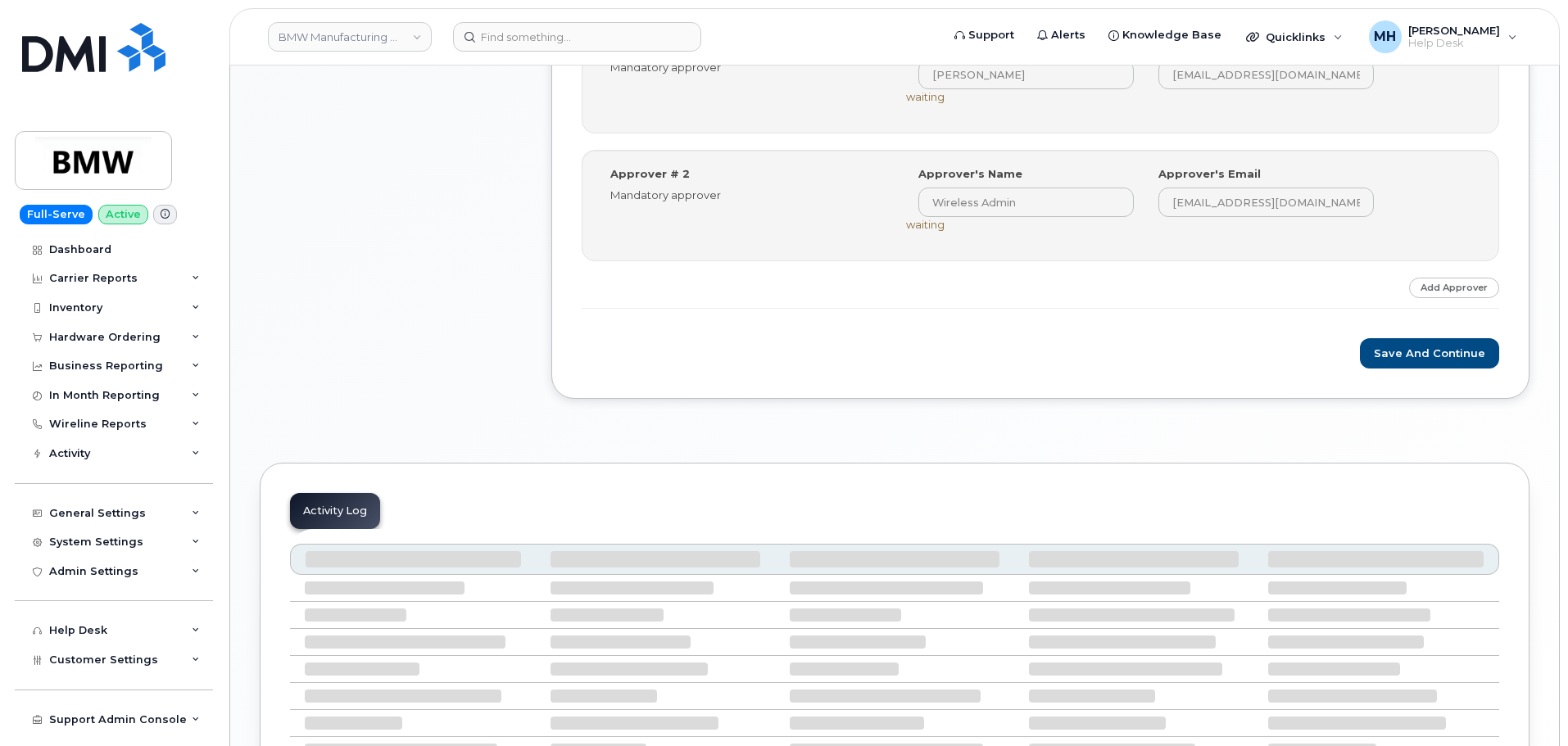
scroll to position [737, 0]
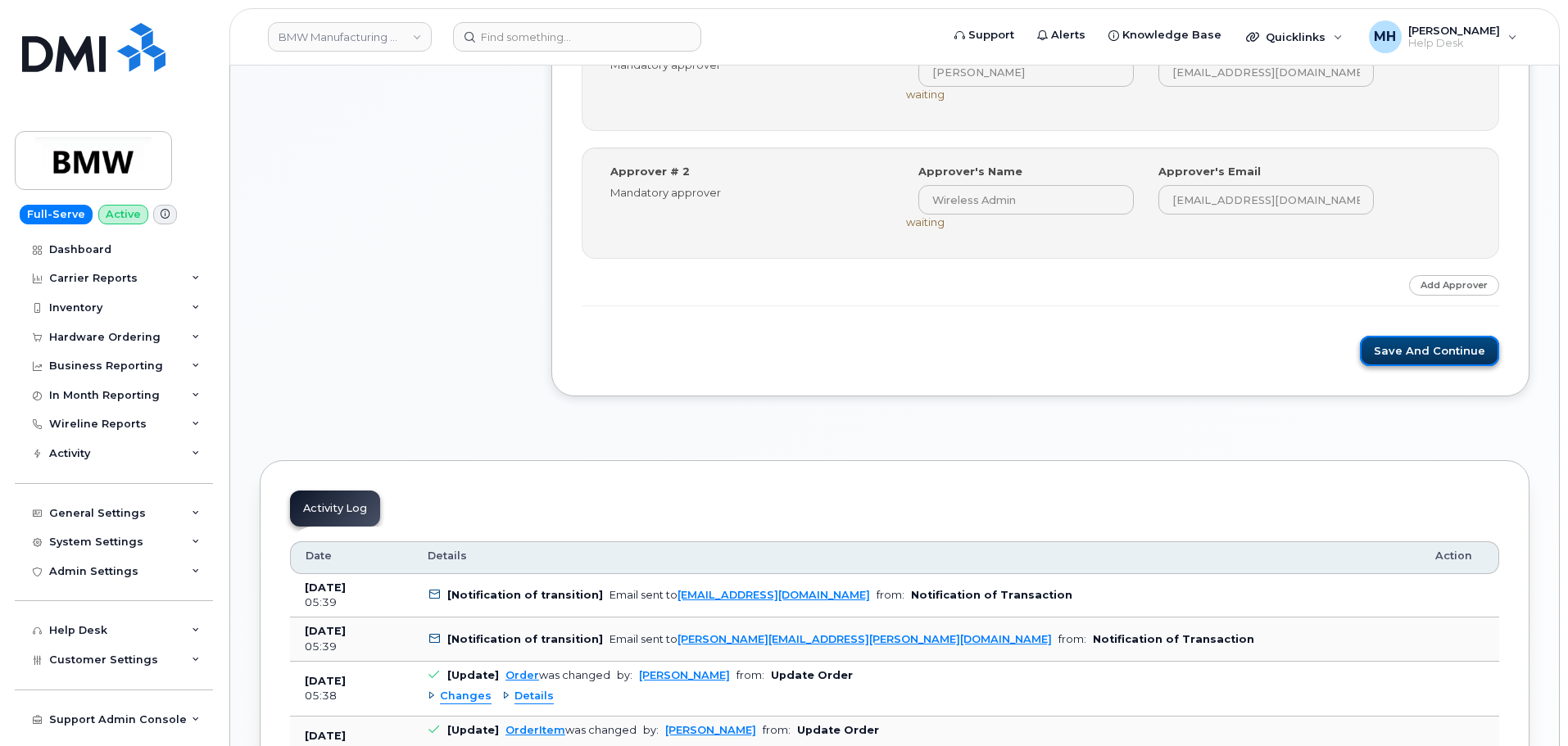
click at [1386, 351] on button "Save and Continue" at bounding box center [1429, 350] width 140 height 31
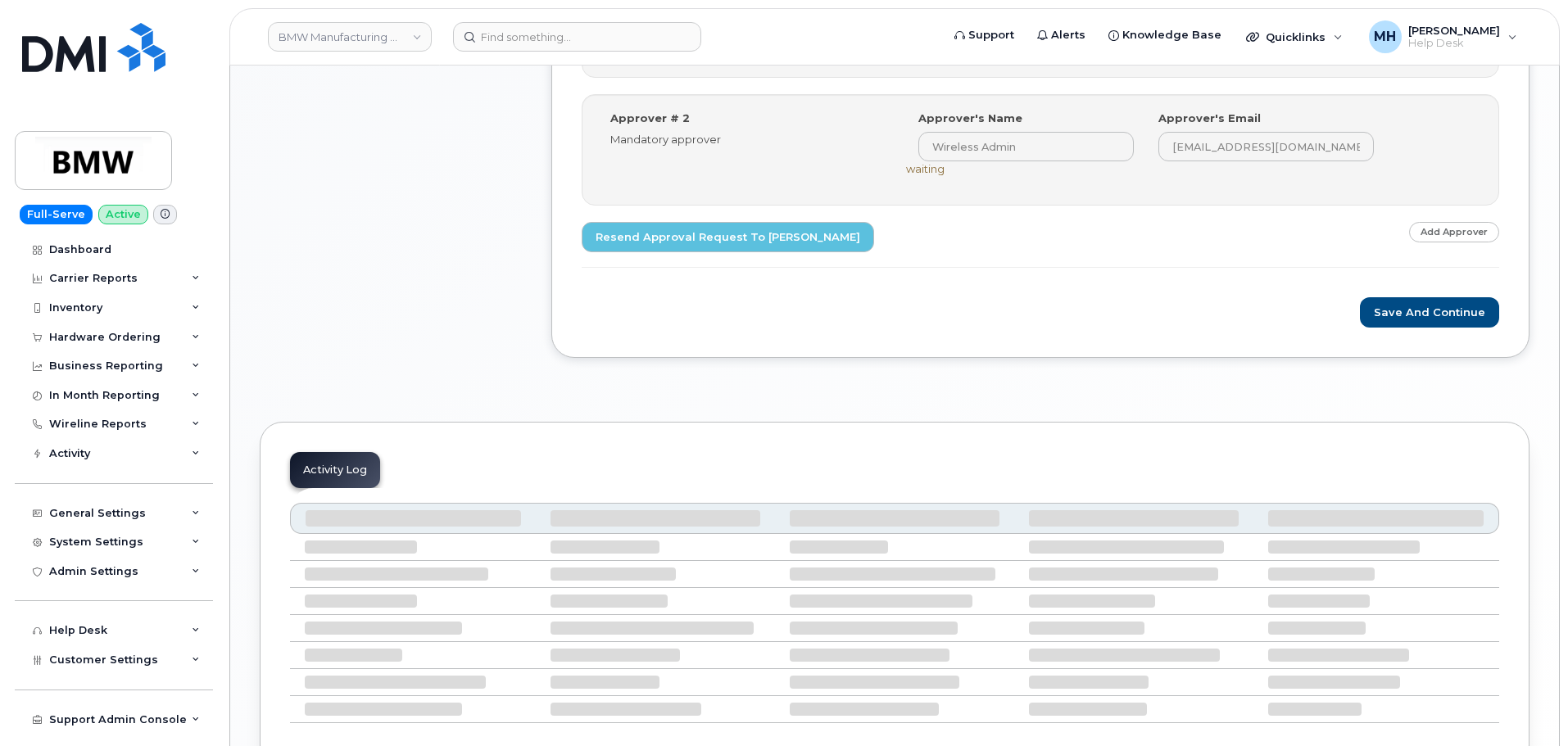
scroll to position [819, 0]
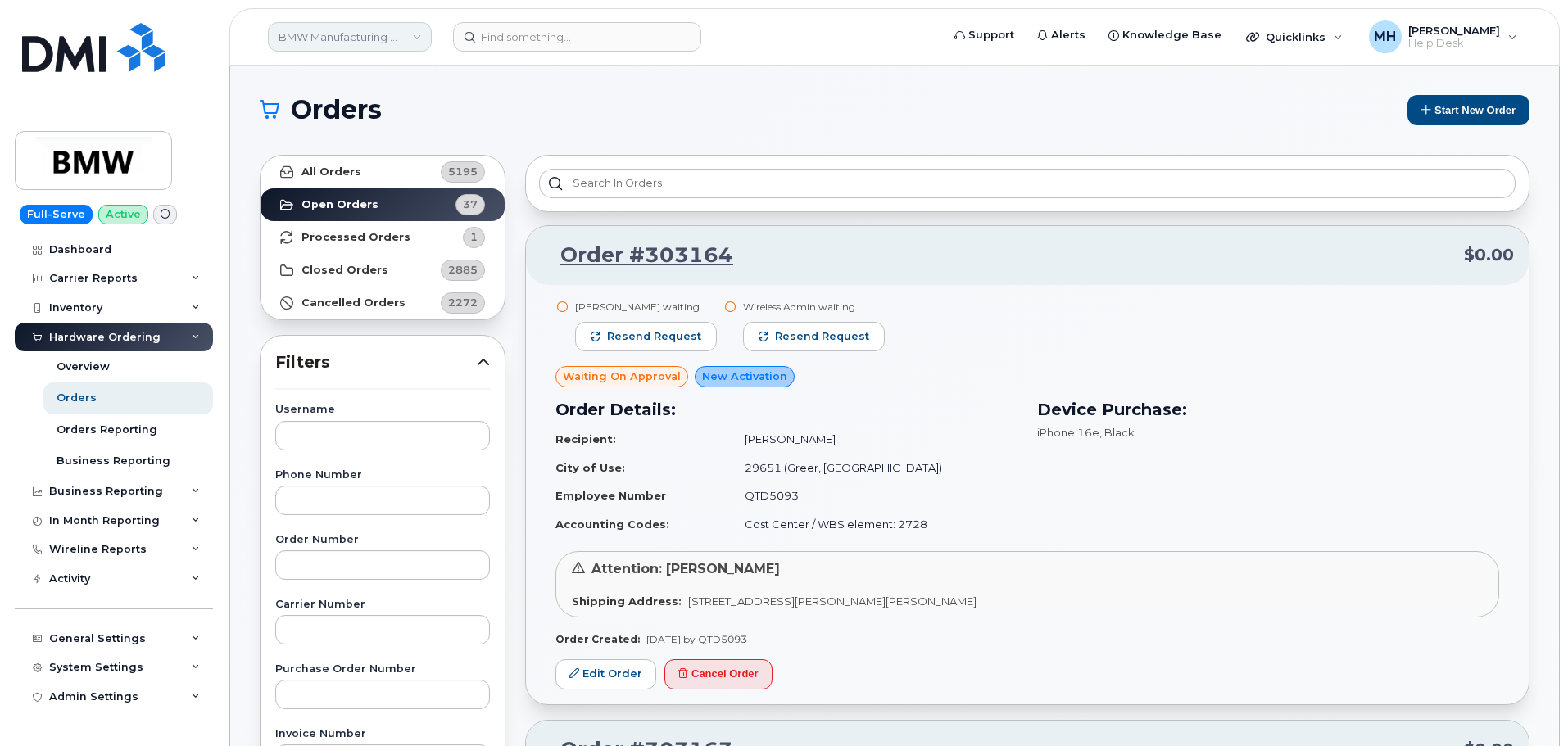
click at [287, 35] on link "BMW Manufacturing Co LLC" at bounding box center [349, 37] width 164 height 30
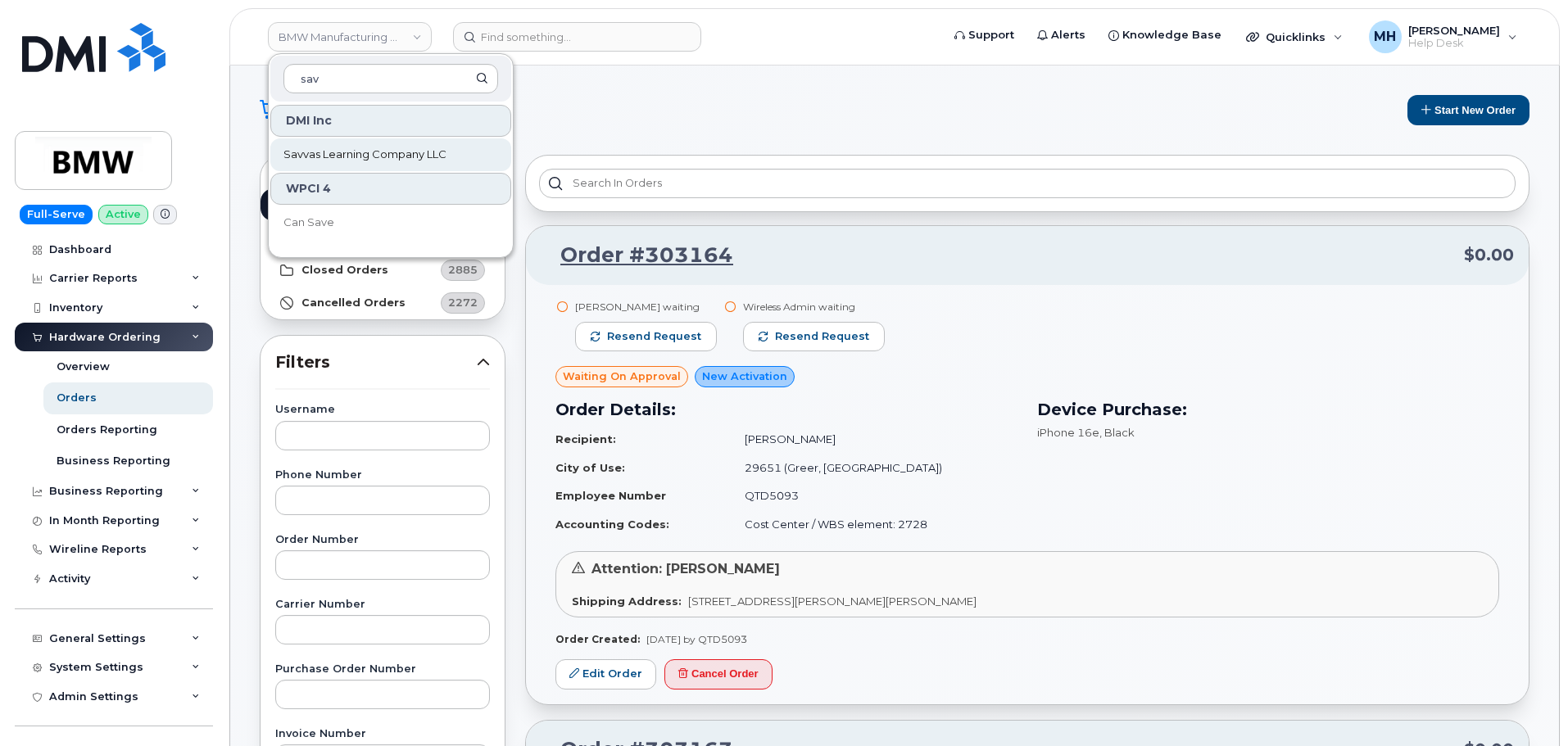
type input "sav"
click at [392, 144] on link "Savvas Learning Company LLC" at bounding box center [390, 154] width 240 height 32
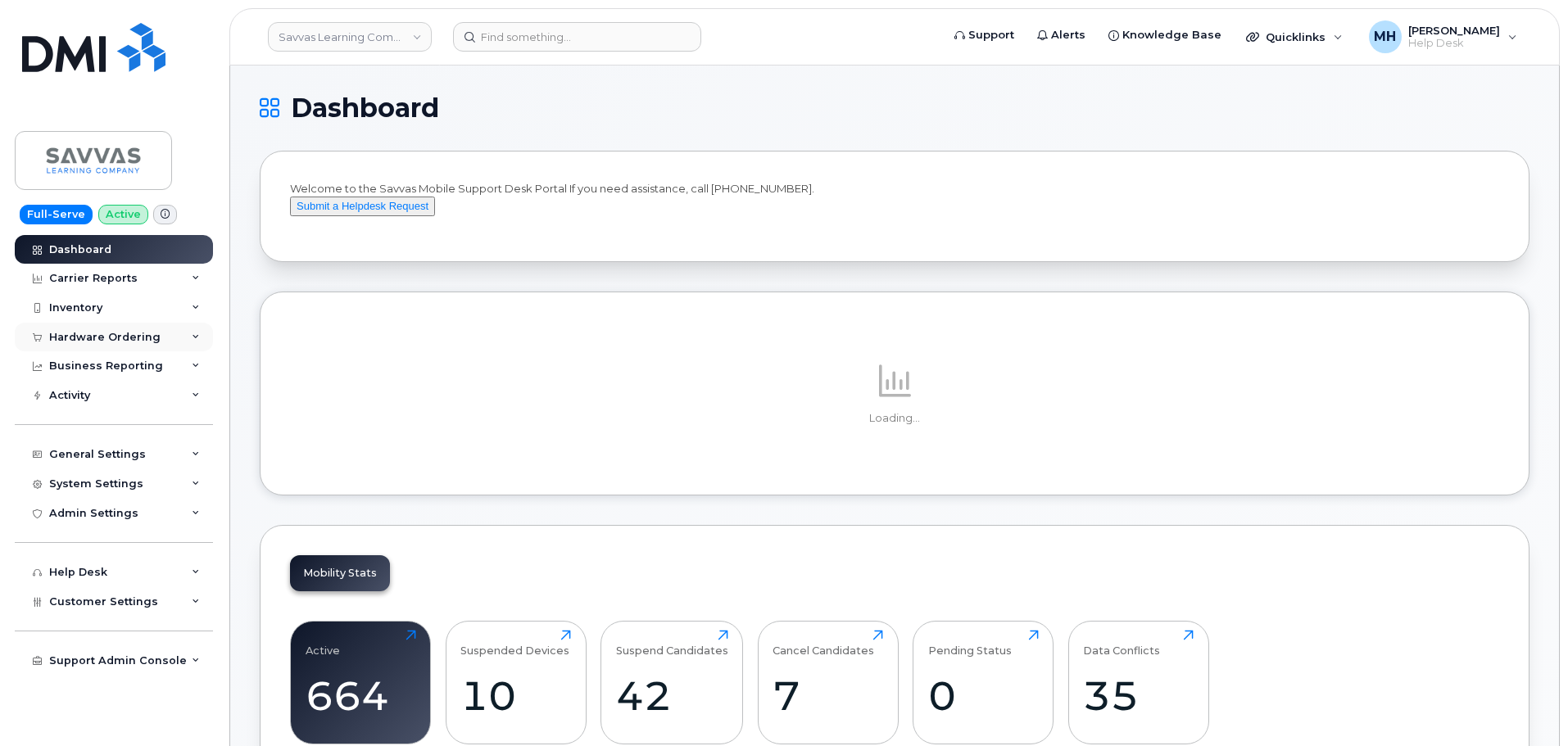
click at [122, 334] on div "Hardware Ordering" at bounding box center [104, 337] width 111 height 13
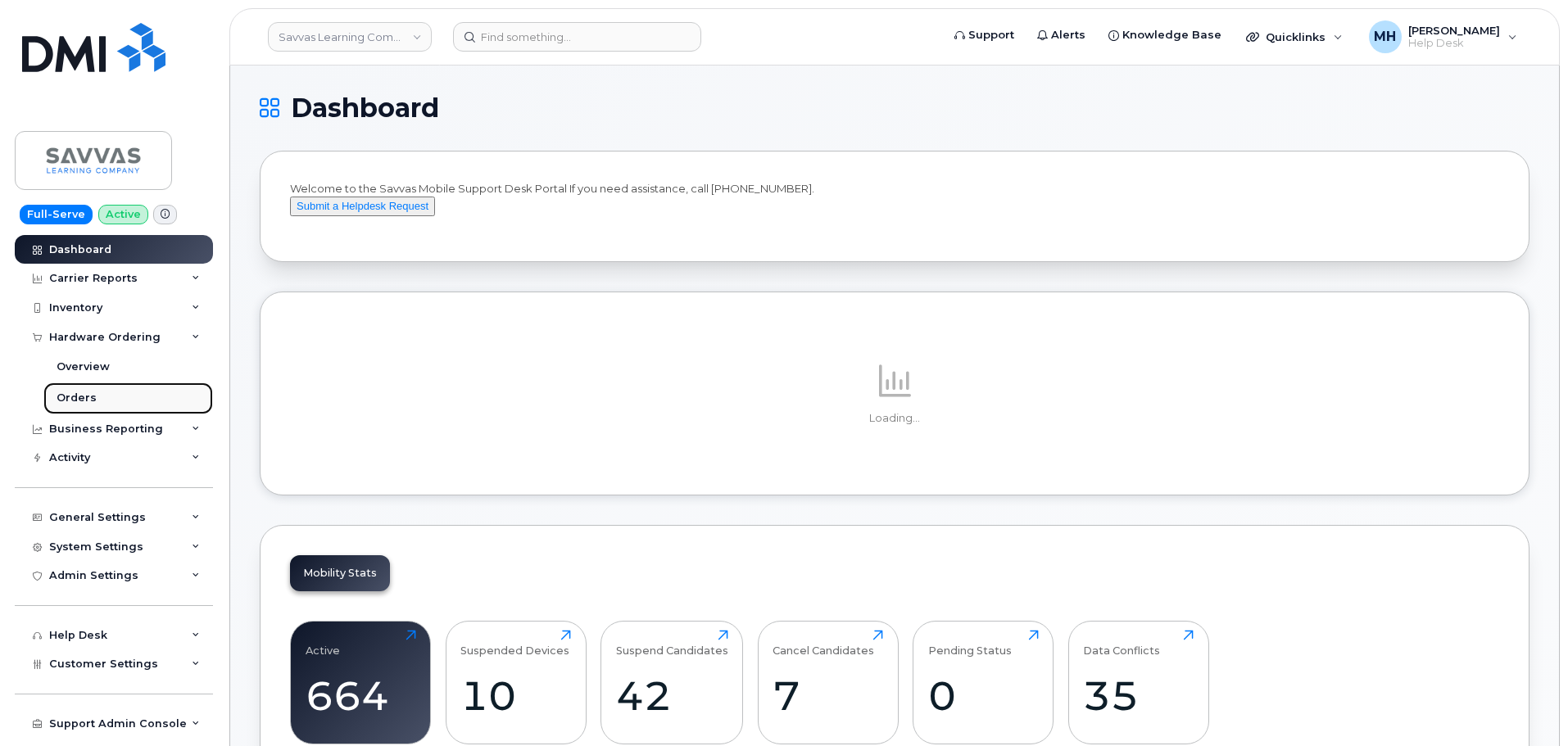
drag, startPoint x: 89, startPoint y: 397, endPoint x: 121, endPoint y: 397, distance: 32.0
click at [88, 397] on div "Orders" at bounding box center [76, 398] width 40 height 15
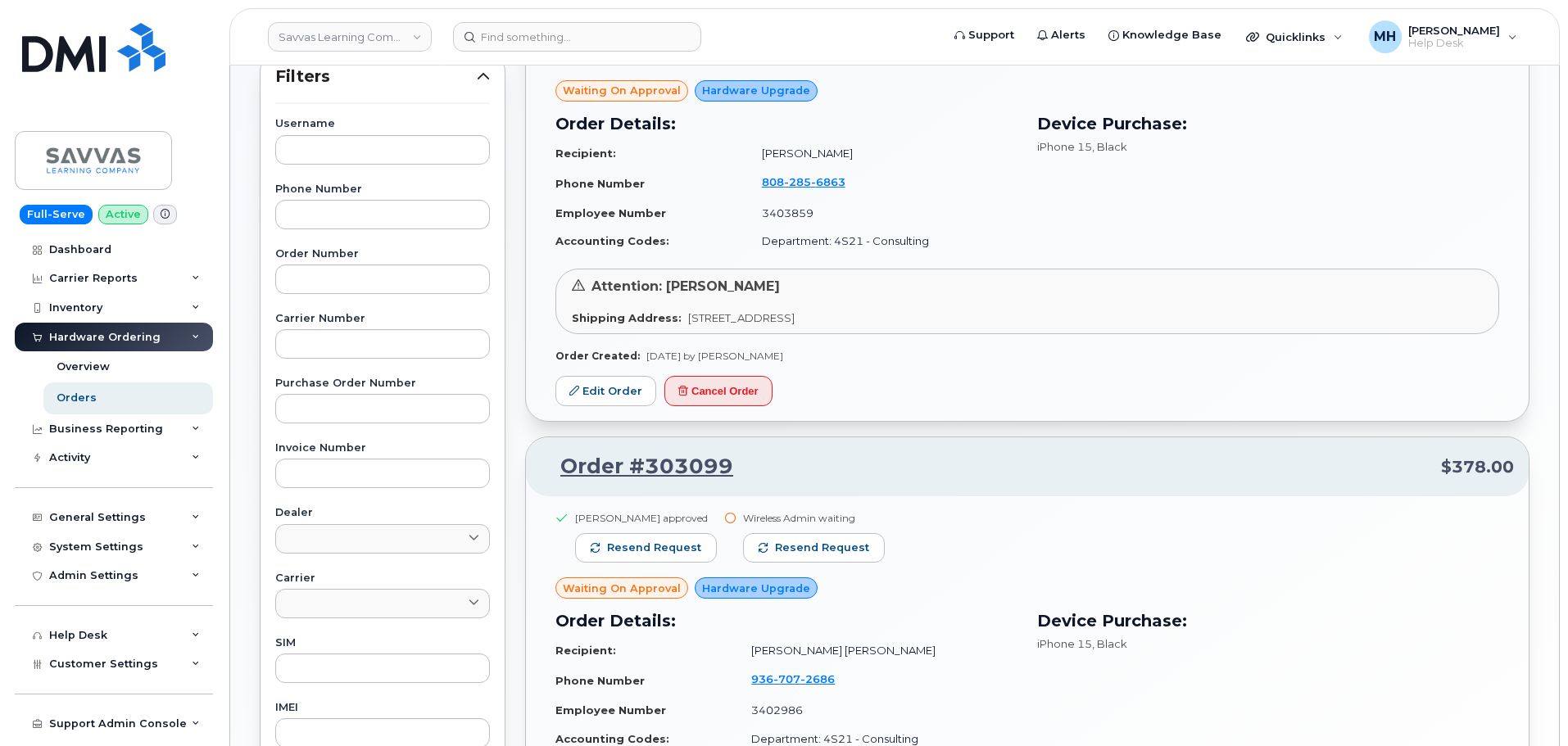
scroll to position [621, 0]
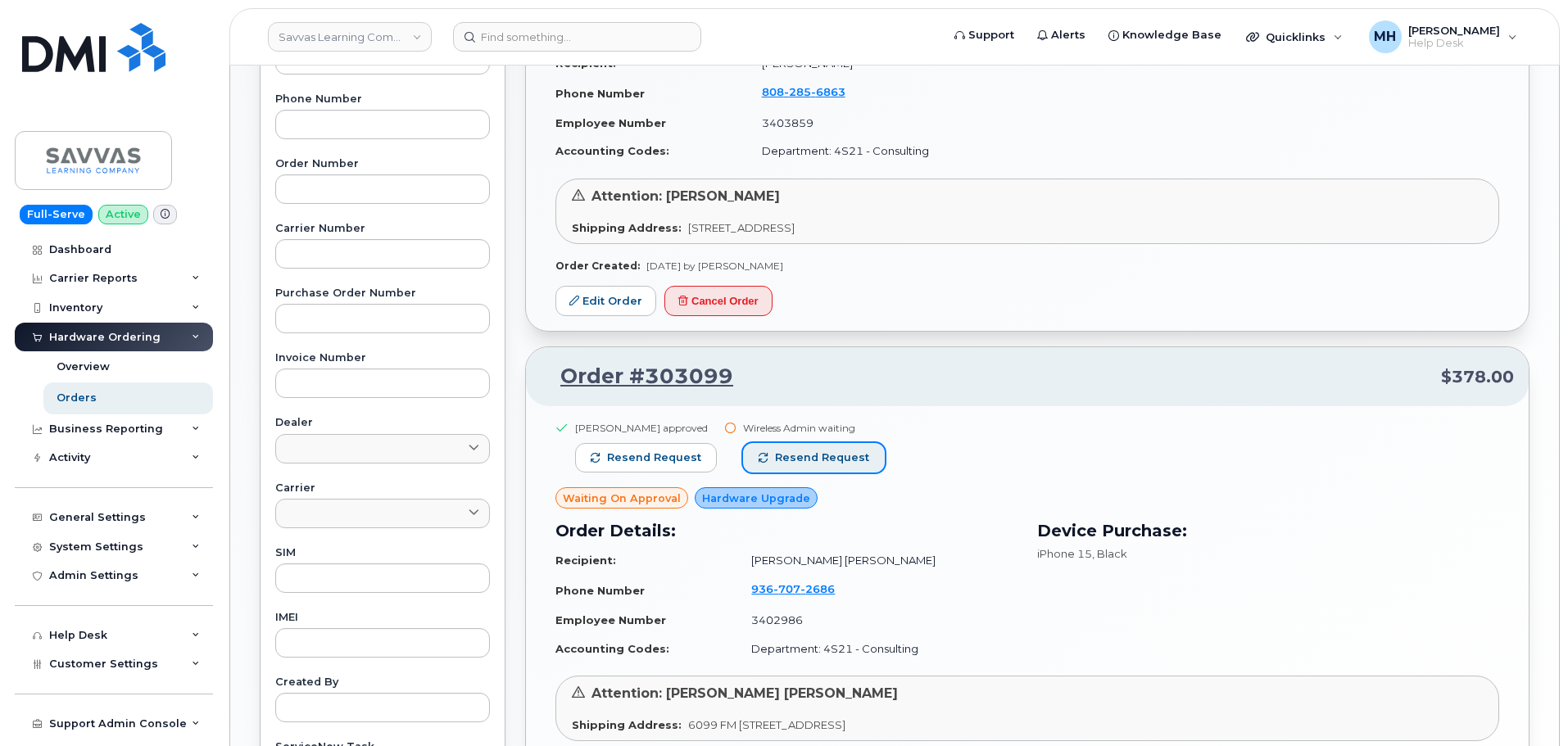
click at [828, 466] on button "Resend request" at bounding box center [814, 458] width 141 height 30
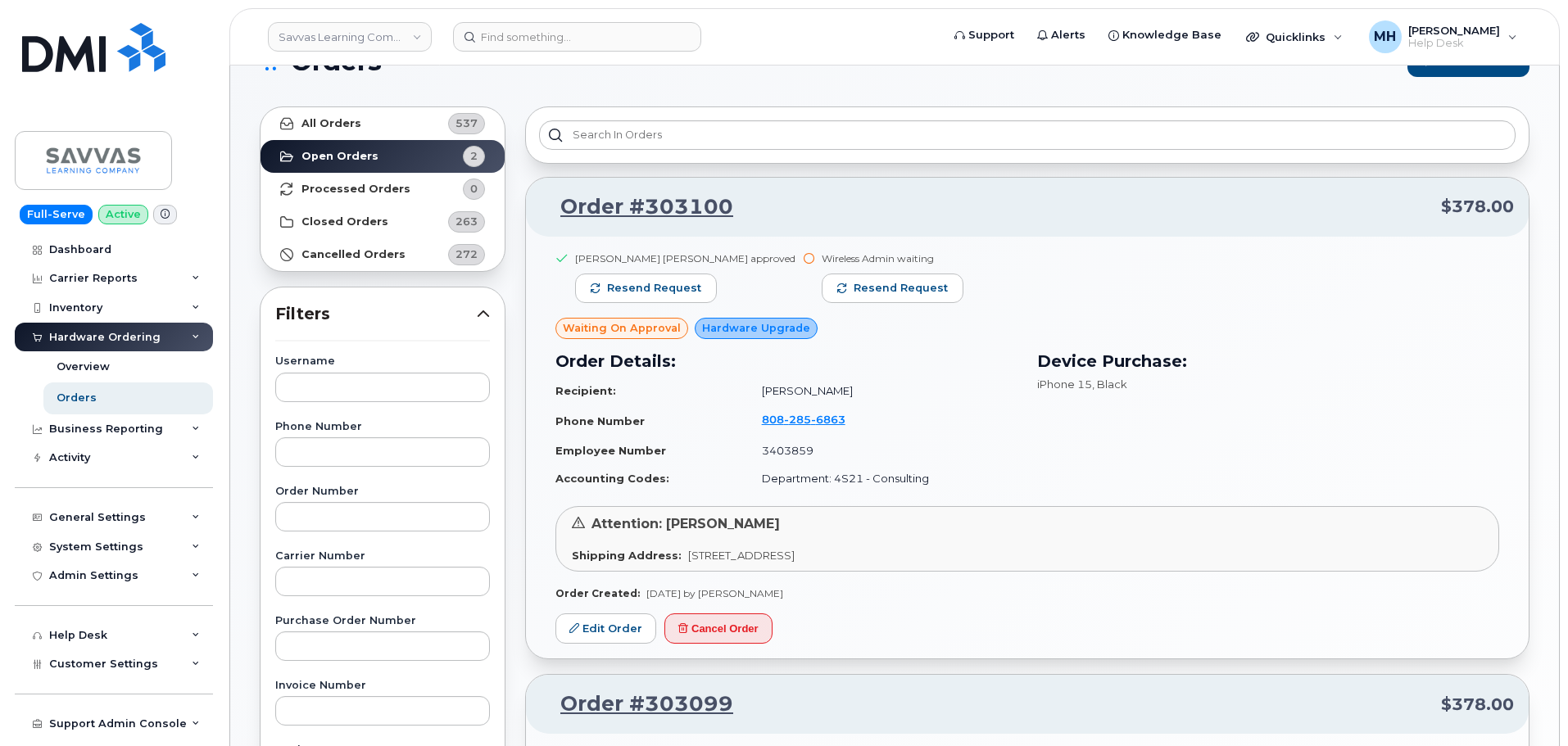
scroll to position [0, 0]
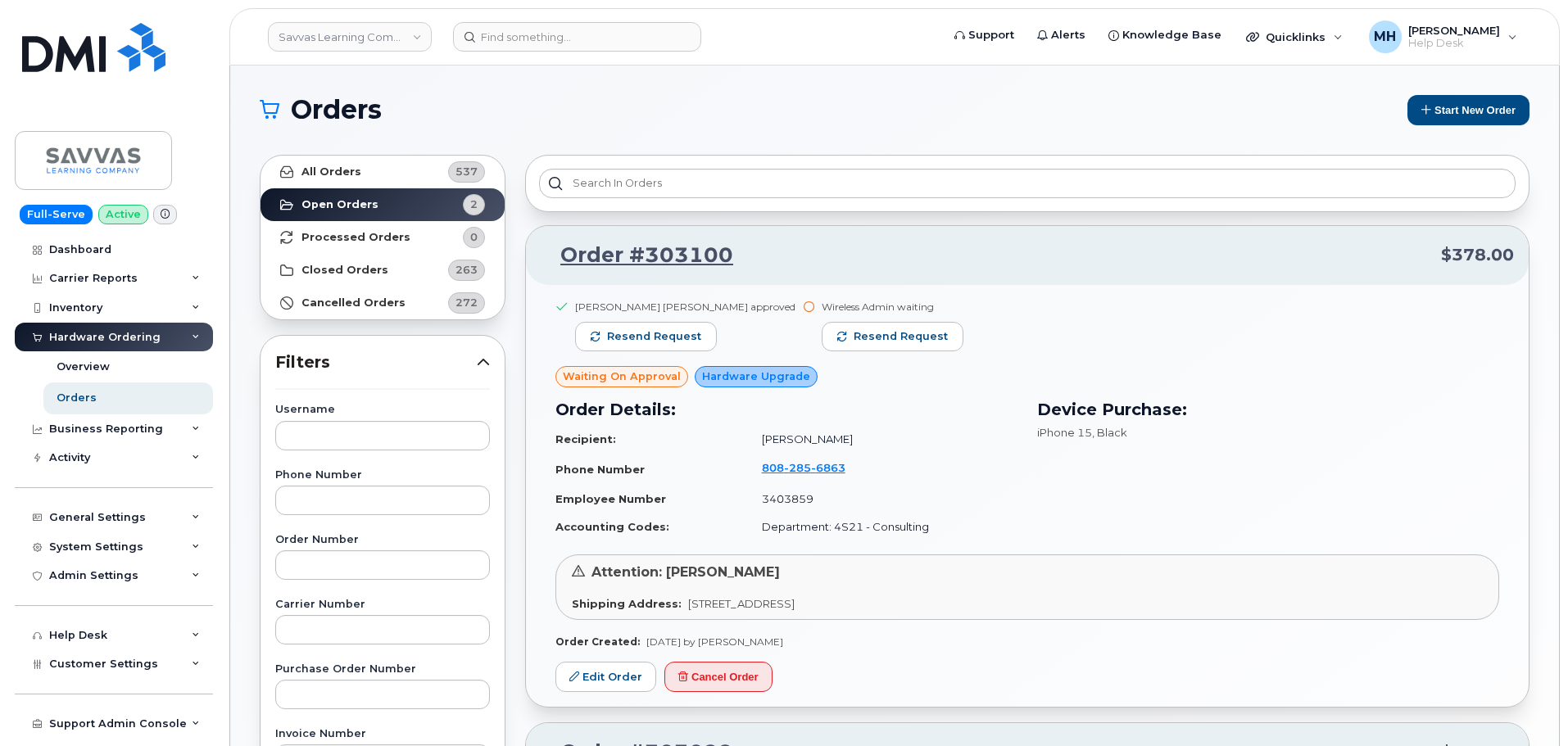
click at [851, 353] on div "Wireless Admin waiting Resend request" at bounding box center [892, 333] width 141 height 67
click at [851, 349] on button "Resend request" at bounding box center [892, 336] width 141 height 30
click at [398, 48] on link "Savvas Learning Company LLC" at bounding box center [349, 37] width 164 height 30
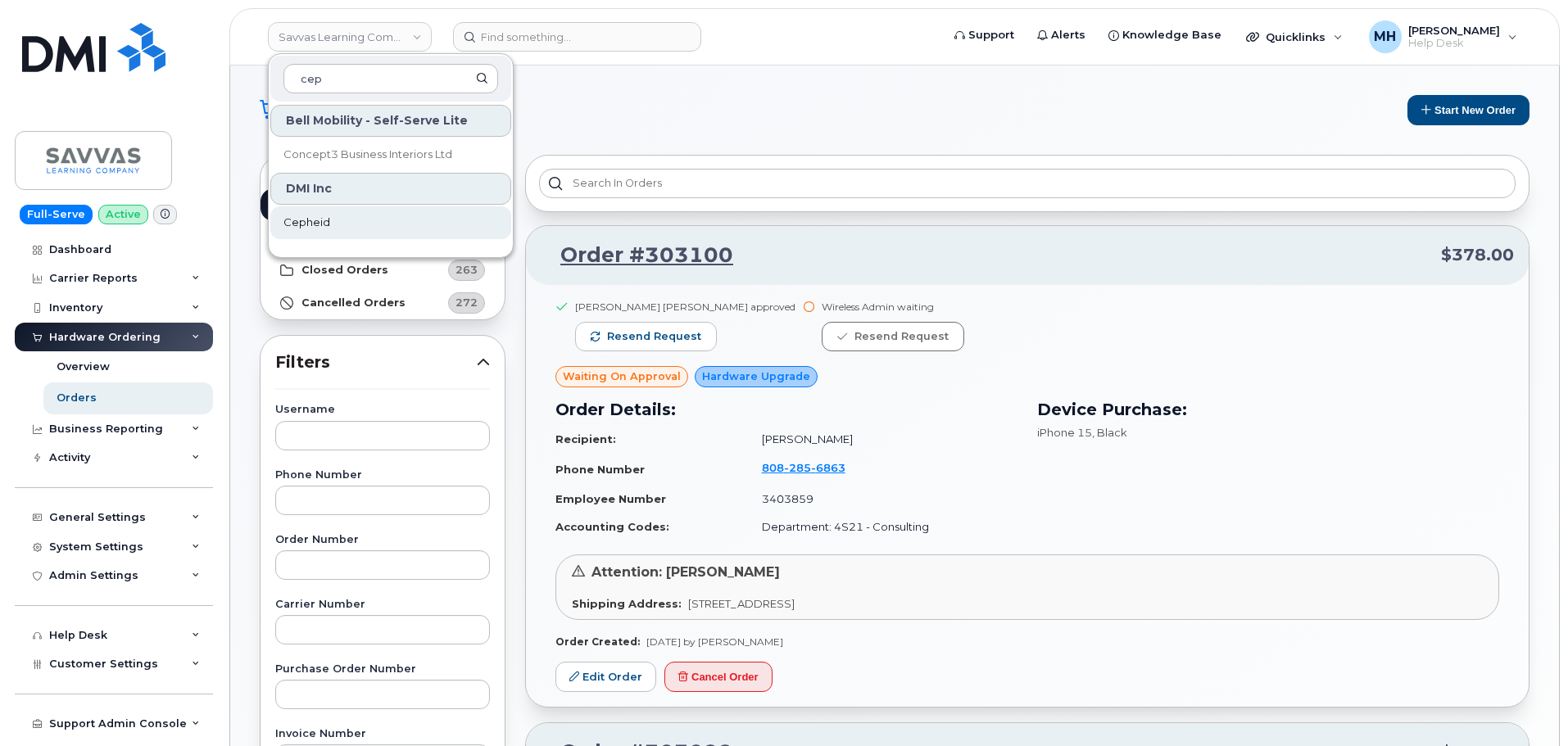
type input "cep"
drag, startPoint x: 391, startPoint y: 209, endPoint x: 410, endPoint y: 182, distance: 33.0
click at [391, 210] on link "Cepheid" at bounding box center [390, 222] width 240 height 32
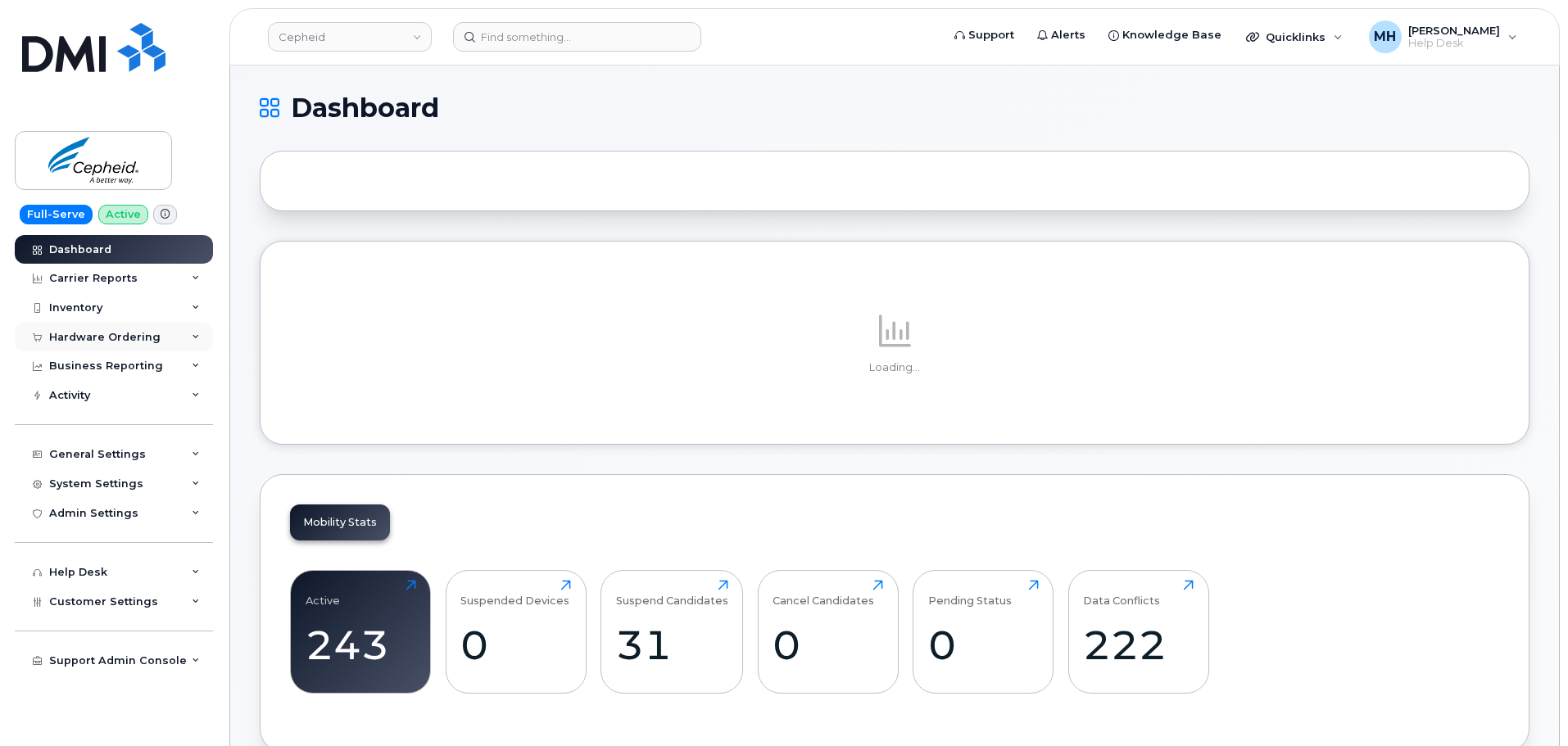
click at [110, 332] on div "Hardware Ordering" at bounding box center [104, 337] width 111 height 13
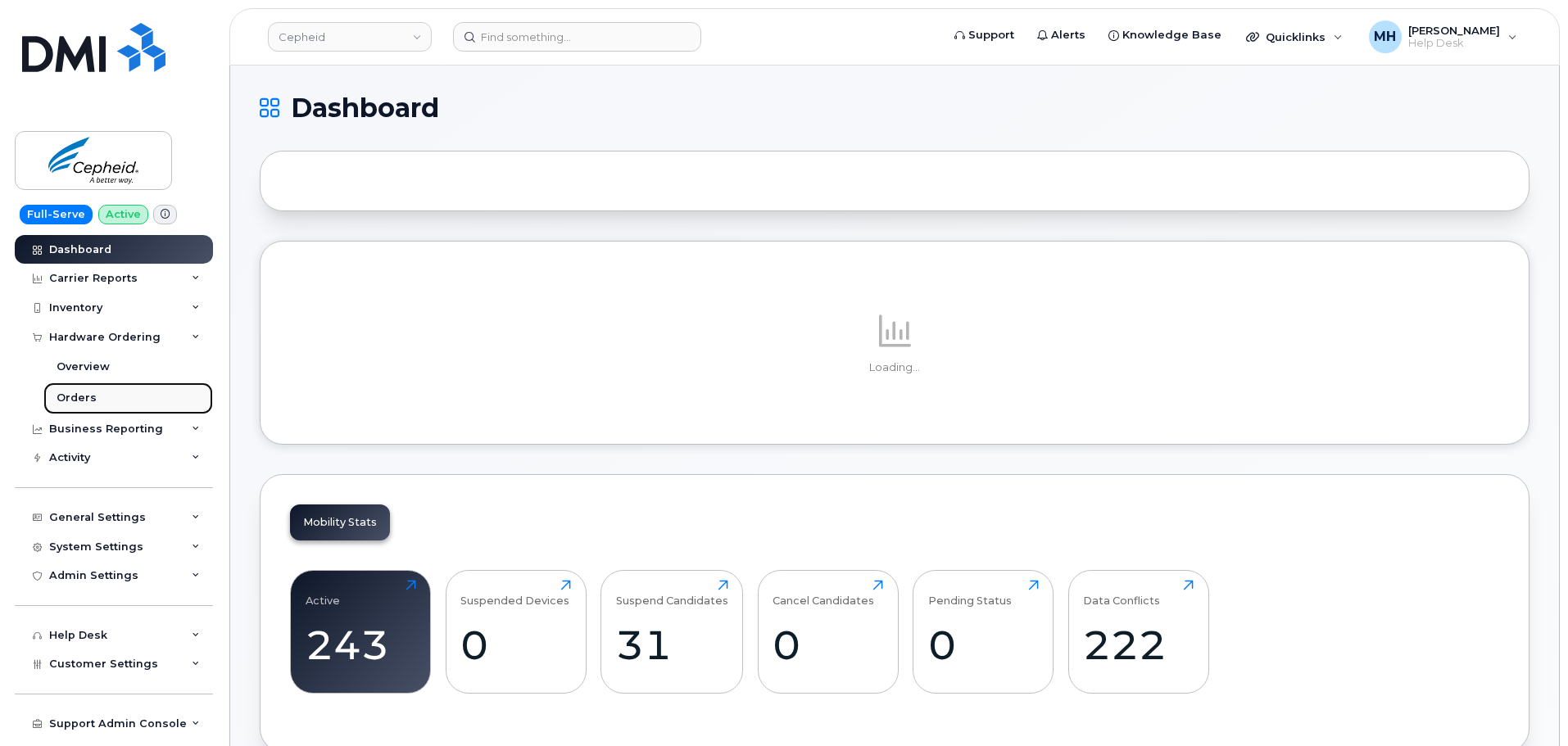
click at [102, 394] on link "Orders" at bounding box center [128, 398] width 169 height 31
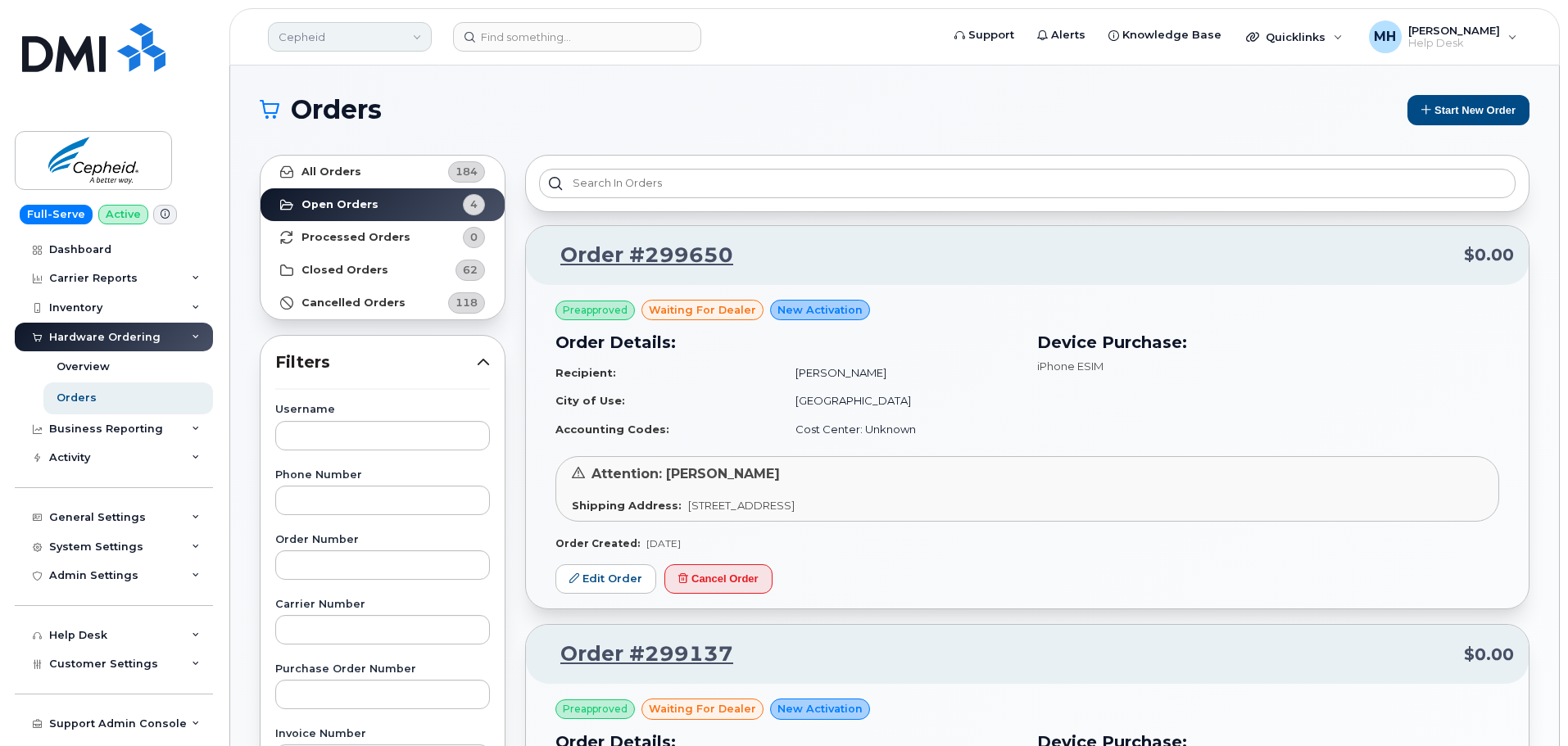
click at [300, 40] on link "Cepheid" at bounding box center [349, 37] width 164 height 30
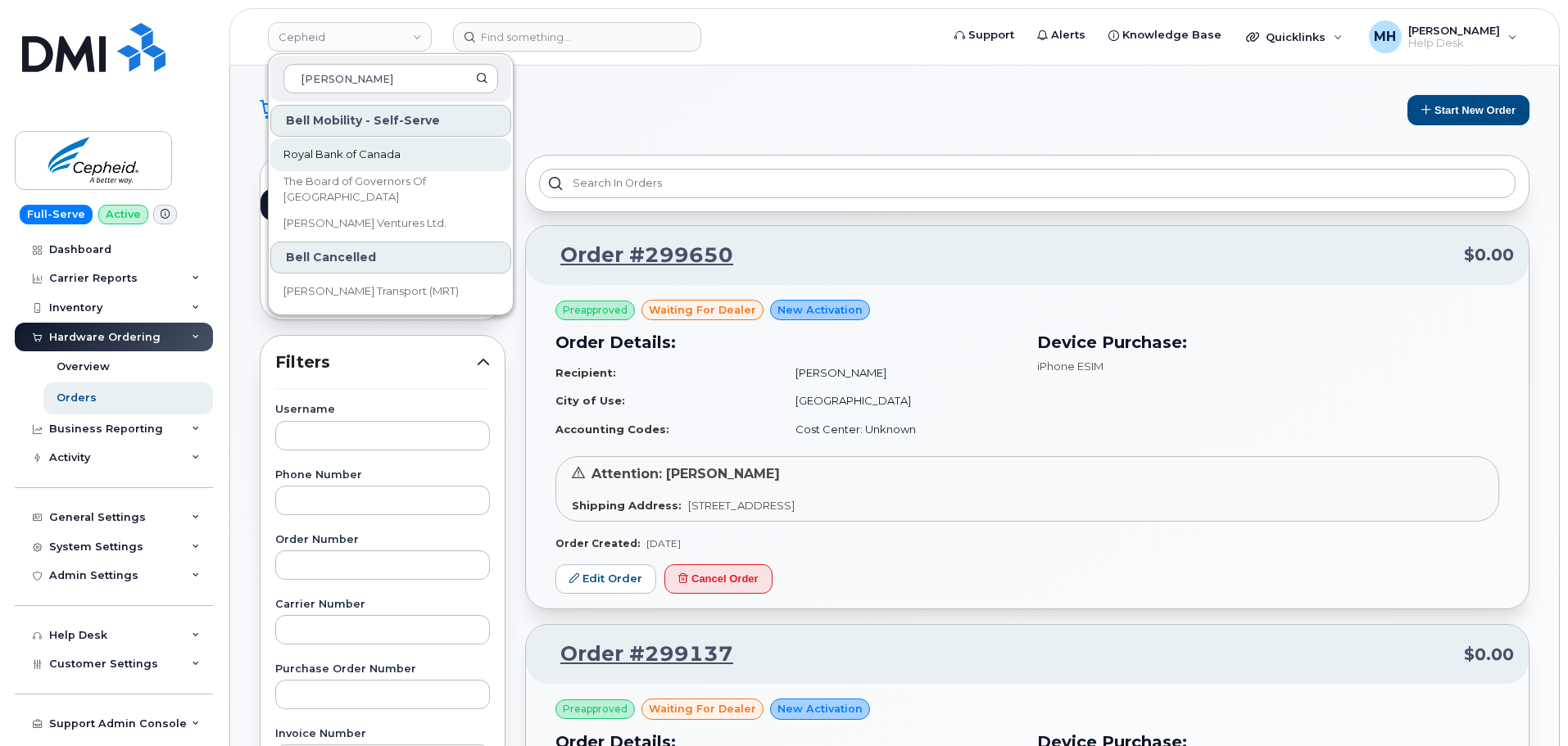
type input "[PERSON_NAME]"
click at [305, 149] on span "Royal Bank of Canada" at bounding box center [342, 155] width 117 height 17
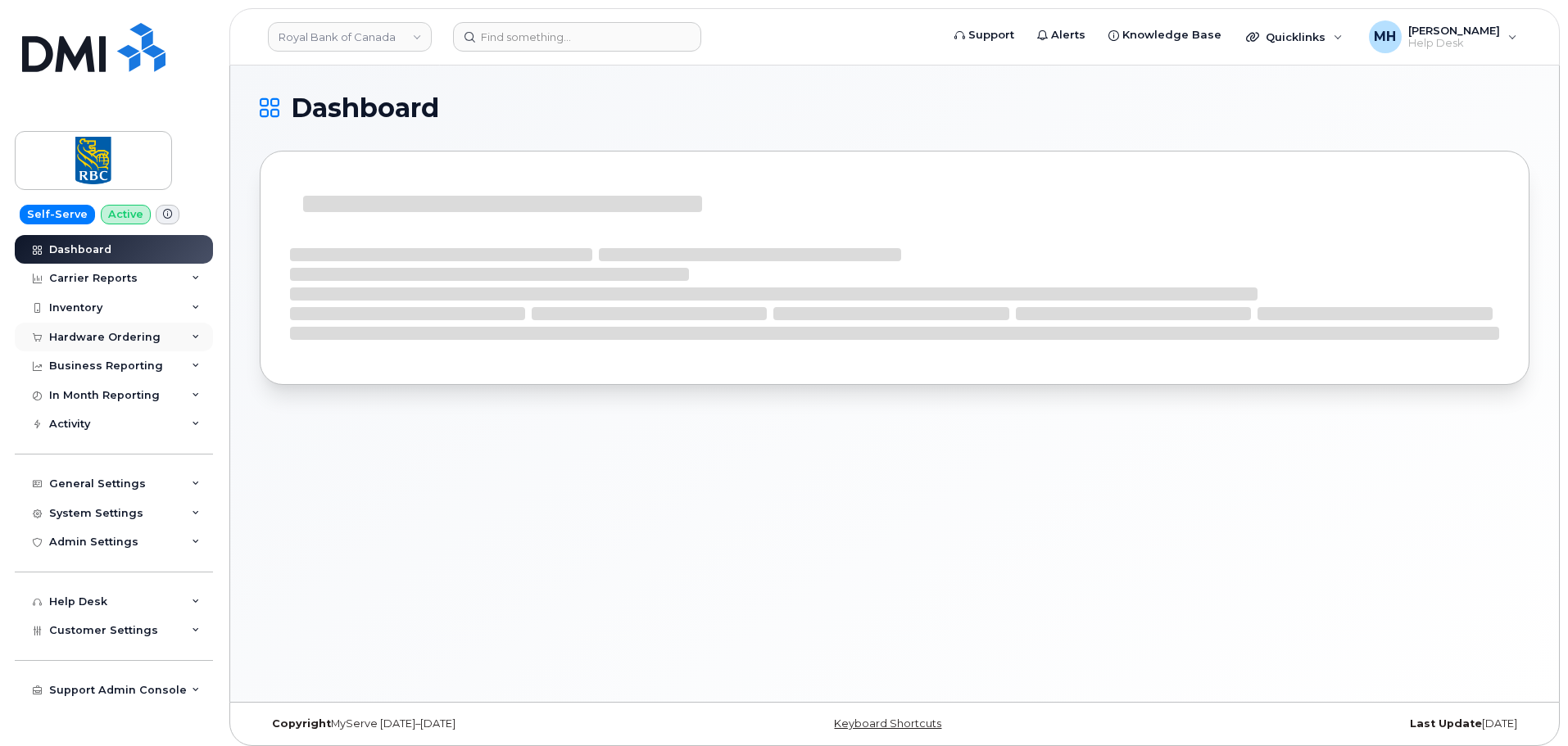
click at [139, 341] on div "Hardware Ordering" at bounding box center [104, 337] width 111 height 13
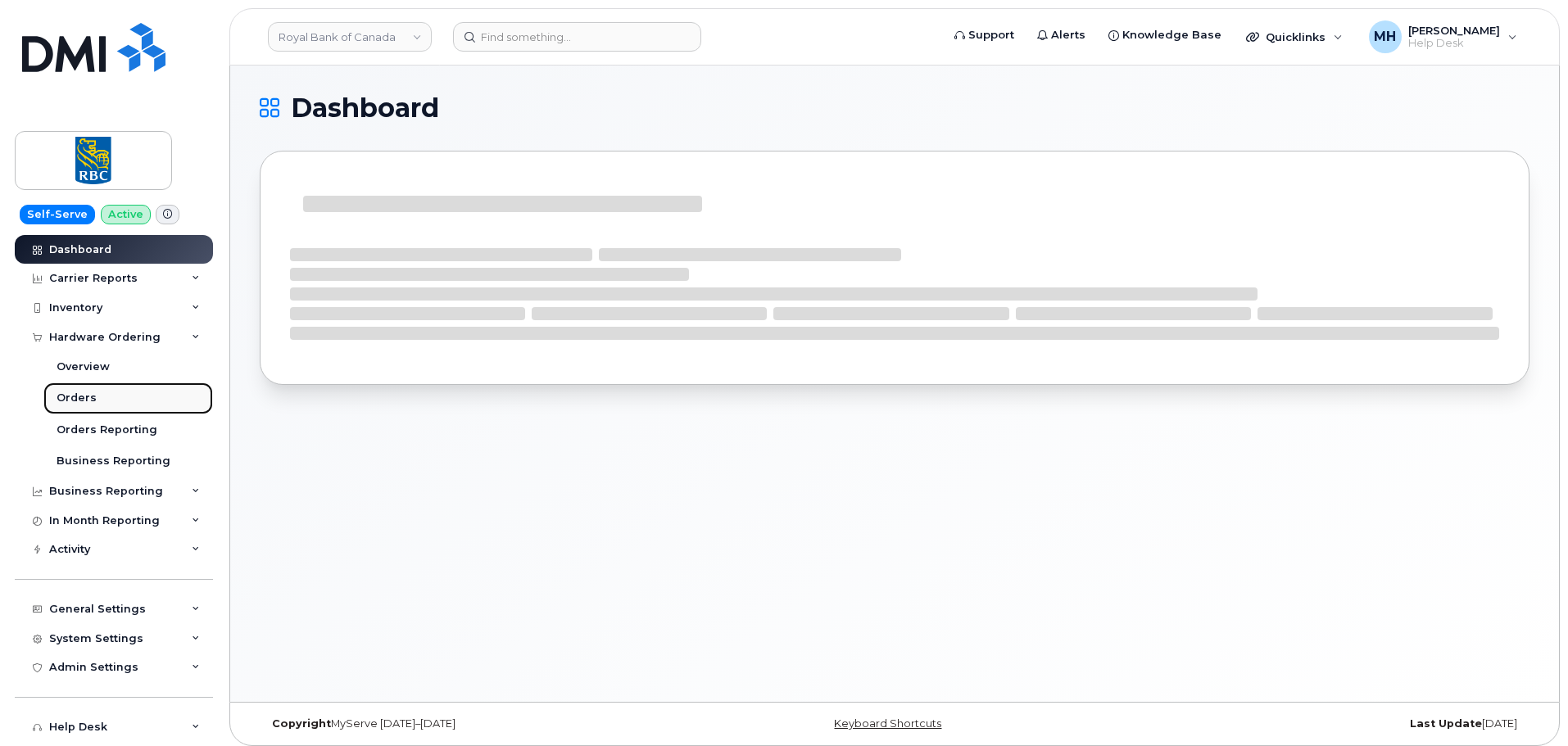
click at [116, 397] on link "Orders" at bounding box center [128, 398] width 169 height 31
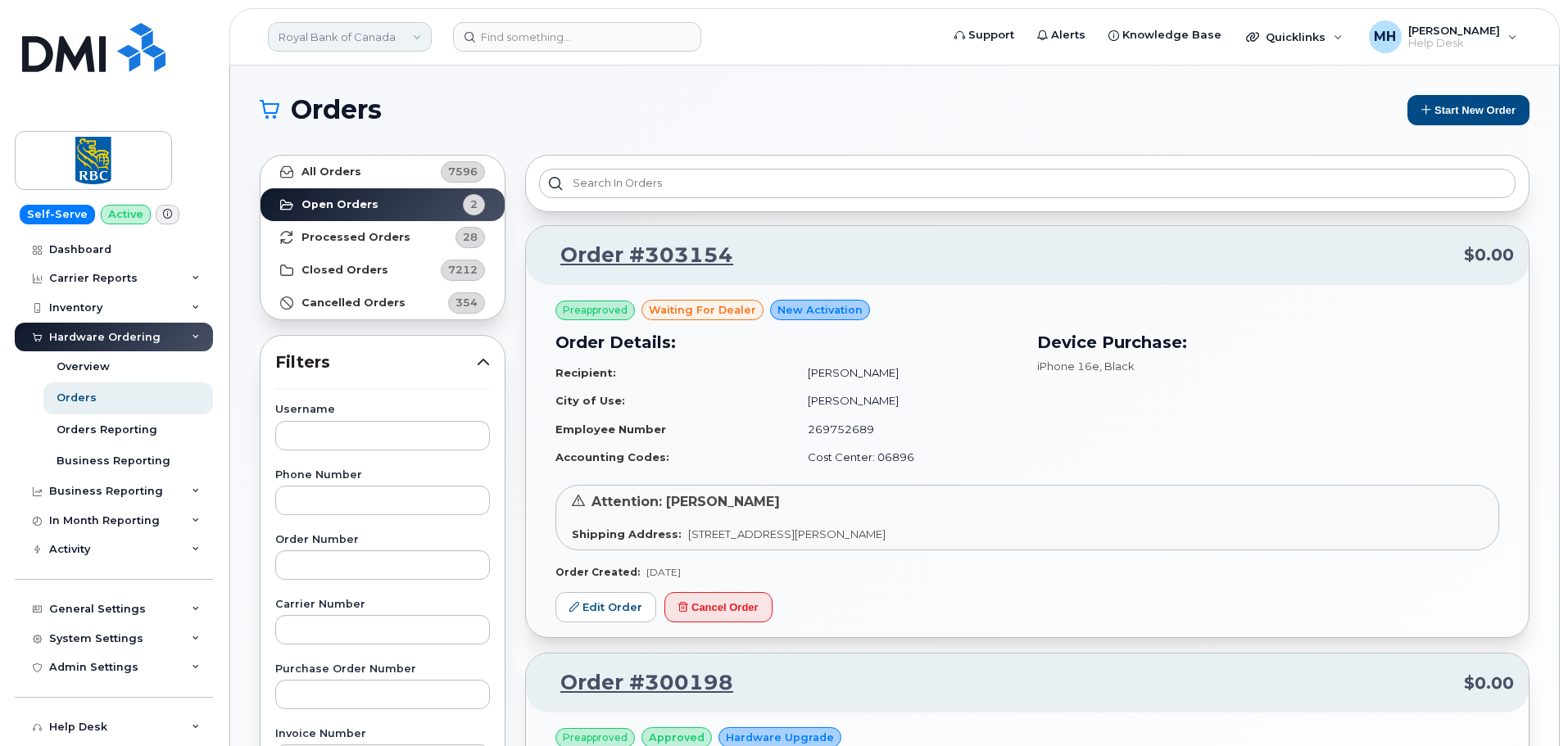
click at [369, 40] on link "Royal Bank of Canada" at bounding box center [349, 37] width 164 height 30
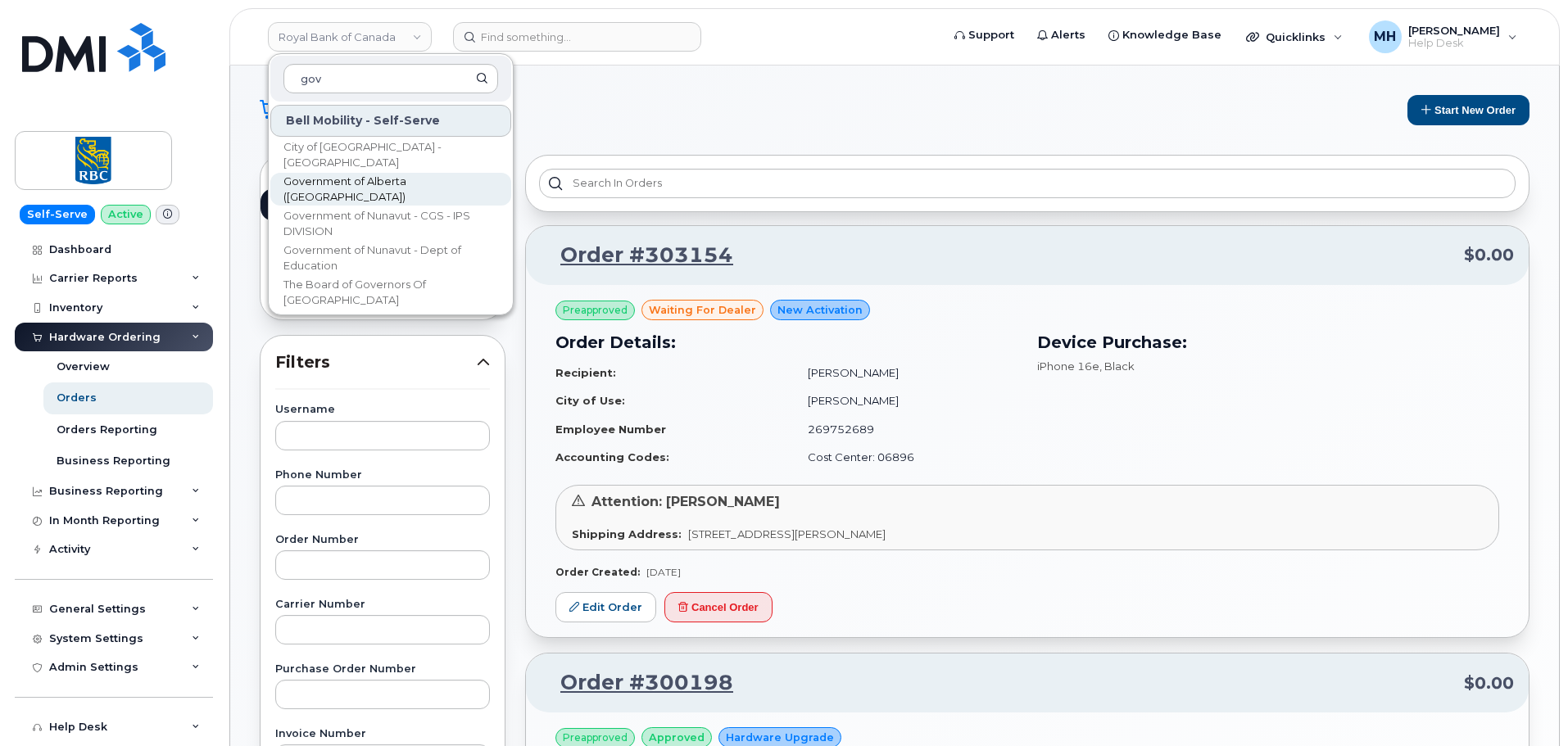
type input "gov"
click at [337, 188] on span "Government of Alberta ([GEOGRAPHIC_DATA])" at bounding box center [378, 190] width 189 height 32
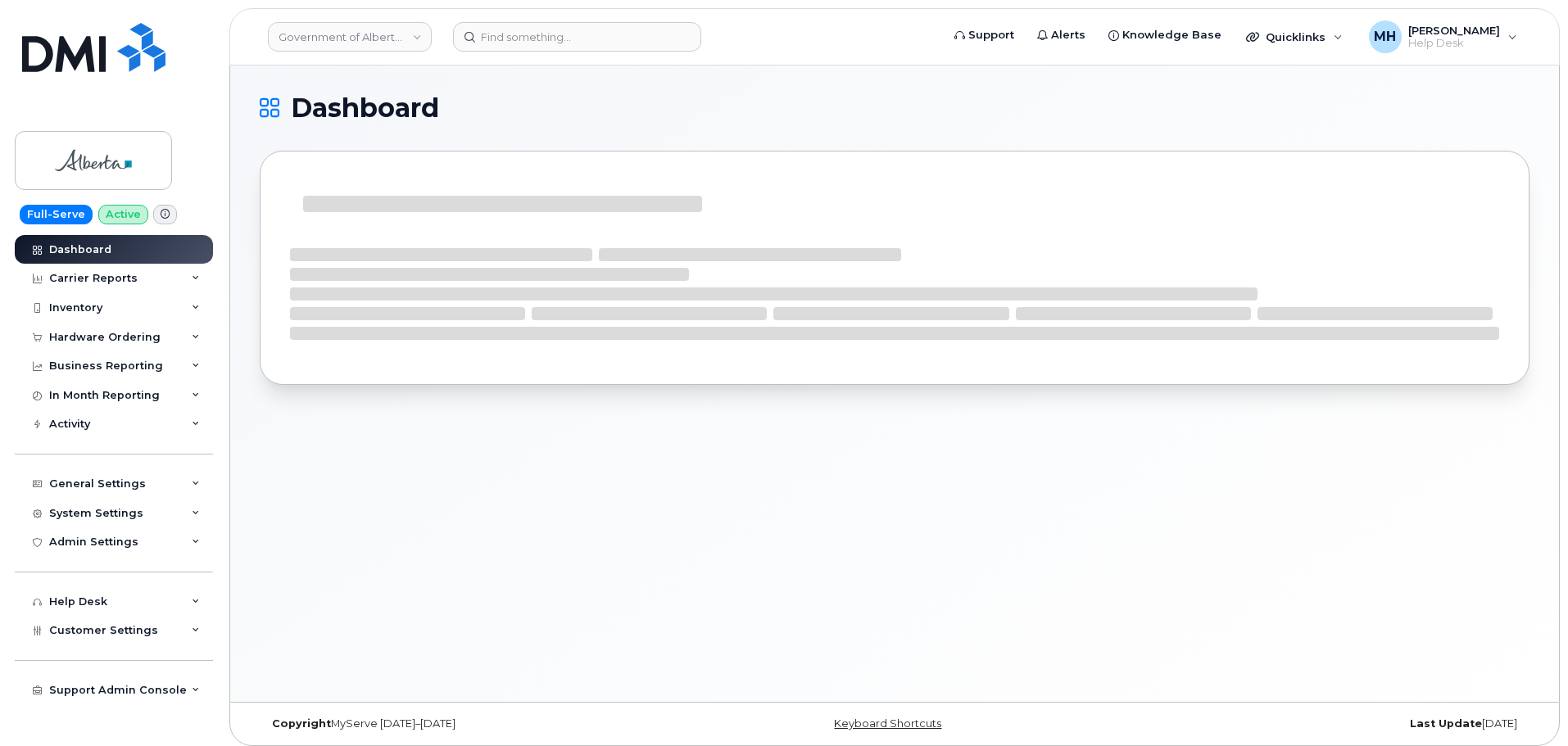
scroll to position [8, 0]
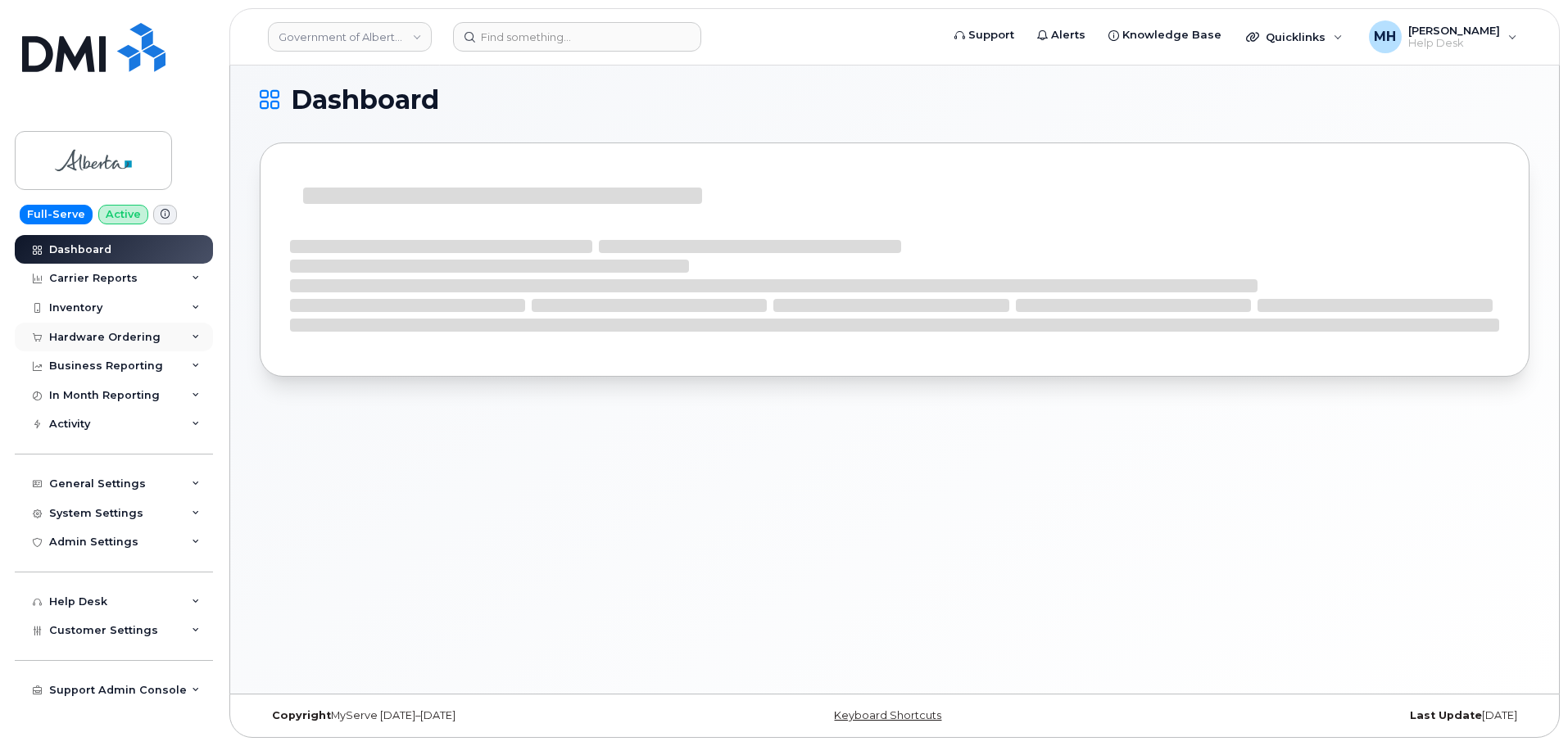
click at [126, 336] on div "Hardware Ordering" at bounding box center [104, 337] width 111 height 13
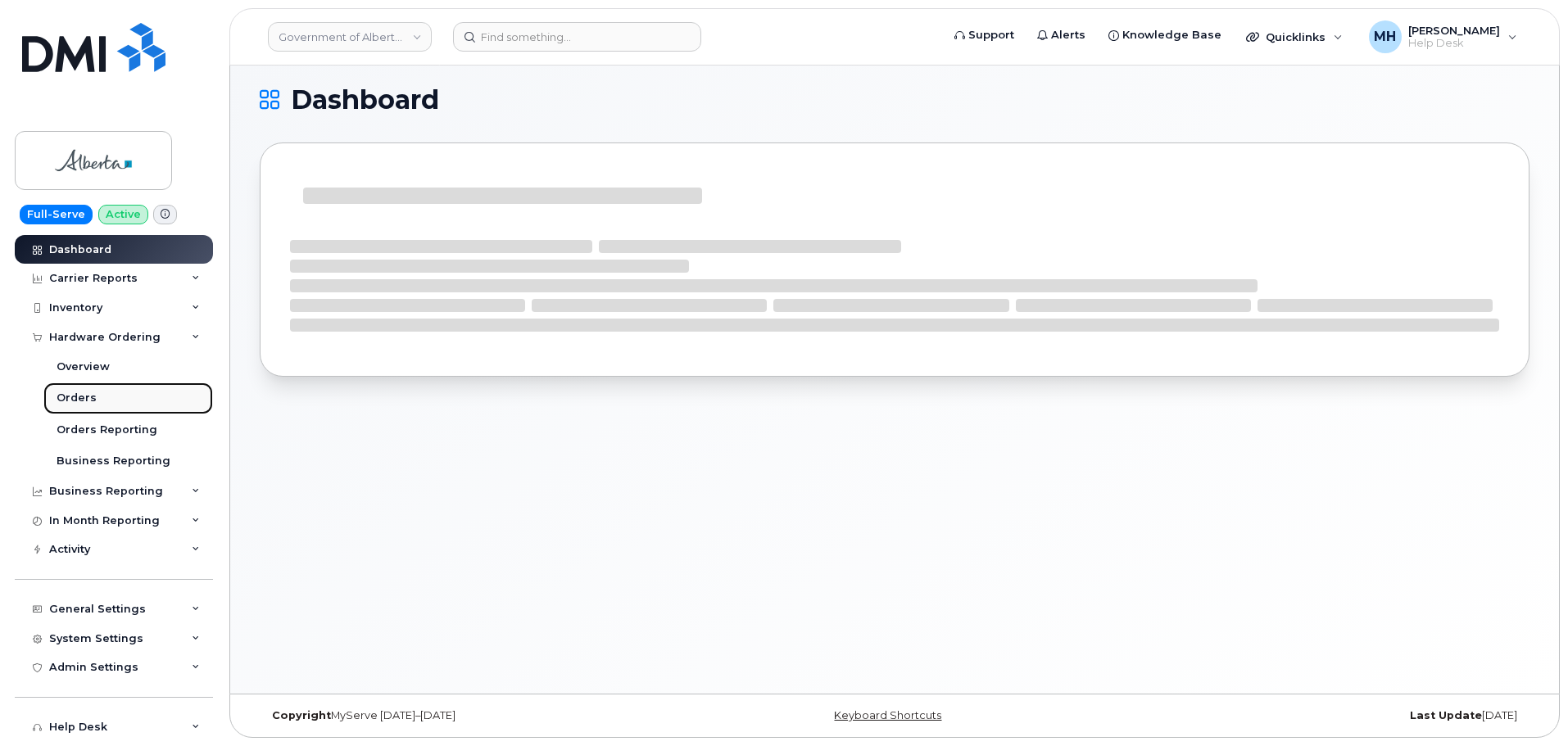
click at [94, 397] on link "Orders" at bounding box center [128, 398] width 169 height 31
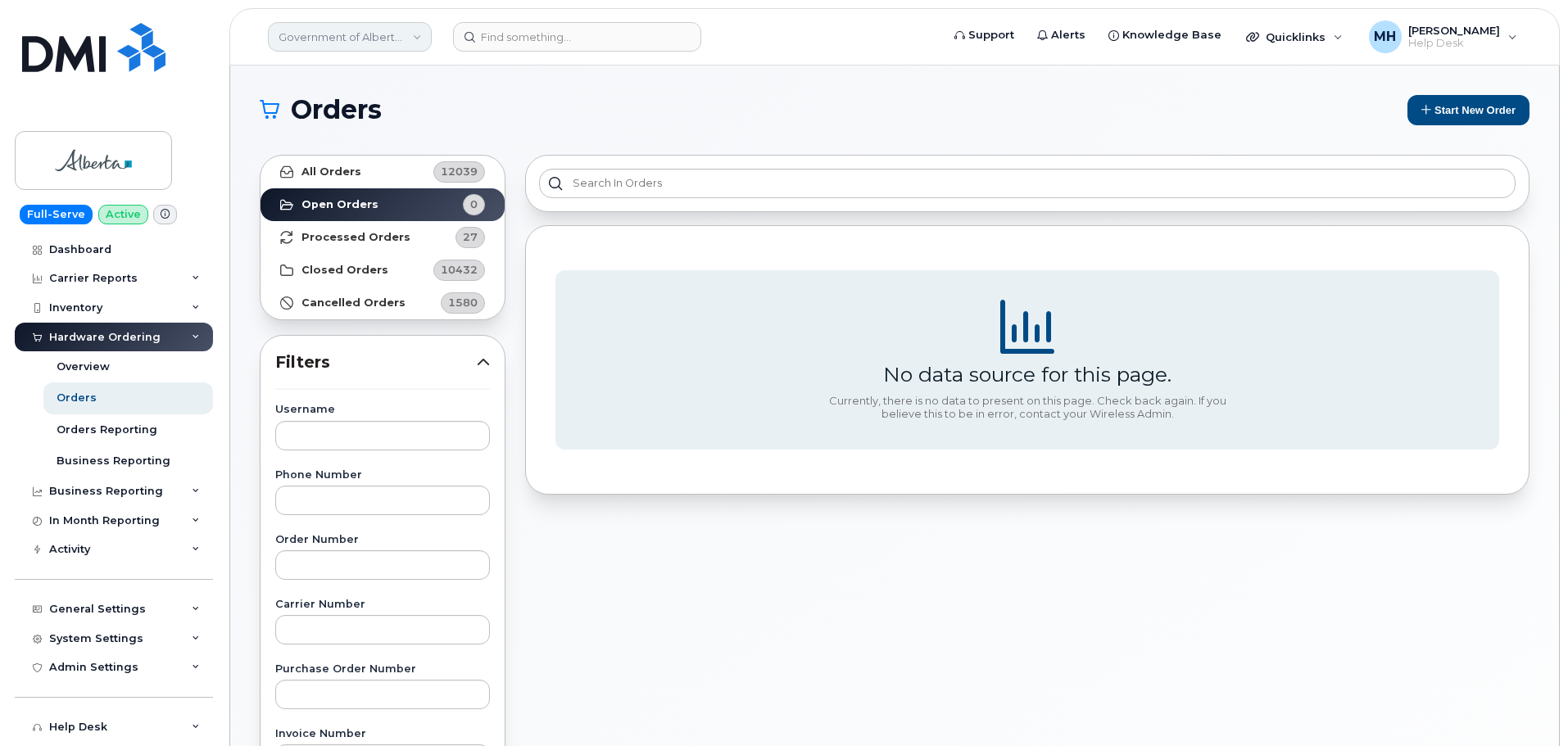
click at [310, 46] on link "Government of Alberta ([GEOGRAPHIC_DATA])" at bounding box center [349, 37] width 164 height 30
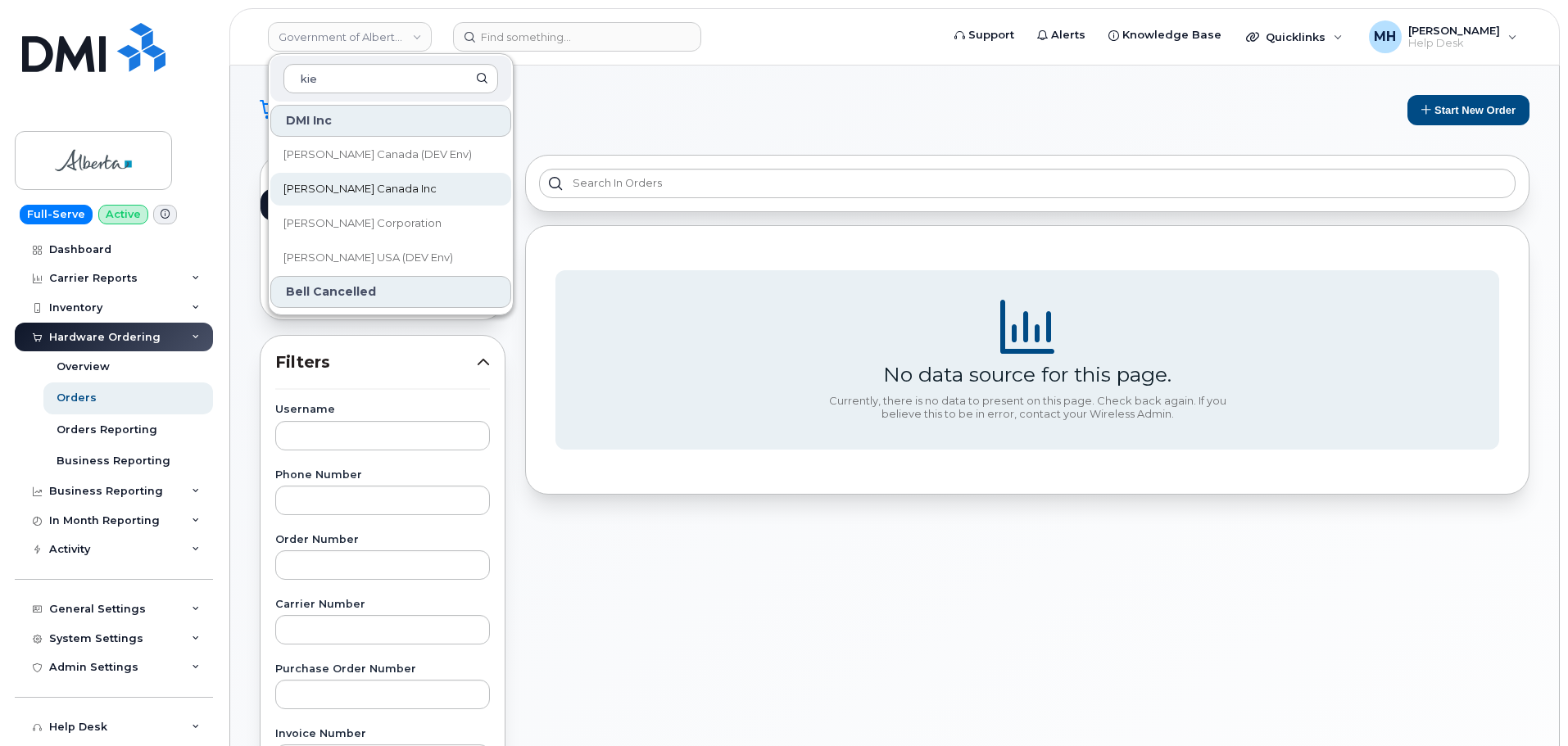
type input "kie"
click at [334, 190] on span "[PERSON_NAME] Canada Inc" at bounding box center [361, 190] width 153 height 17
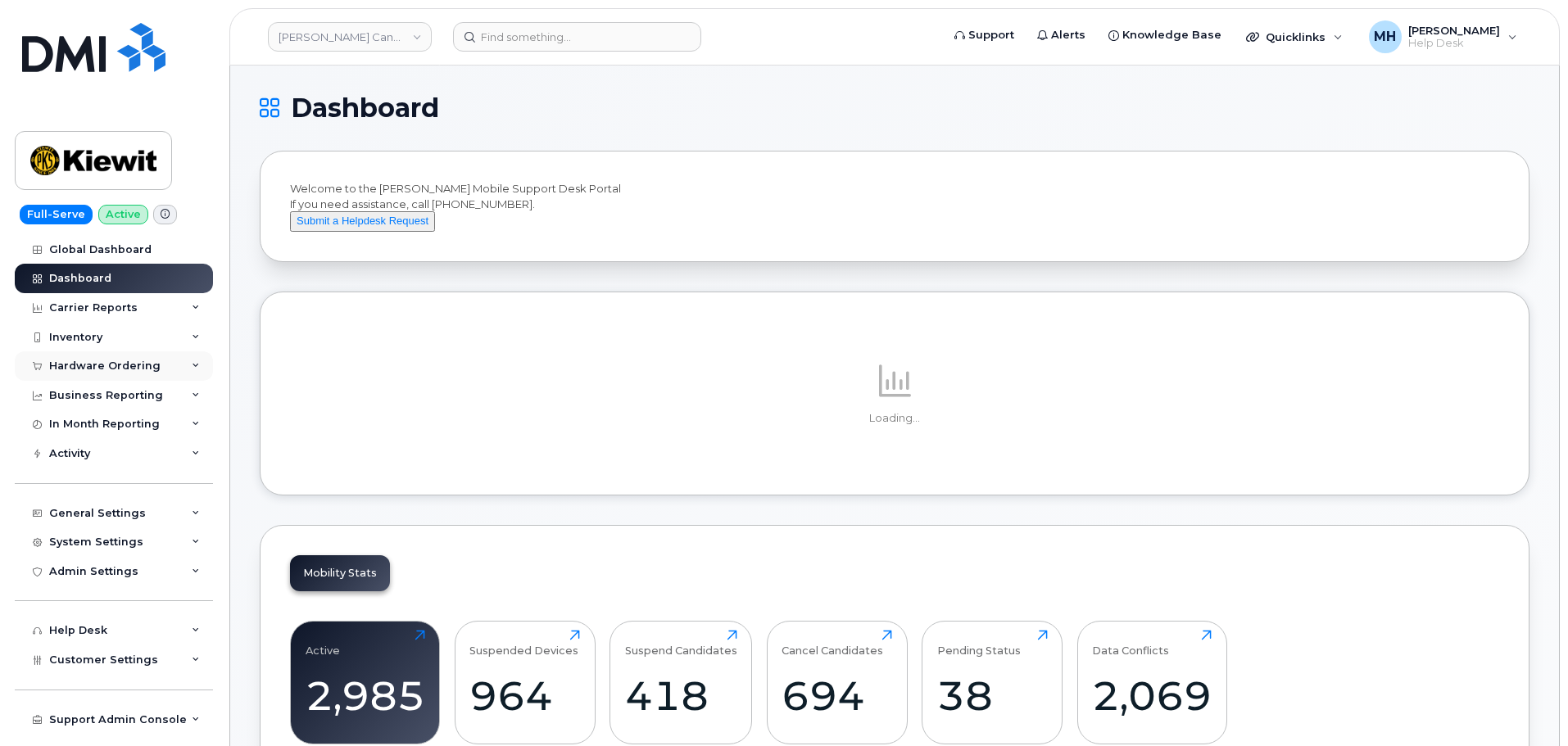
click at [120, 356] on div "Hardware Ordering" at bounding box center [114, 366] width 198 height 30
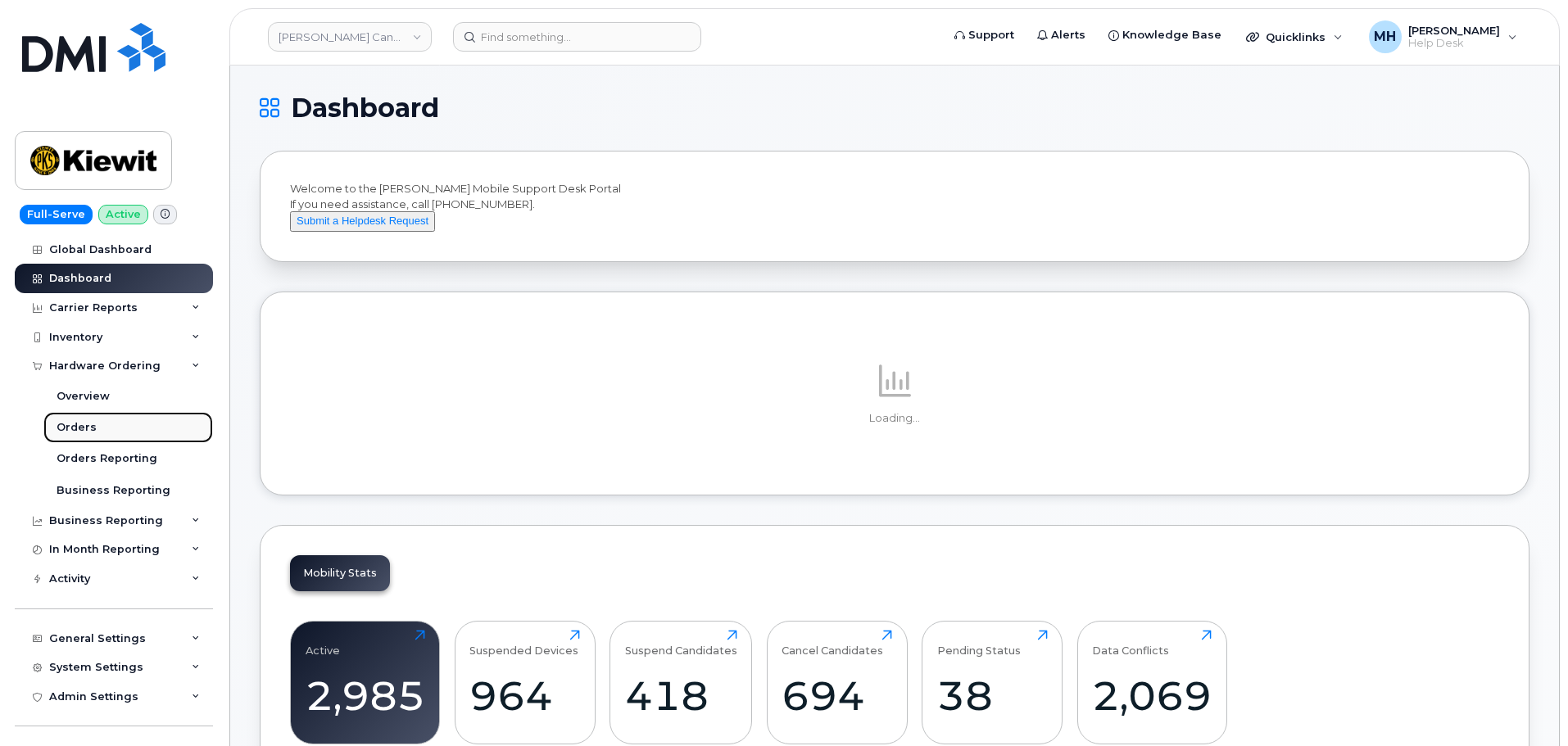
click at [107, 422] on link "Orders" at bounding box center [128, 428] width 169 height 31
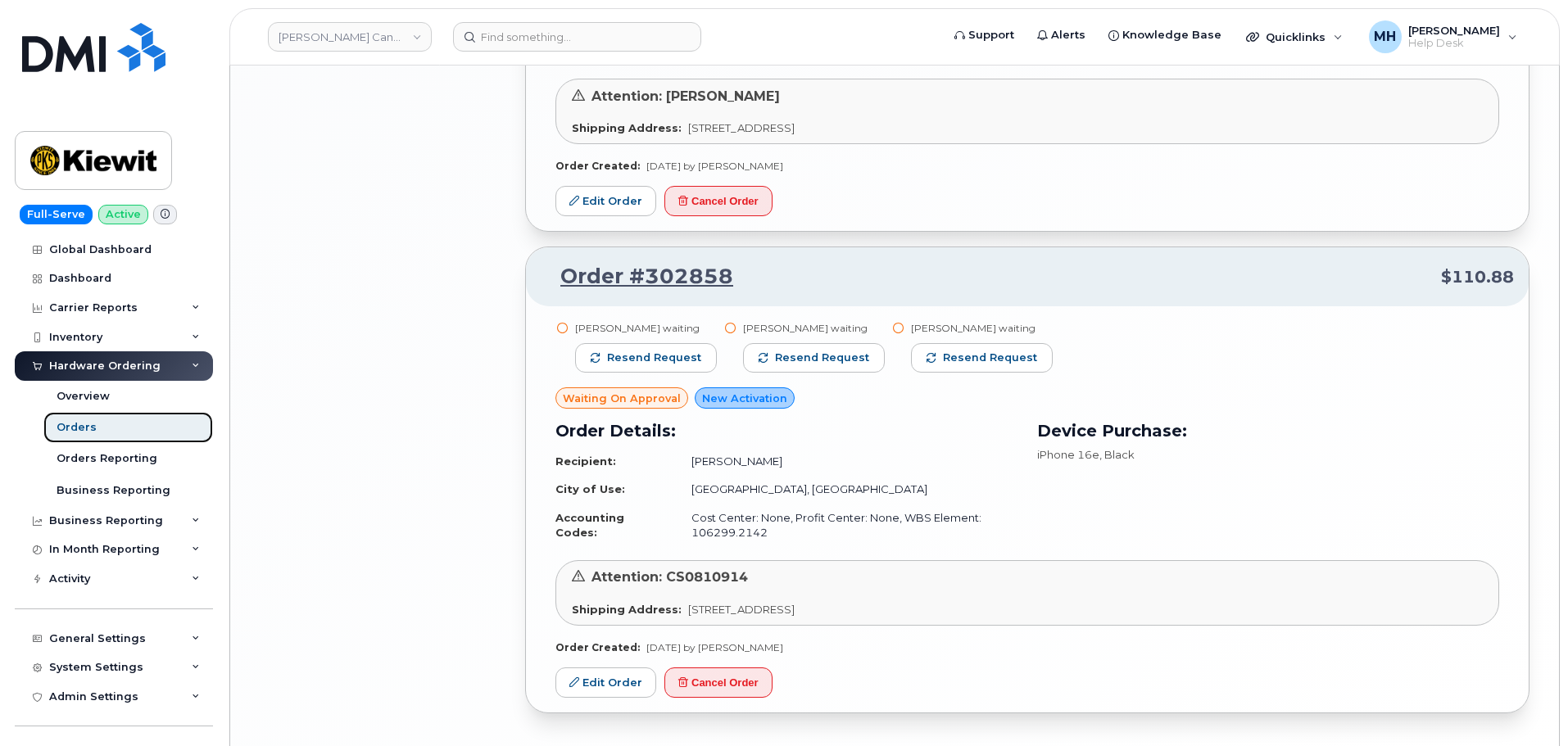
scroll to position [2225, 0]
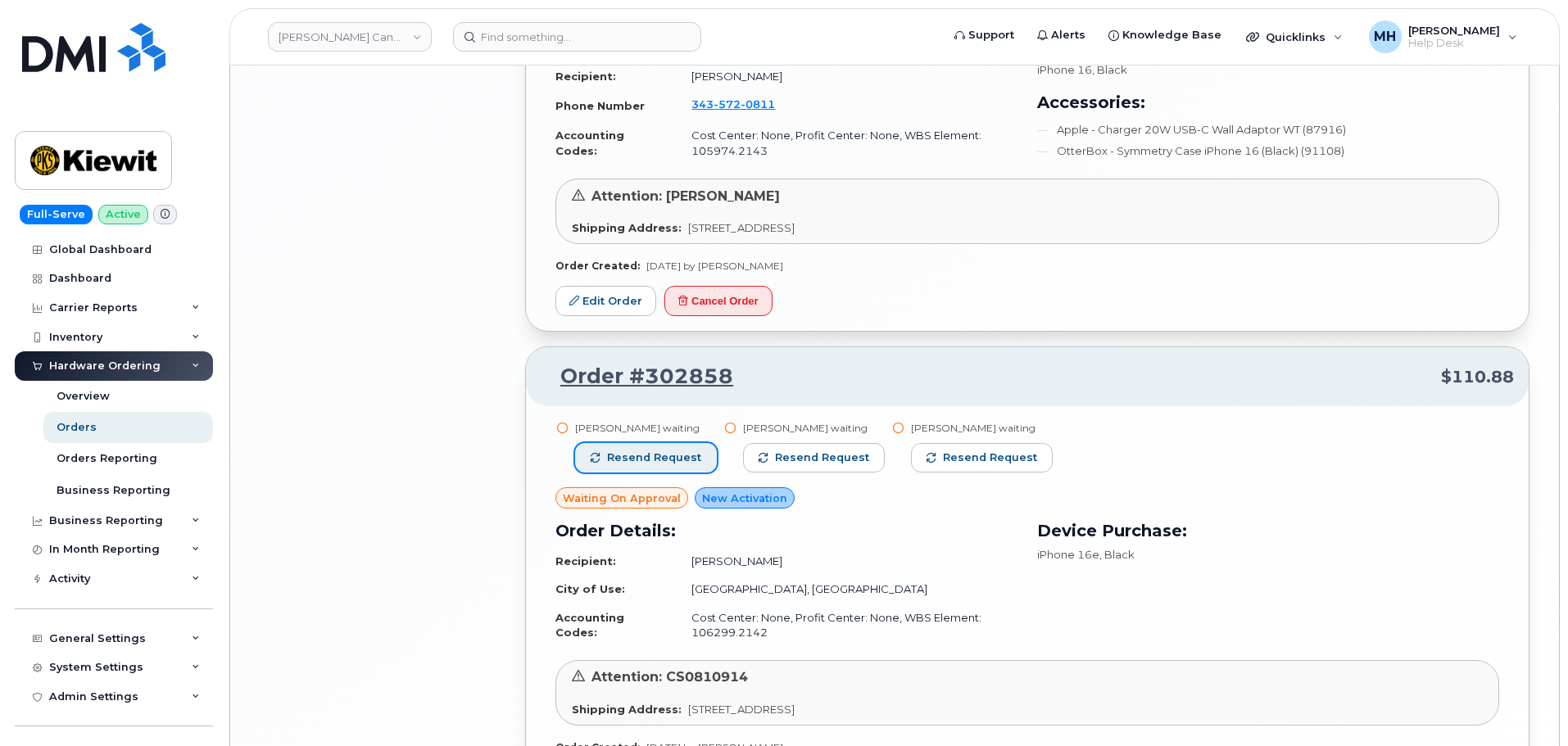
click at [667, 464] on span "Resend request" at bounding box center [654, 458] width 94 height 15
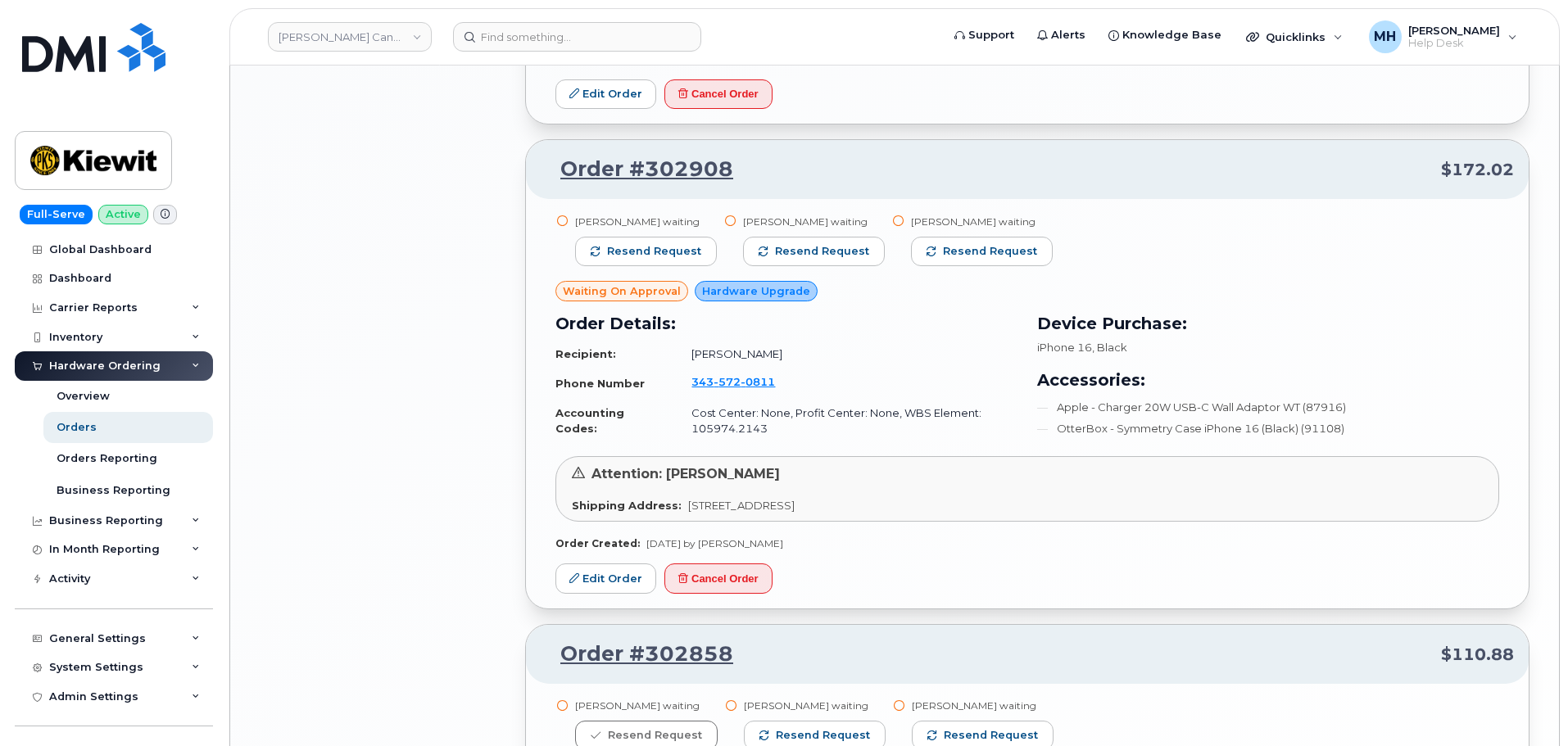
scroll to position [1898, 0]
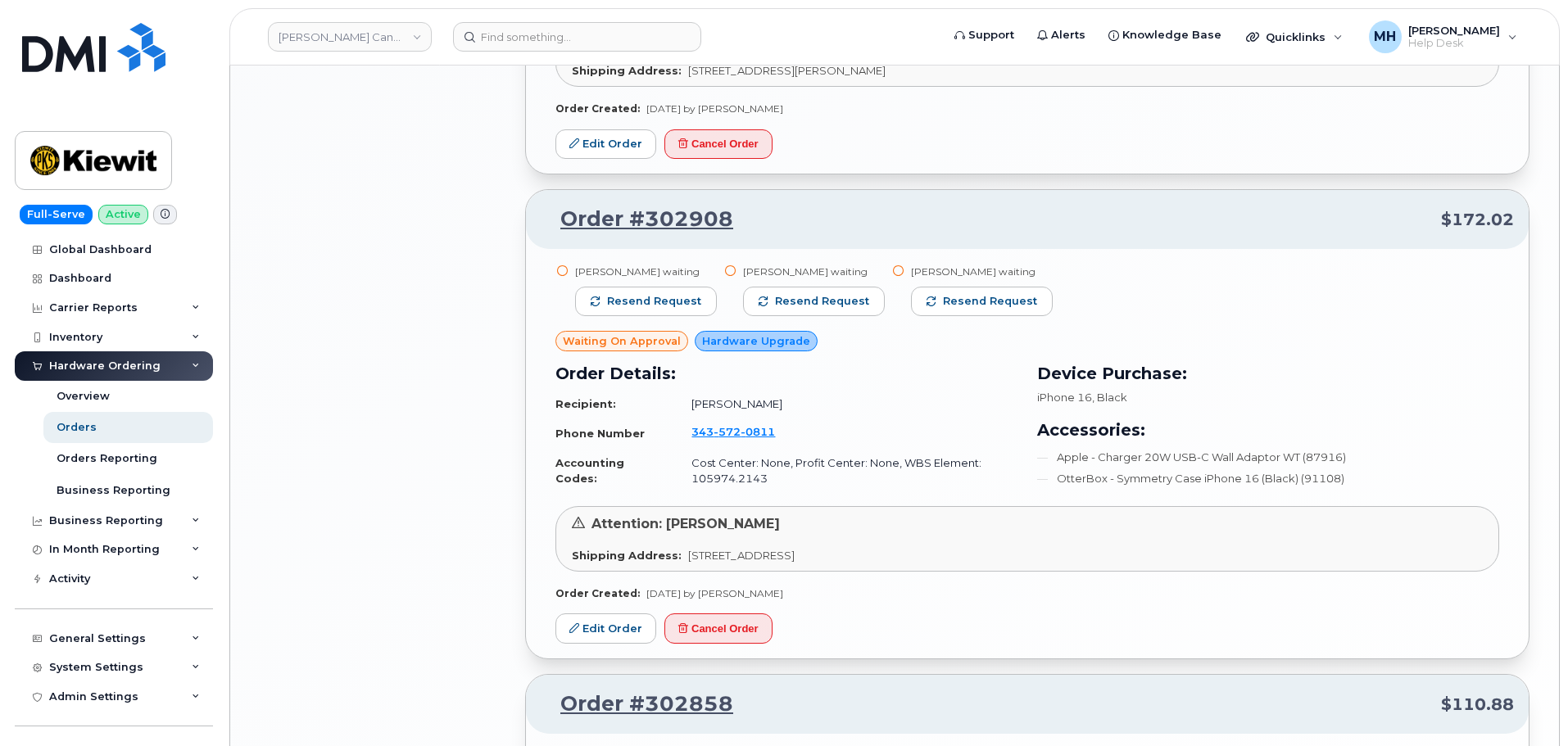
click at [598, 283] on div "Stanley Carriere waiting Resend request" at bounding box center [645, 298] width 141 height 67
click at [597, 289] on button "Resend request" at bounding box center [645, 301] width 141 height 30
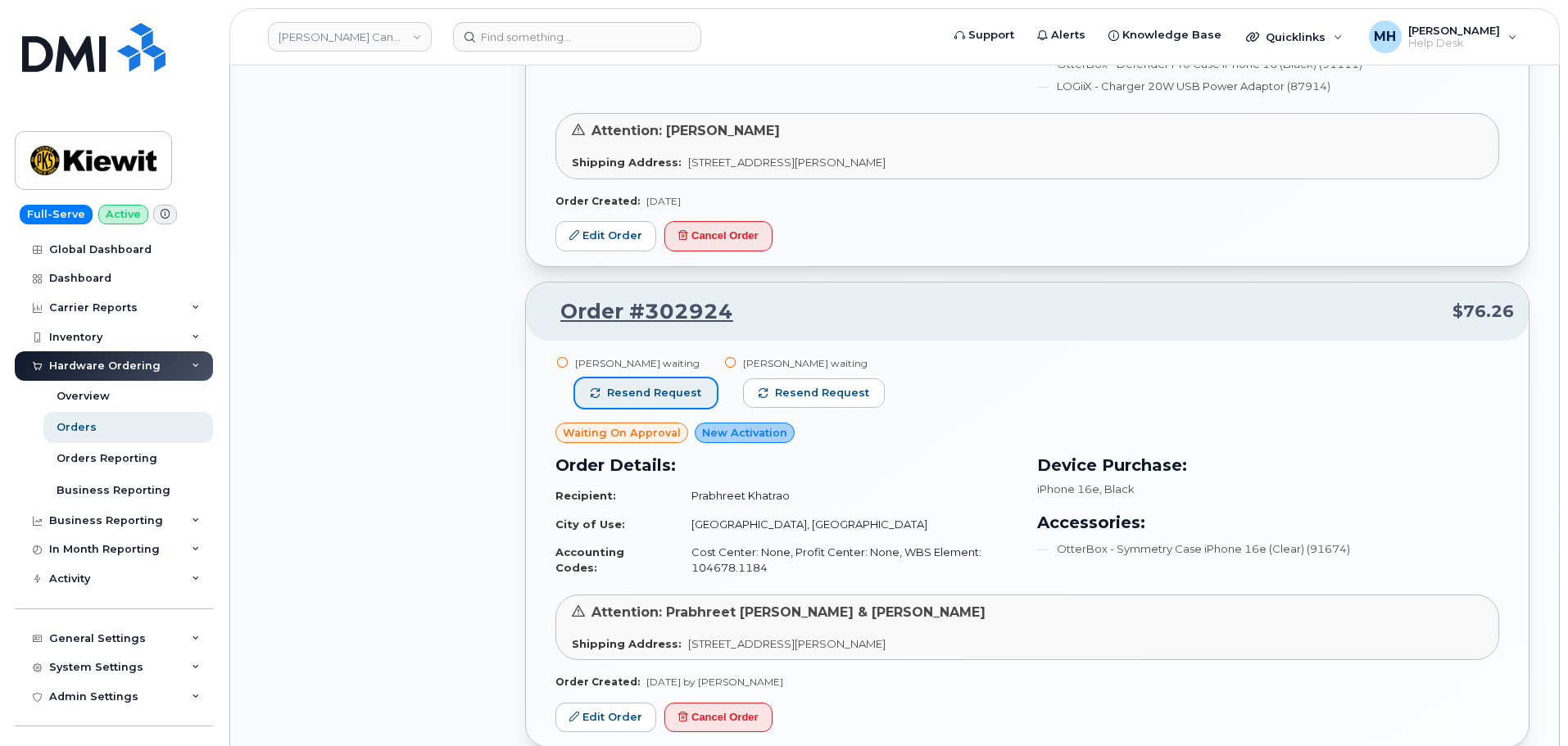
click at [598, 401] on button "Resend request" at bounding box center [645, 393] width 141 height 30
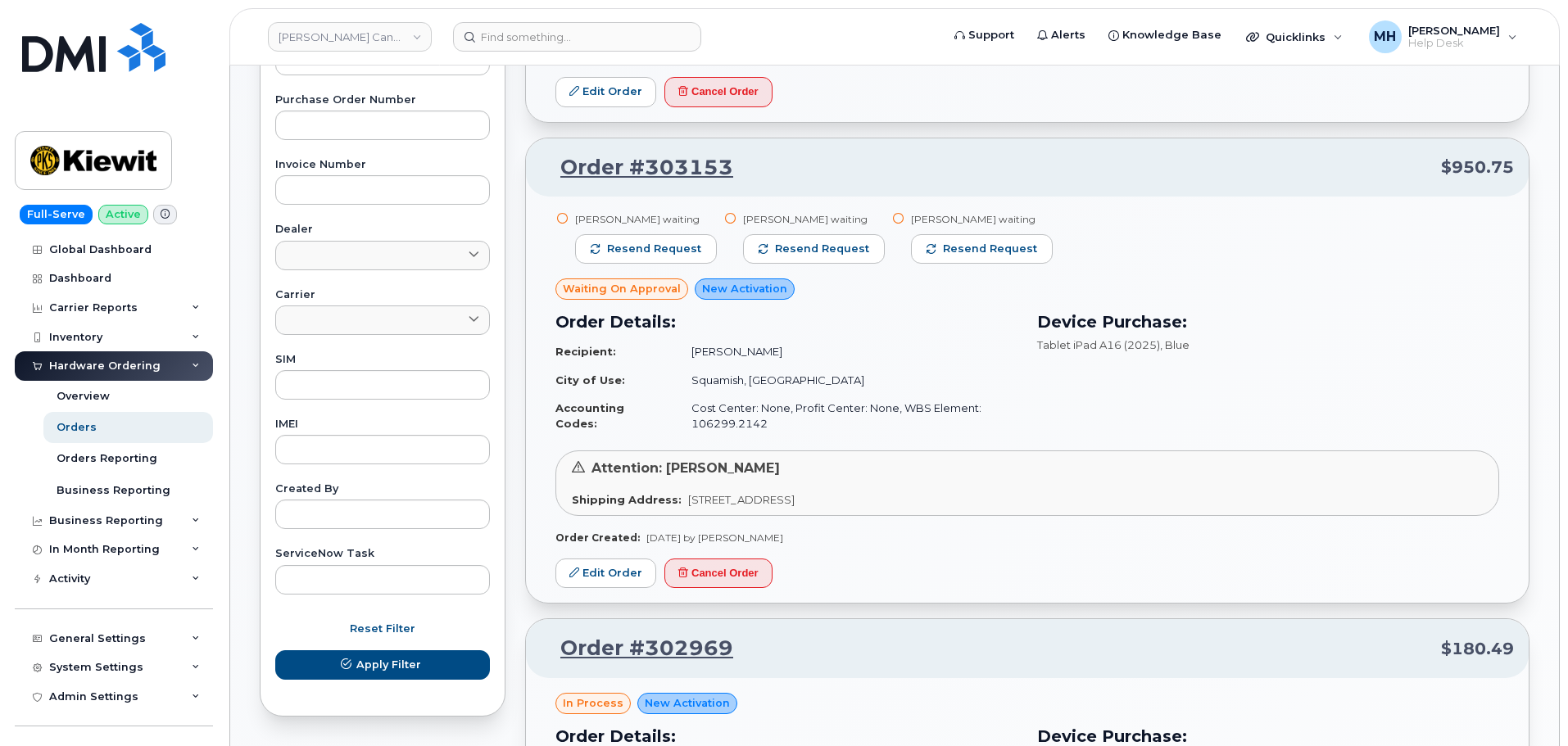
scroll to position [506, 0]
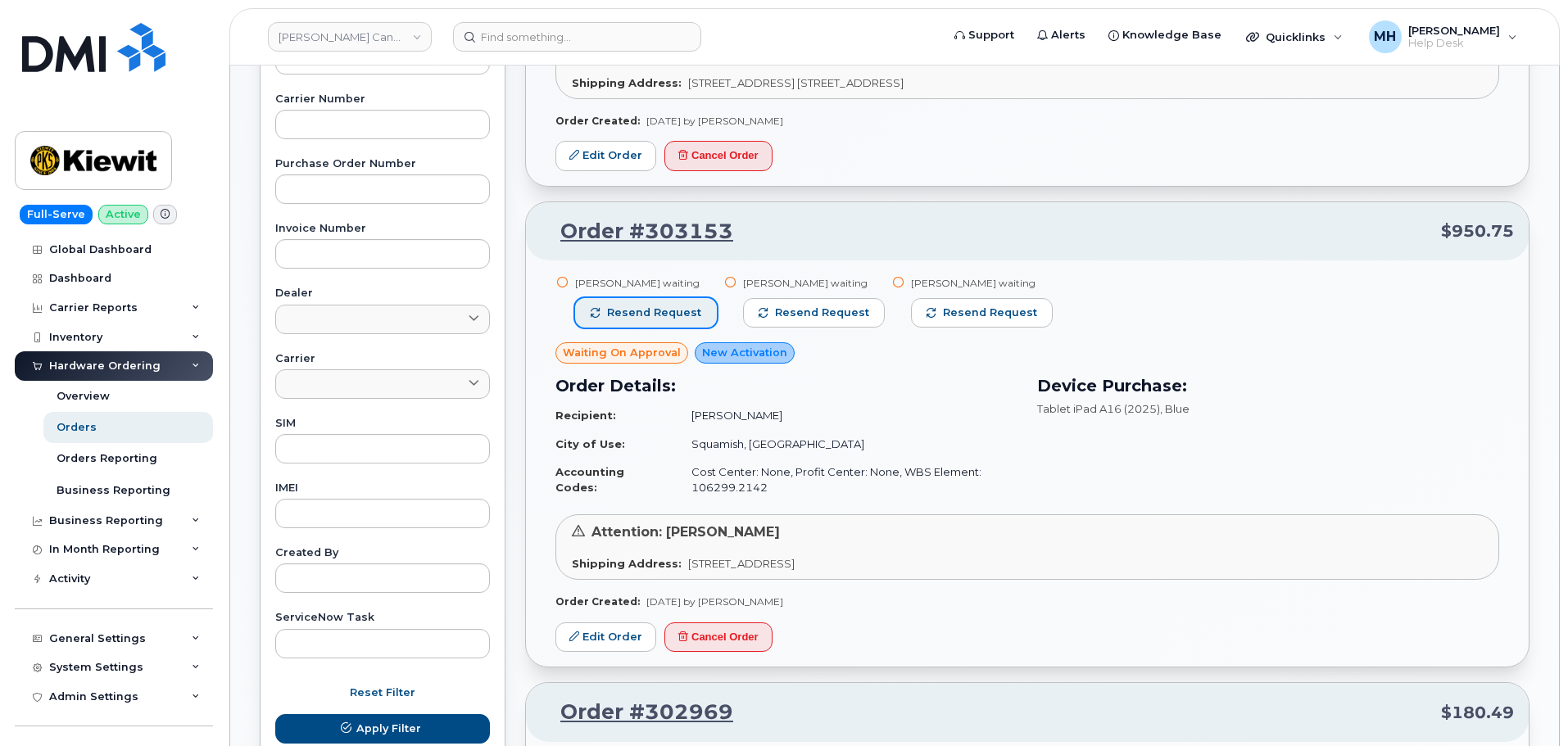
click at [647, 325] on button "Resend request" at bounding box center [645, 312] width 141 height 30
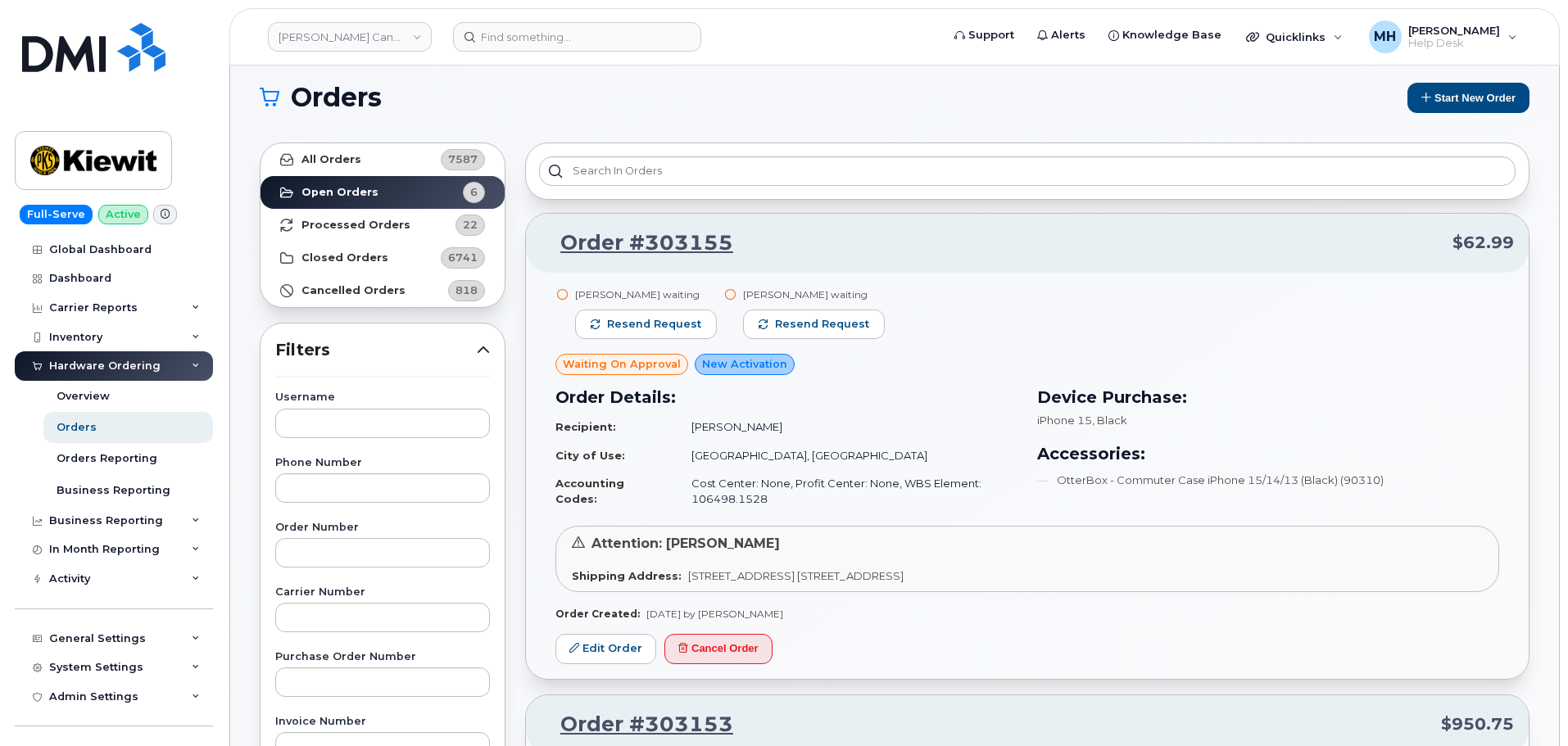
scroll to position [0, 0]
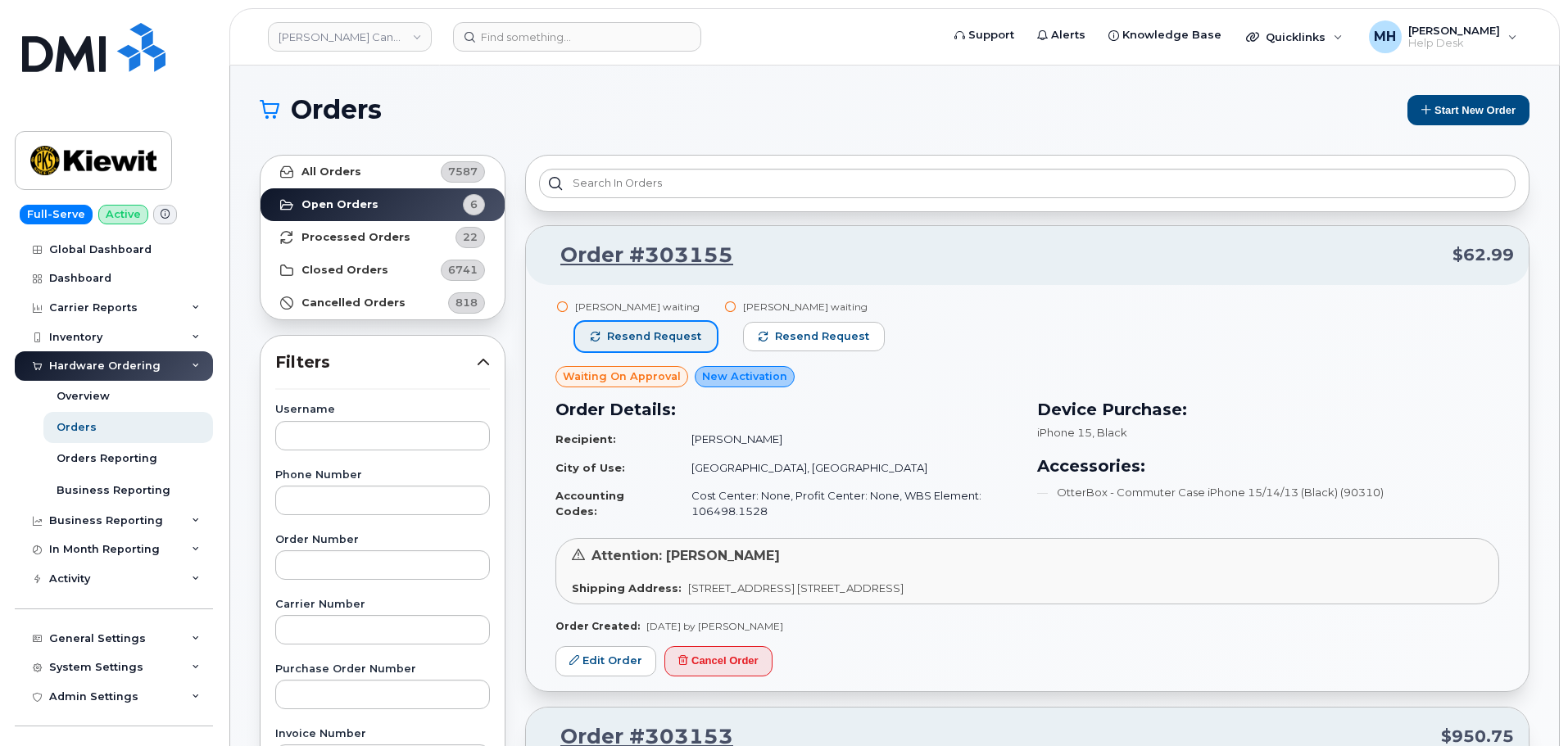
click at [654, 341] on span "Resend request" at bounding box center [654, 336] width 94 height 15
click at [370, 45] on link "Kiewit Canada Inc" at bounding box center [349, 37] width 164 height 30
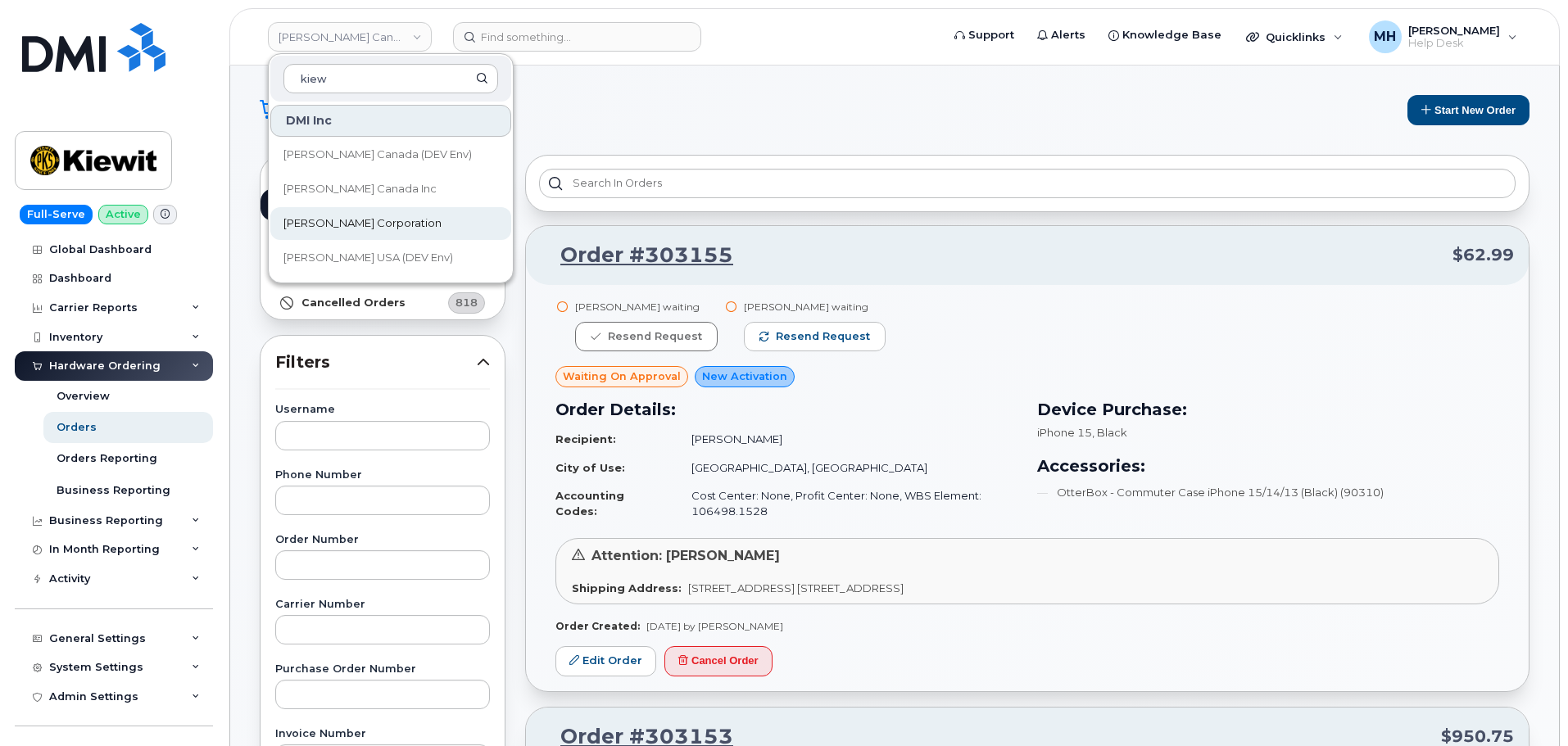
type input "kiew"
click at [284, 234] on link "[PERSON_NAME] Corporation" at bounding box center [390, 223] width 240 height 32
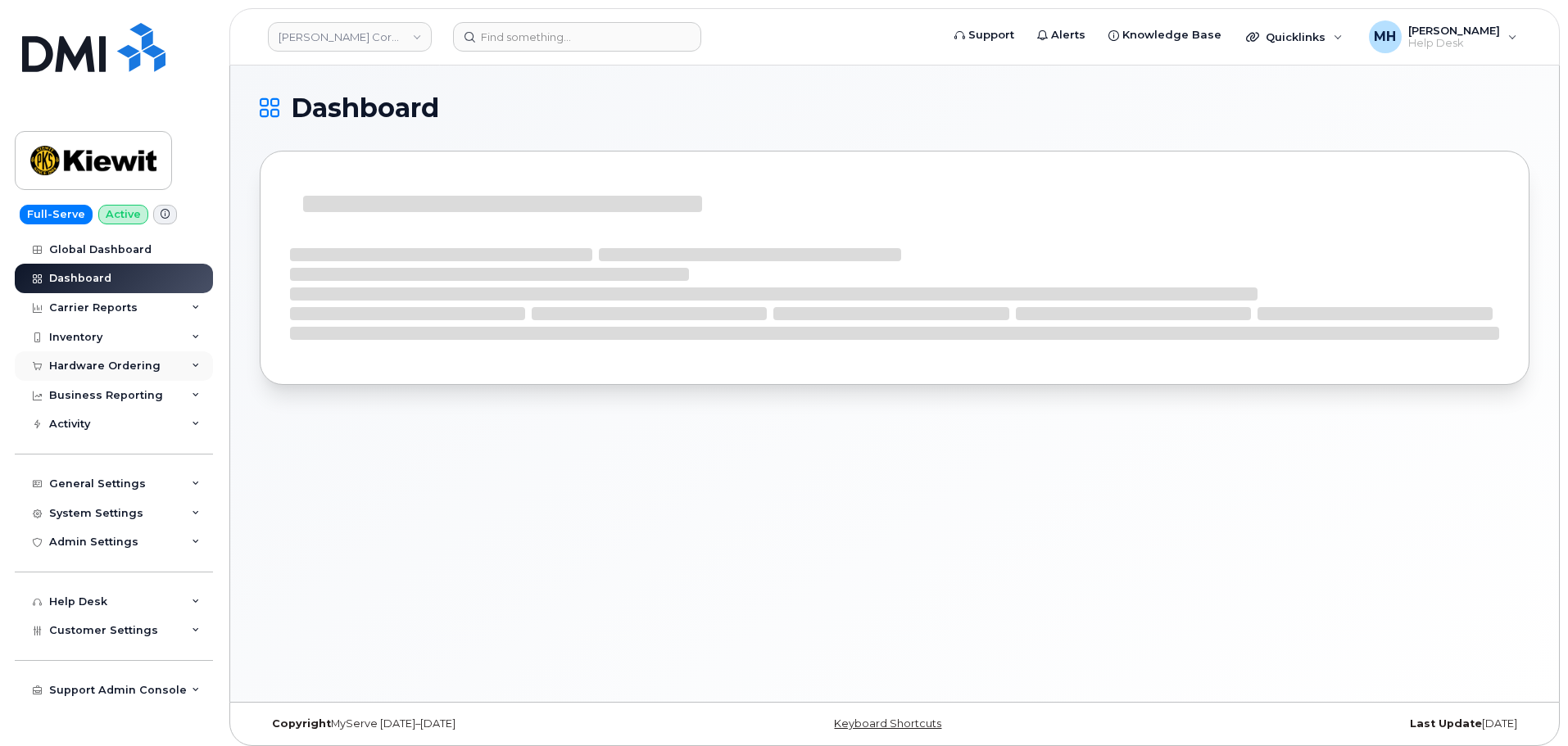
click at [96, 368] on div "Hardware Ordering" at bounding box center [104, 366] width 111 height 13
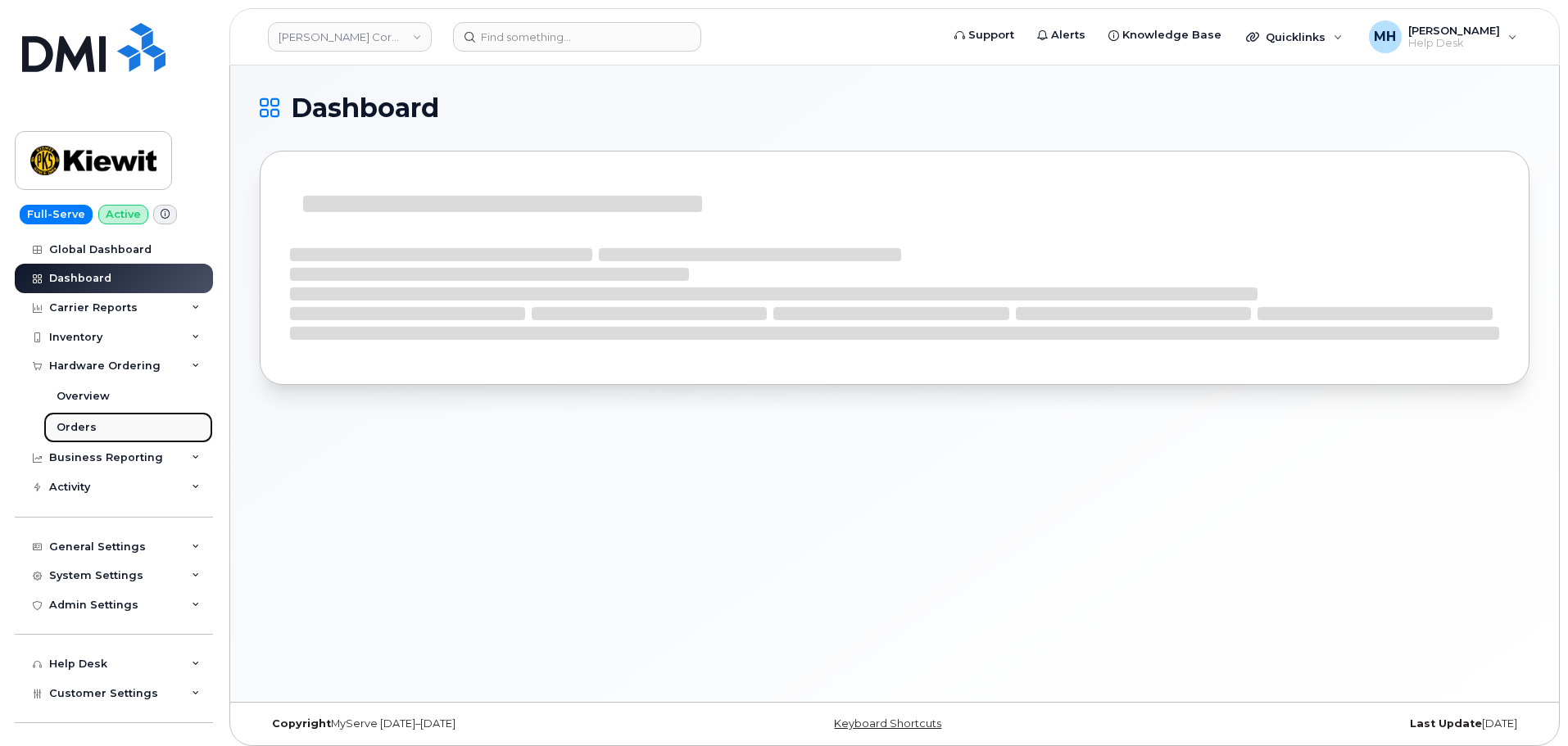
click at [90, 420] on div "Orders" at bounding box center [76, 427] width 40 height 15
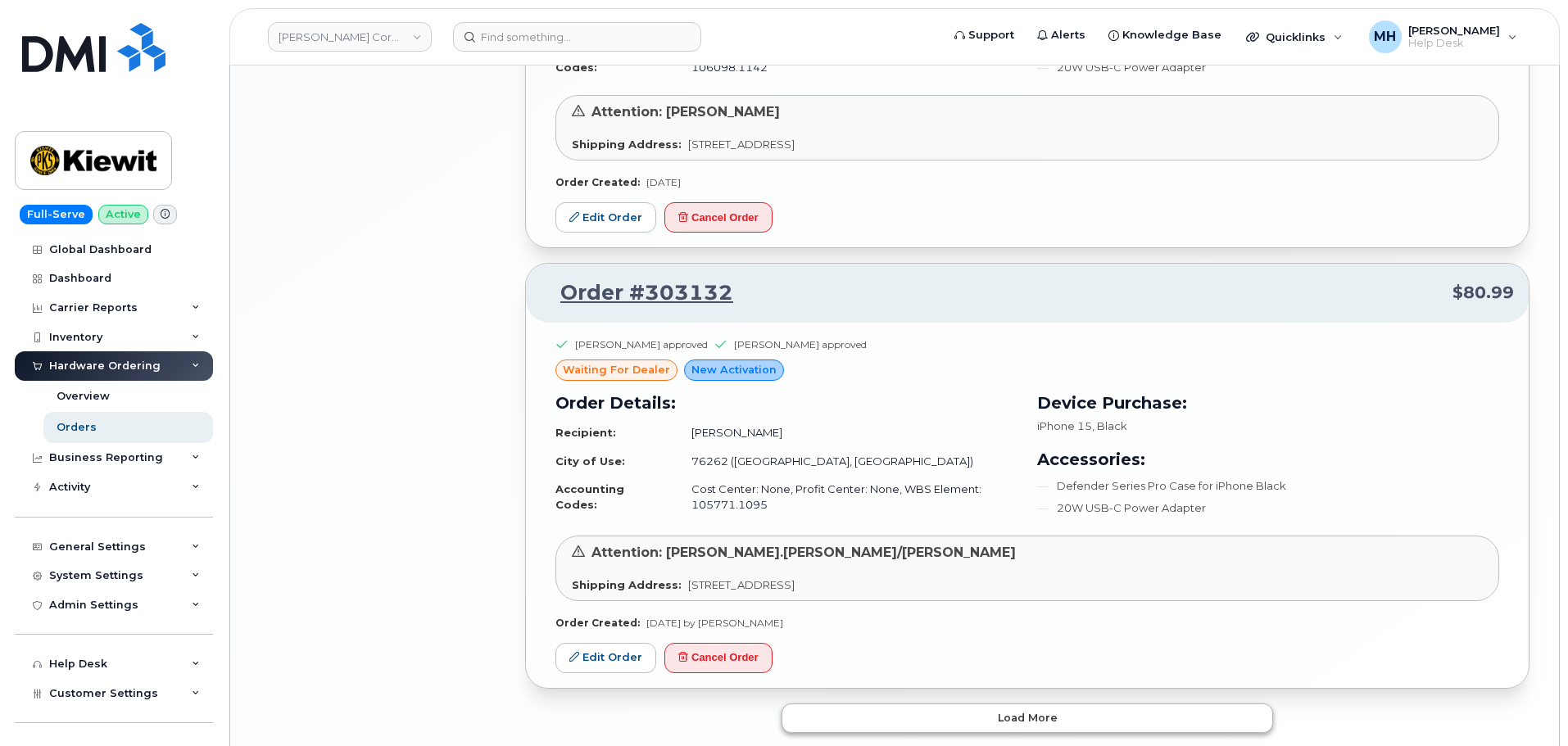
scroll to position [3227, 0]
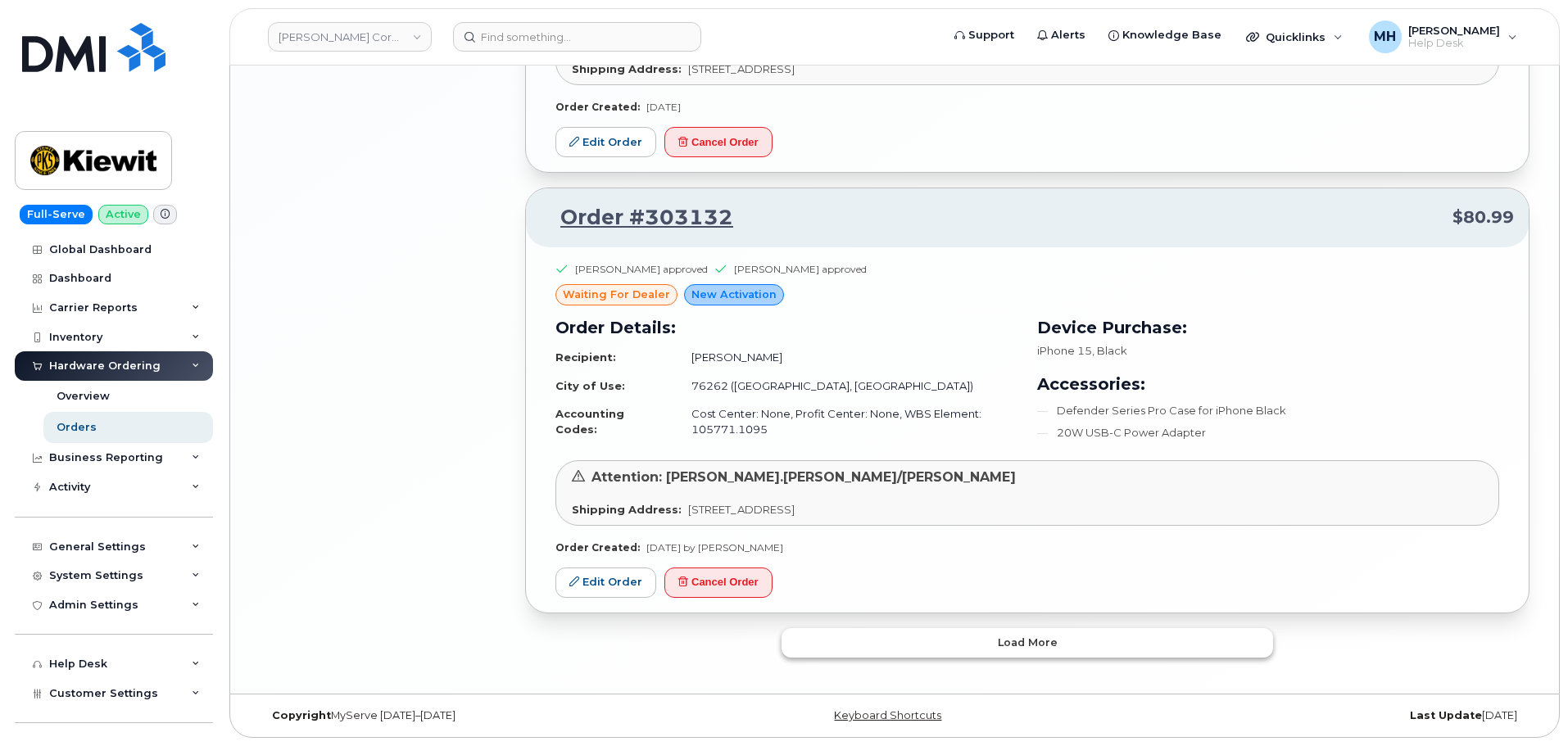
click at [902, 642] on button "Load more" at bounding box center [1027, 643] width 492 height 30
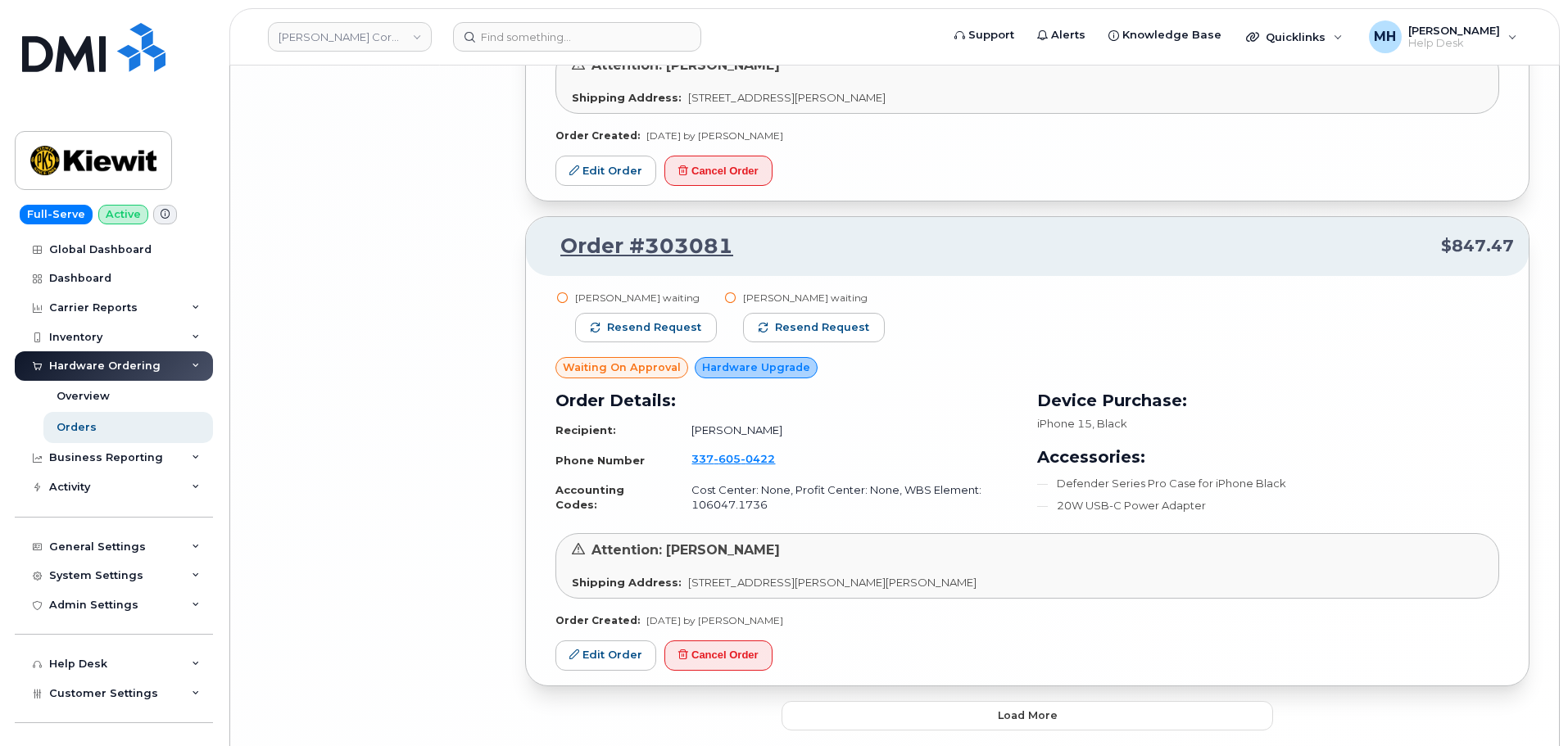
scroll to position [6797, 0]
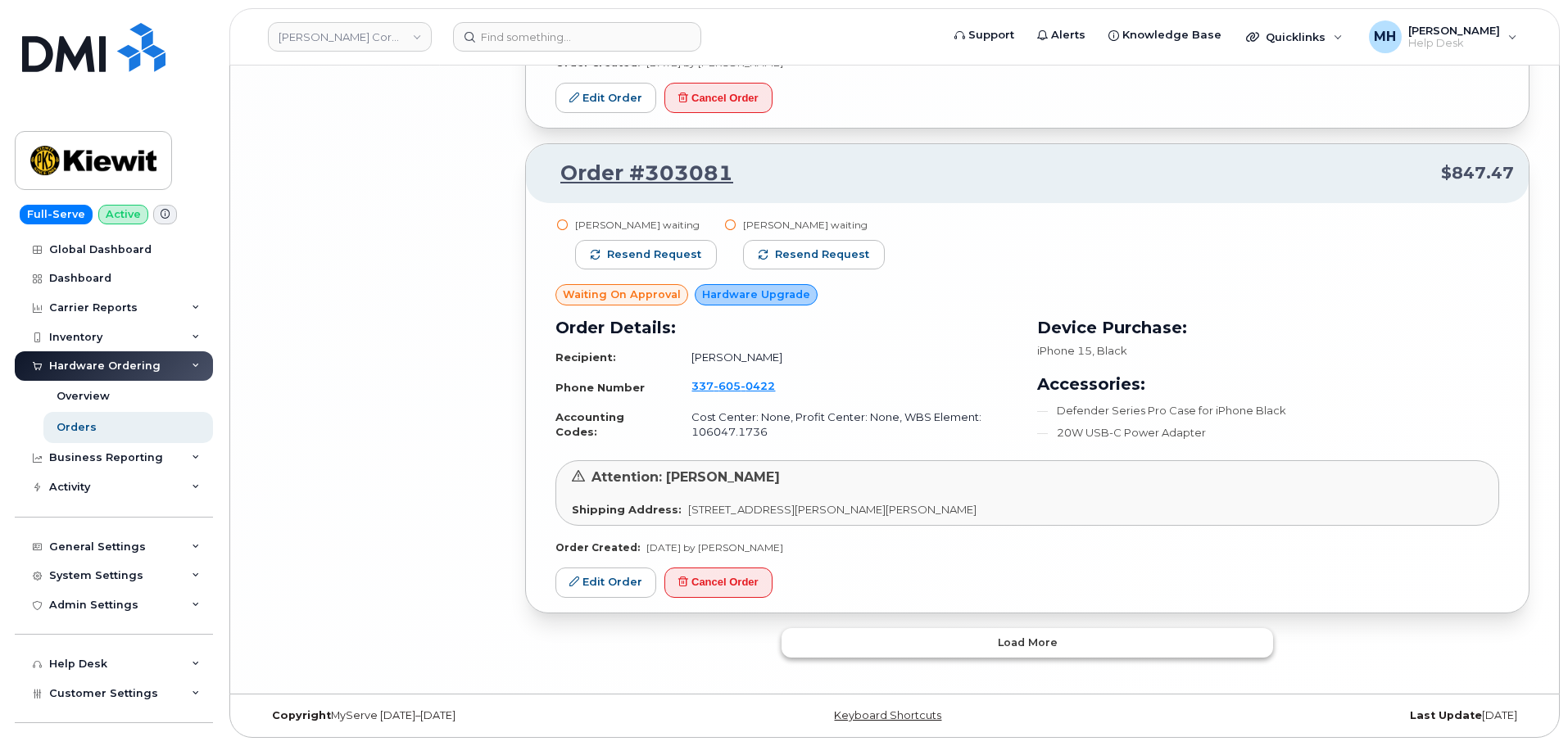
click at [930, 637] on button "Load more" at bounding box center [1027, 643] width 492 height 30
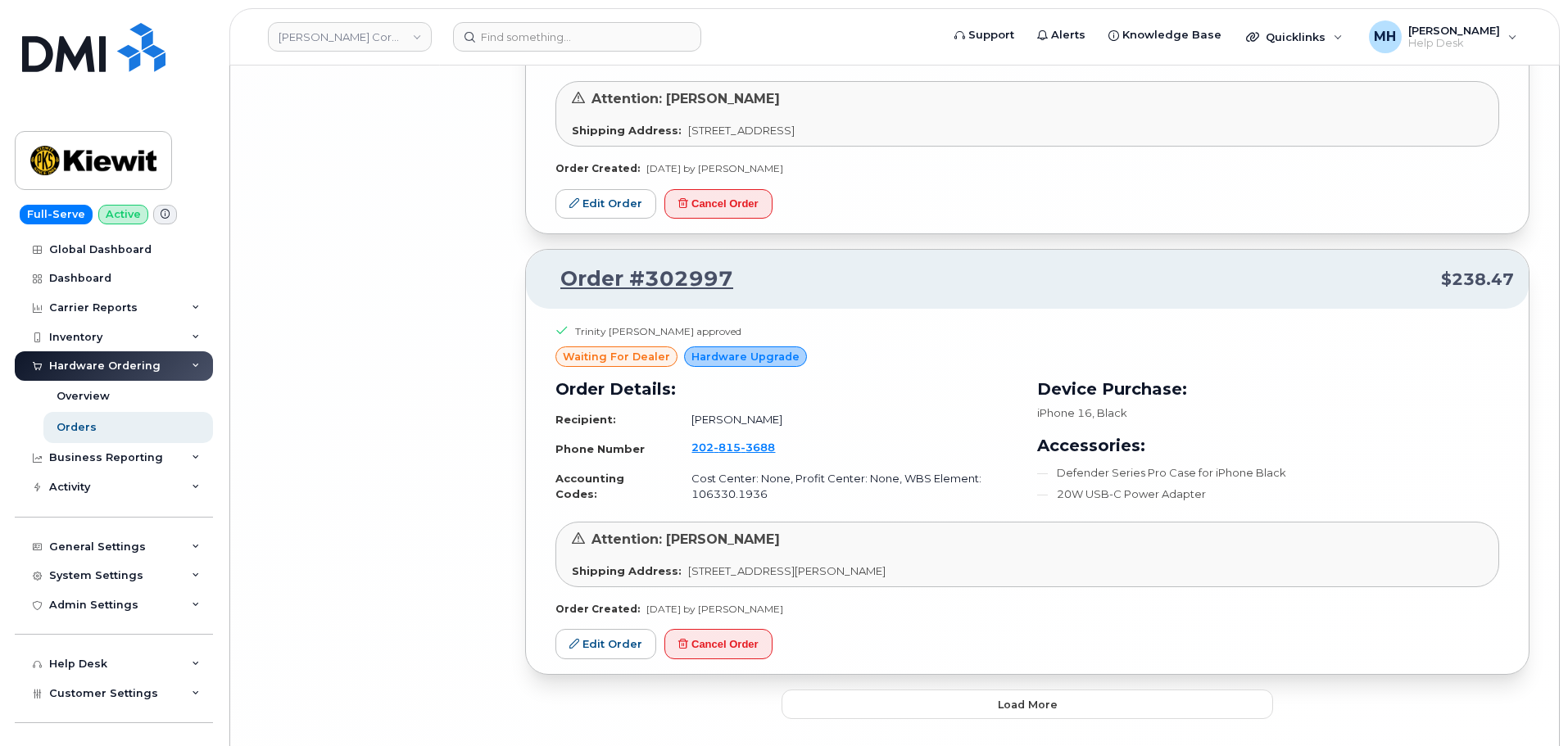
scroll to position [10508, 0]
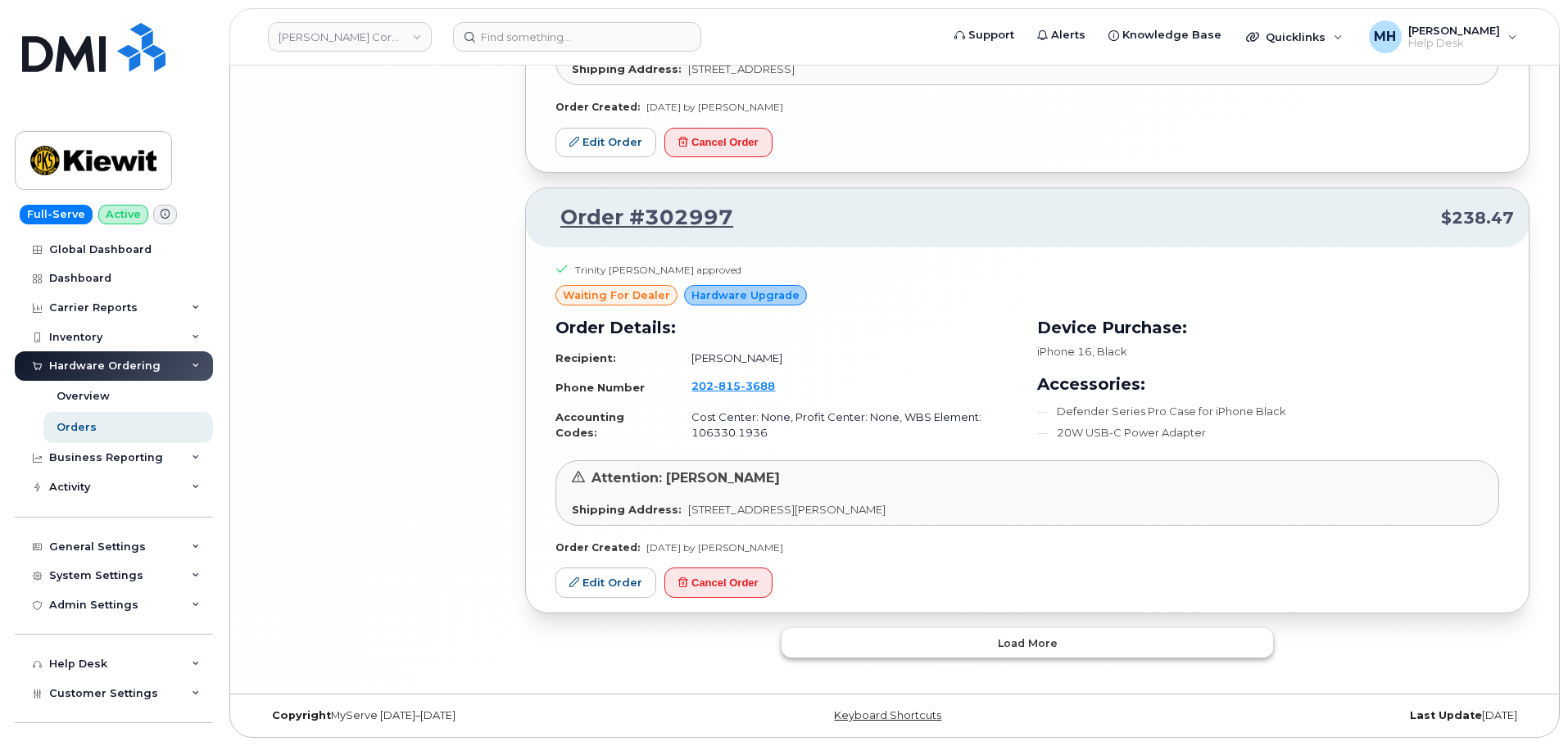
click at [940, 636] on button "Load more" at bounding box center [1027, 643] width 492 height 30
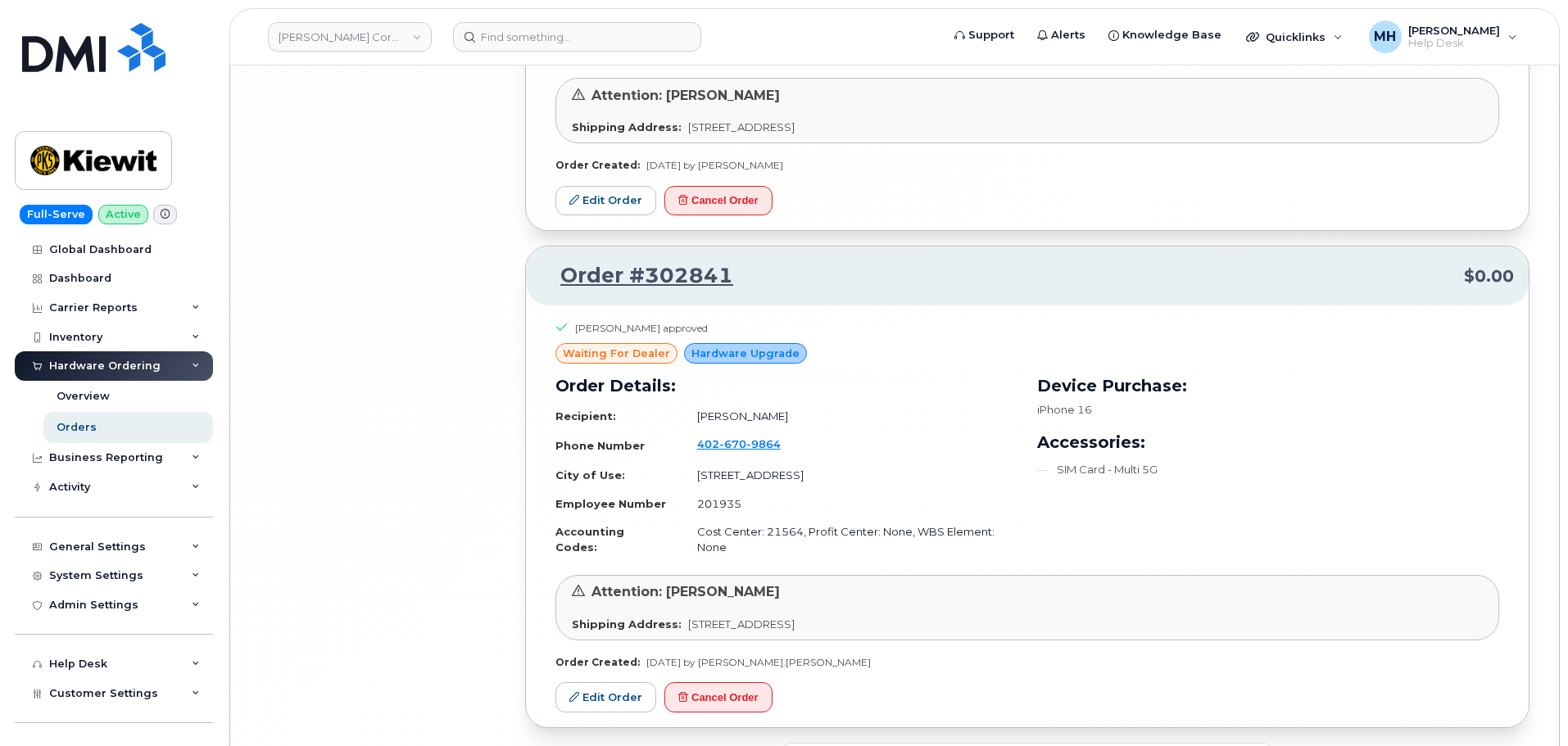
scroll to position [14172, 0]
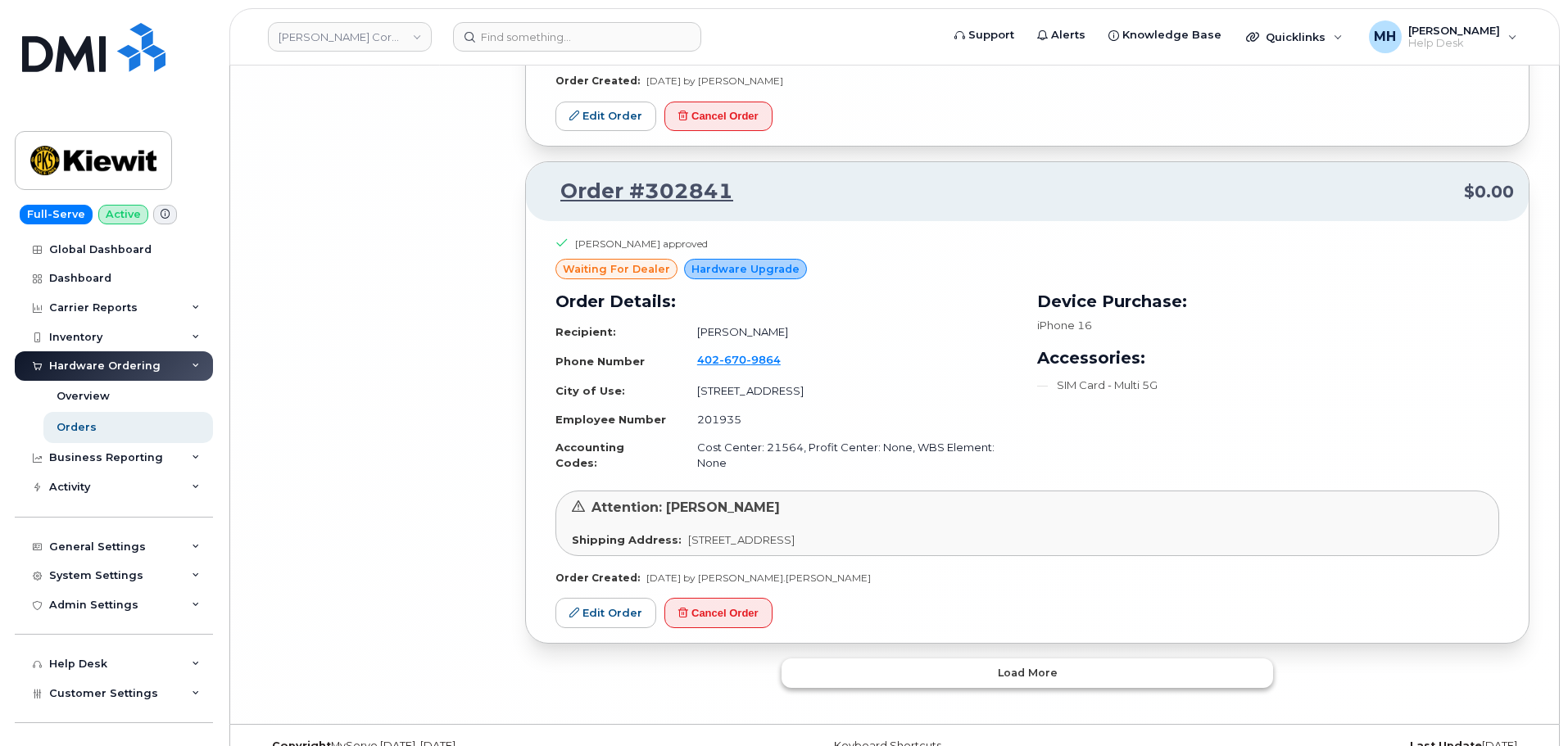
click at [844, 658] on button "Load more" at bounding box center [1027, 673] width 492 height 30
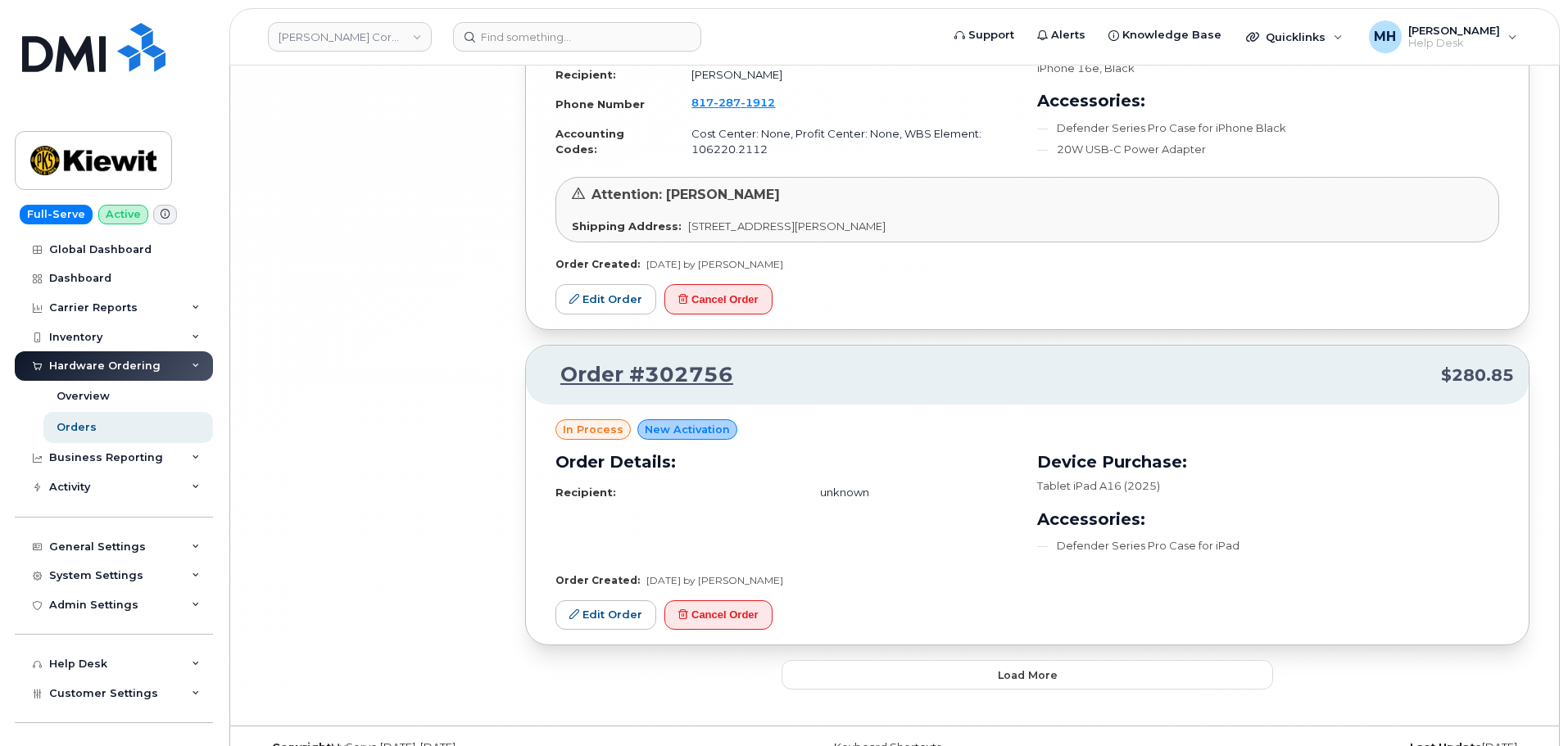
scroll to position [17537, 0]
click at [1044, 666] on span "Load more" at bounding box center [1027, 673] width 60 height 16
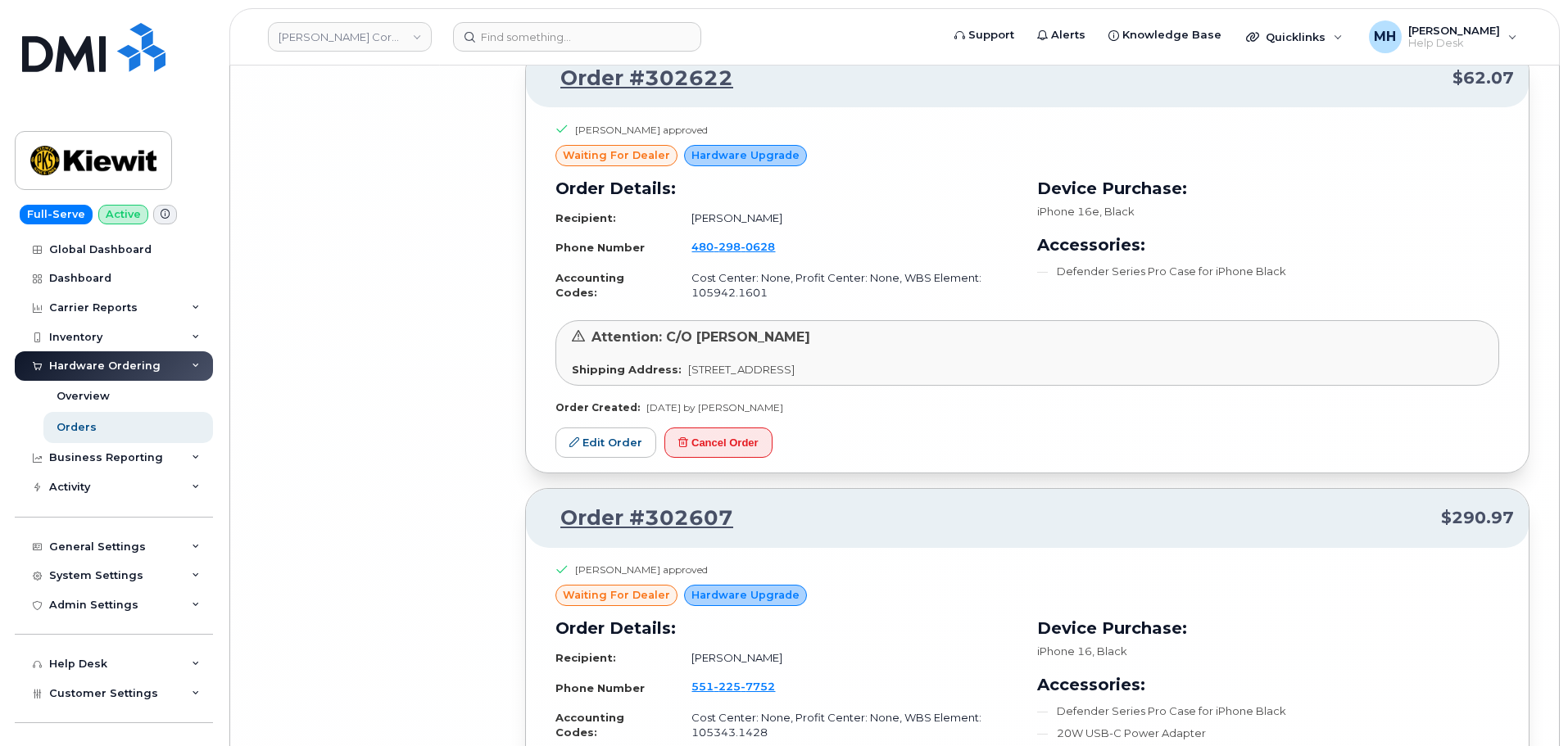
scroll to position [21246, 0]
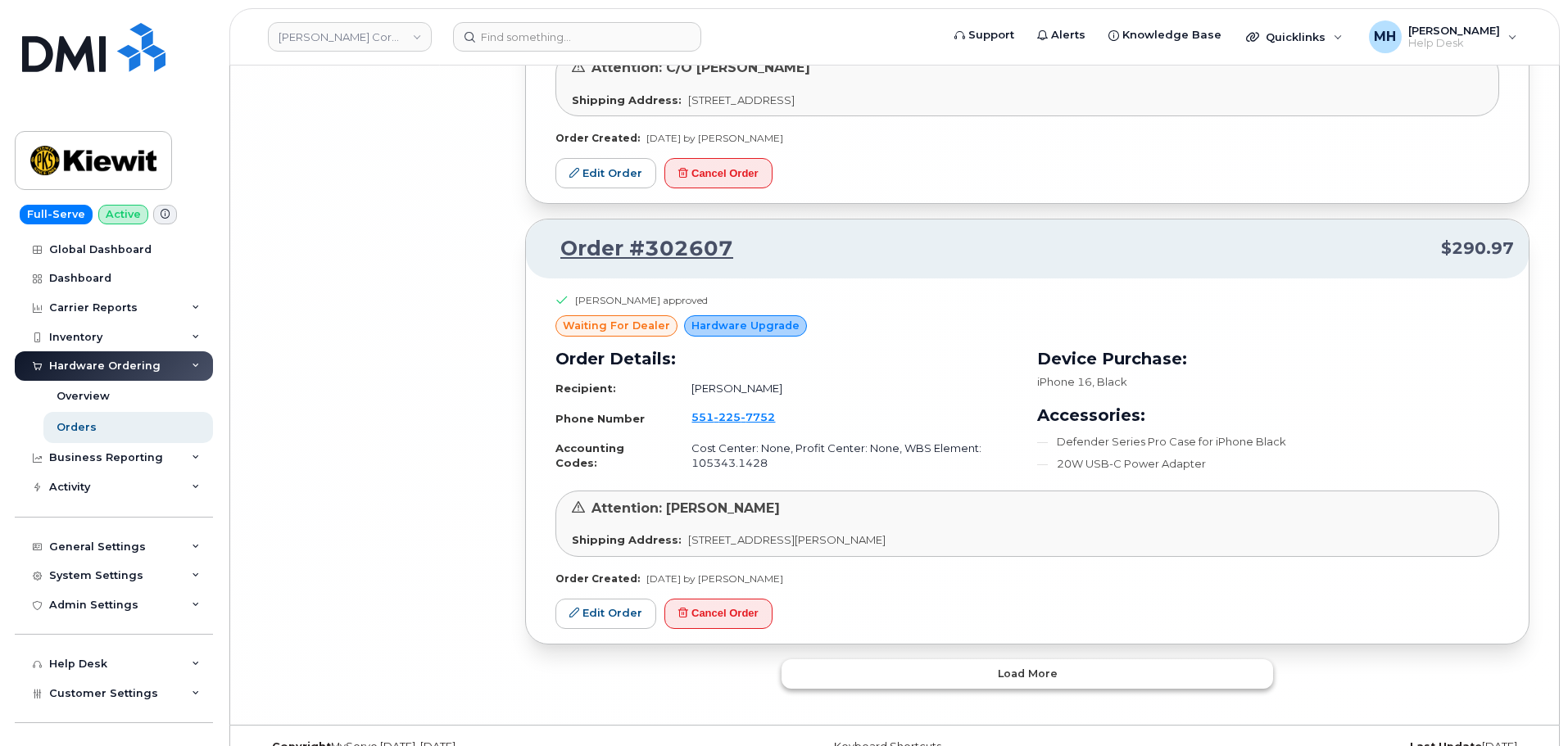
click at [1004, 659] on button "Load more" at bounding box center [1027, 674] width 492 height 30
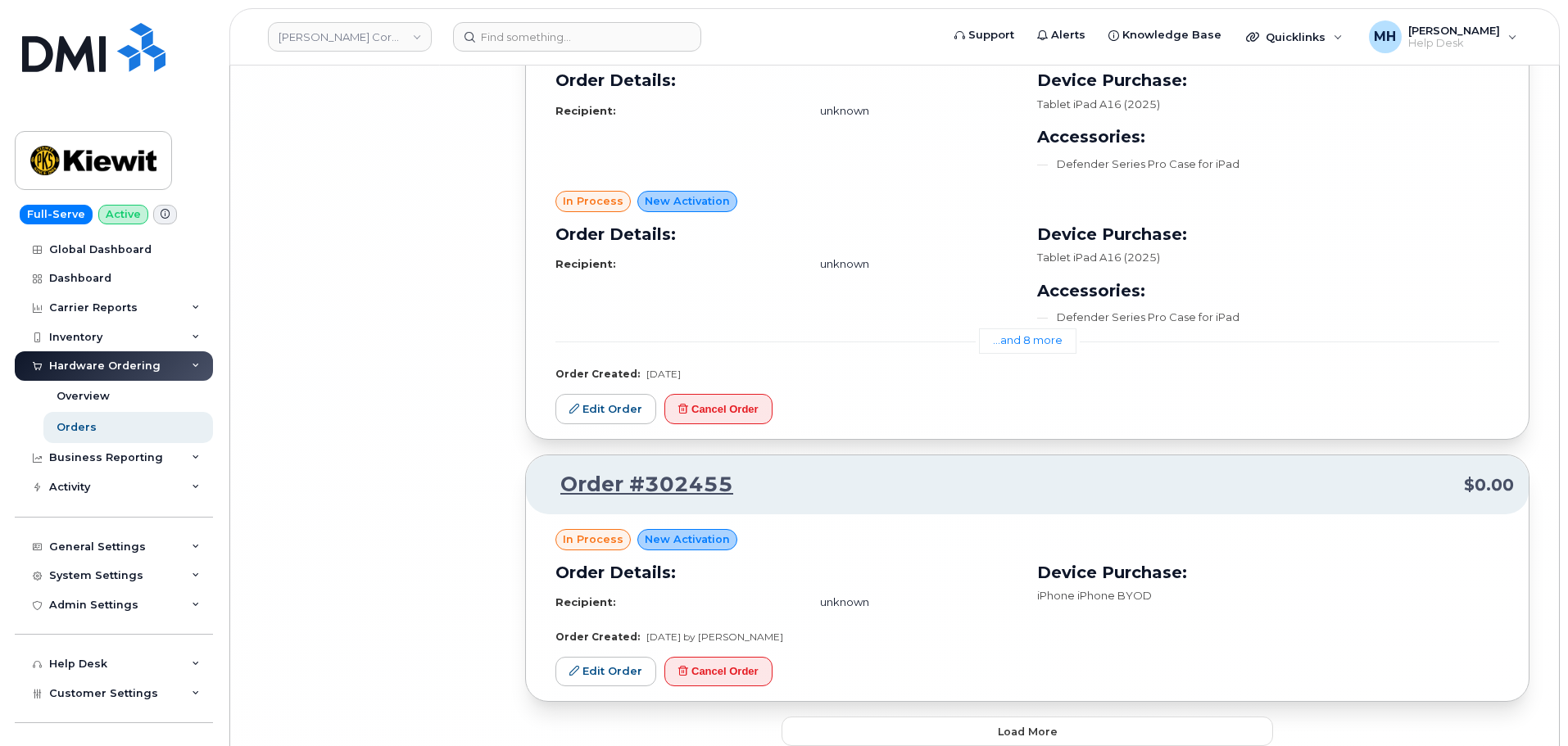
scroll to position [24668, 0]
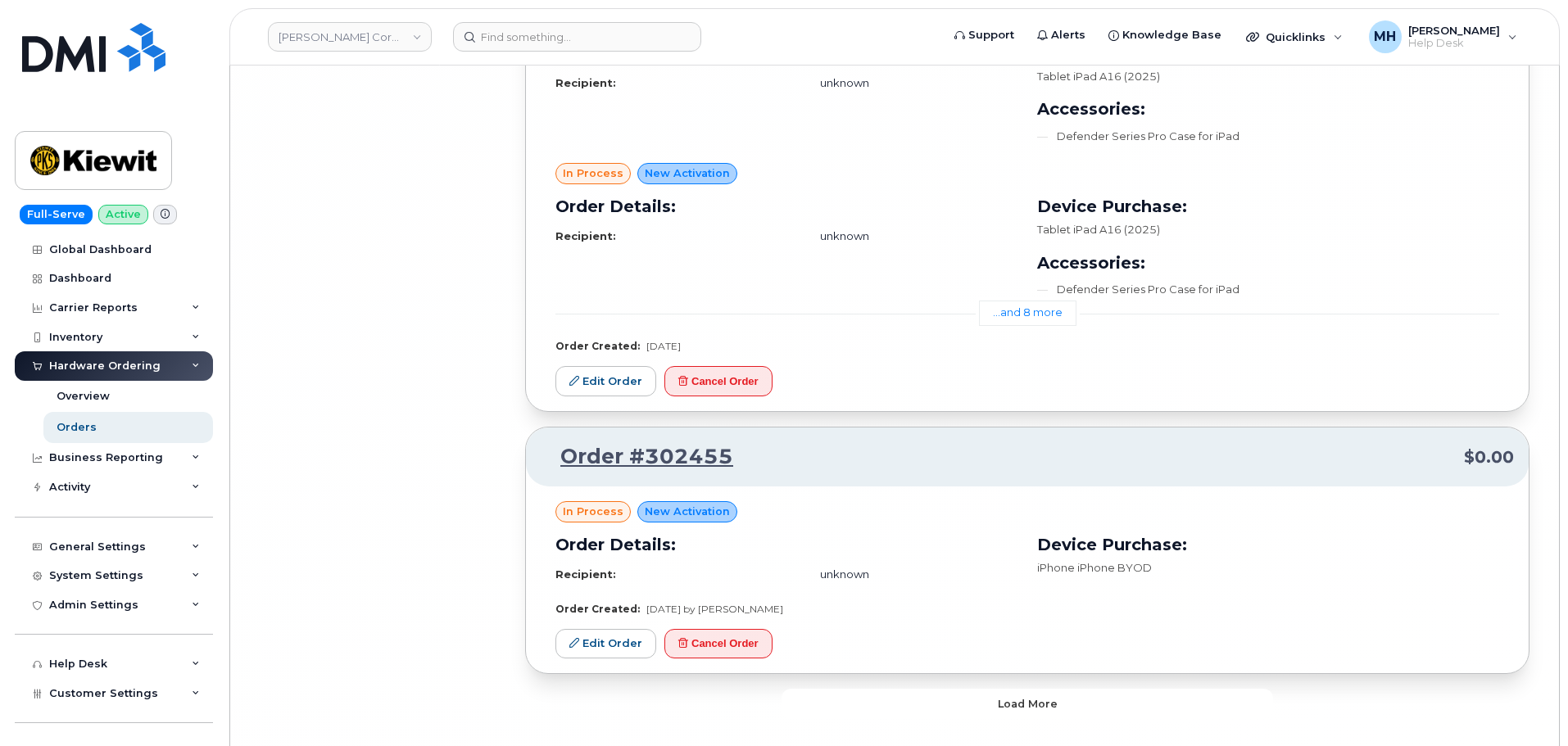
click at [906, 689] on button "Load more" at bounding box center [1027, 703] width 492 height 30
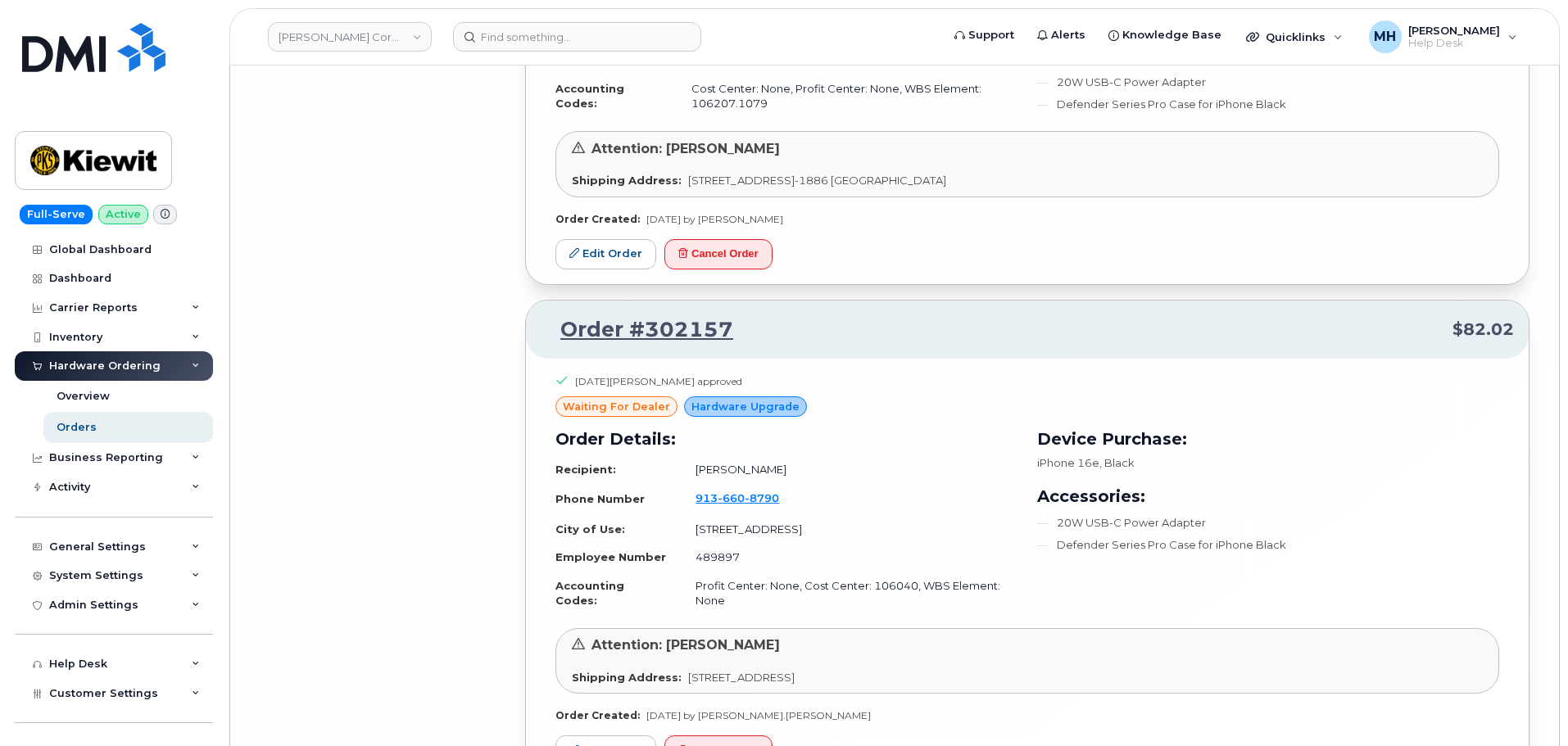
scroll to position [28355, 0]
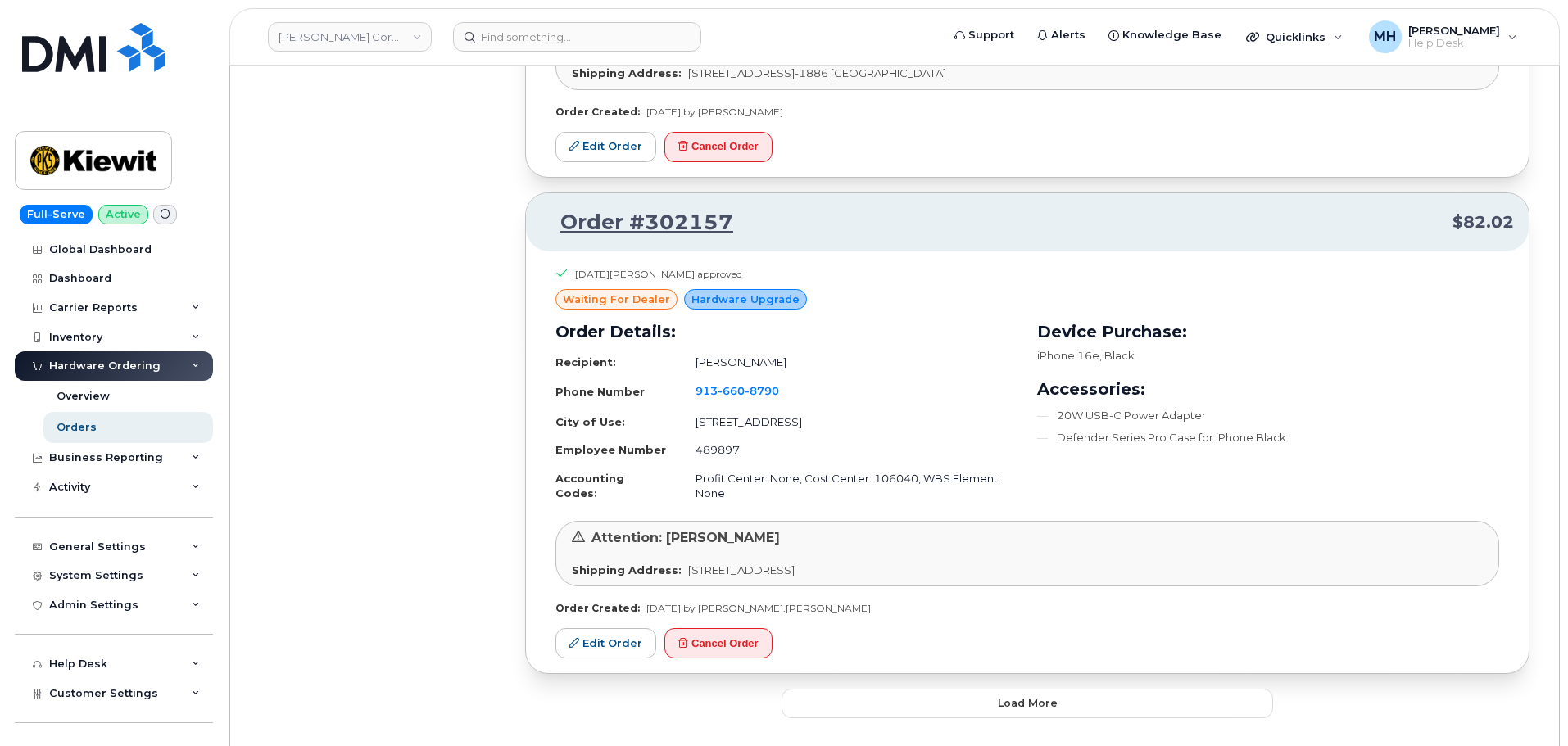
click at [964, 689] on button "Load more" at bounding box center [1027, 703] width 492 height 30
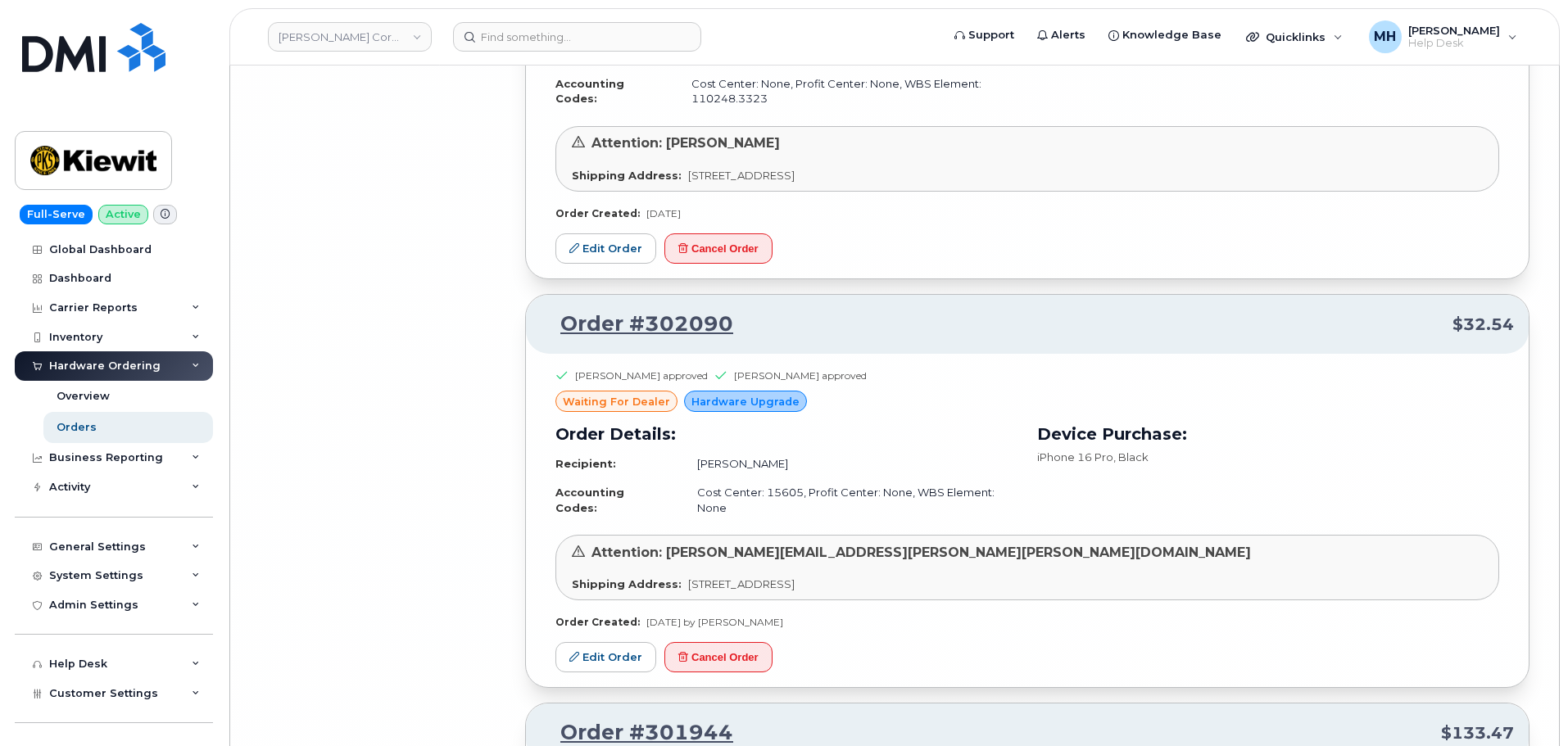
scroll to position [29677, 0]
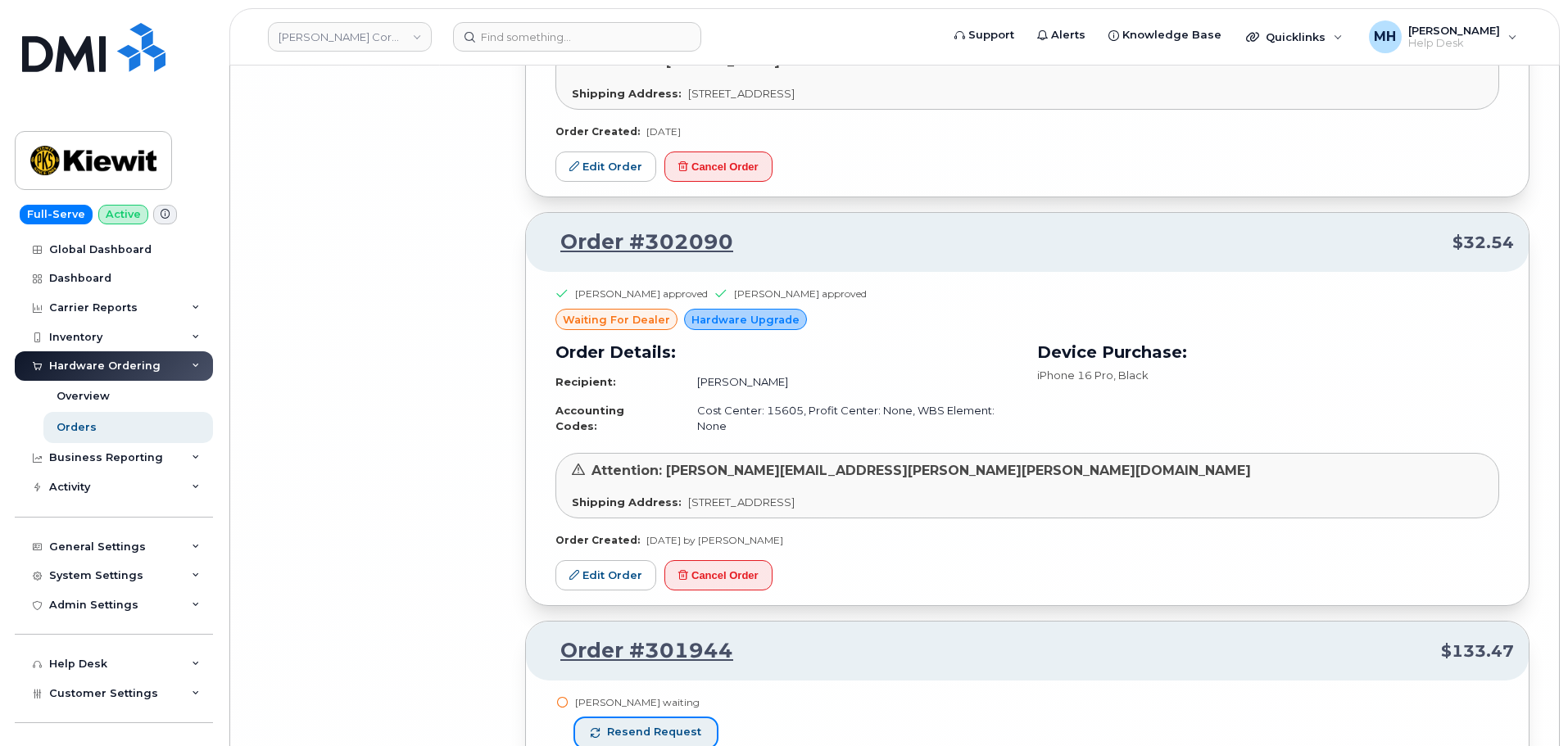
click at [692, 718] on button "Resend request" at bounding box center [645, 733] width 141 height 30
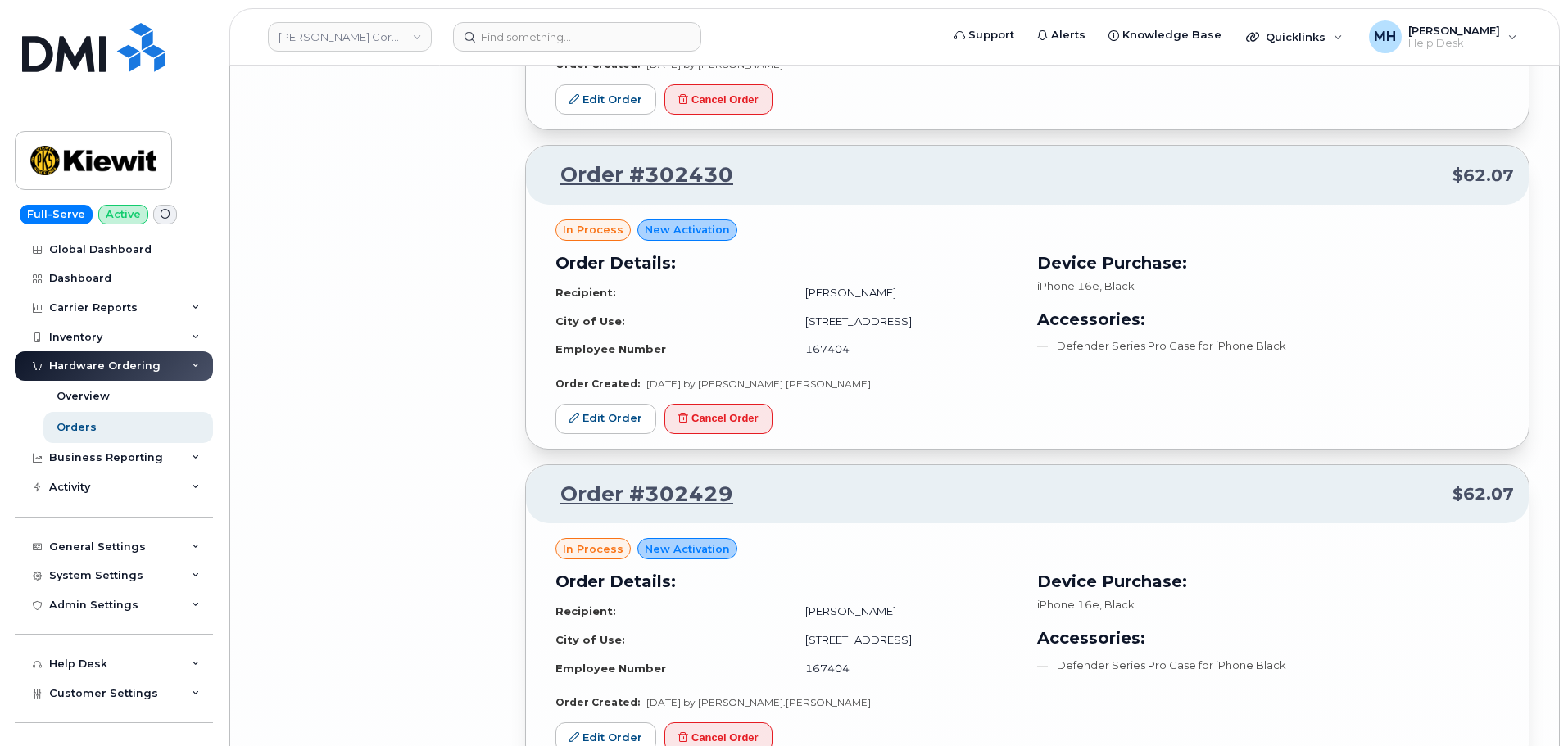
scroll to position [25747, 0]
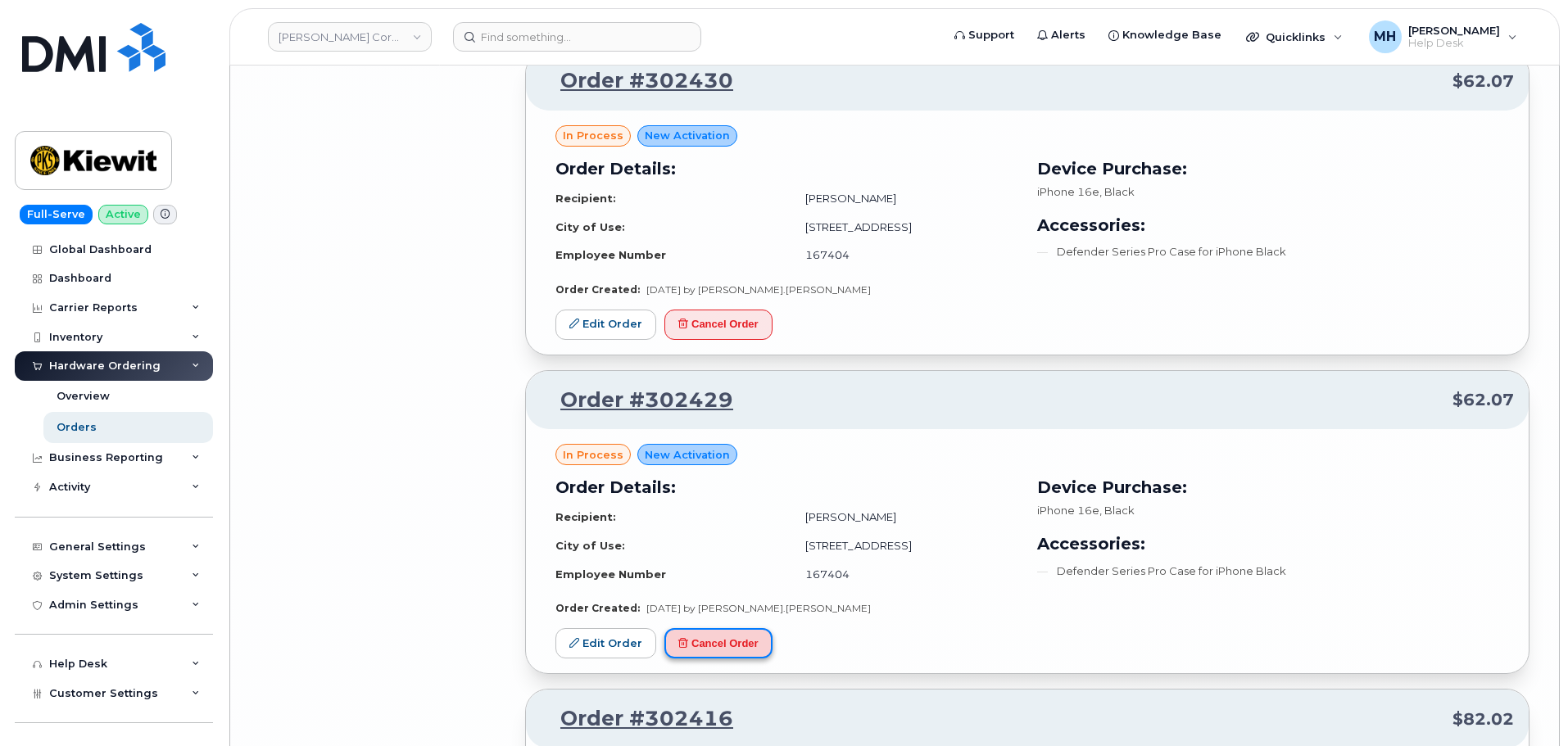
click at [758, 629] on button "Cancel Order" at bounding box center [718, 643] width 108 height 31
click at [699, 310] on button "Cancel Order" at bounding box center [718, 324] width 108 height 31
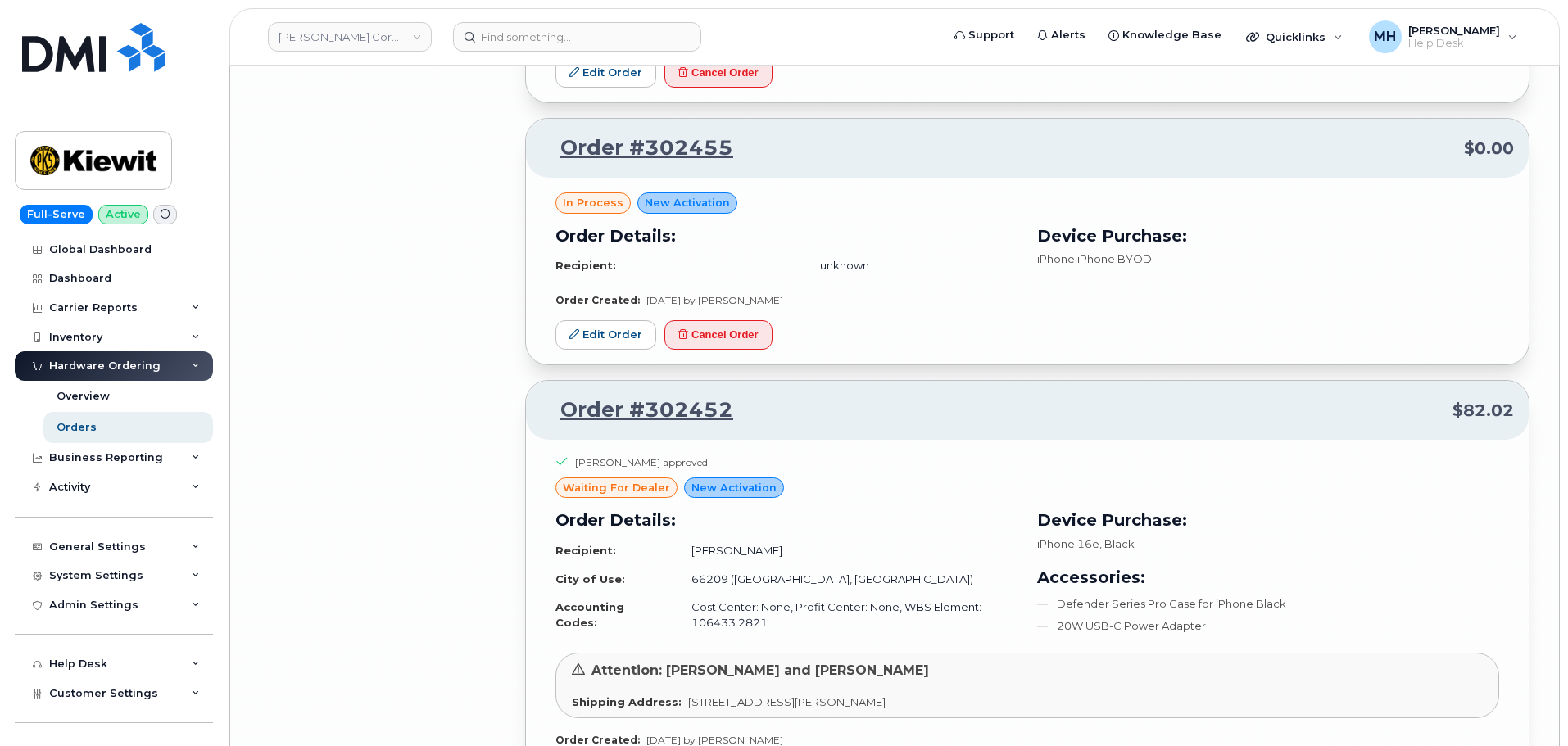
scroll to position [24764, 0]
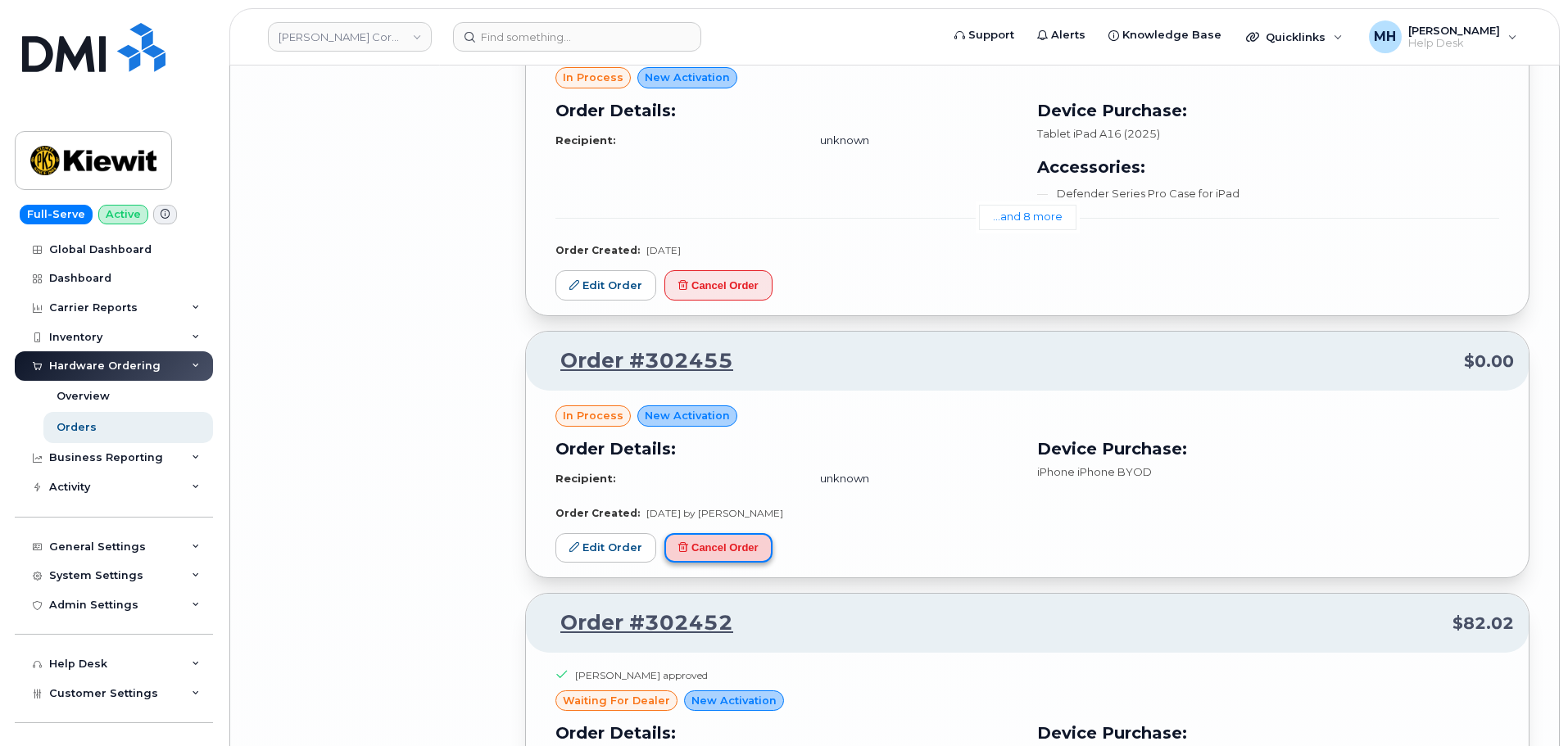
click at [734, 533] on button "Cancel Order" at bounding box center [718, 548] width 108 height 31
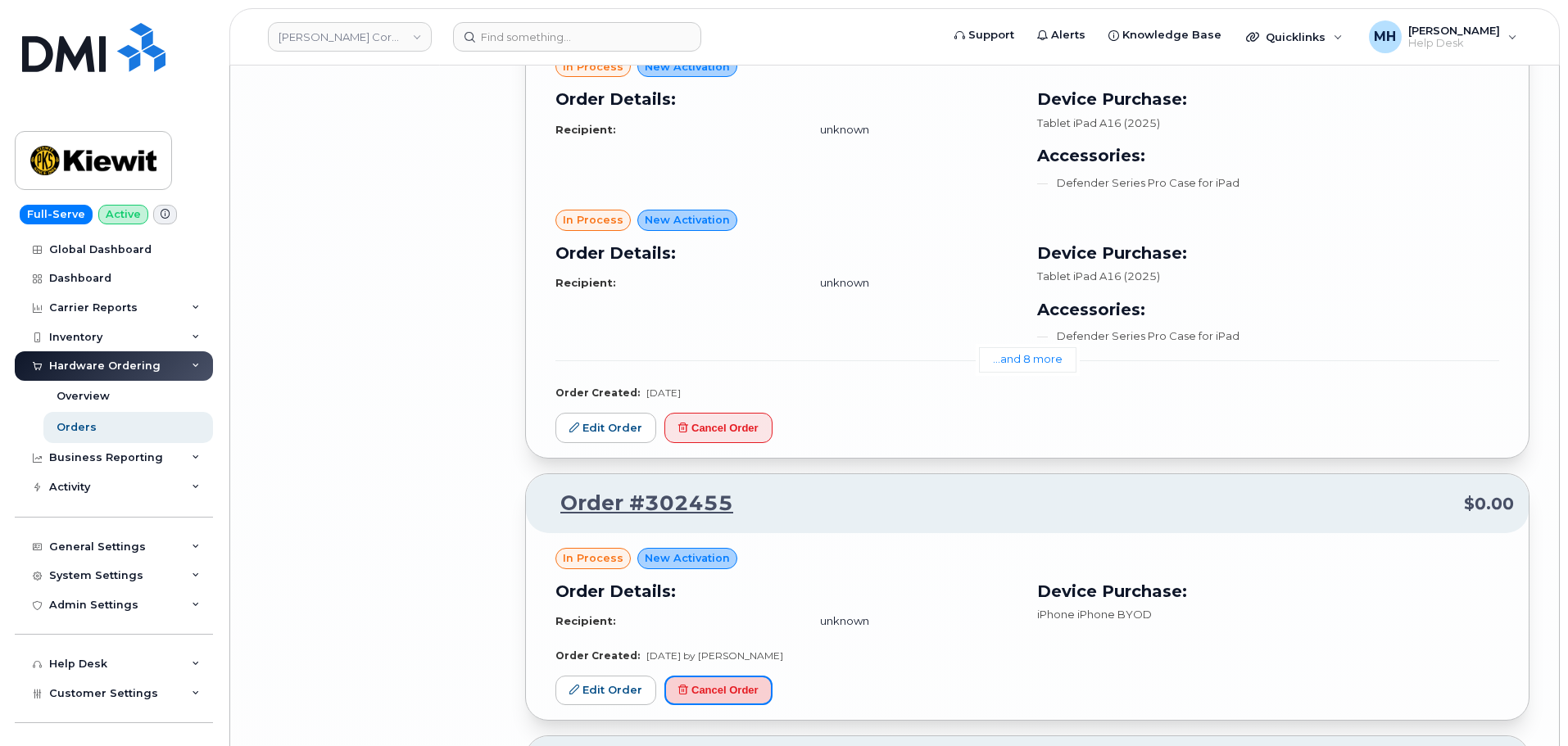
scroll to position [24436, 0]
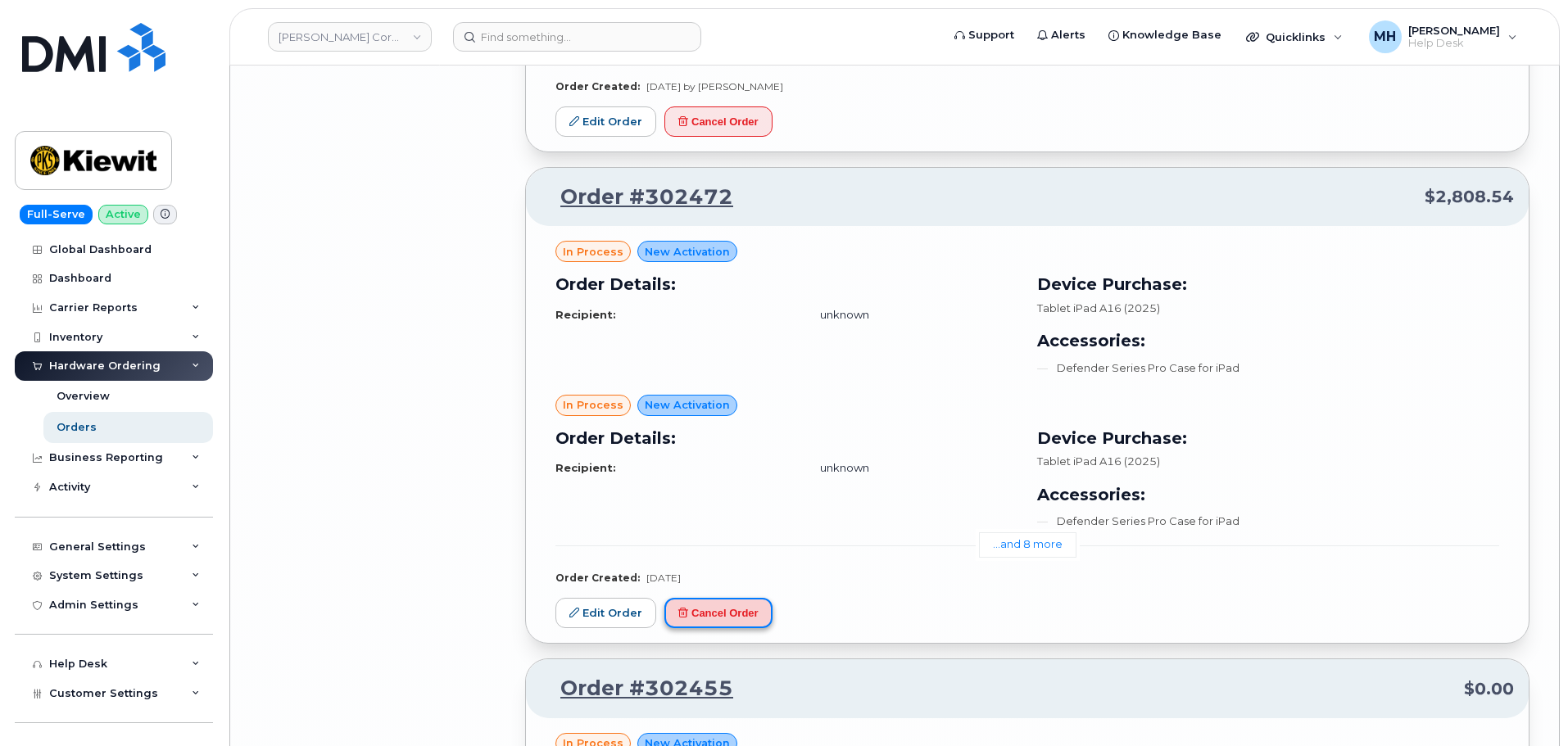
click at [750, 598] on button "Cancel Order" at bounding box center [718, 613] width 108 height 31
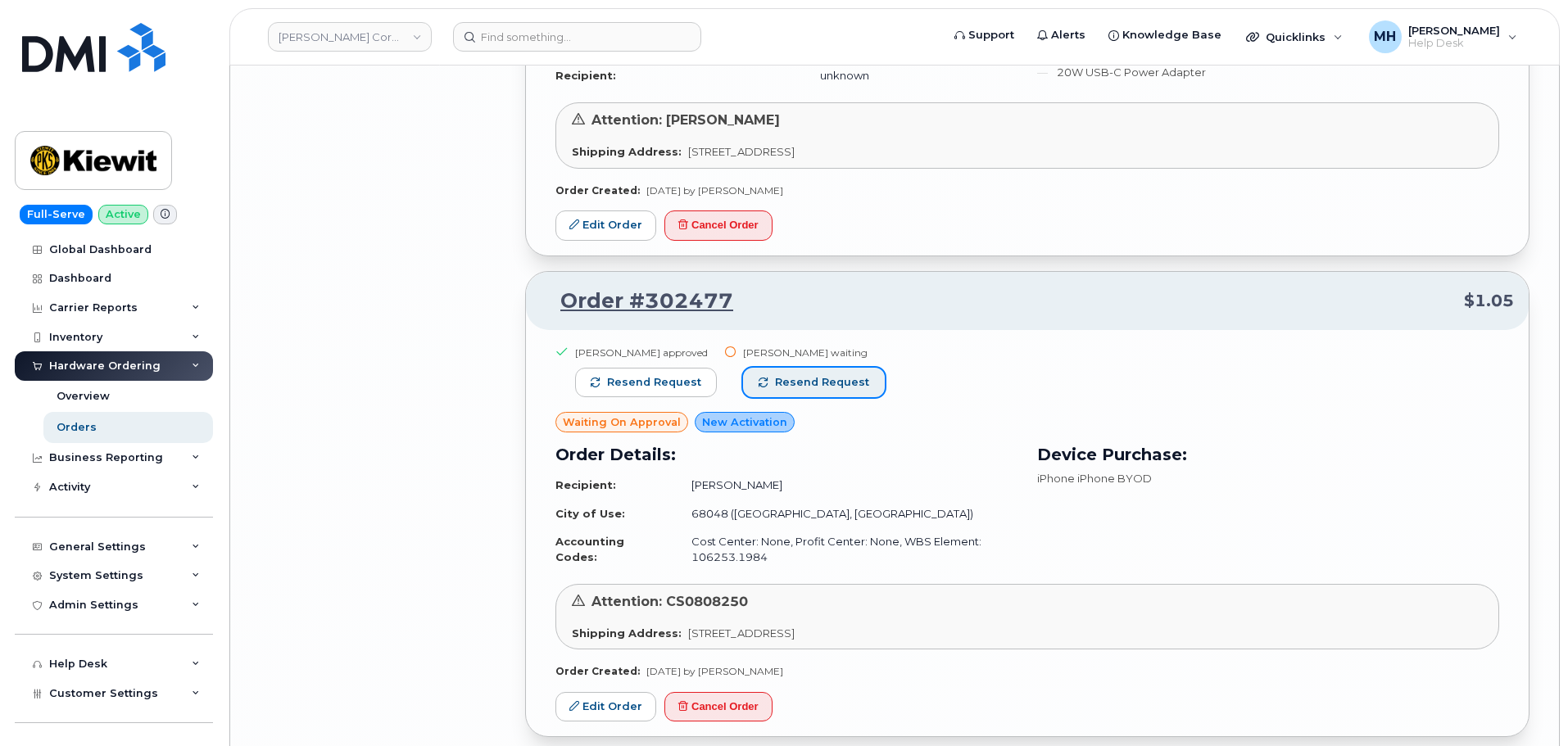
click at [853, 375] on span "Resend request" at bounding box center [822, 383] width 94 height 15
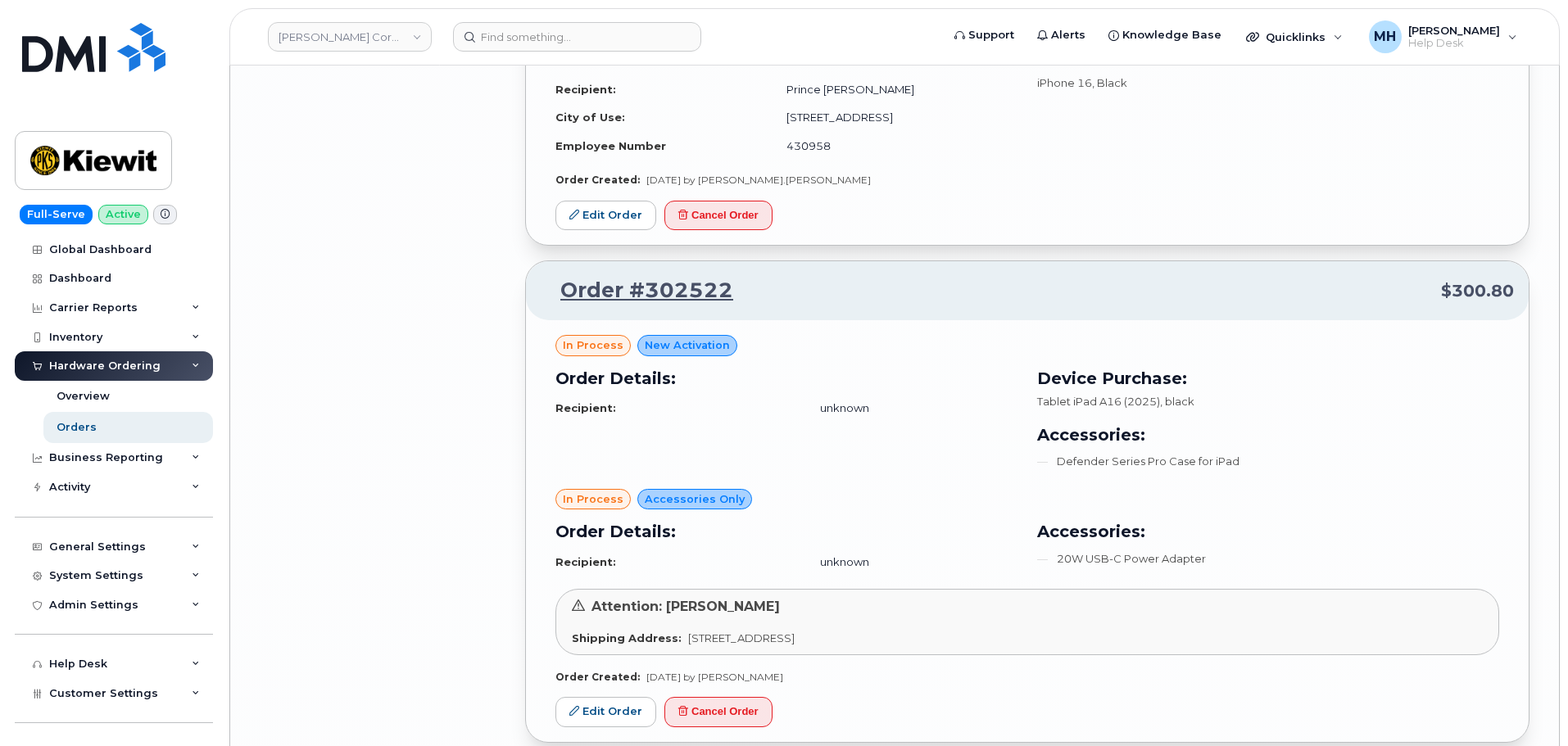
scroll to position [22798, 0]
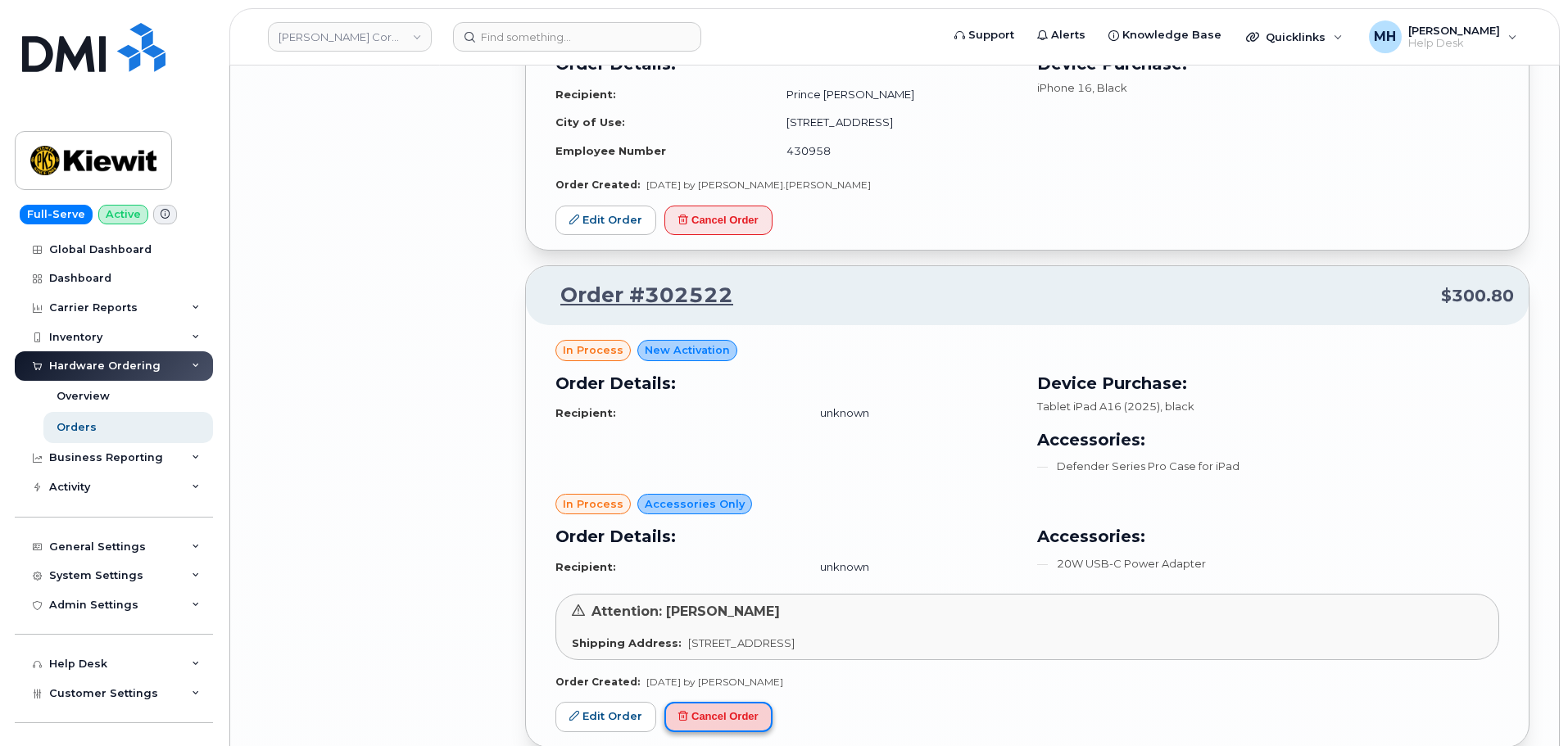
click at [736, 702] on button "Cancel Order" at bounding box center [718, 716] width 108 height 31
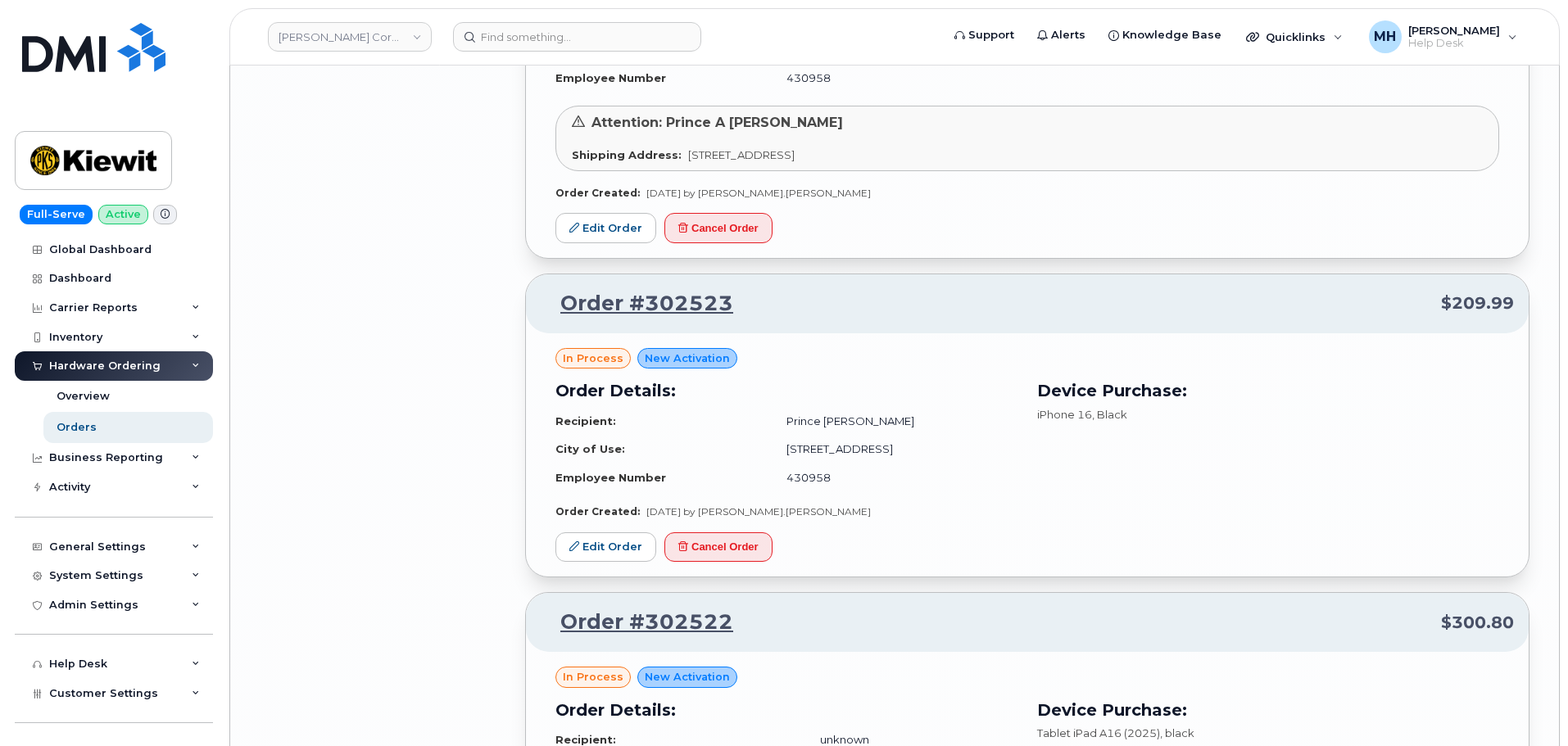
scroll to position [22471, 0]
drag, startPoint x: 751, startPoint y: 522, endPoint x: 854, endPoint y: 55, distance: 478.2
click at [750, 533] on button "Cancel Order" at bounding box center [718, 548] width 108 height 31
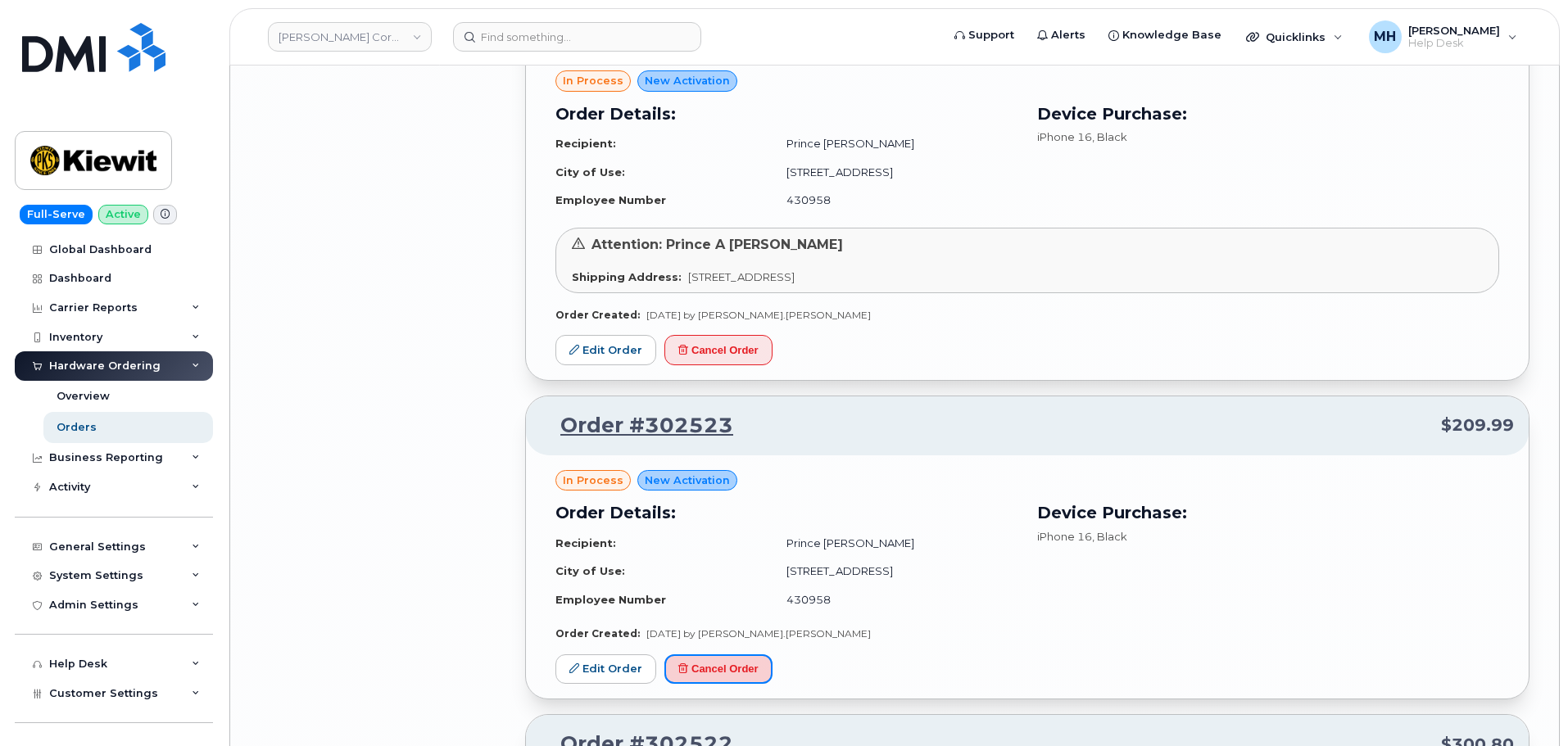
scroll to position [22143, 0]
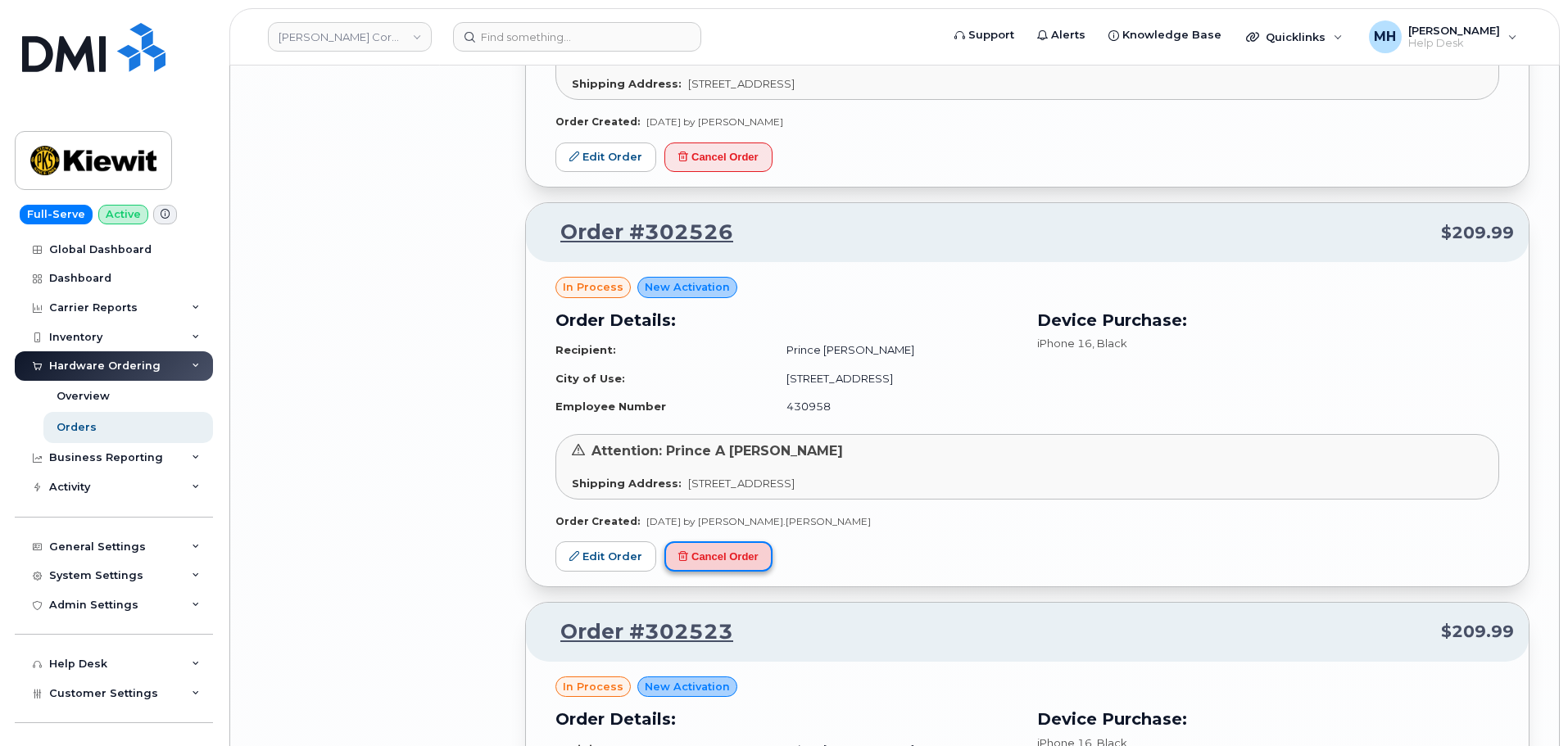
click at [742, 542] on button "Cancel Order" at bounding box center [718, 556] width 108 height 31
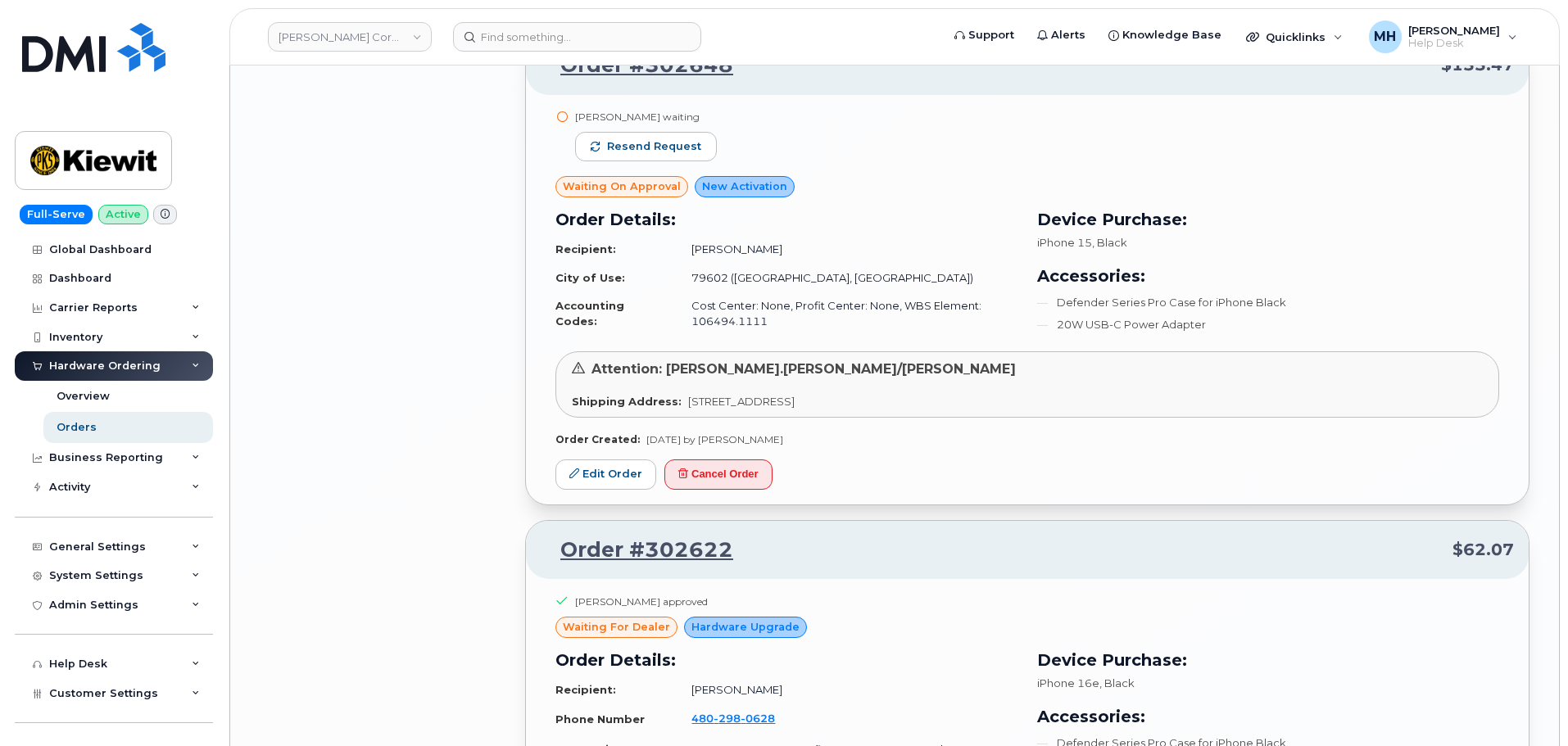
scroll to position [20177, 0]
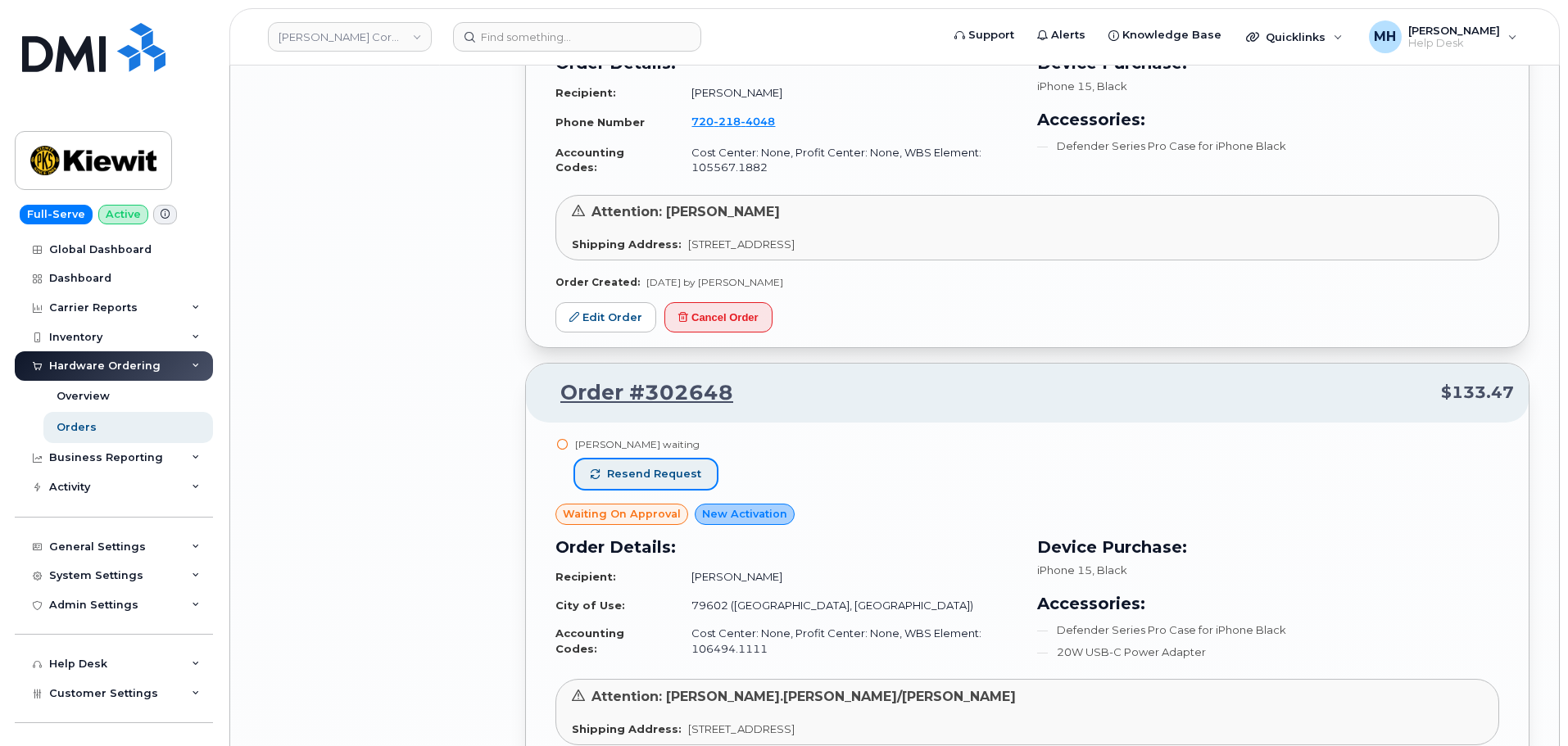
click at [653, 467] on span "Resend request" at bounding box center [654, 474] width 94 height 15
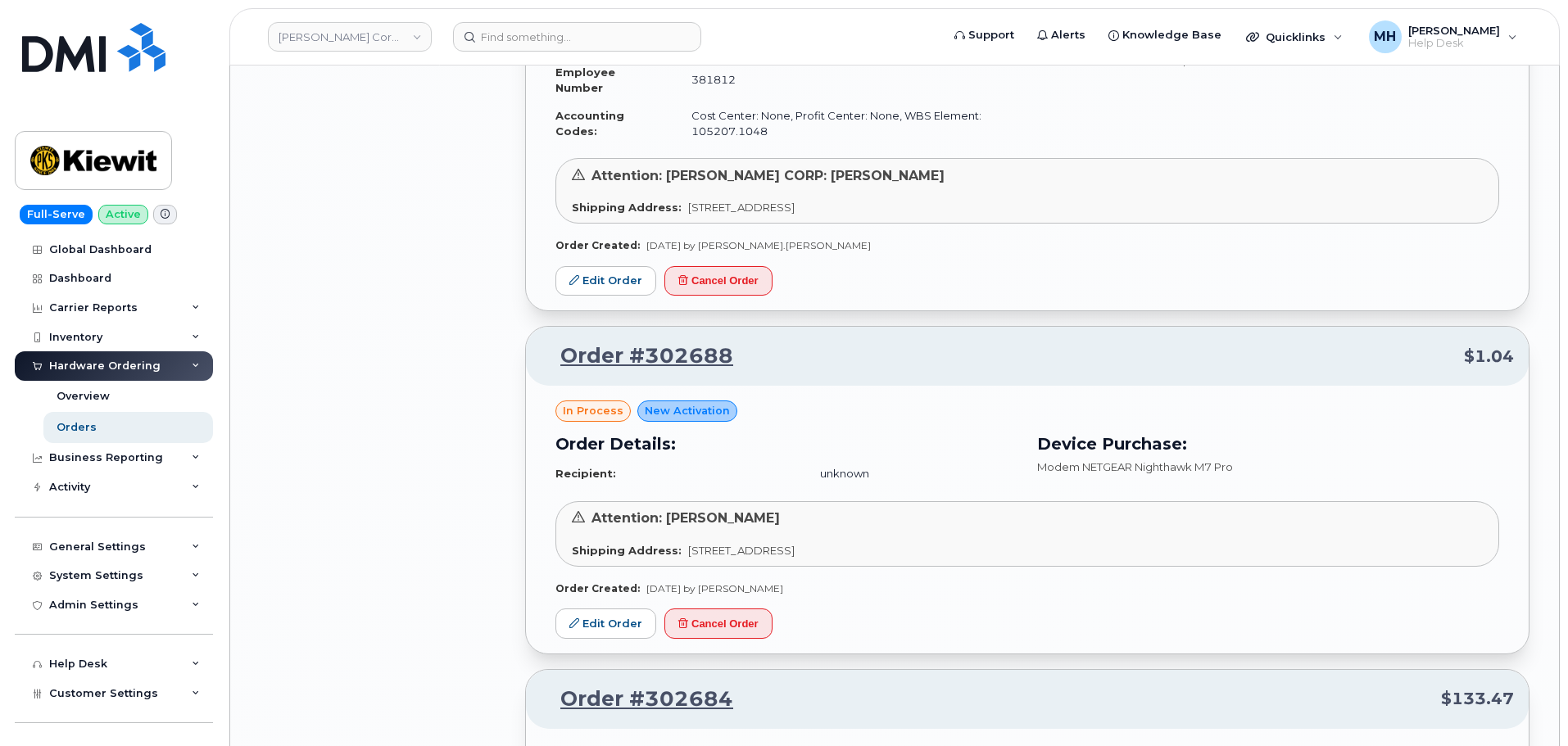
scroll to position [18375, 0]
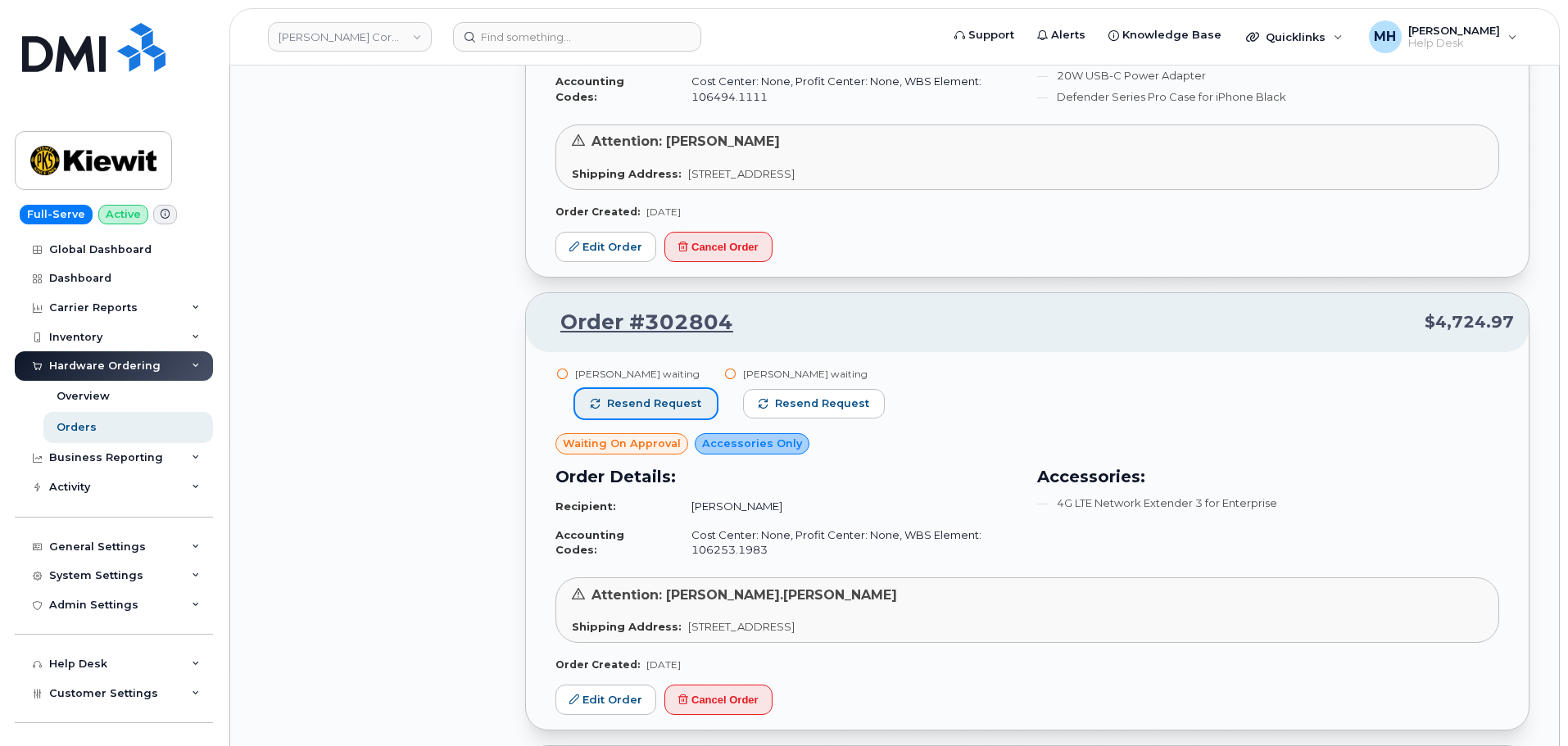
click at [698, 389] on button "Resend request" at bounding box center [645, 404] width 141 height 30
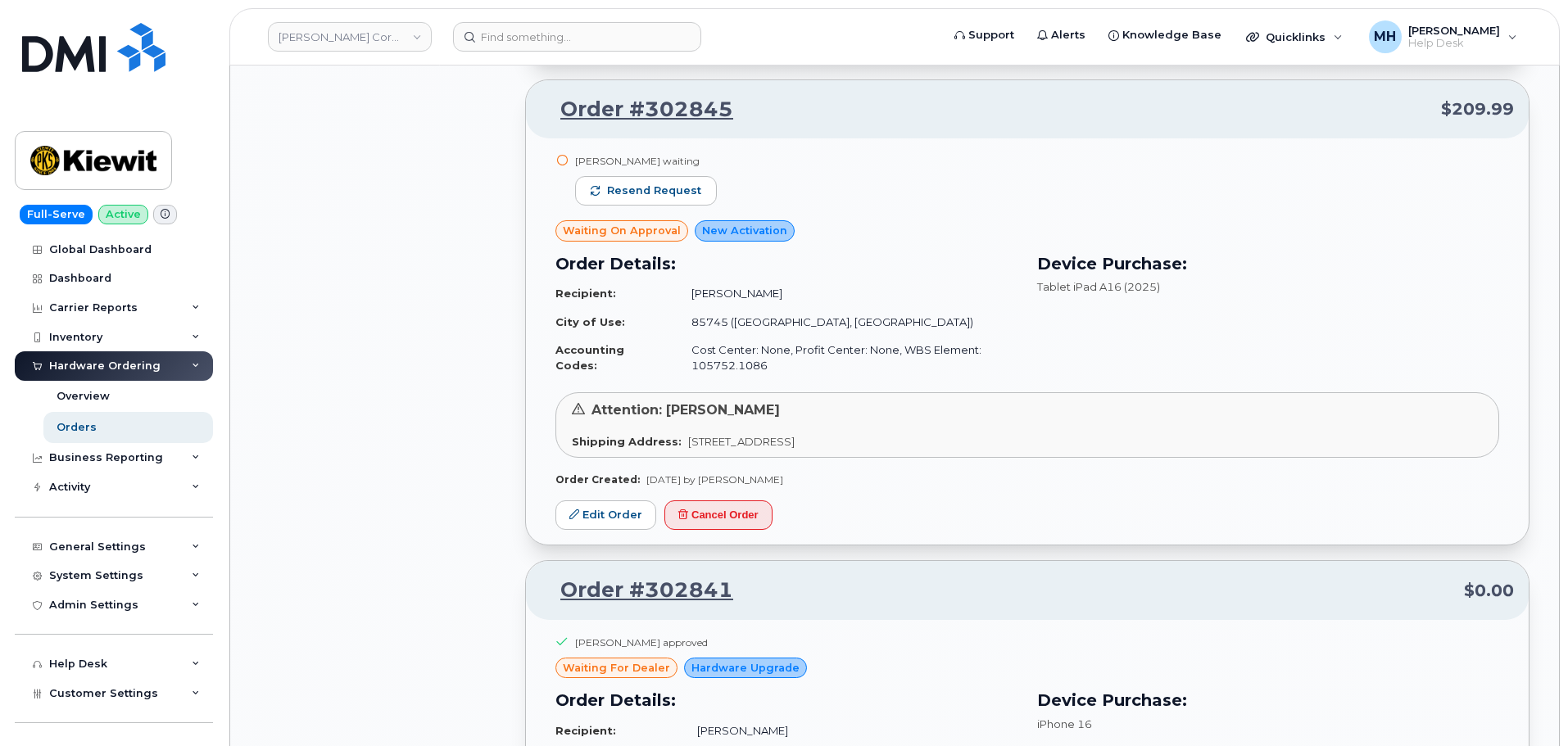
scroll to position [13544, 0]
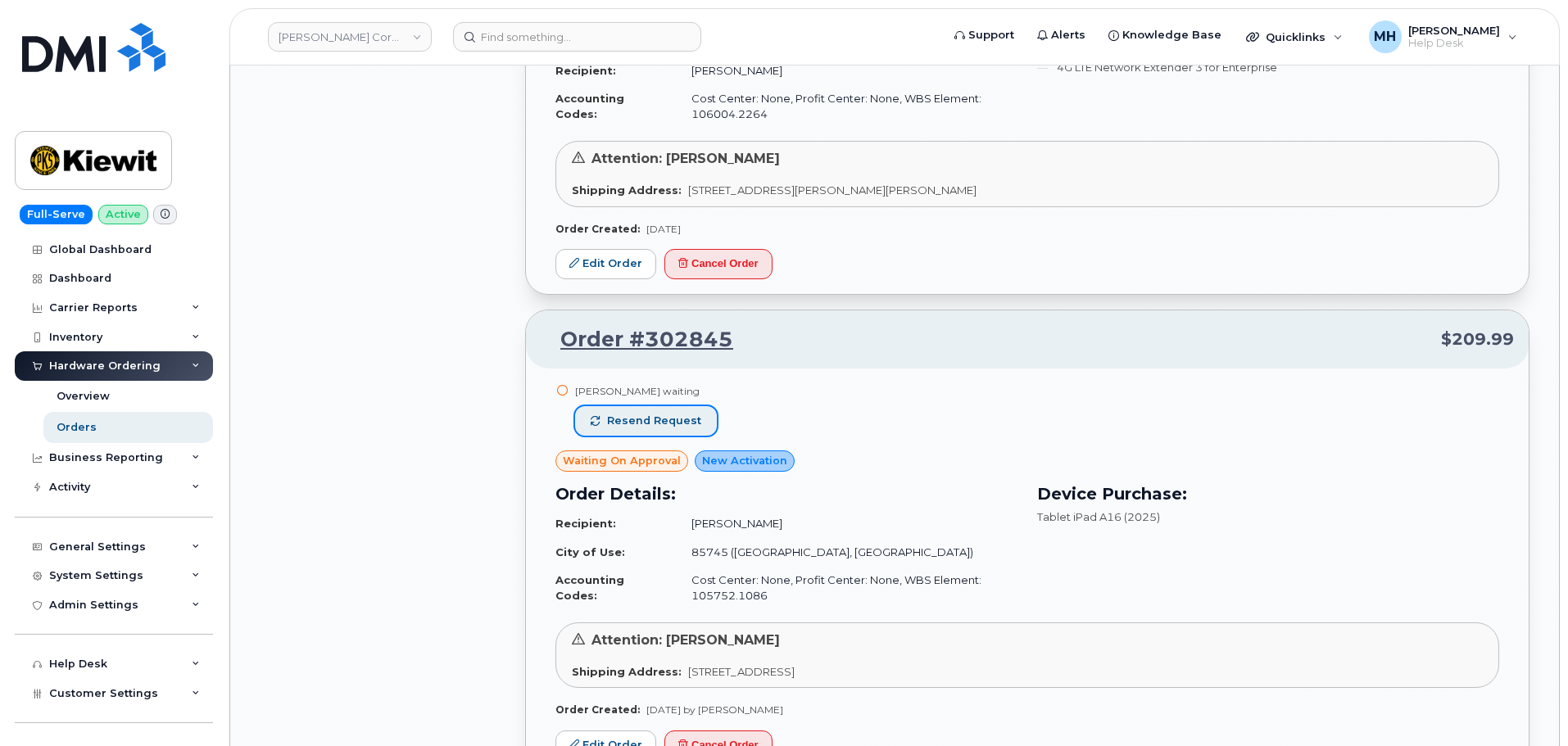
click at [679, 413] on span "Resend request" at bounding box center [654, 421] width 94 height 15
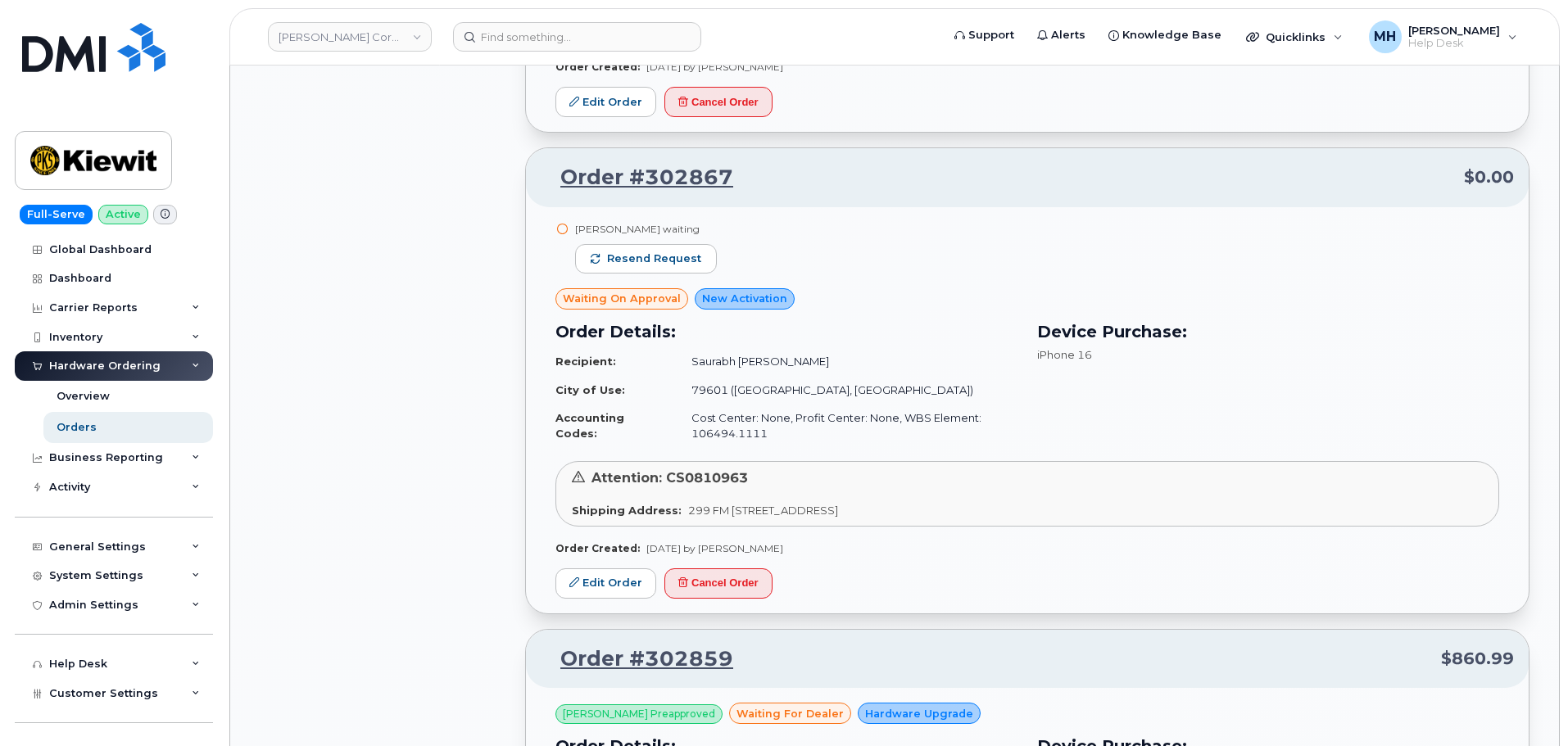
scroll to position [12397, 0]
click at [689, 257] on span "Resend request" at bounding box center [654, 260] width 94 height 15
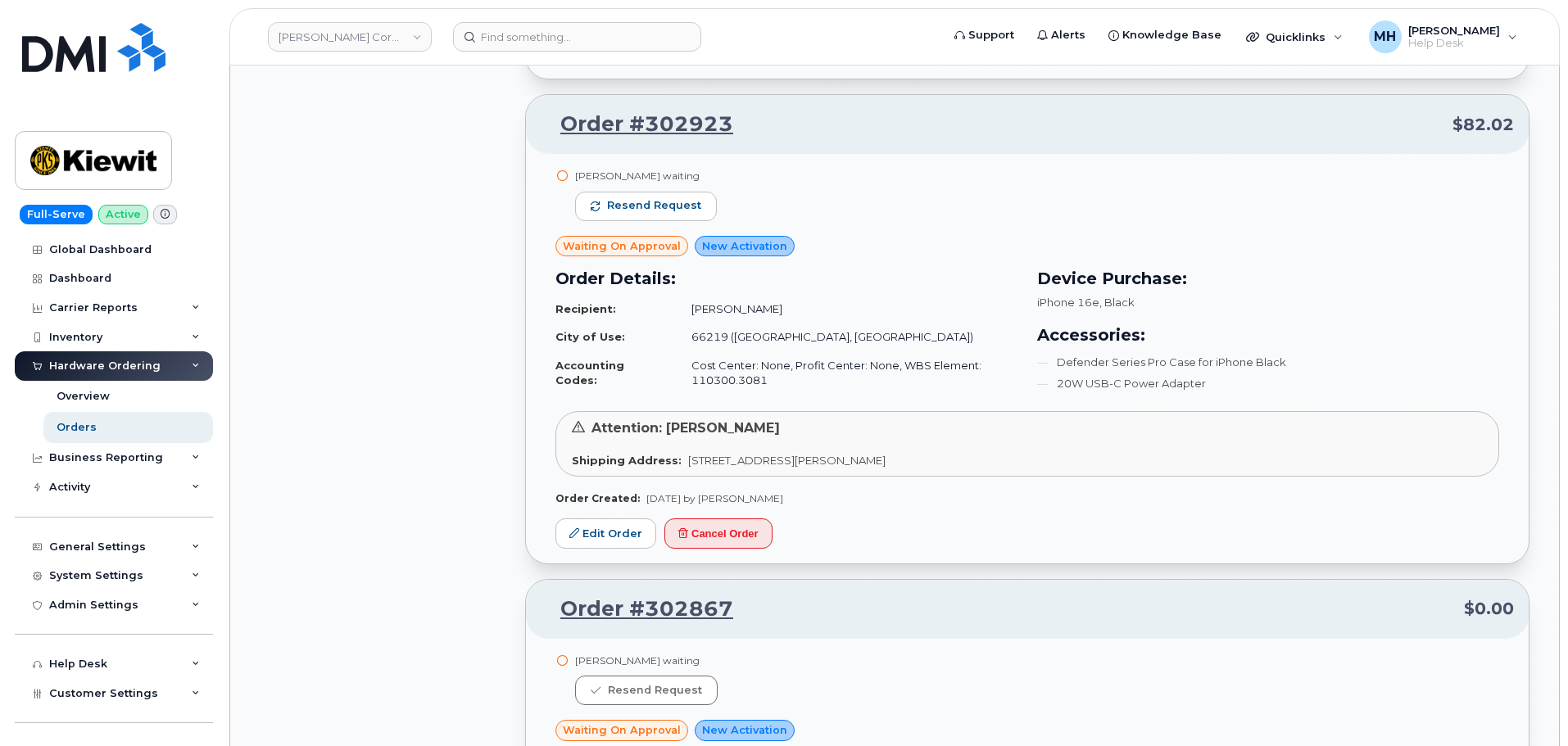
scroll to position [11824, 0]
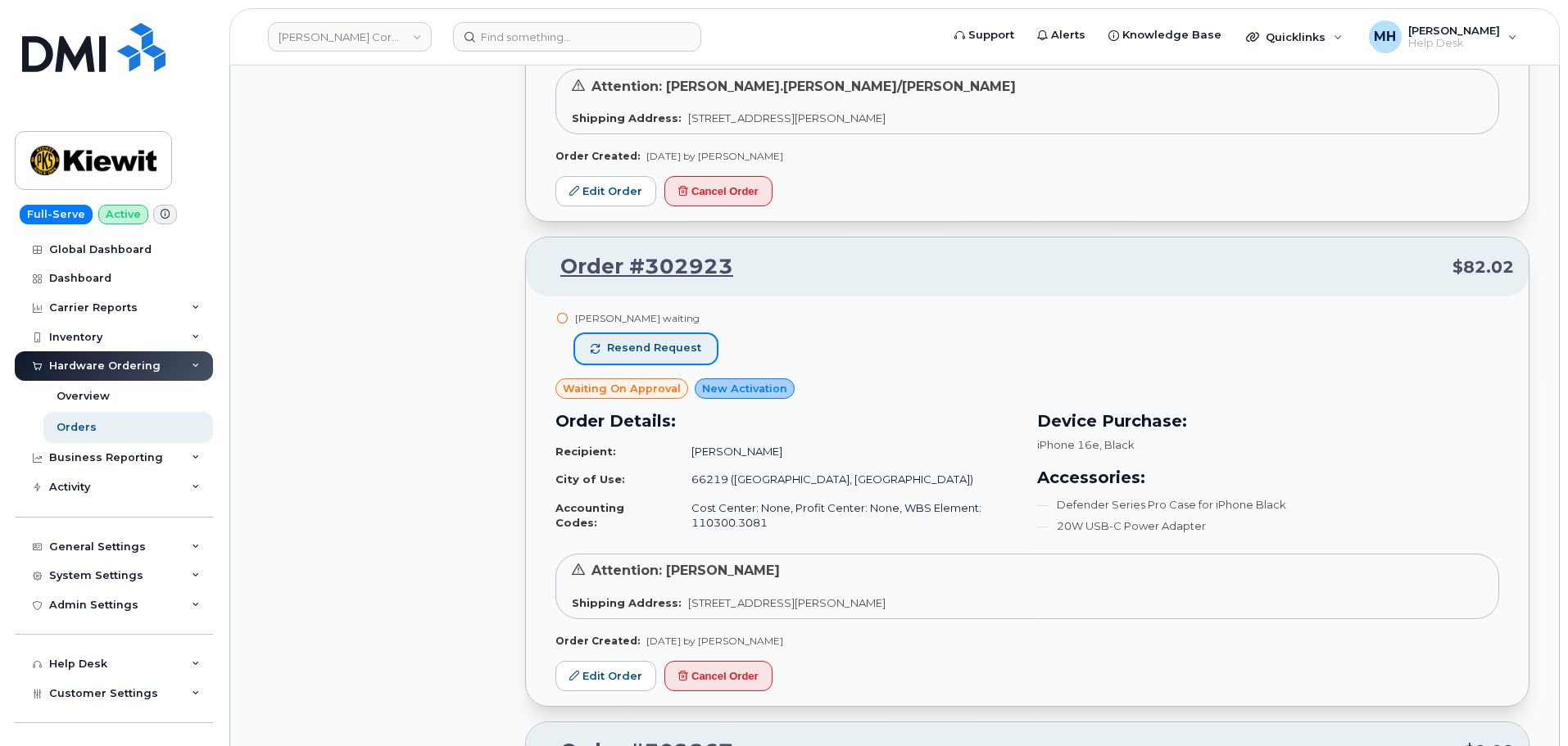
click at [693, 349] on span "Resend request" at bounding box center [654, 349] width 94 height 15
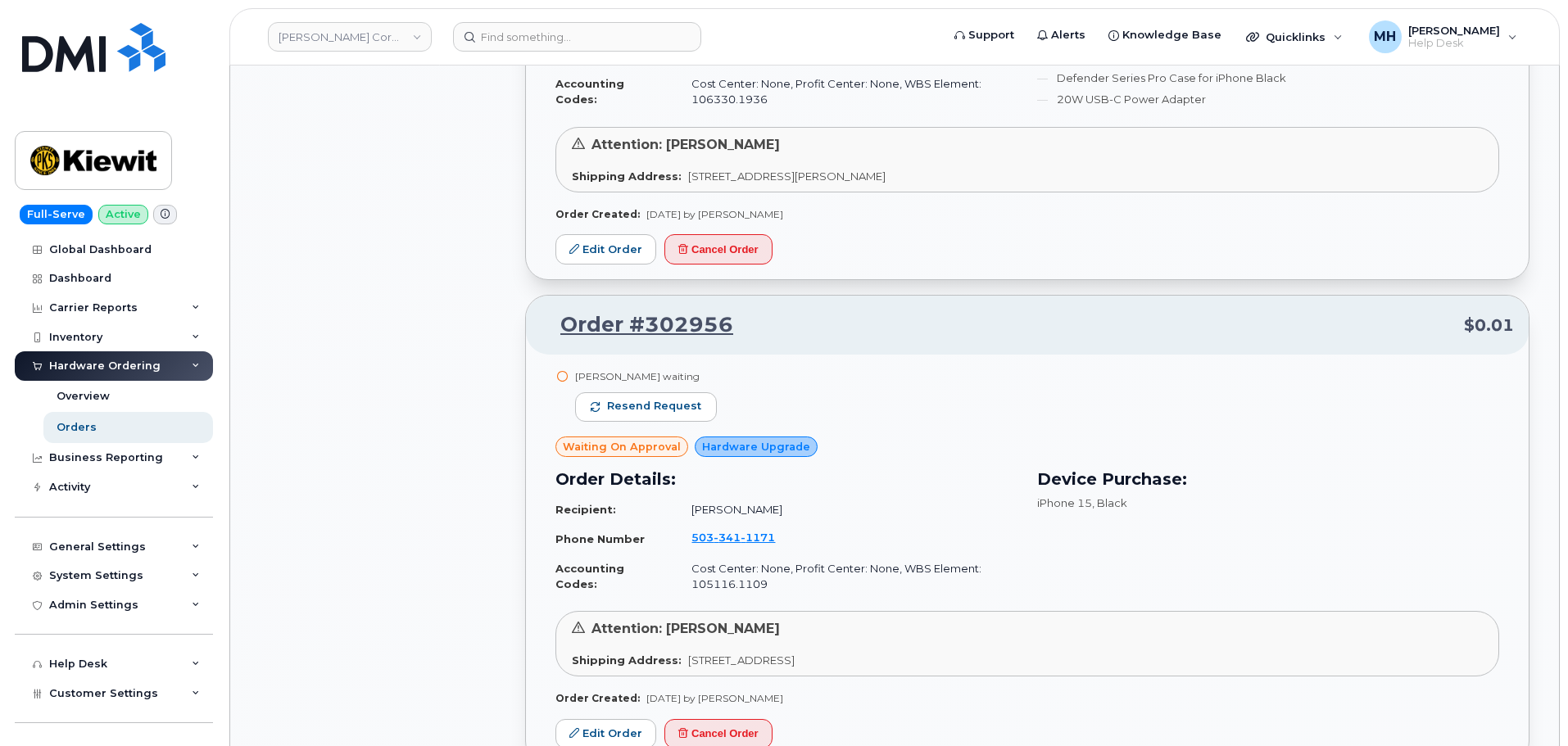
scroll to position [10596, 0]
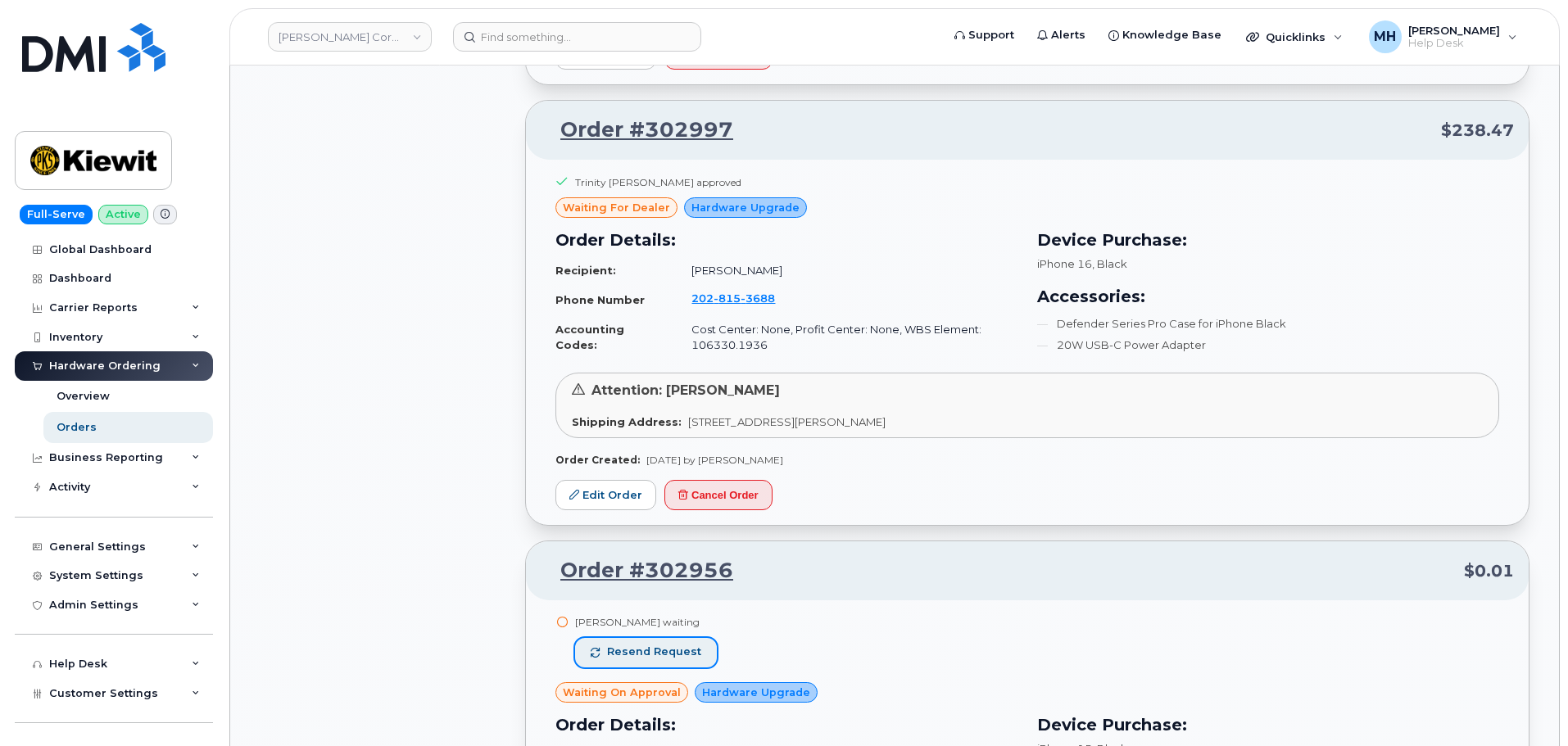
click at [686, 647] on span "Resend request" at bounding box center [654, 652] width 94 height 15
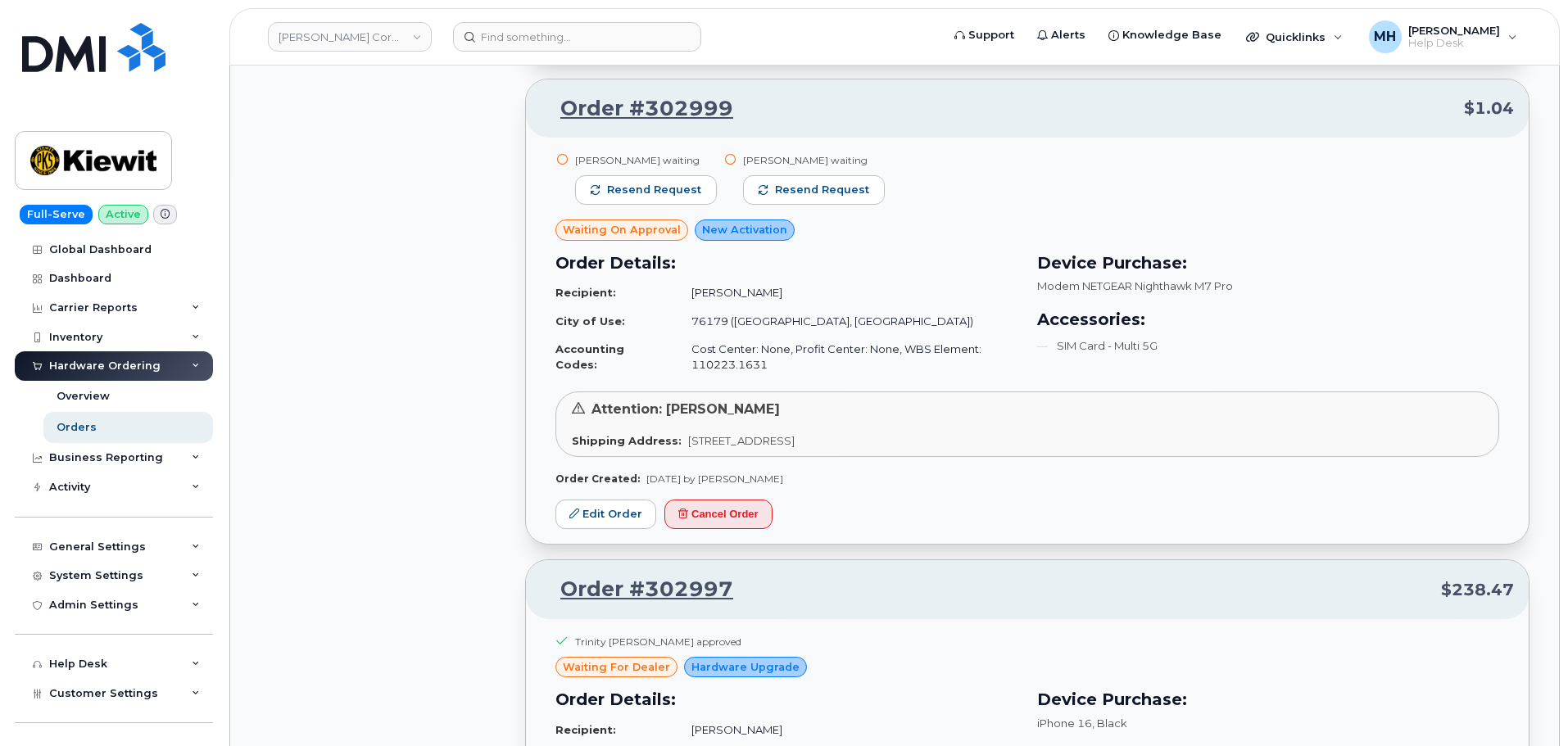
scroll to position [10022, 0]
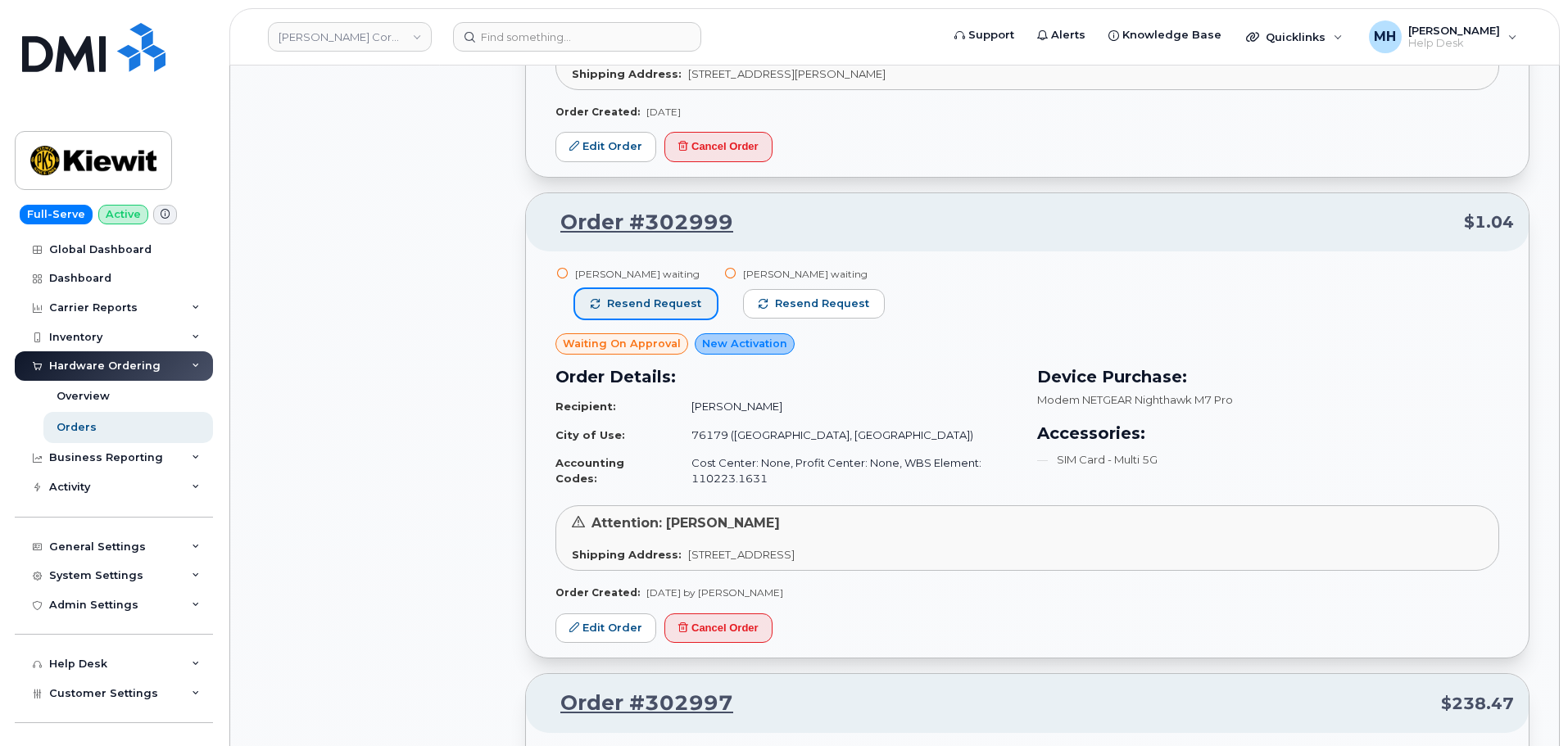
click at [698, 303] on button "Resend request" at bounding box center [645, 304] width 141 height 30
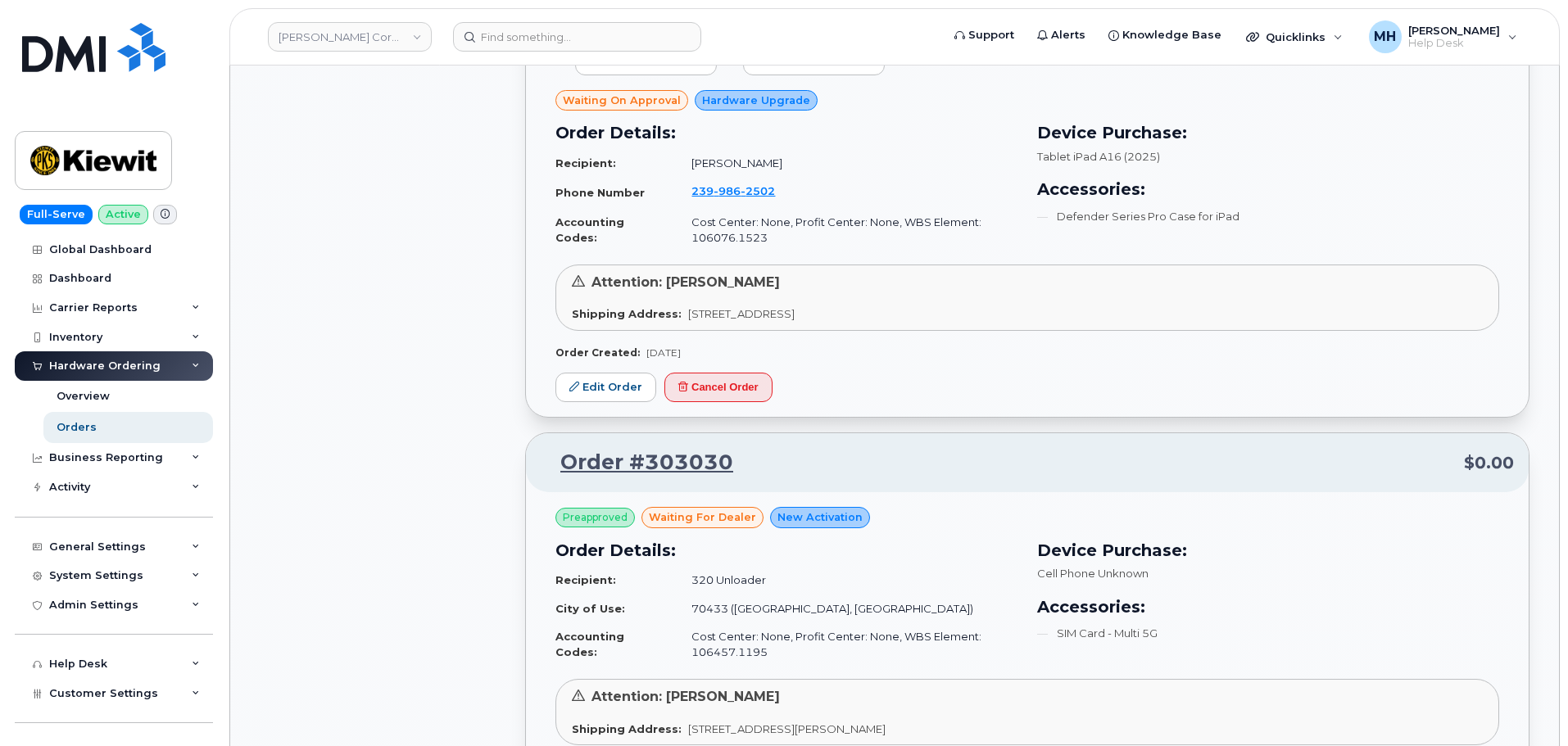
scroll to position [9039, 0]
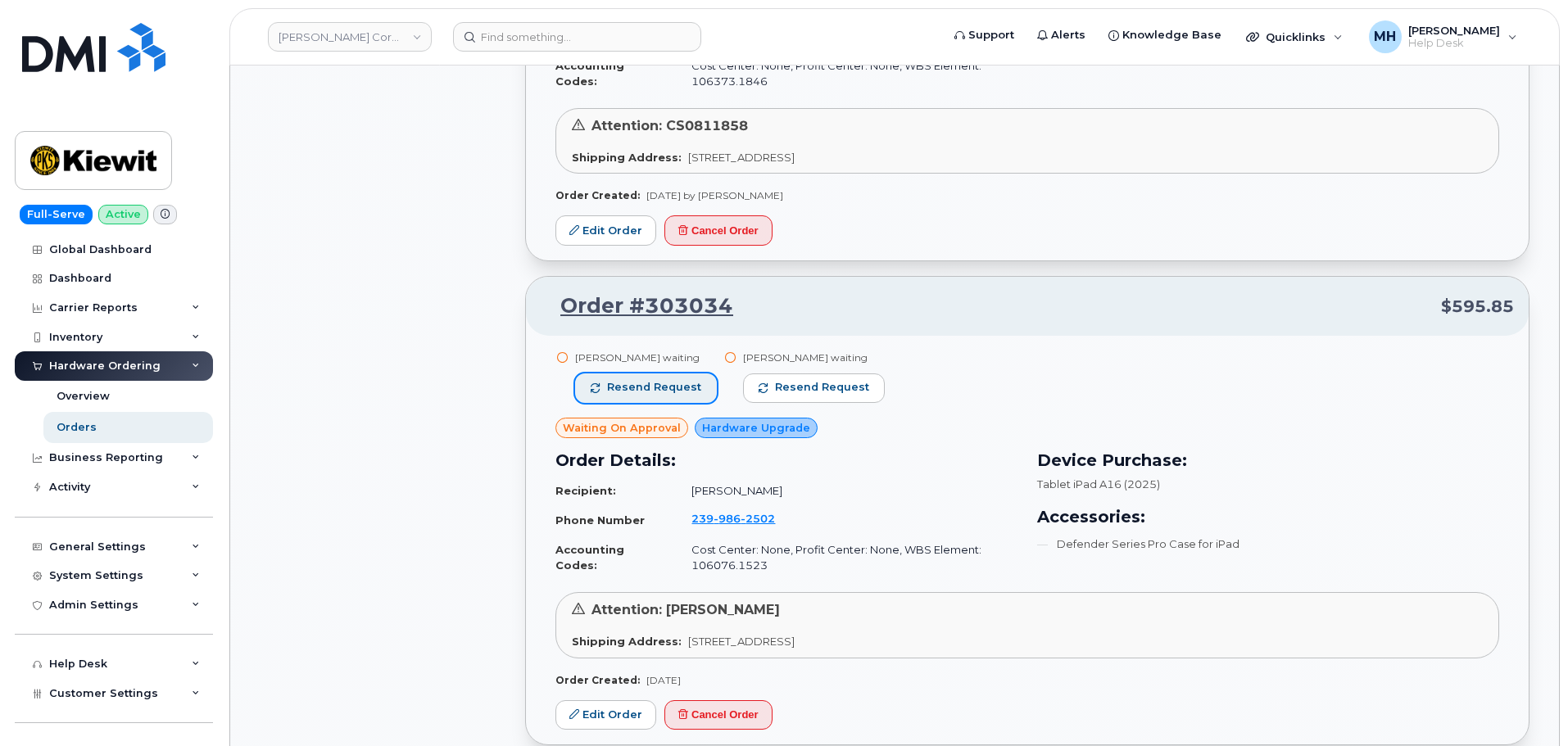
click at [669, 386] on span "Resend request" at bounding box center [654, 387] width 94 height 15
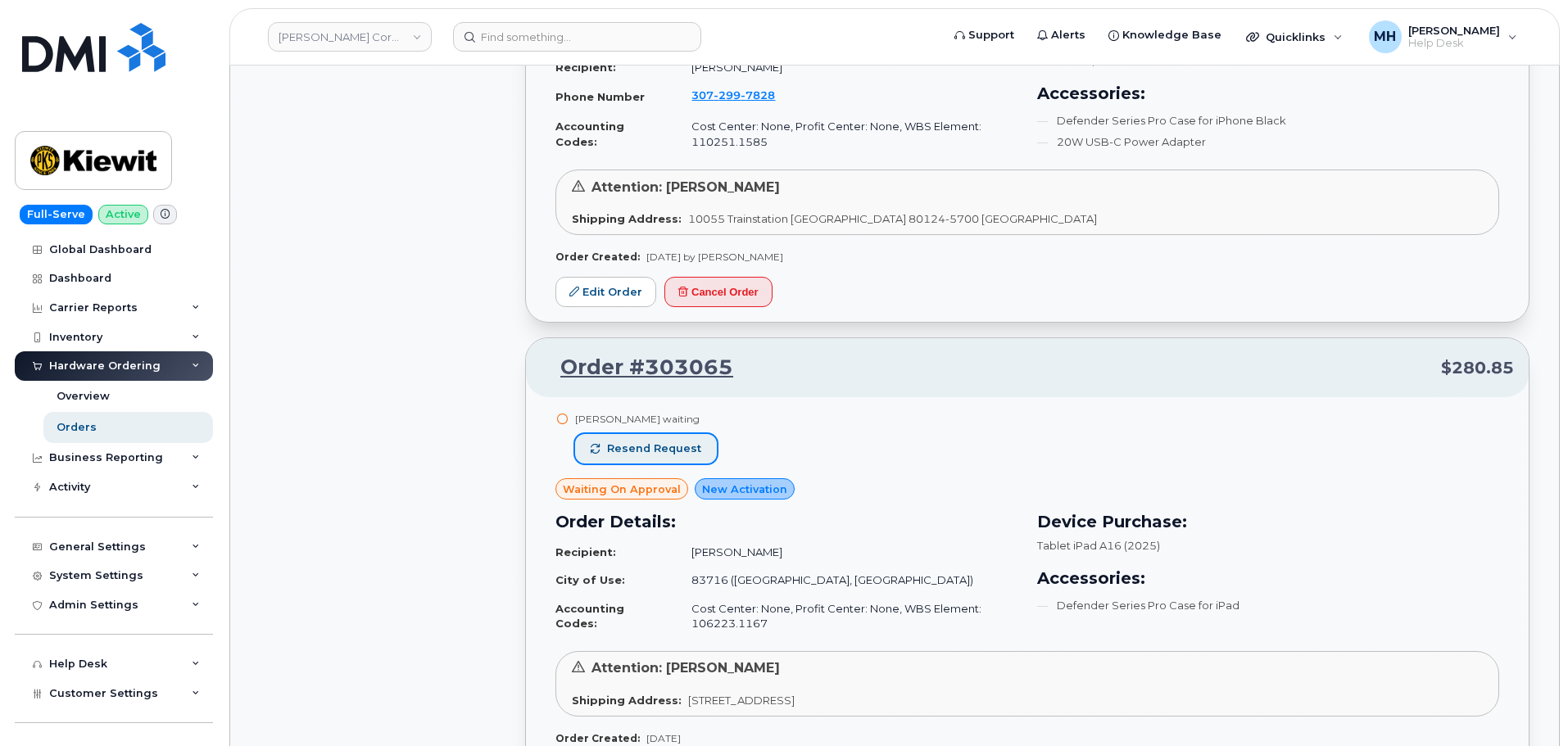
click at [687, 453] on span "Resend request" at bounding box center [654, 449] width 94 height 15
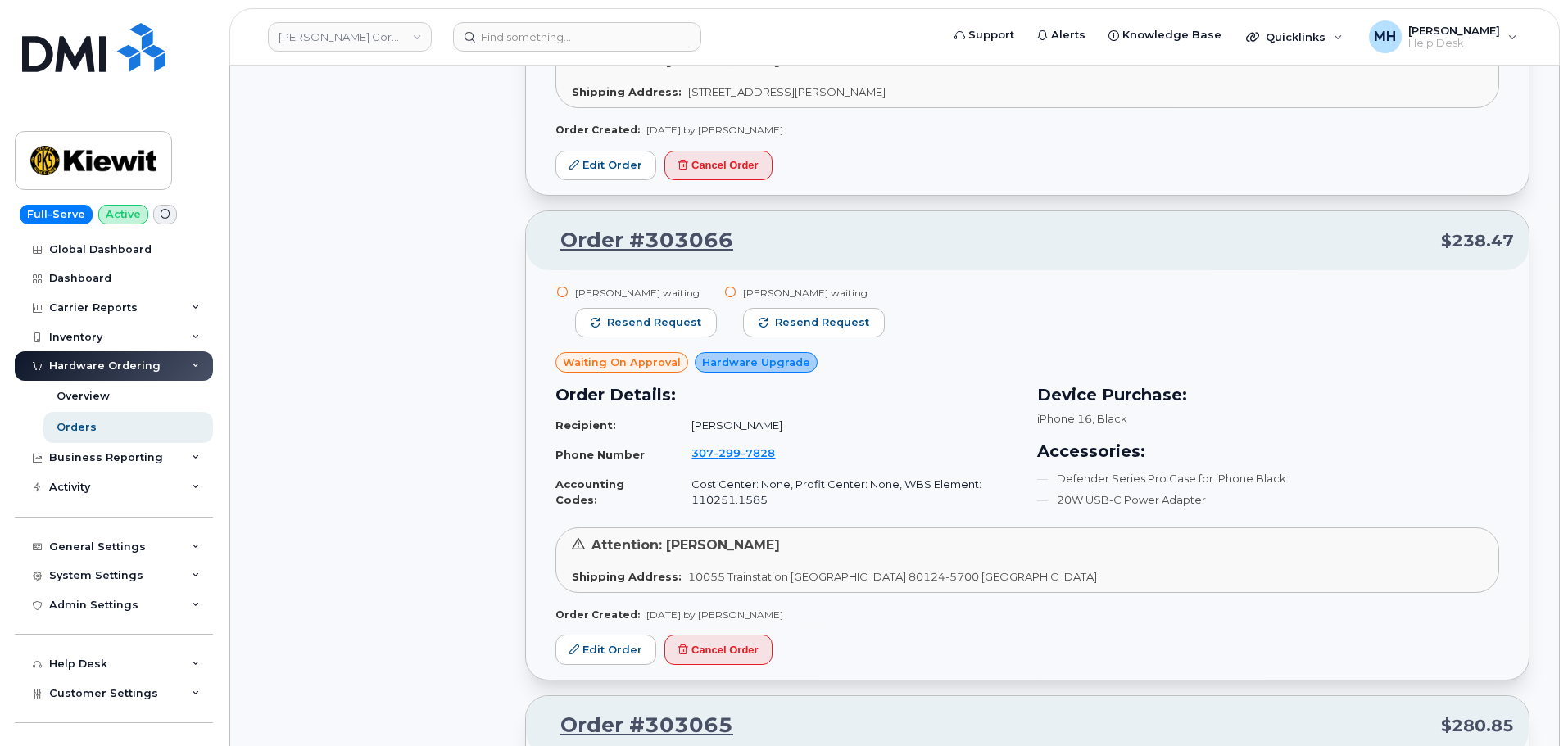
scroll to position [7401, 0]
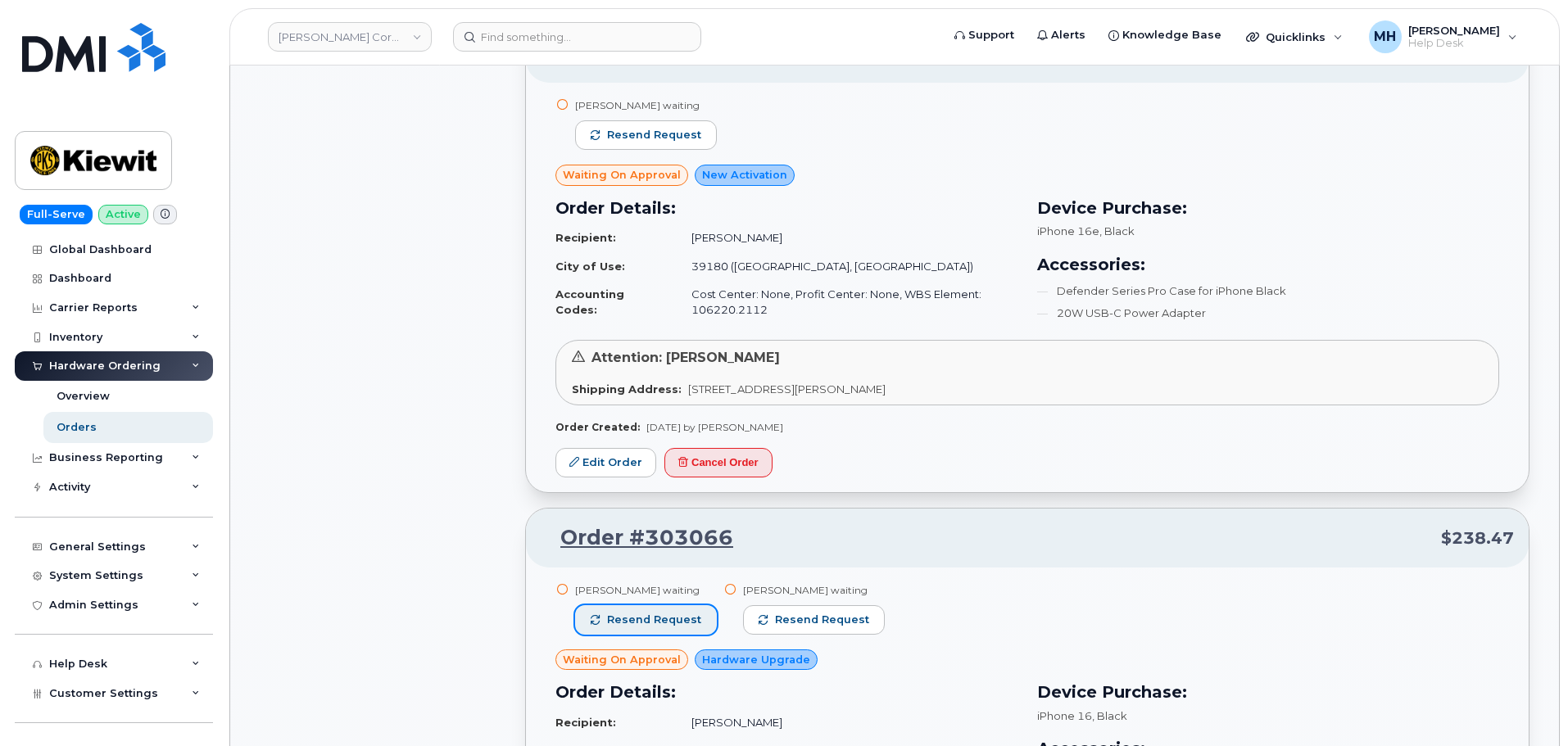
click at [668, 605] on button "Resend request" at bounding box center [645, 620] width 141 height 30
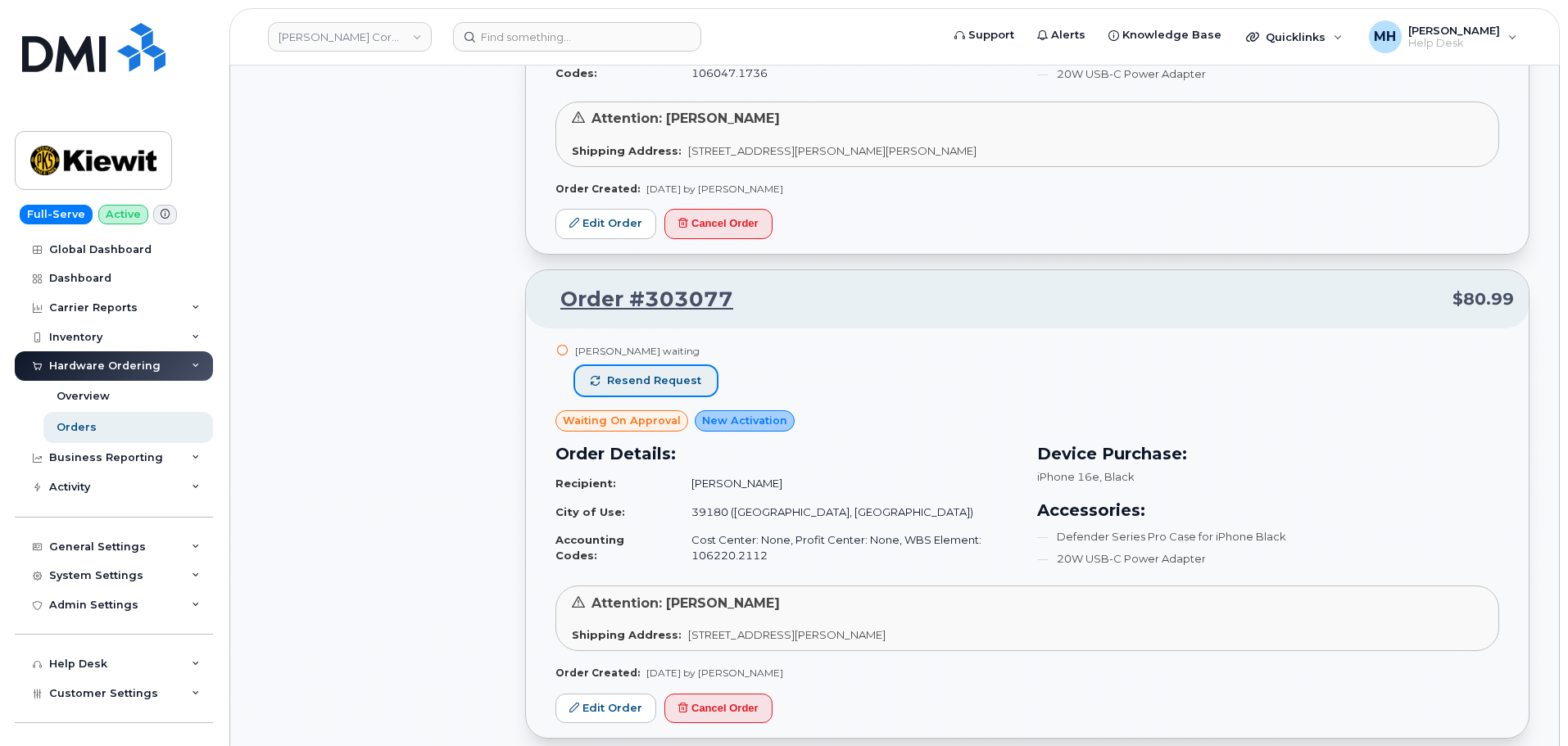
click at [683, 386] on span "Resend request" at bounding box center [654, 381] width 94 height 15
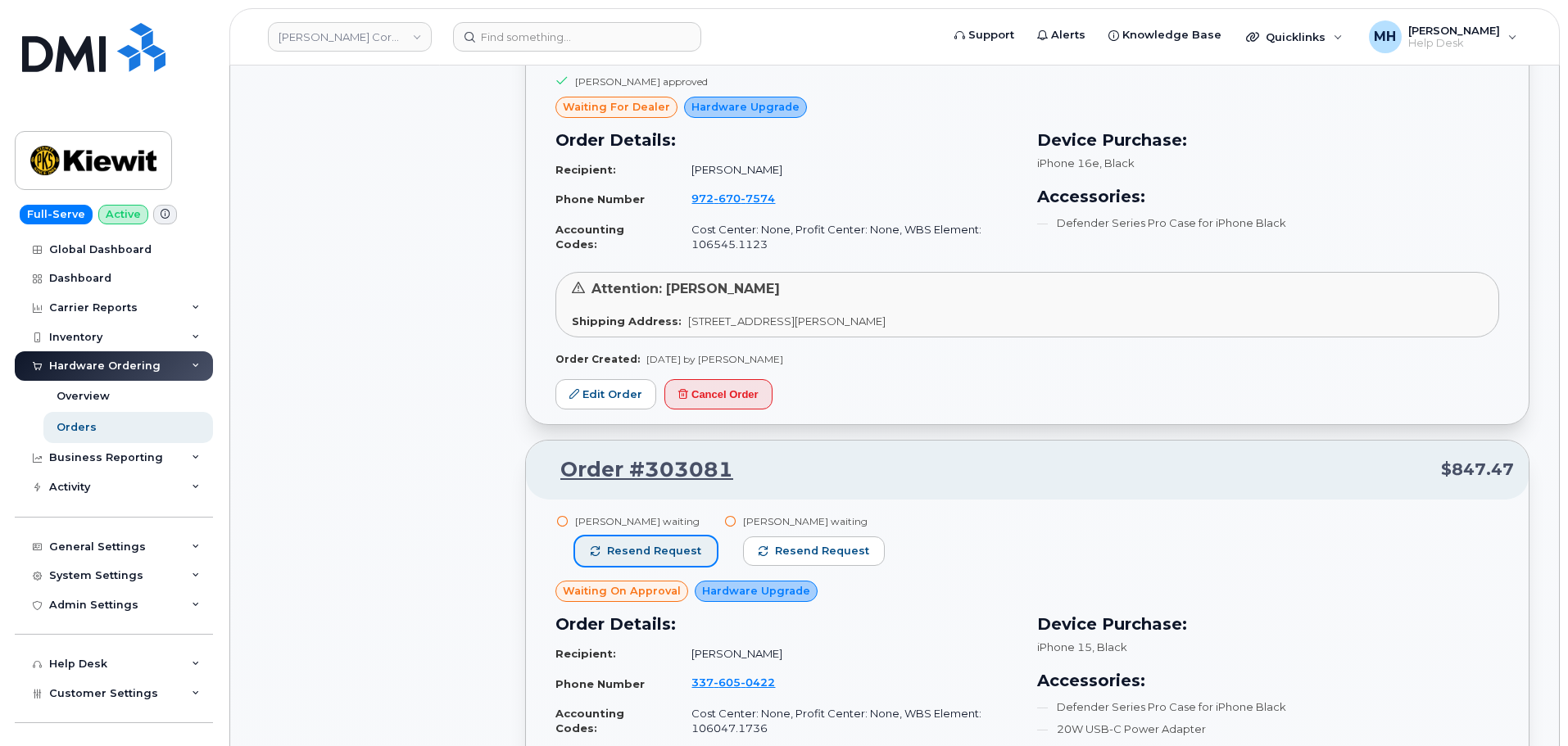
click at [692, 548] on span "Resend request" at bounding box center [654, 551] width 94 height 15
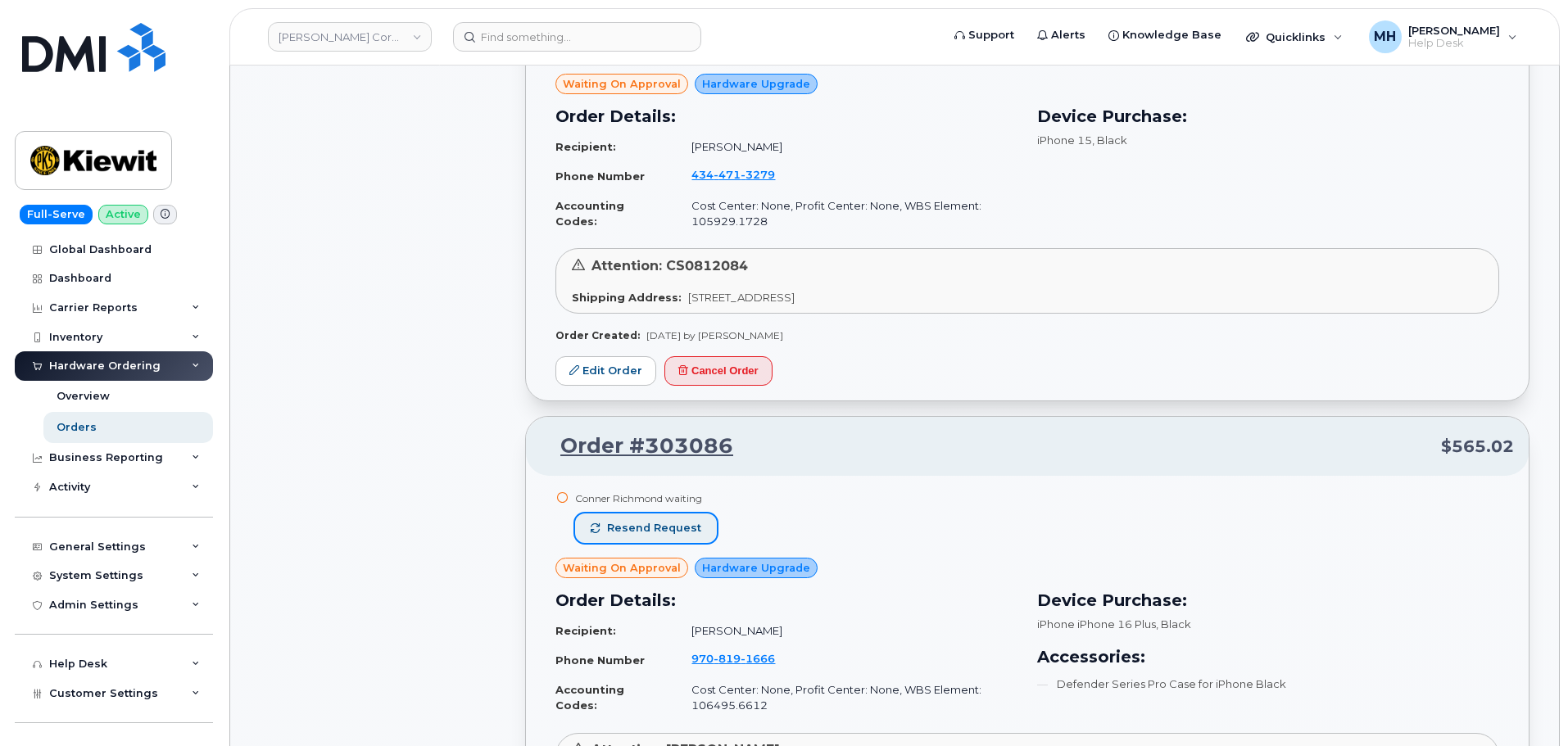
click at [665, 534] on span "Resend request" at bounding box center [654, 528] width 94 height 15
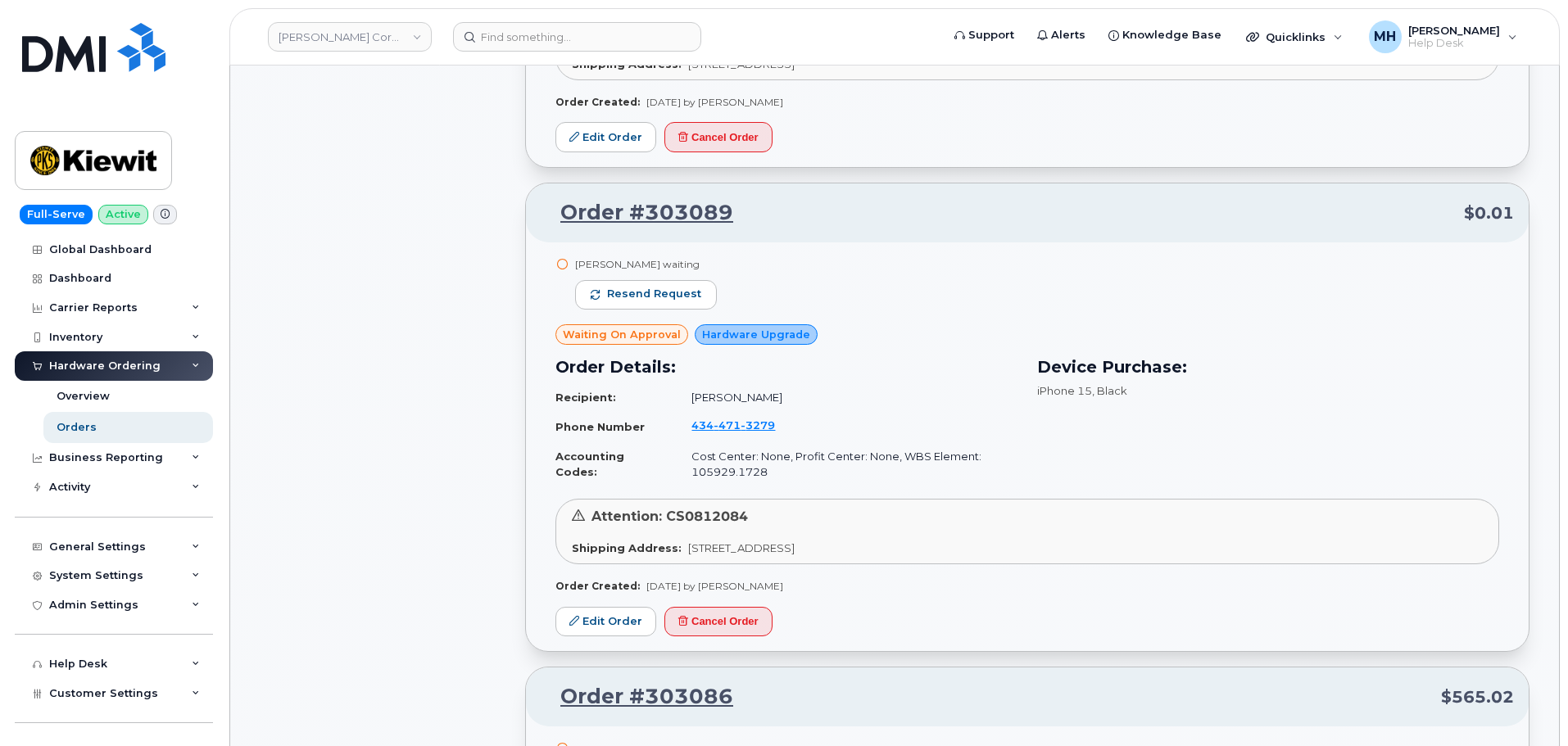
scroll to position [5190, 0]
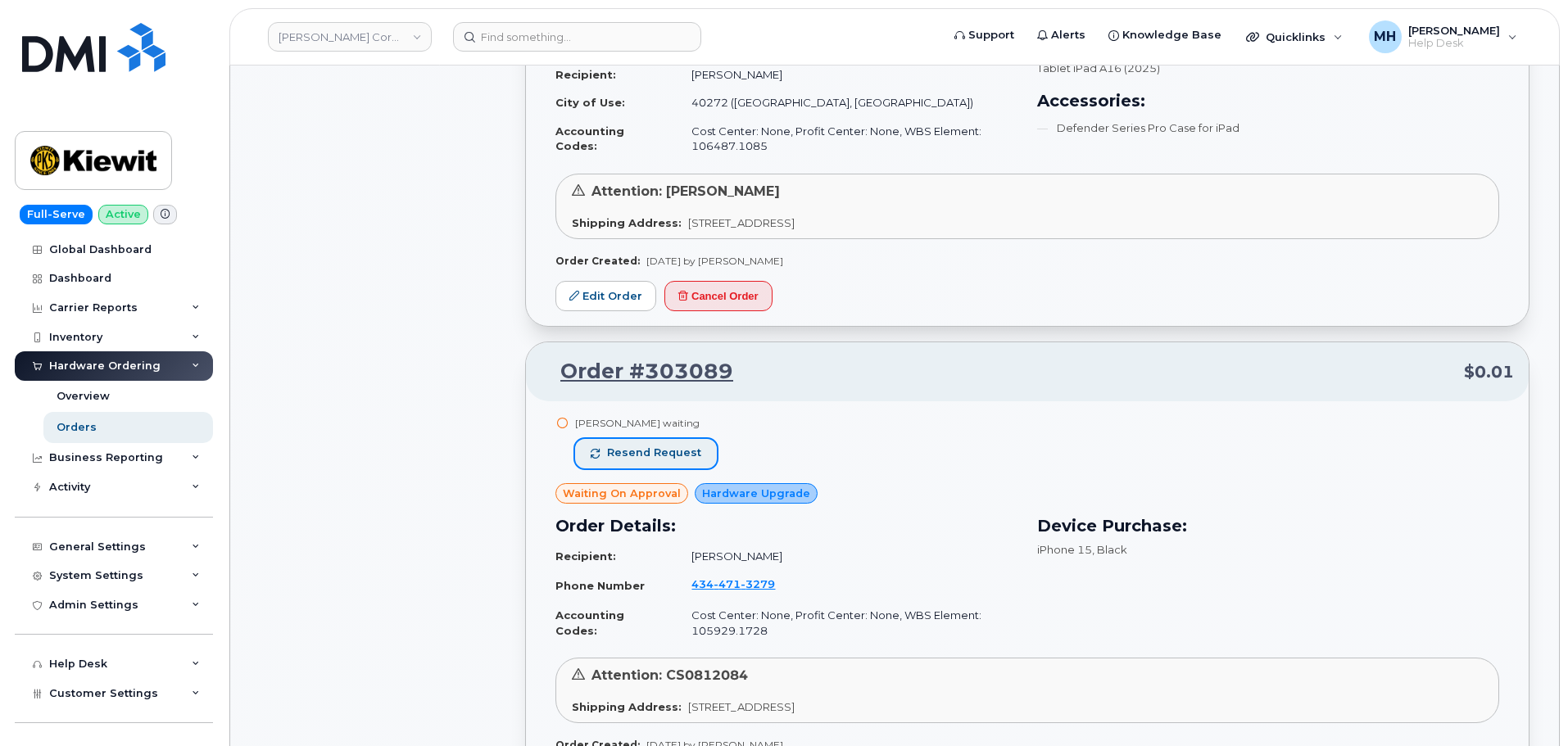
click at [665, 448] on span "Resend request" at bounding box center [654, 453] width 94 height 15
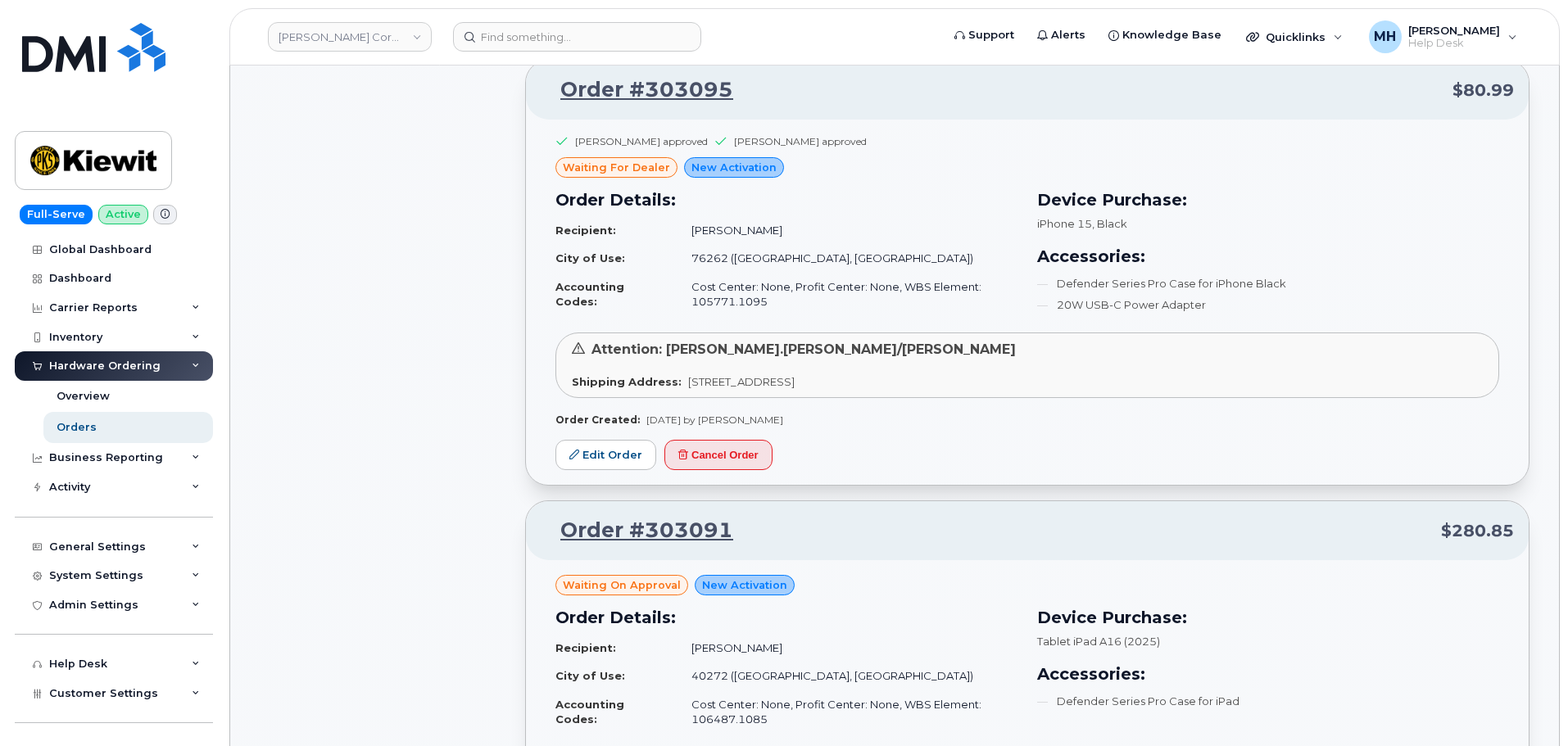
scroll to position [4780, 0]
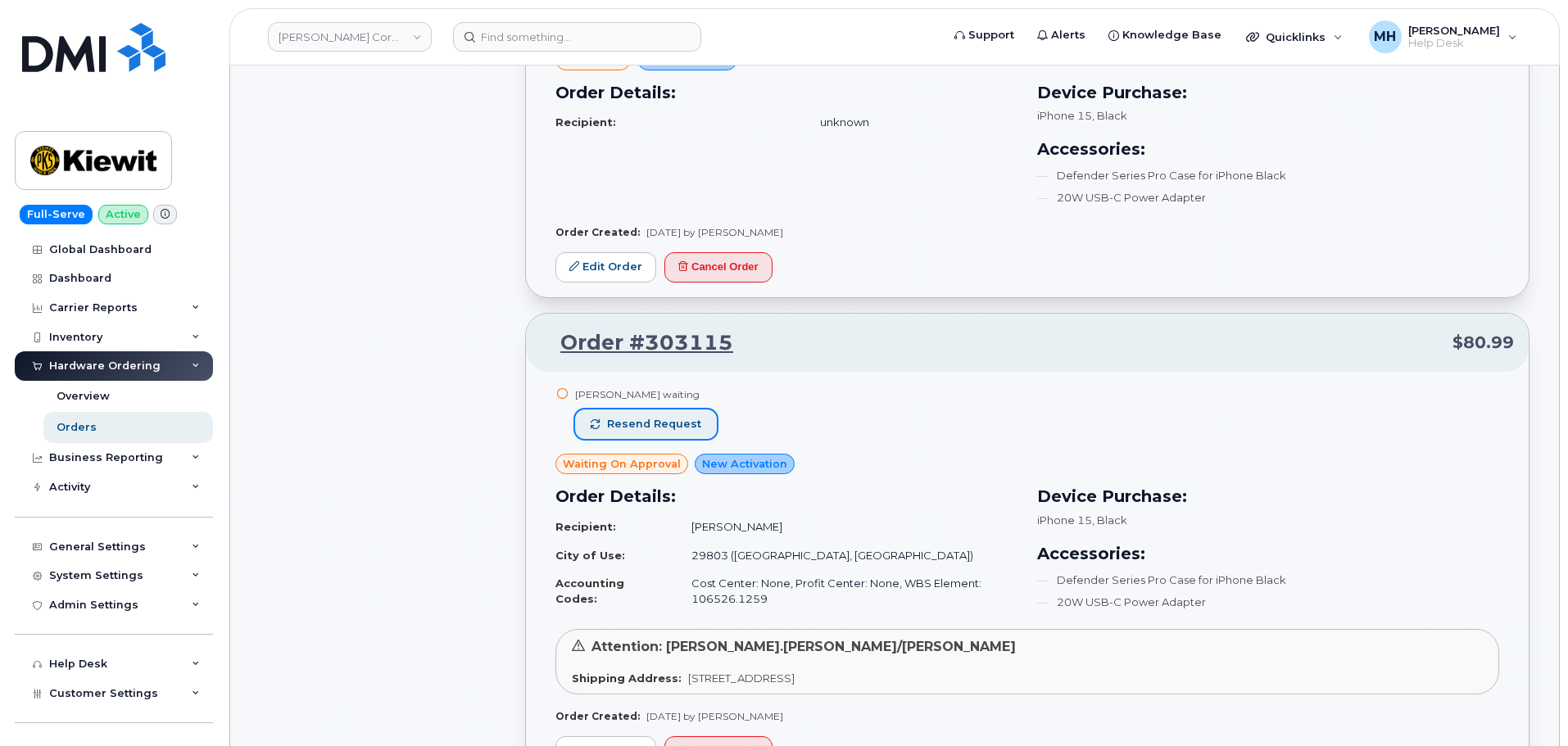
drag, startPoint x: 665, startPoint y: 423, endPoint x: 665, endPoint y: 451, distance: 28.0
click at [665, 423] on span "Resend request" at bounding box center [654, 424] width 94 height 15
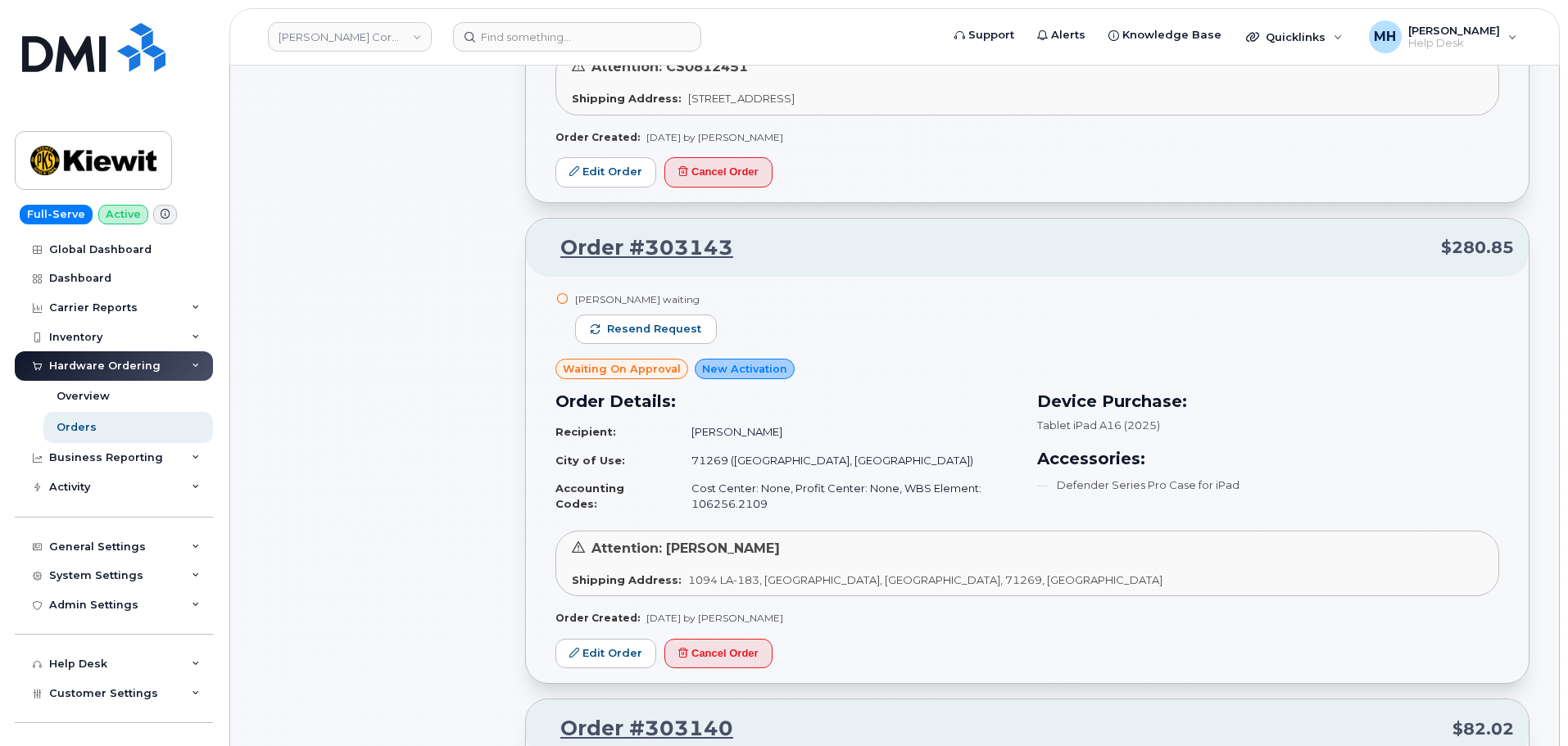
scroll to position [1259, 0]
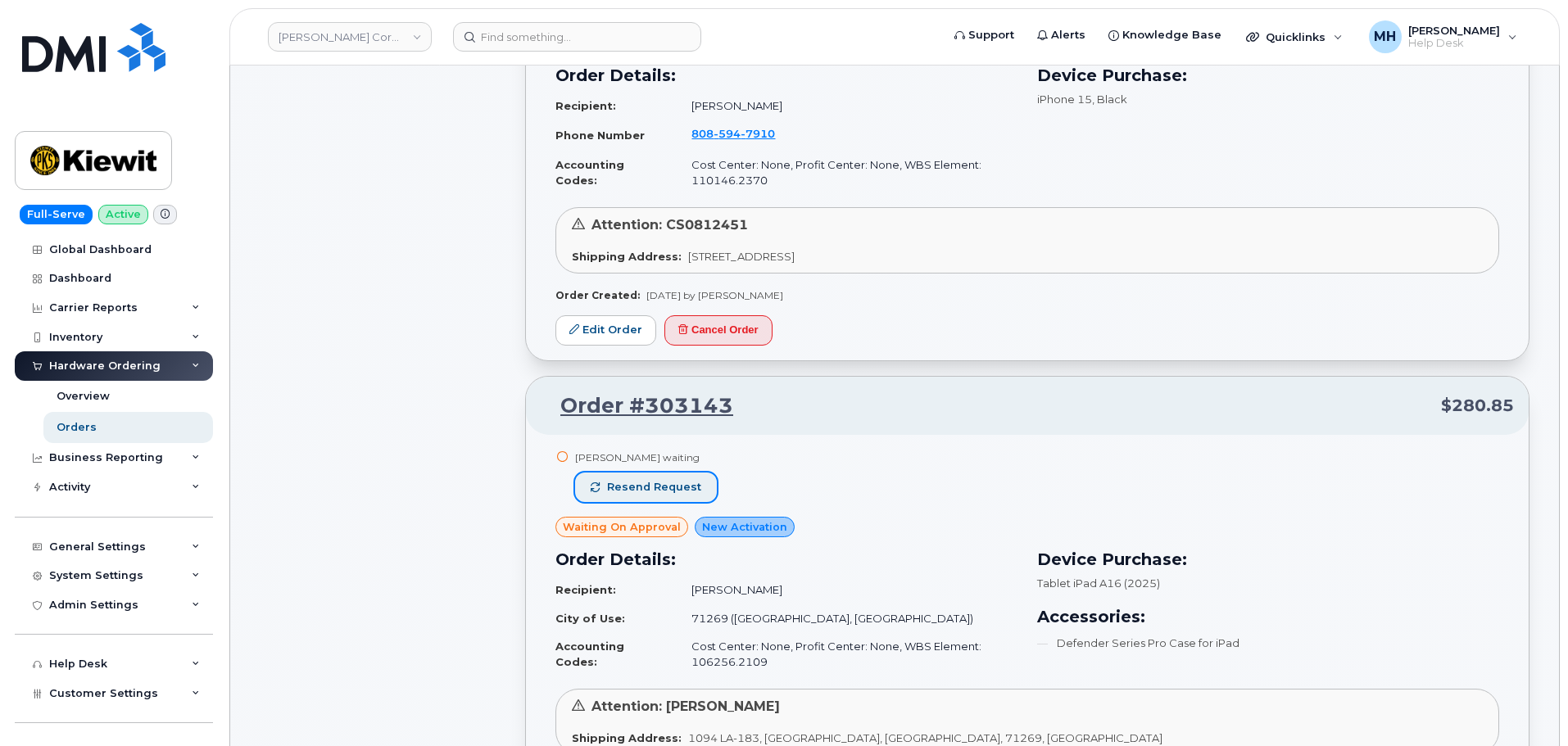
click at [656, 473] on button "Resend request" at bounding box center [645, 487] width 141 height 30
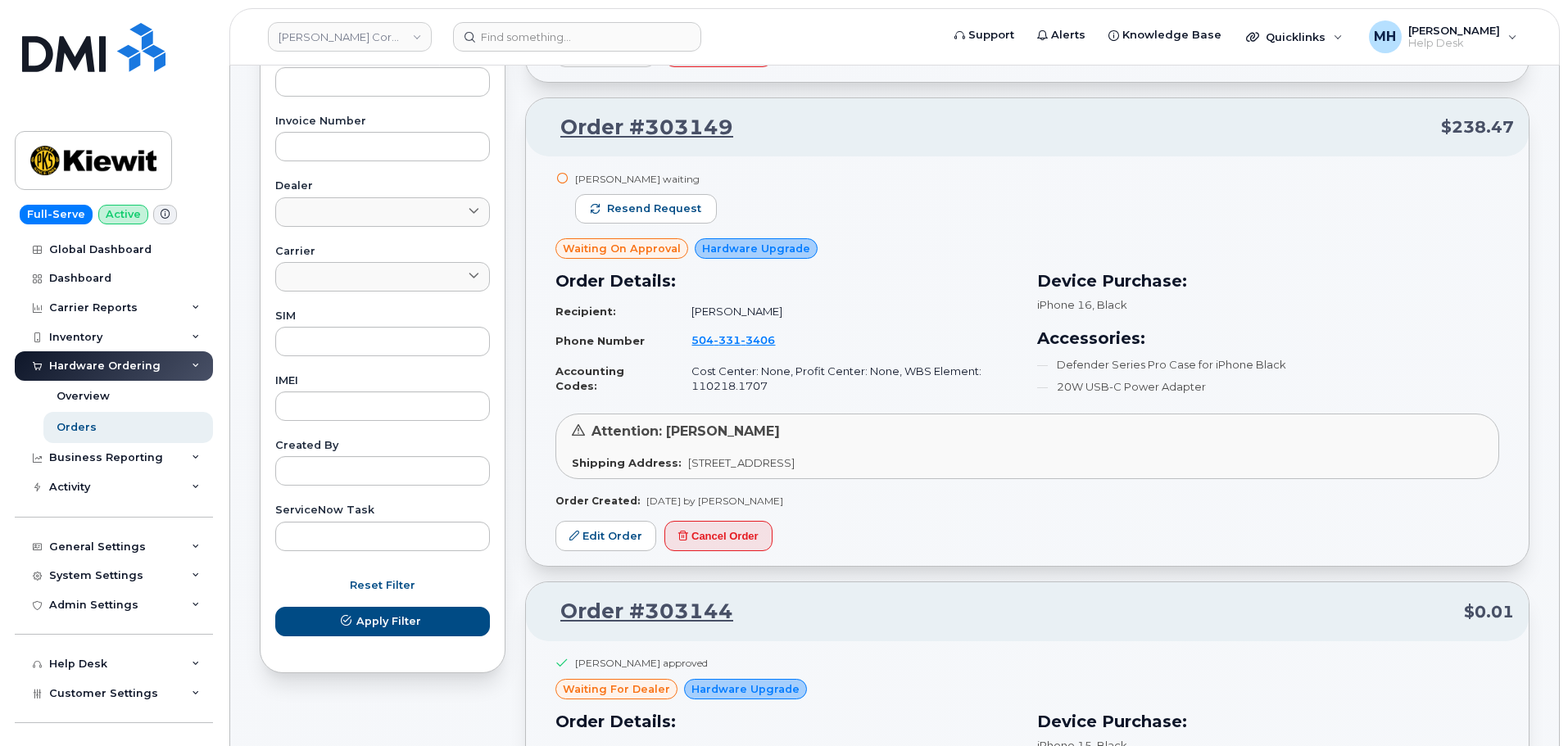
scroll to position [521, 0]
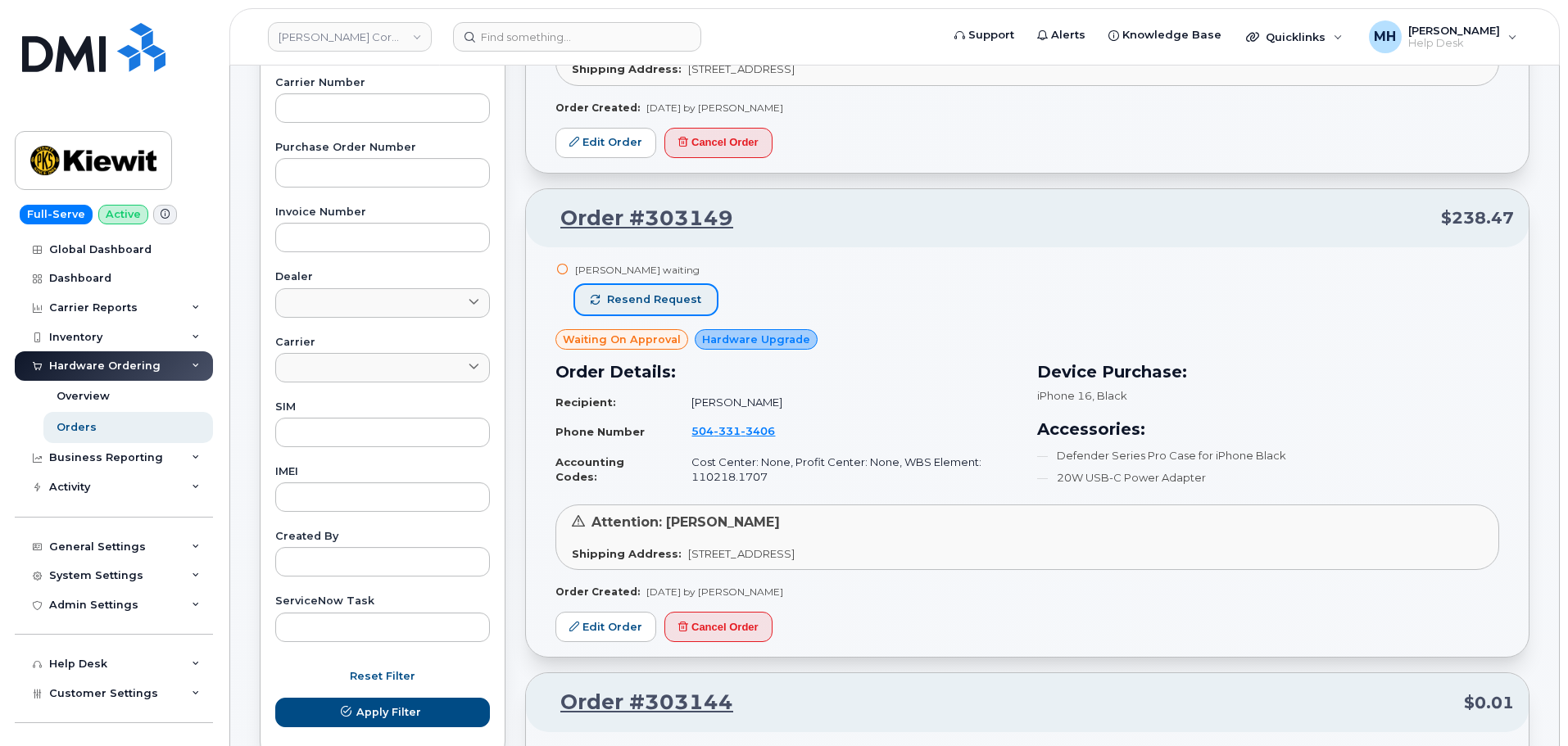
click at [667, 298] on span "Resend request" at bounding box center [654, 300] width 94 height 15
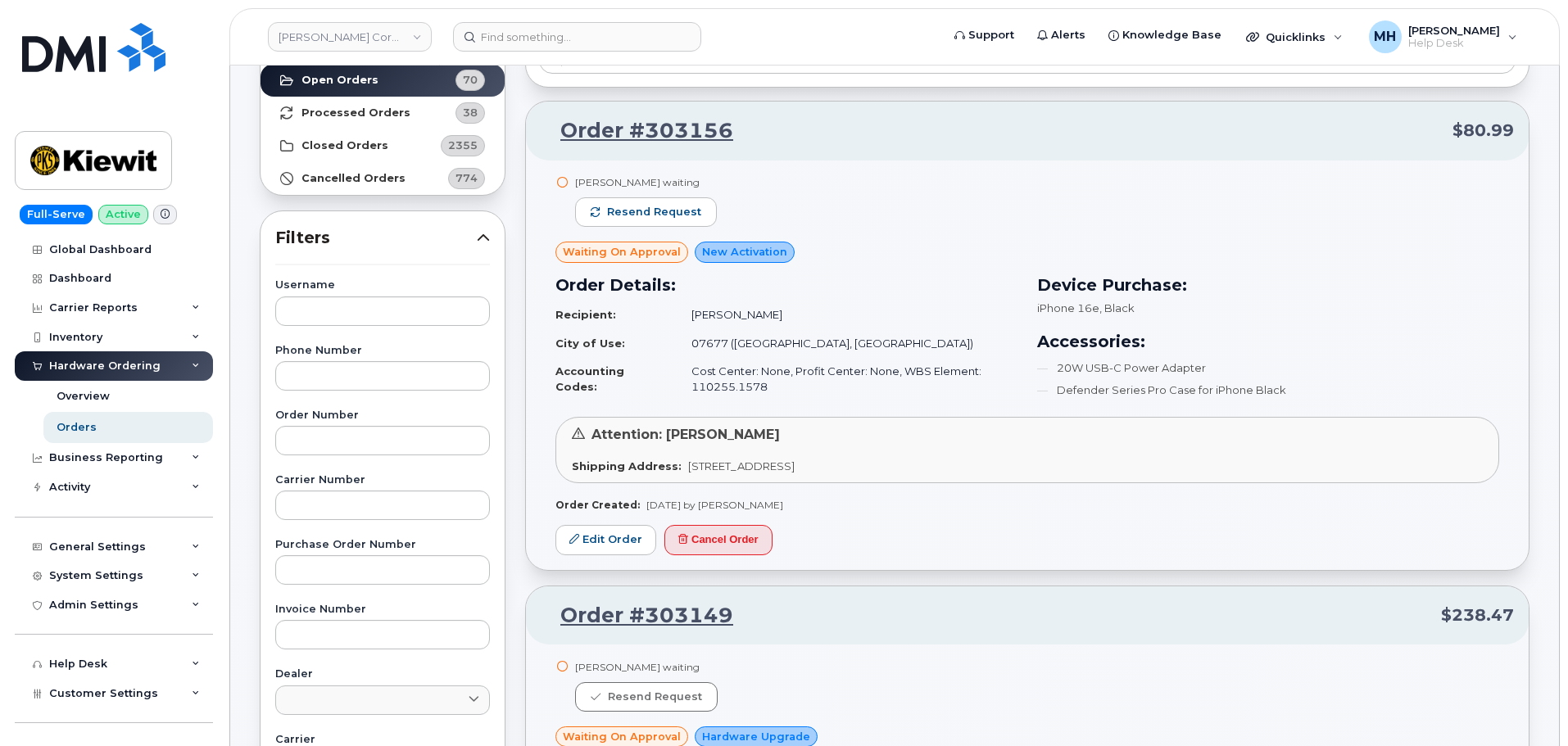
scroll to position [31, 0]
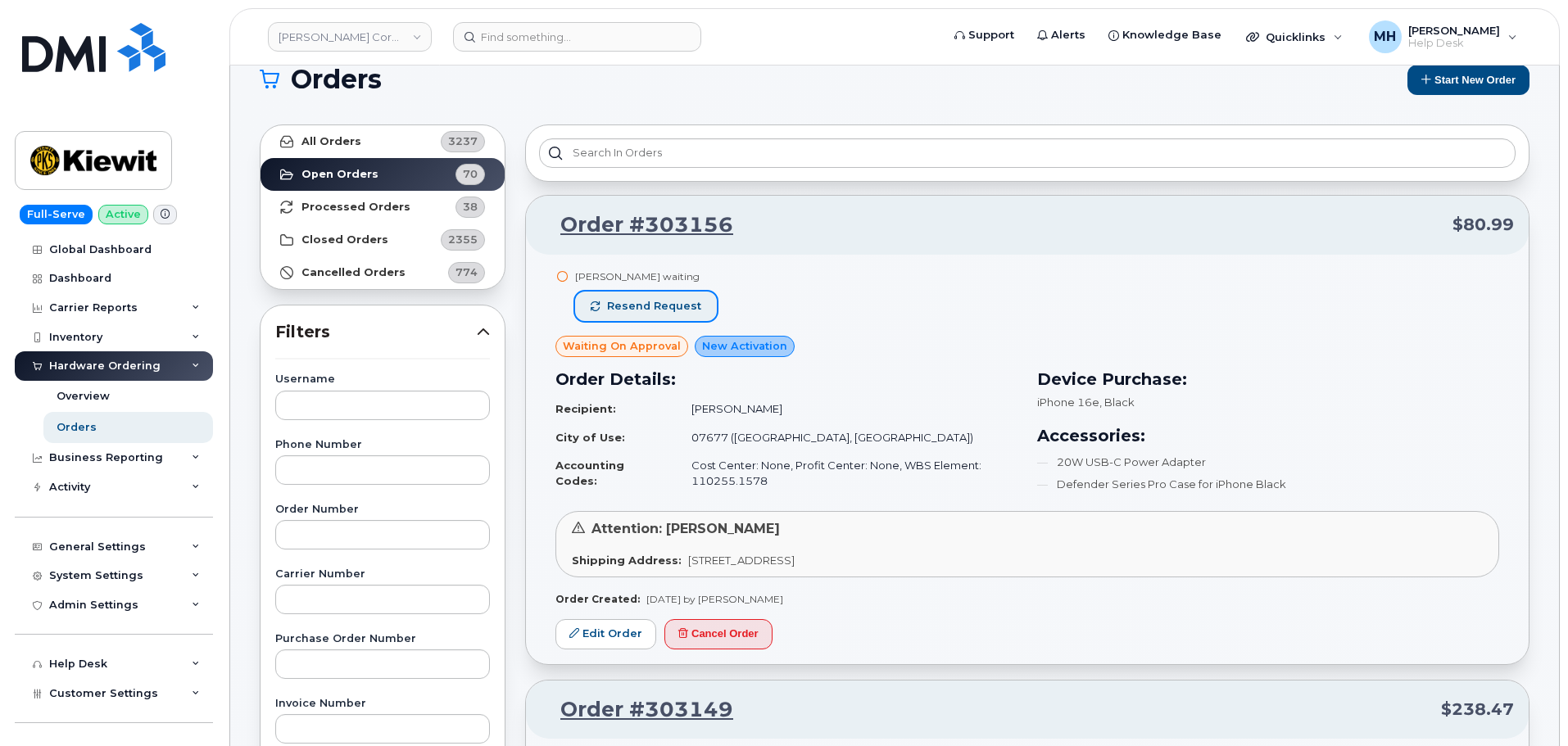
click at [671, 303] on span "Resend request" at bounding box center [654, 306] width 94 height 15
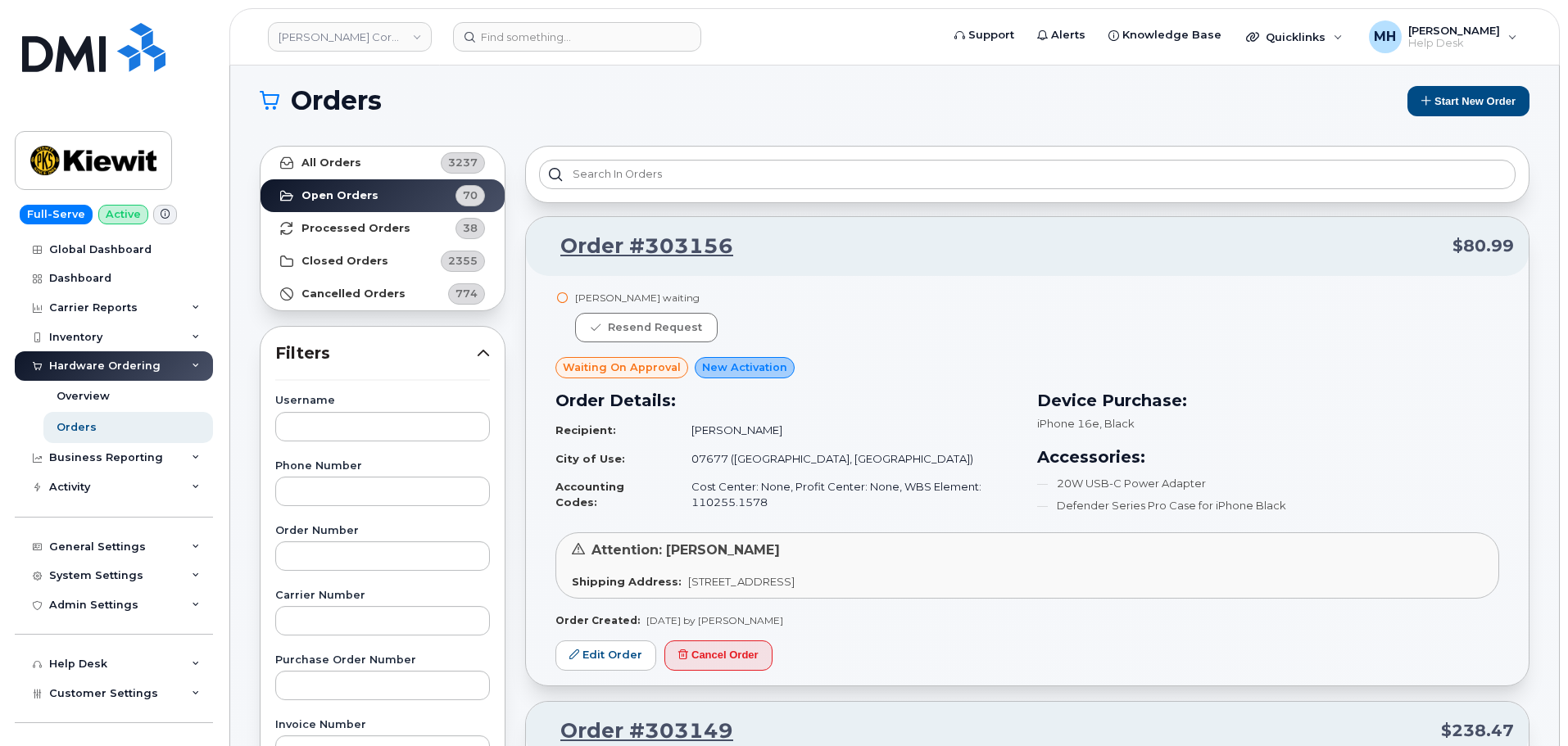
scroll to position [0, 0]
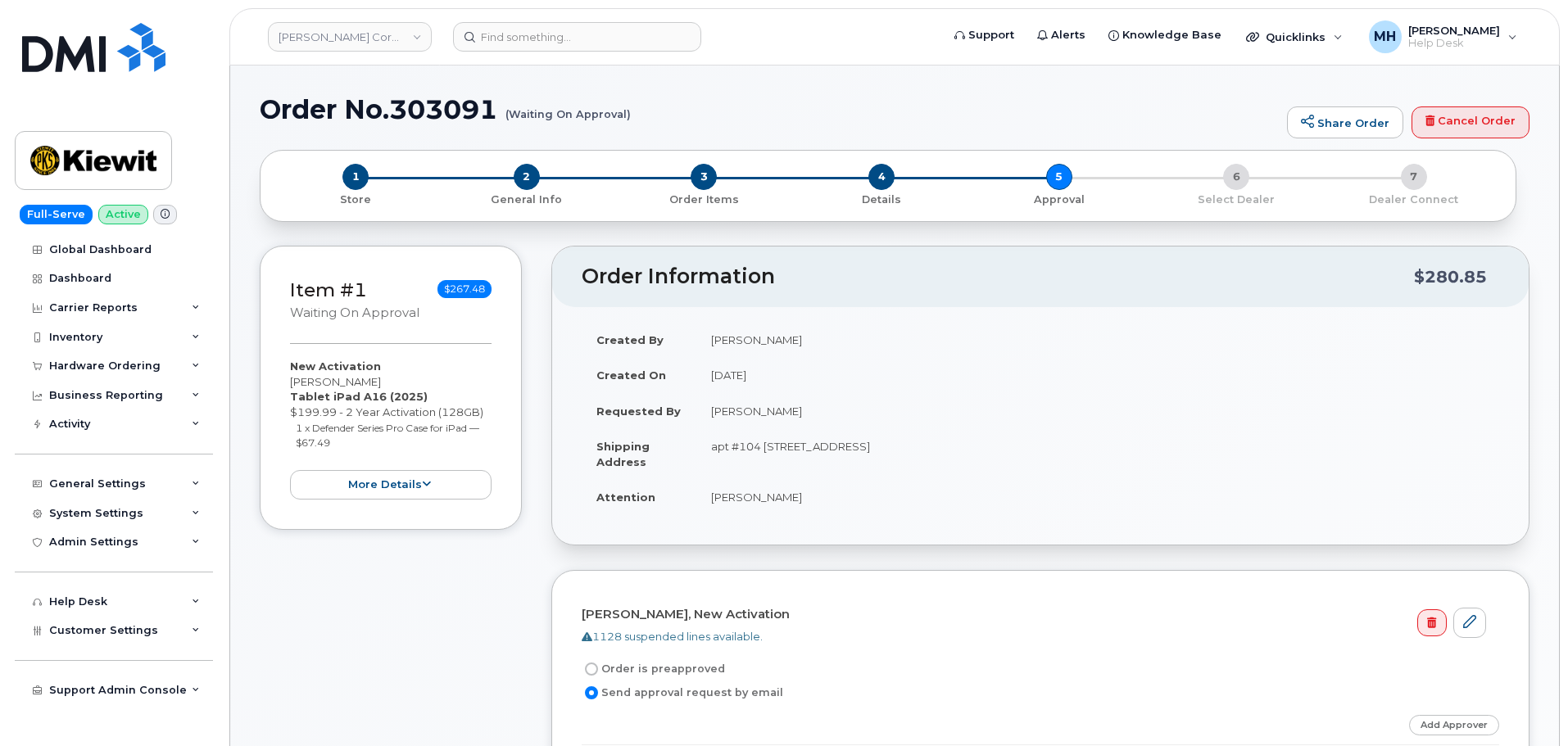
drag, startPoint x: 789, startPoint y: 406, endPoint x: 712, endPoint y: 410, distance: 77.1
click at [712, 410] on td "James Kinder" at bounding box center [1097, 410] width 802 height 36
copy td "James Kinder"
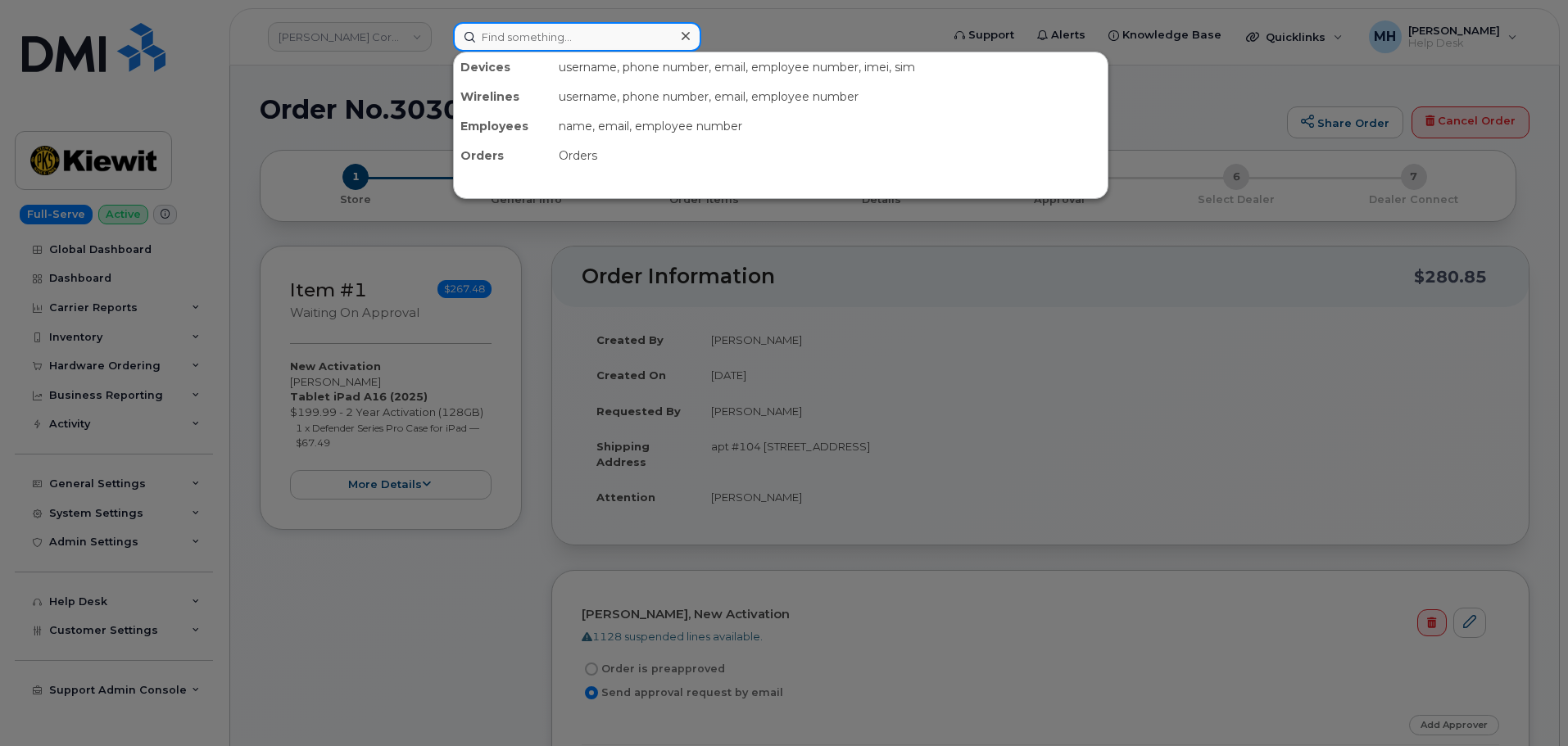
click at [618, 33] on input at bounding box center [577, 37] width 248 height 30
paste input "9546106476"
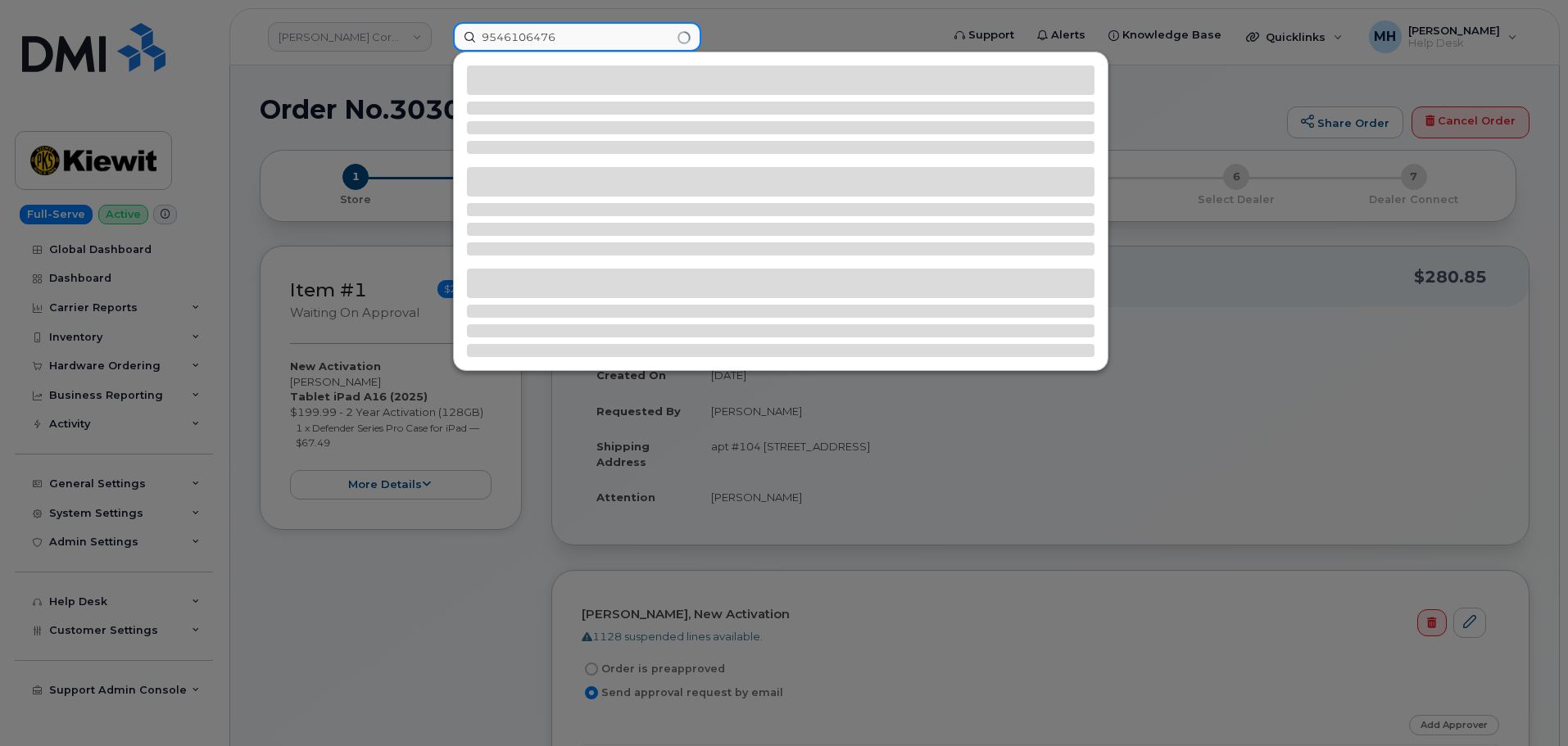
type input "9546106476"
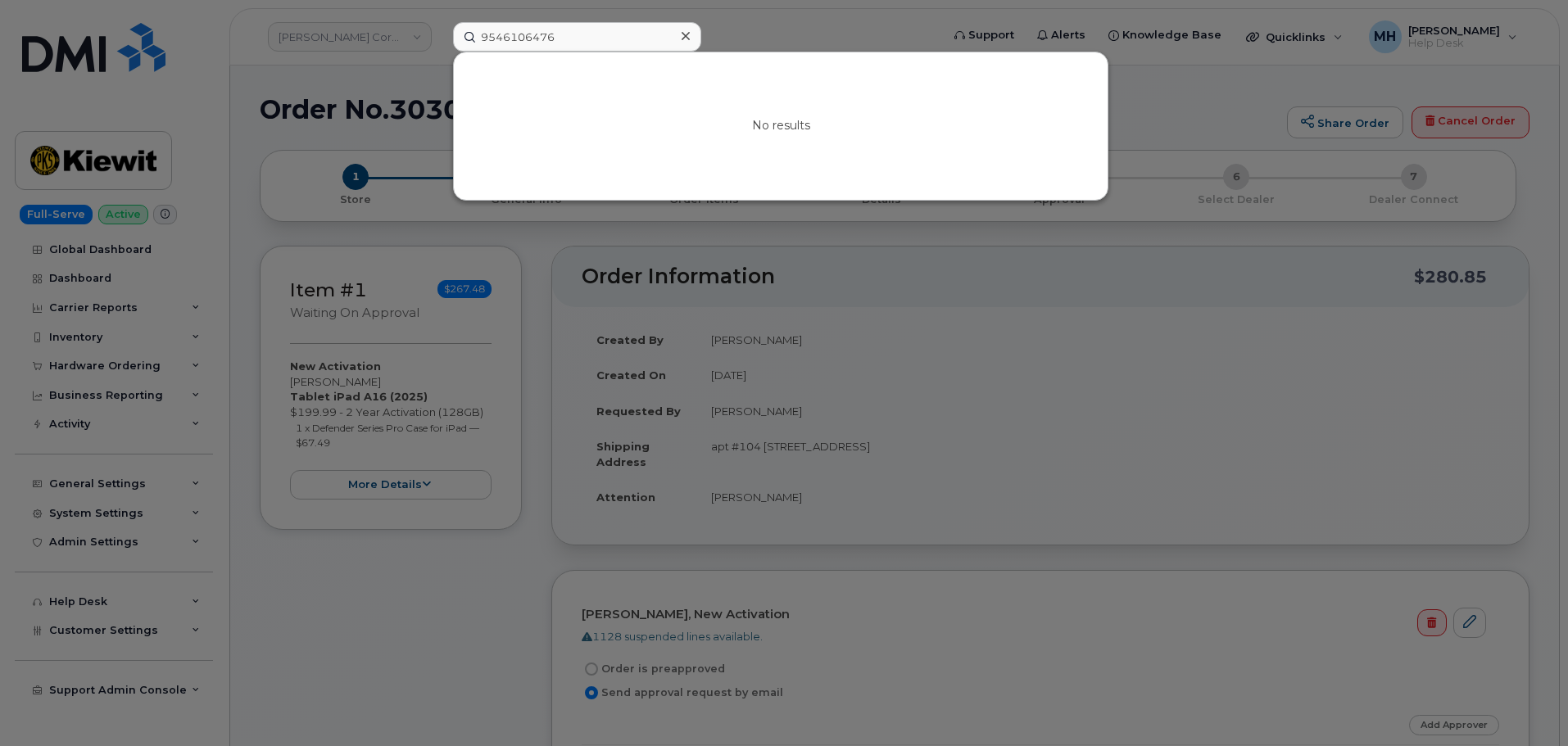
click at [760, 271] on div at bounding box center [784, 373] width 1568 height 746
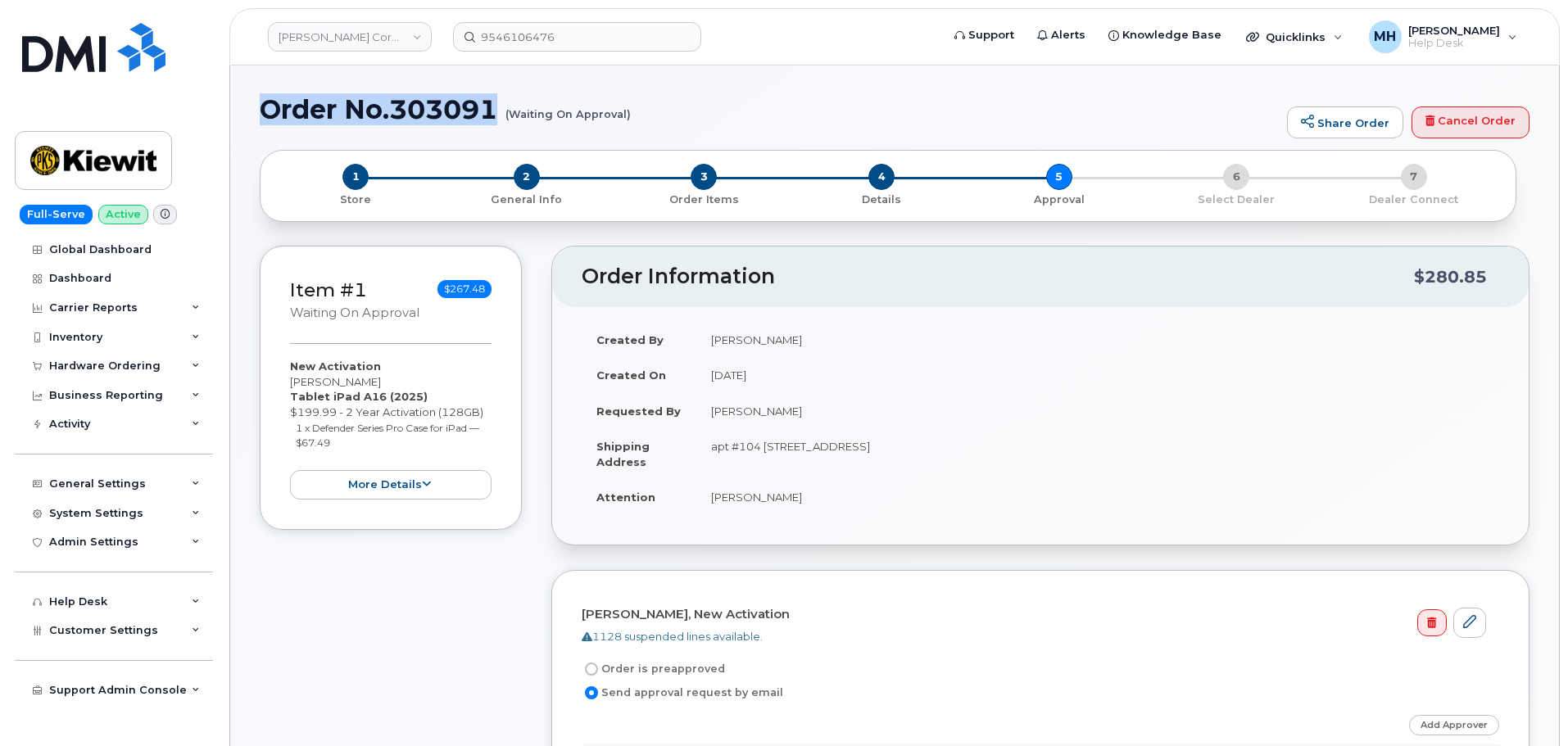
drag, startPoint x: 501, startPoint y: 99, endPoint x: 176, endPoint y: 112, distance: 325.3
click at [263, 112] on h1 "Order No.303091 (Waiting On Approval)" at bounding box center [769, 109] width 1019 height 29
copy h1 "Order No.303091"
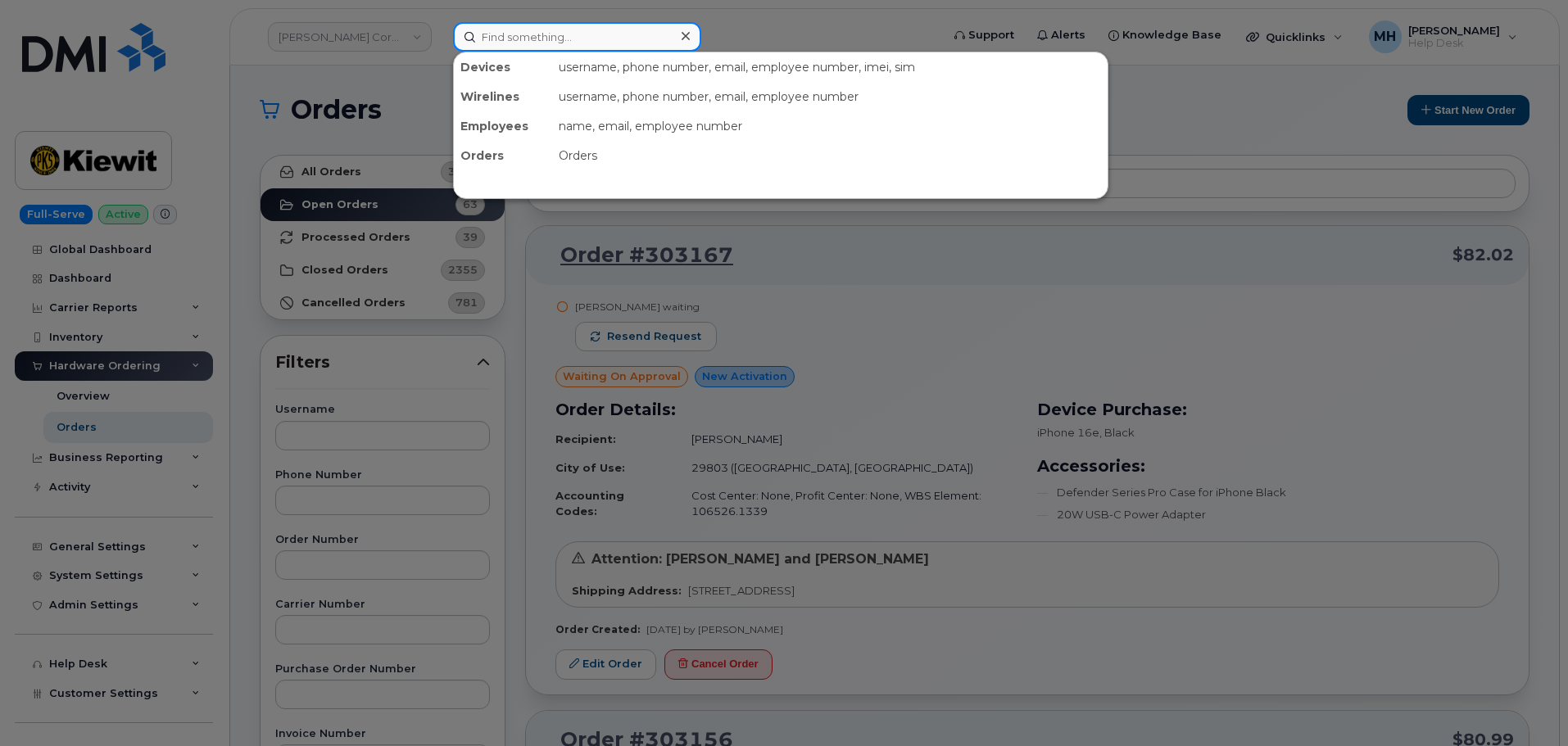
click at [625, 39] on input at bounding box center [577, 37] width 248 height 30
paste input "446891498488"
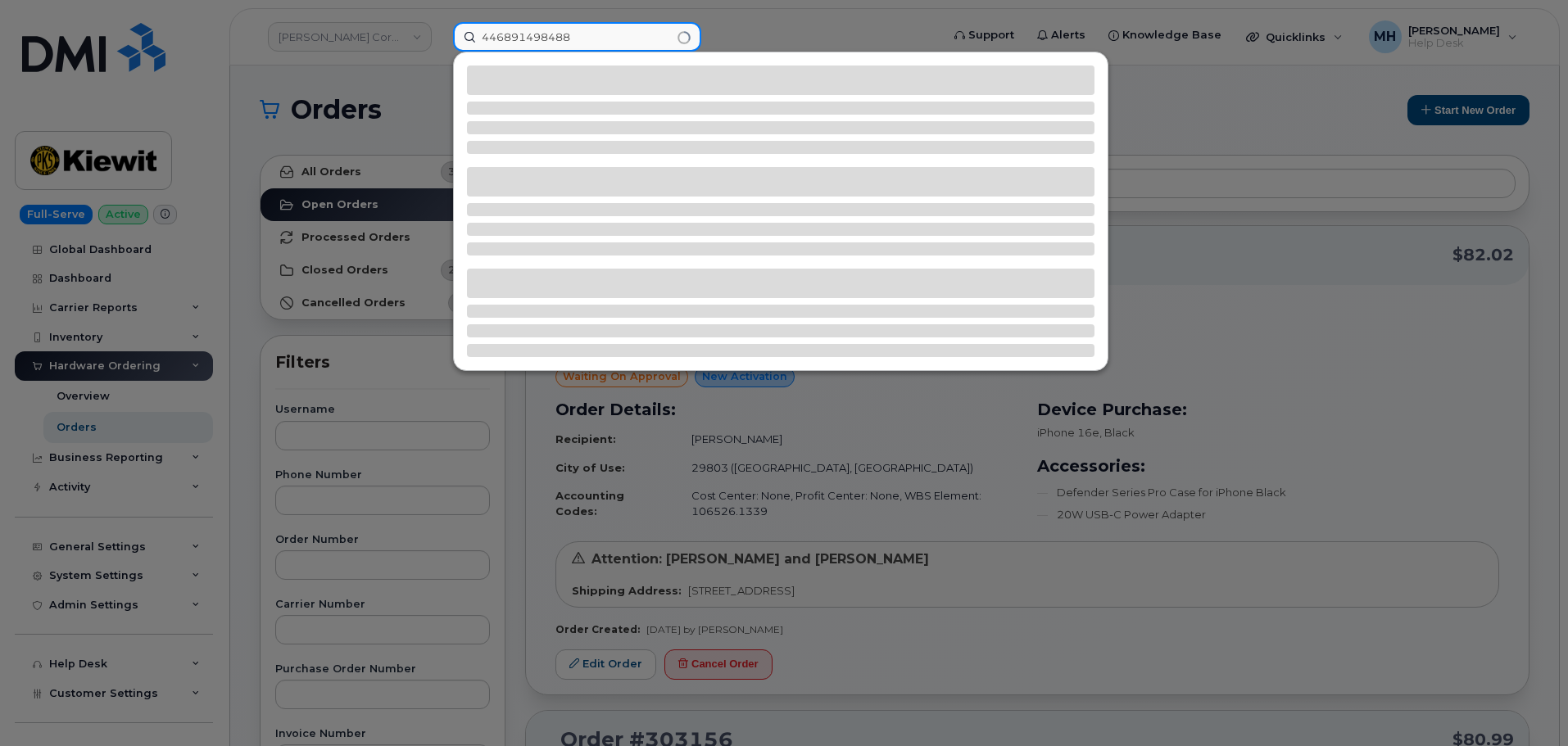
drag, startPoint x: 591, startPoint y: 38, endPoint x: 412, endPoint y: 31, distance: 179.1
click at [440, 31] on div "446891498488" at bounding box center [692, 37] width 503 height 30
paste input "29129"
type input "291298"
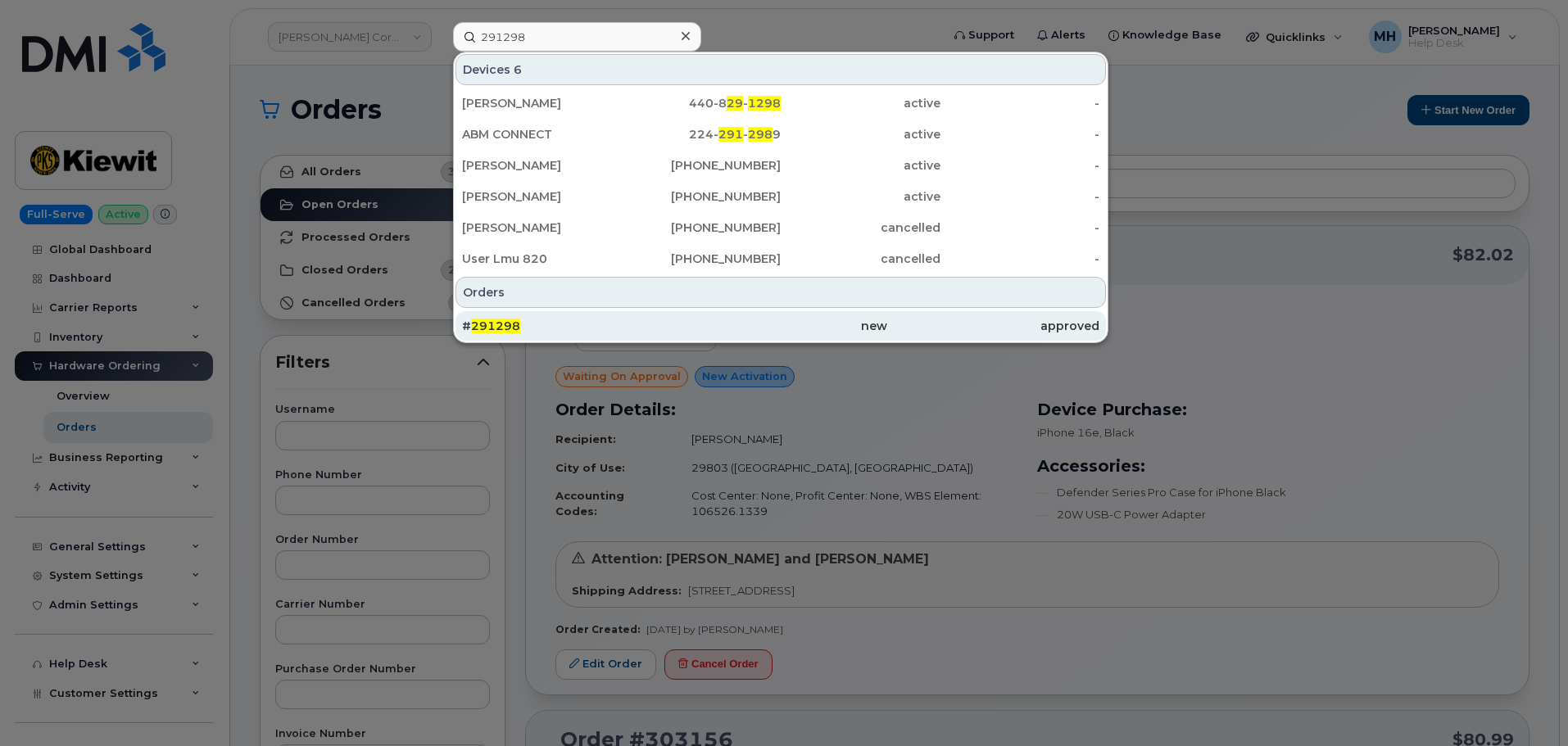
click at [559, 333] on div "# 291298" at bounding box center [568, 326] width 212 height 17
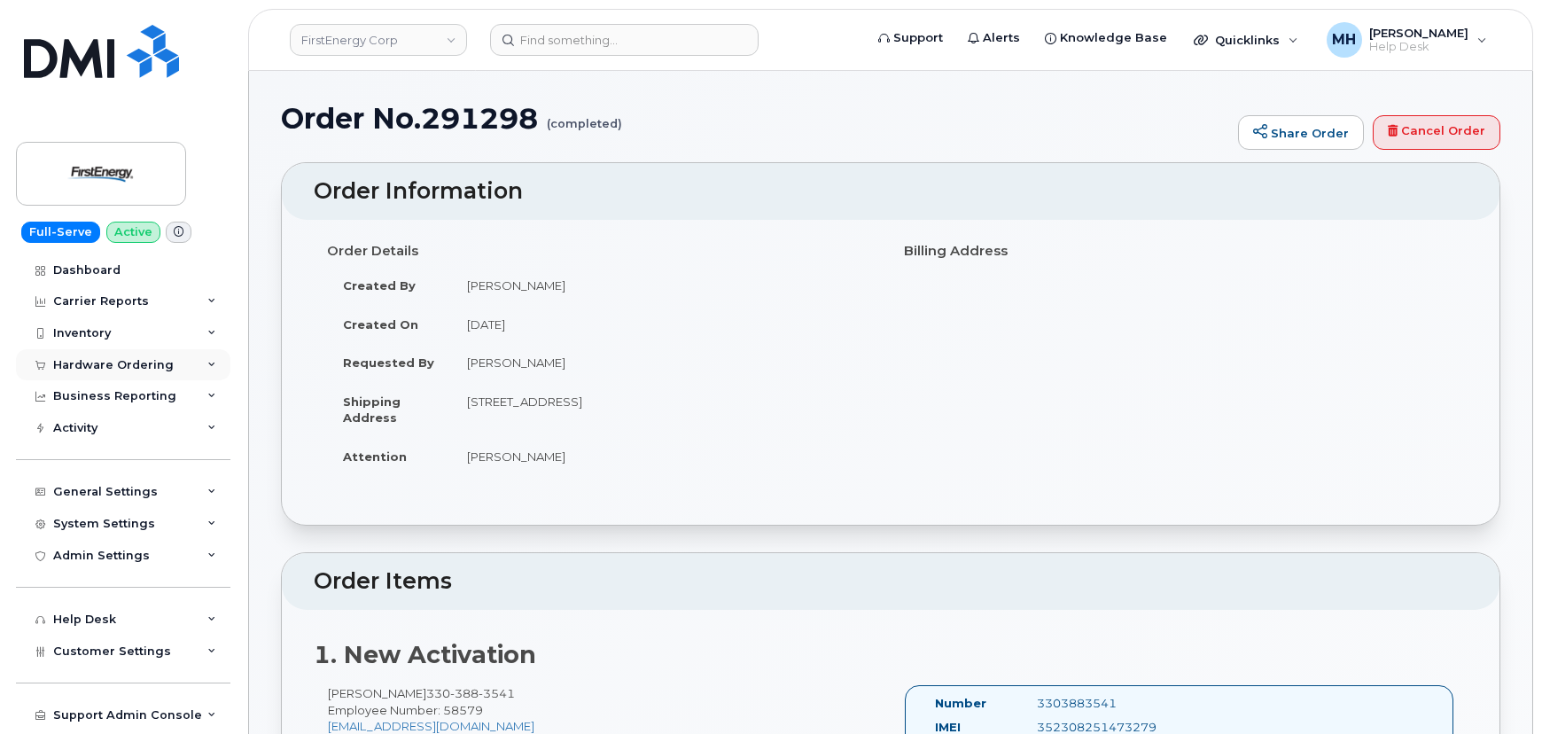
click at [112, 364] on div "Hardware Ordering" at bounding box center [113, 365] width 120 height 14
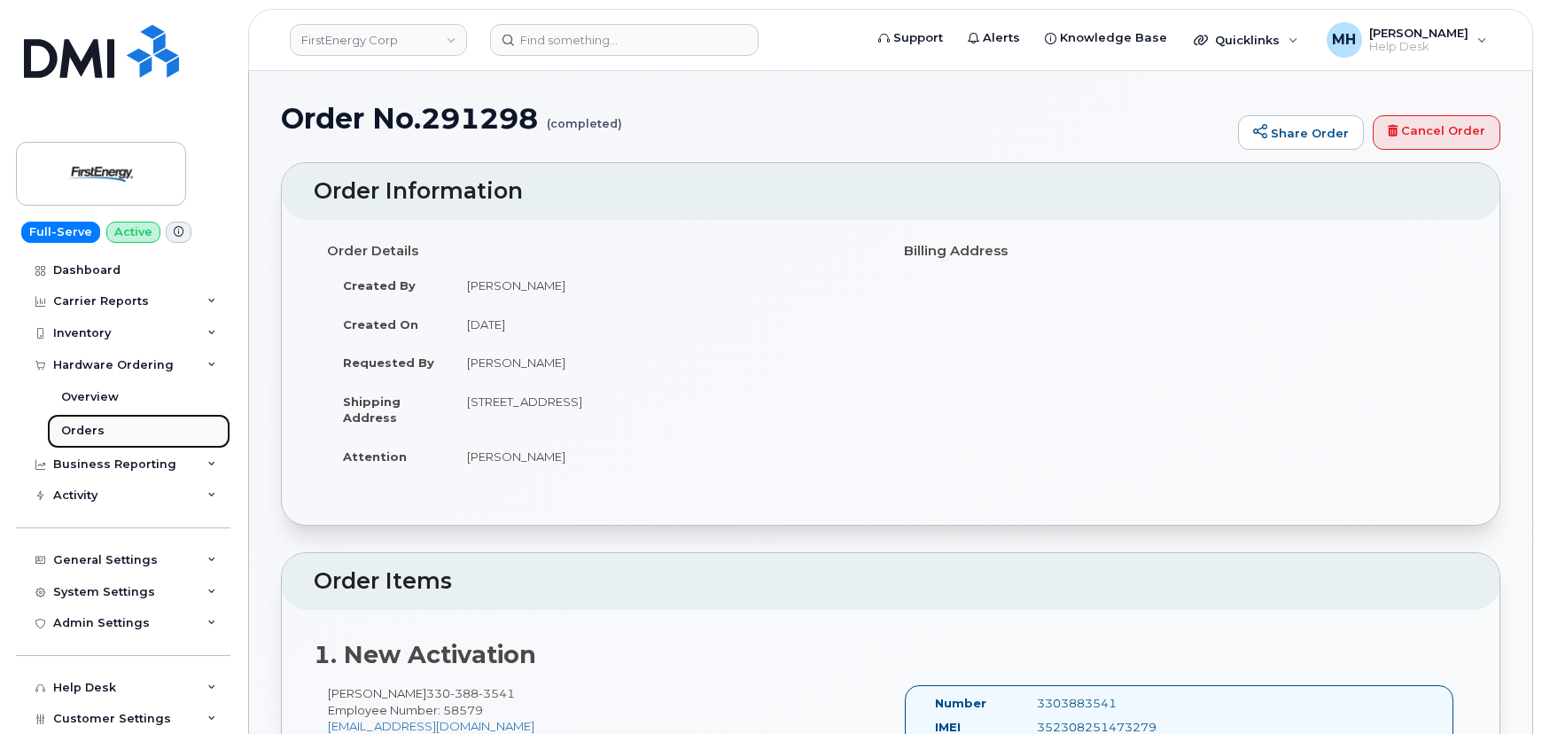
click at [85, 419] on link "Orders" at bounding box center [138, 431] width 183 height 34
